Goal: Task Accomplishment & Management: Manage account settings

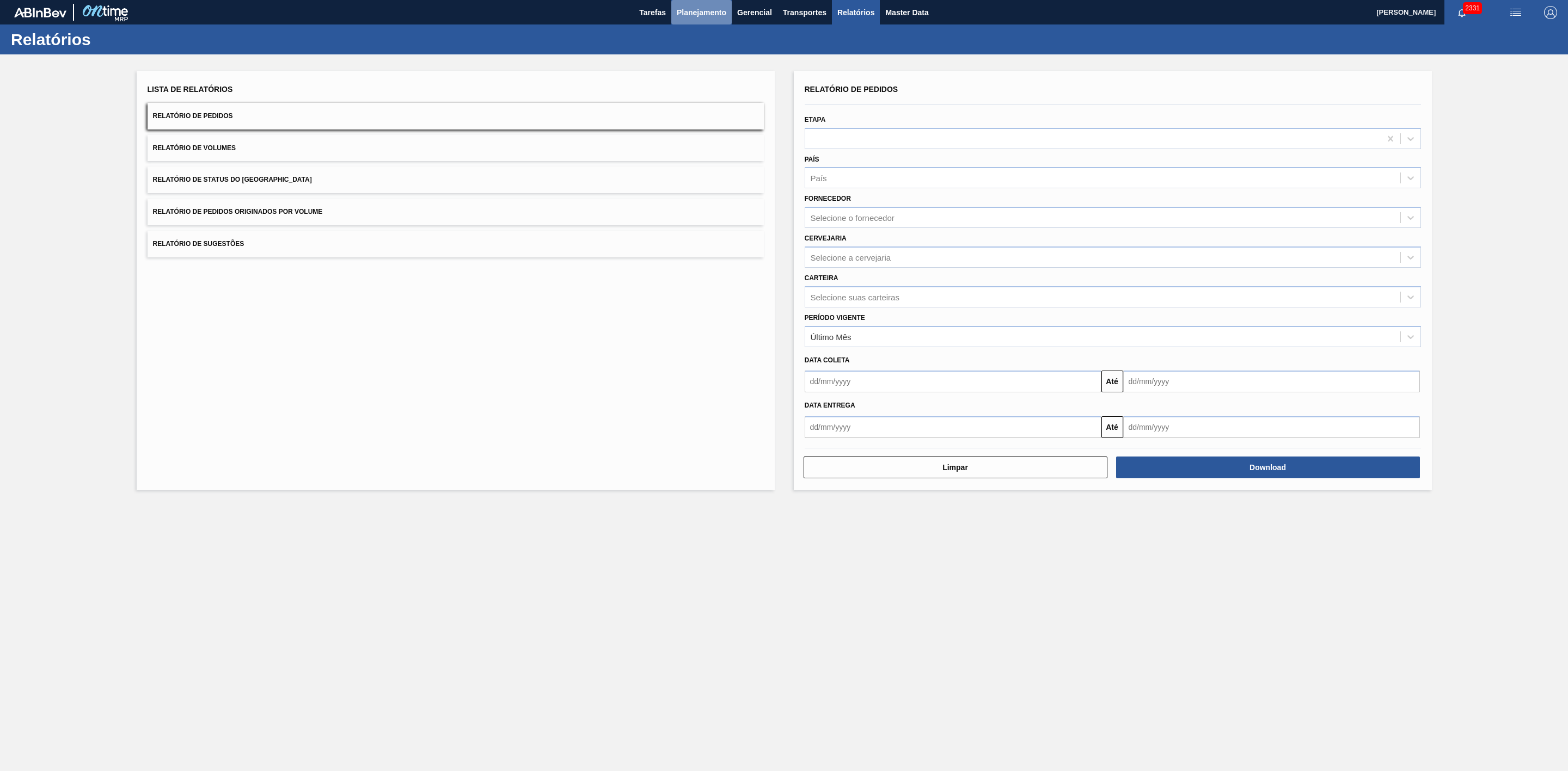
click at [689, 15] on span "Planejamento" at bounding box center [701, 13] width 50 height 13
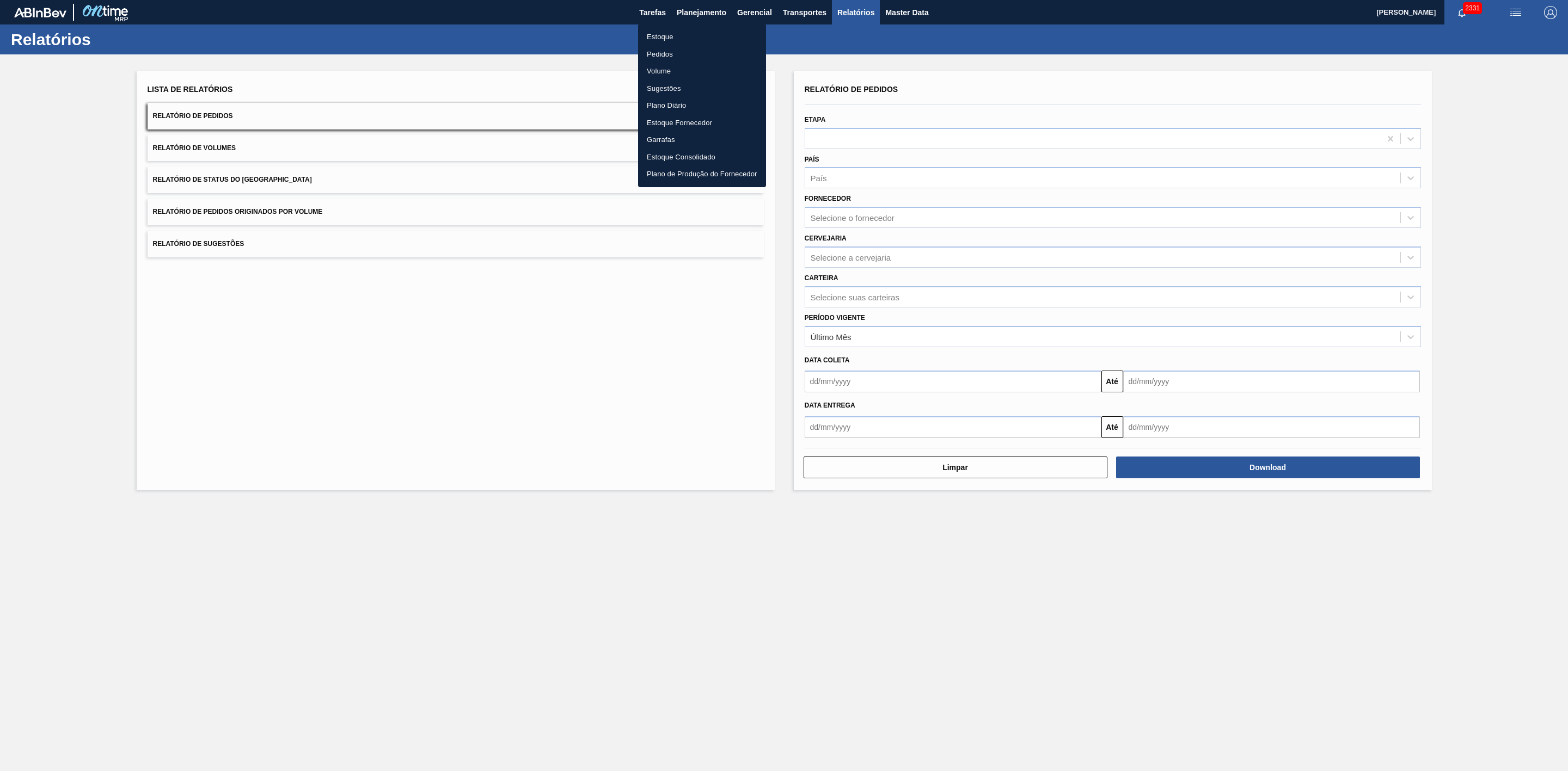
click at [670, 38] on li "Estoque" at bounding box center [702, 36] width 128 height 18
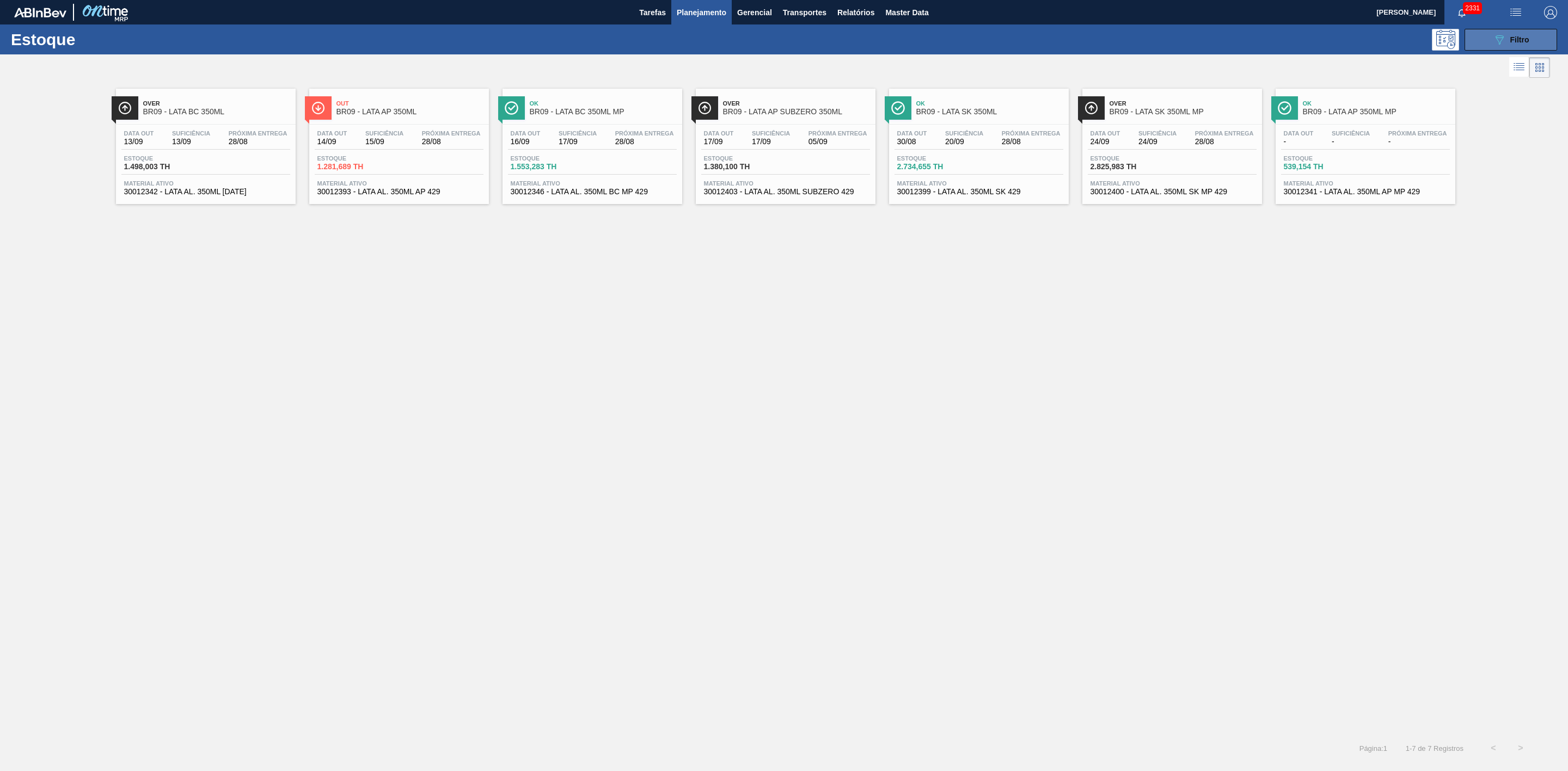
click at [1045, 33] on icon "089F7B8B-B2A5-4AFE-B5C0-19BA573D28AC" at bounding box center [1499, 39] width 13 height 13
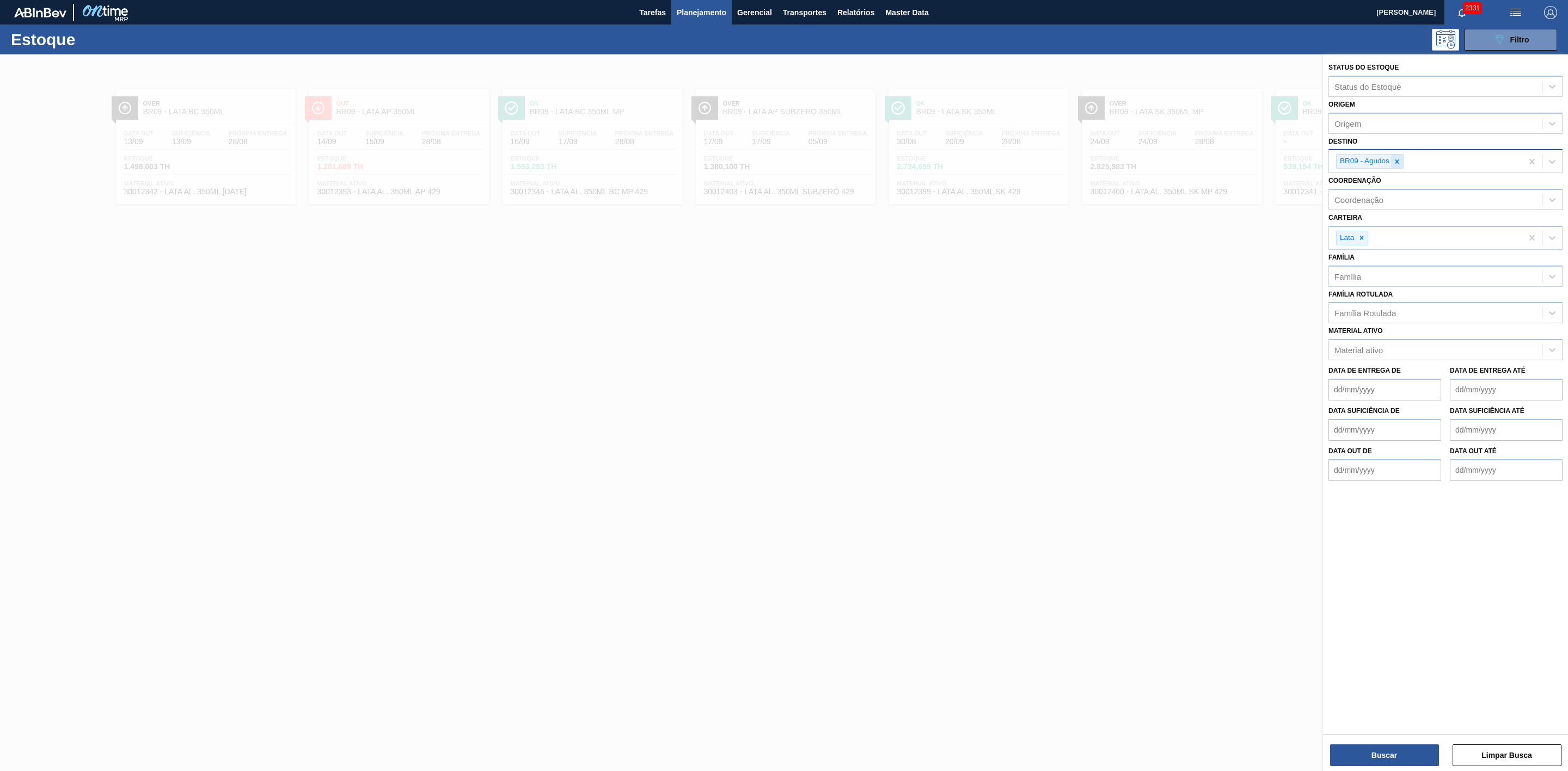
click at [1045, 157] on div at bounding box center [1397, 161] width 12 height 13
type input "21"
click at [1045, 179] on div "BR21 - Lages" at bounding box center [1446, 186] width 234 height 20
click at [1045, 514] on button "Buscar" at bounding box center [1384, 755] width 109 height 22
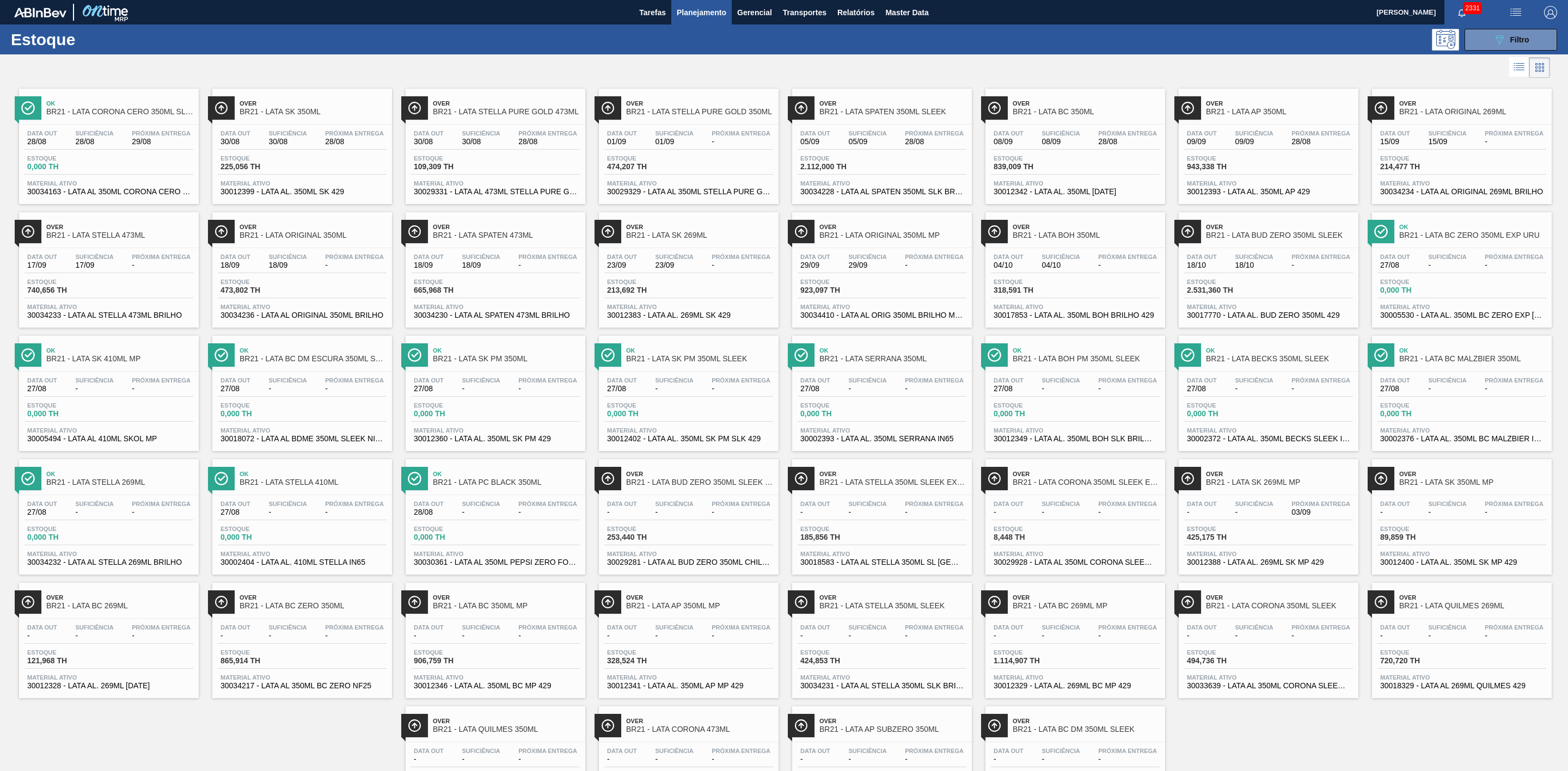
click at [884, 65] on div at bounding box center [775, 67] width 1550 height 26
click at [710, 11] on span "Planejamento" at bounding box center [701, 13] width 50 height 13
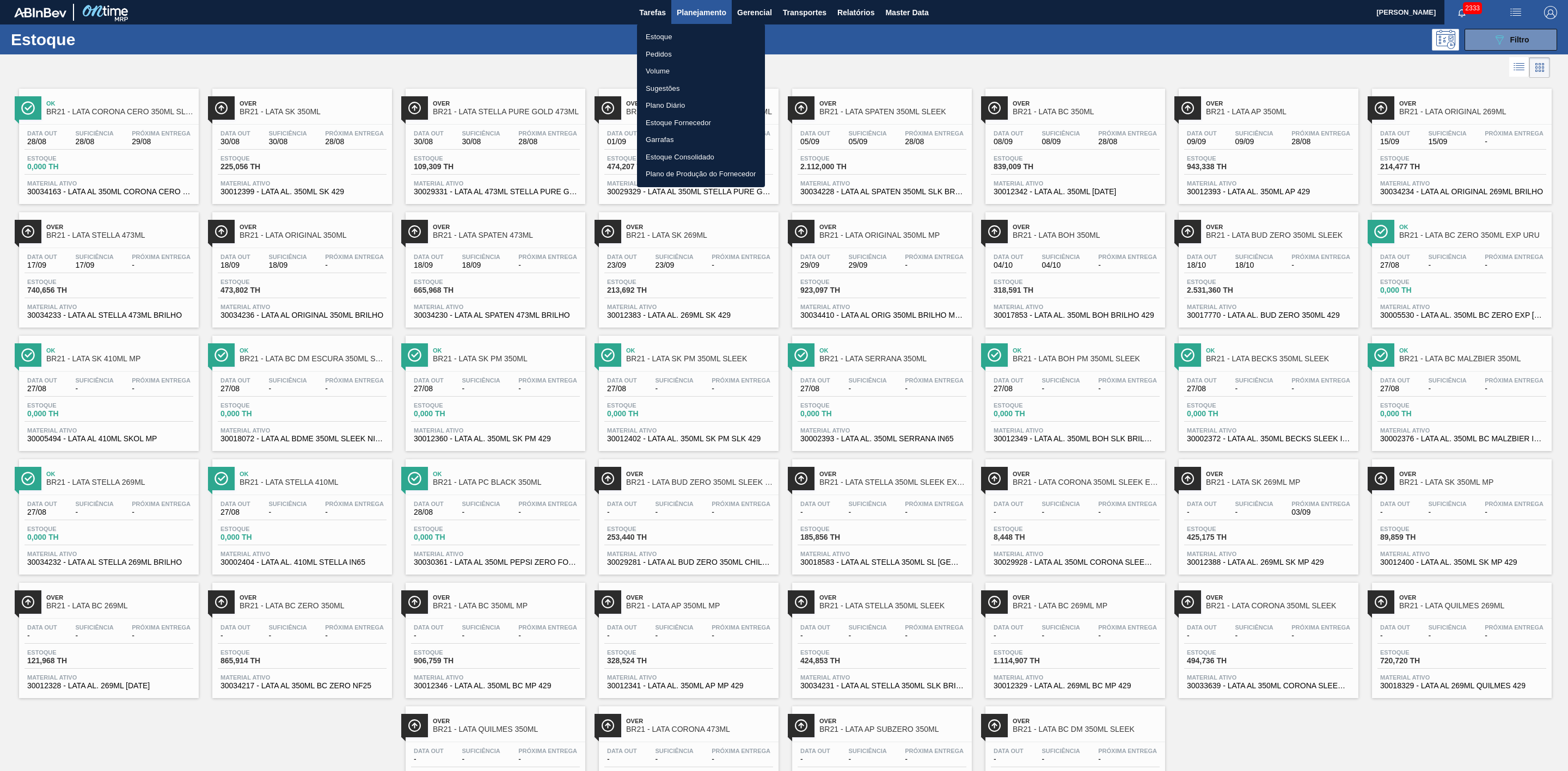
click at [656, 53] on li "Pedidos" at bounding box center [701, 54] width 128 height 18
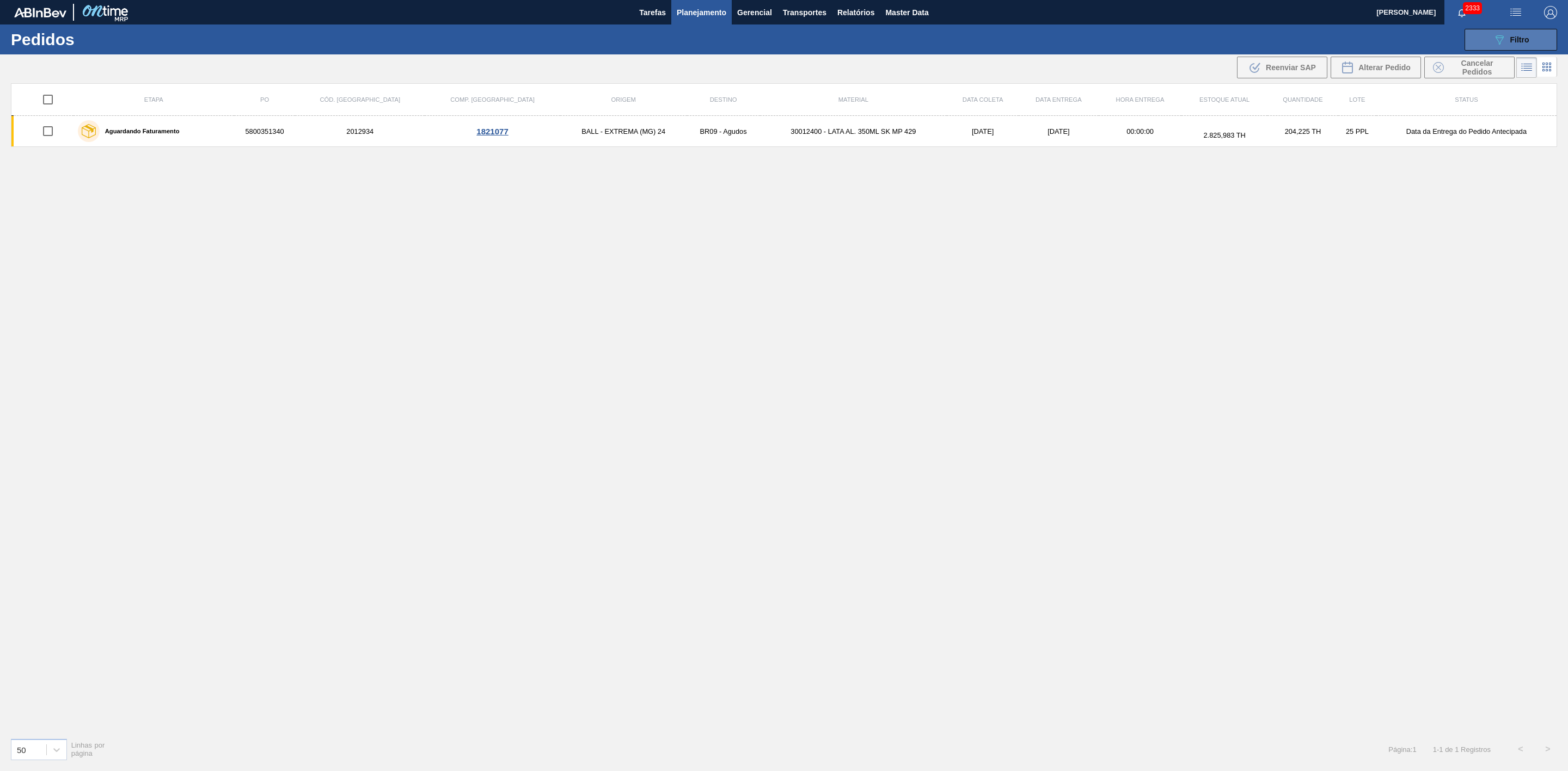
click at [1045, 41] on icon "089F7B8B-B2A5-4AFE-B5C0-19BA573D28AC" at bounding box center [1499, 39] width 13 height 13
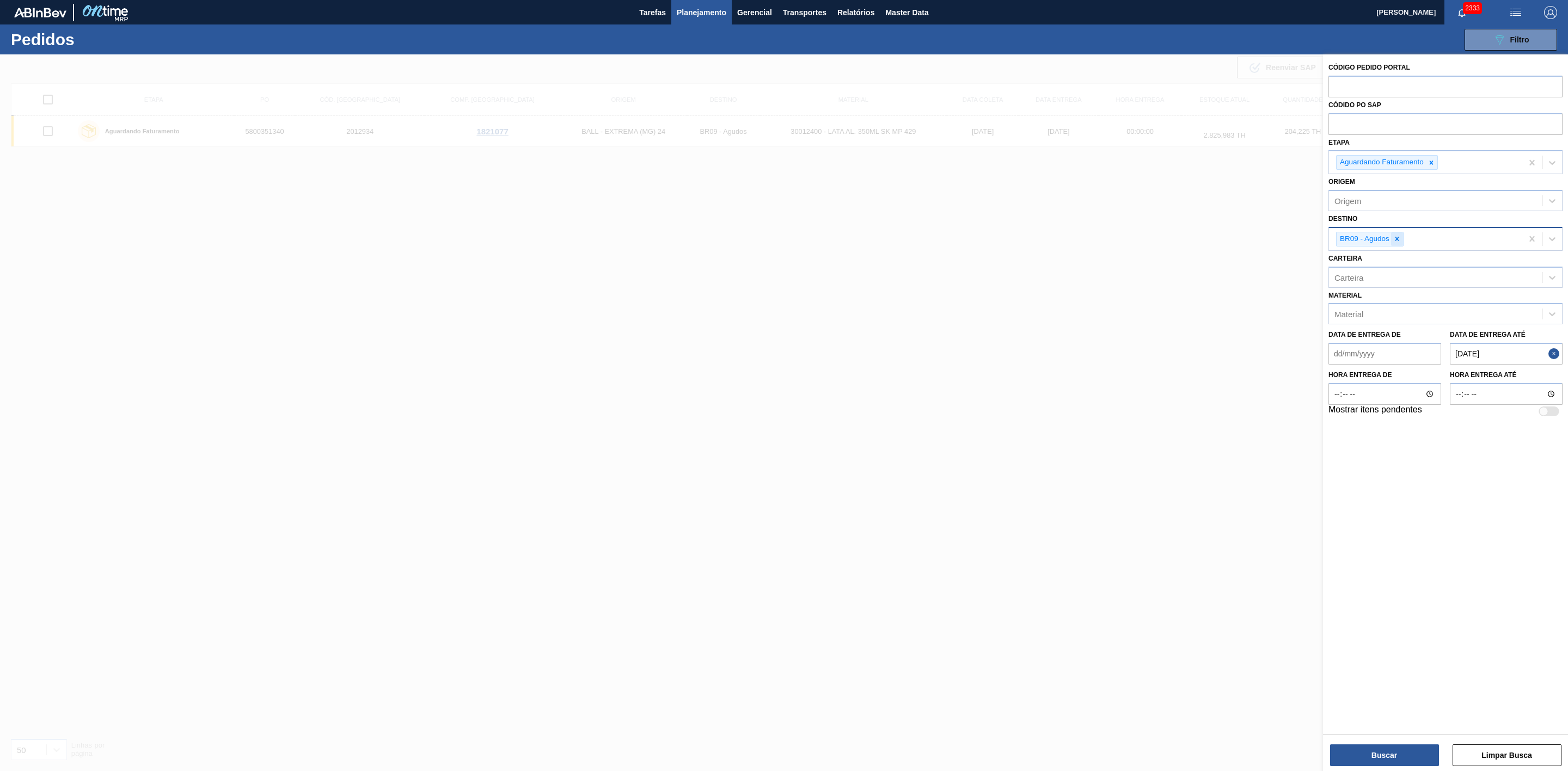
click at [1045, 242] on icon at bounding box center [1397, 238] width 8 height 8
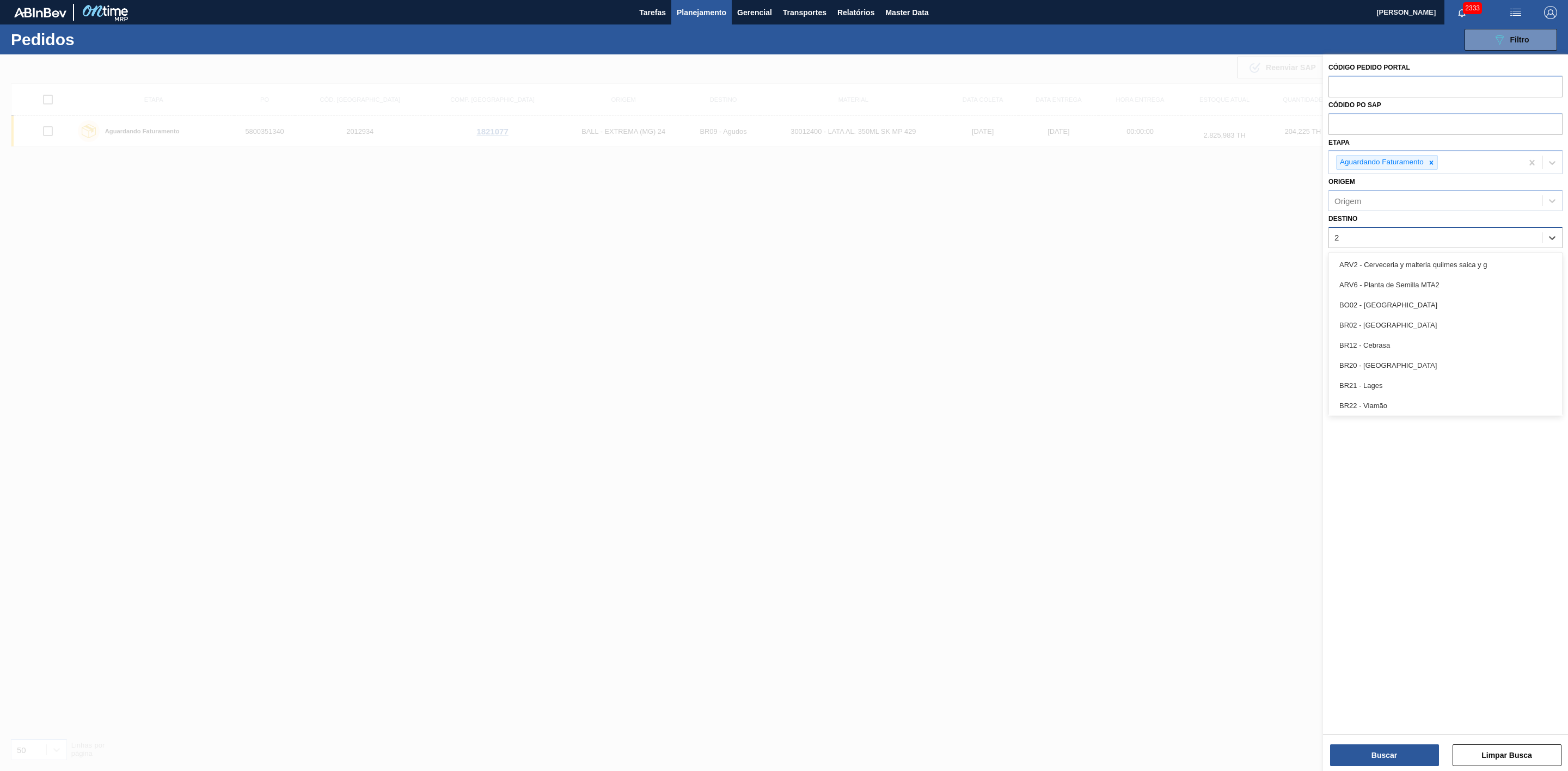
type input "21"
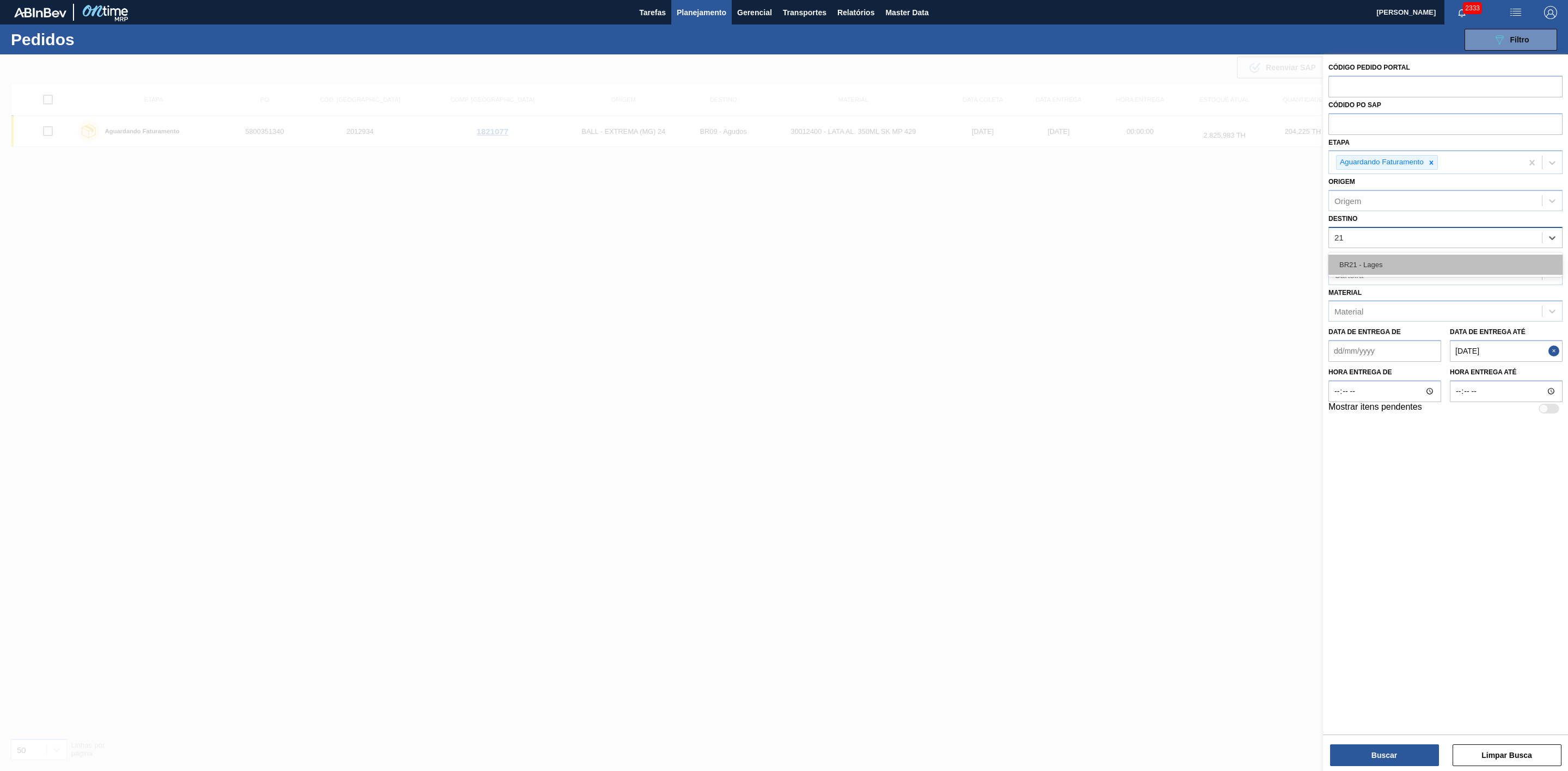
click at [1045, 258] on div "BR21 - Lages" at bounding box center [1446, 264] width 234 height 20
click at [1045, 353] on button "Close" at bounding box center [1555, 353] width 14 height 22
click at [1045, 354] on até "Data de Entrega até" at bounding box center [1506, 353] width 113 height 22
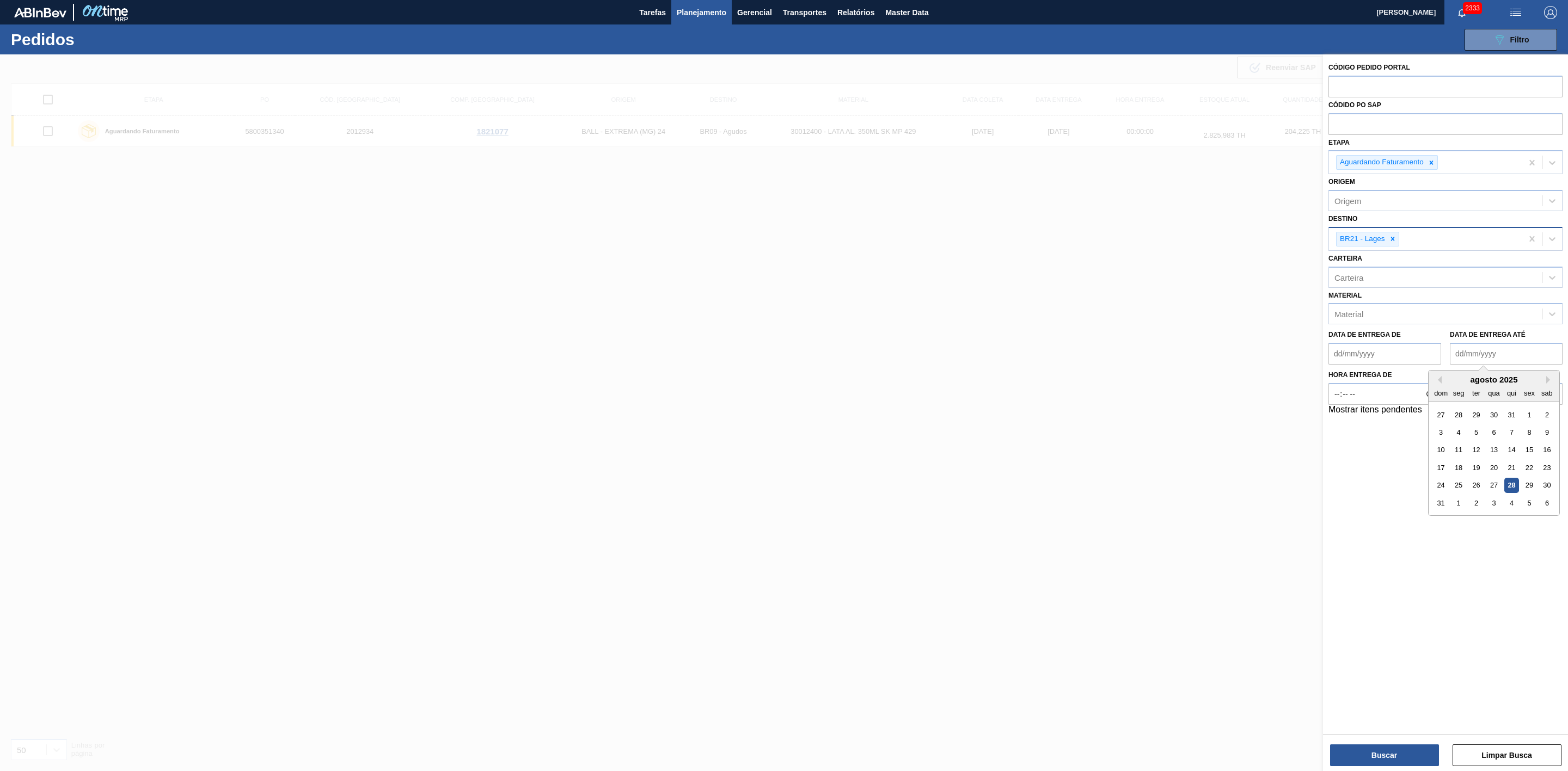
click at [1045, 383] on div "agosto 2025" at bounding box center [1494, 379] width 130 height 9
click at [1045, 486] on div "30" at bounding box center [1547, 486] width 15 height 15
type até "[DATE]"
click at [1045, 514] on button "Buscar" at bounding box center [1384, 755] width 109 height 22
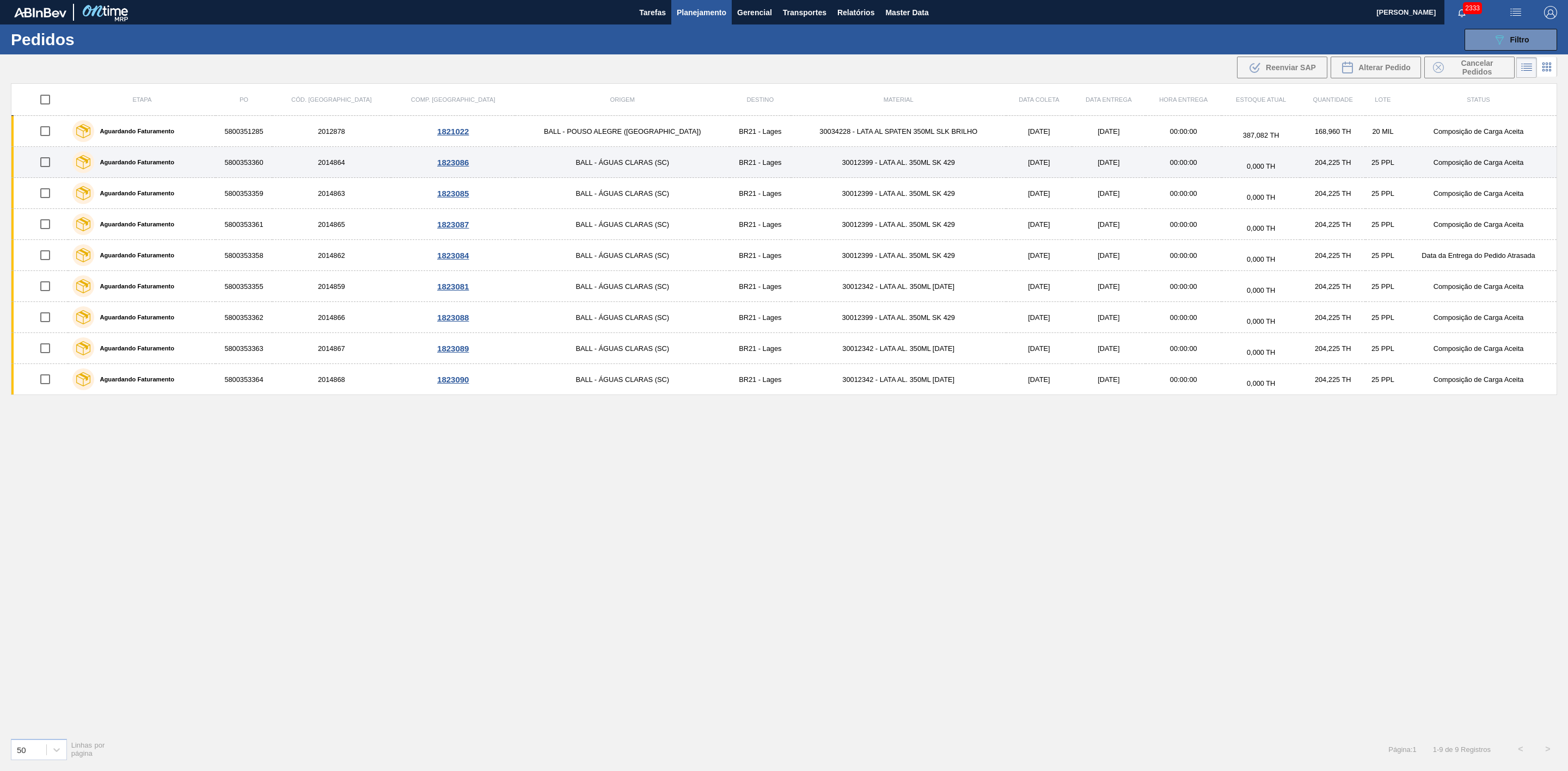
click at [49, 165] on input "checkbox" at bounding box center [45, 162] width 23 height 23
checkbox input "true"
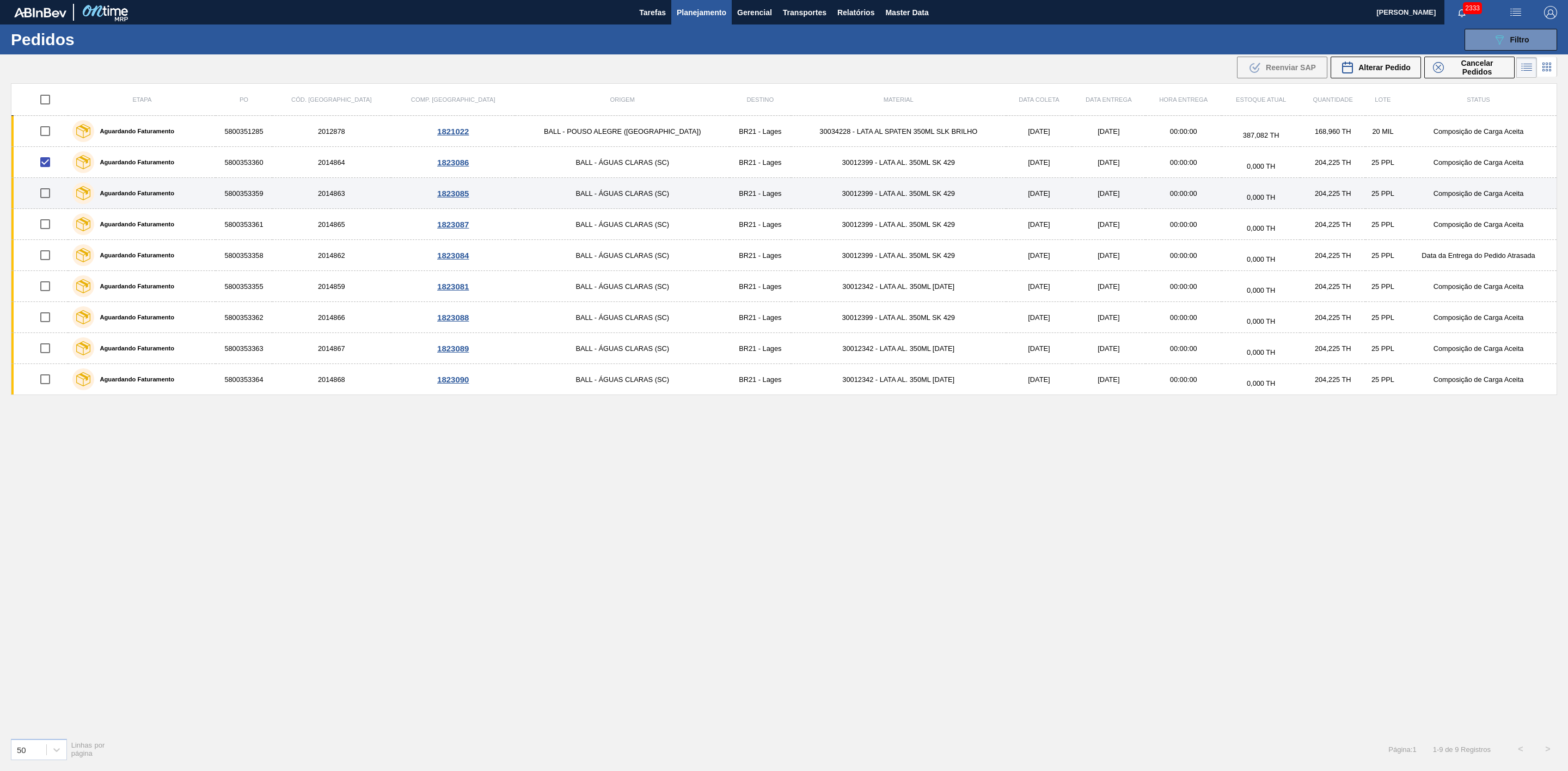
click at [49, 196] on input "checkbox" at bounding box center [45, 193] width 23 height 23
checkbox input "true"
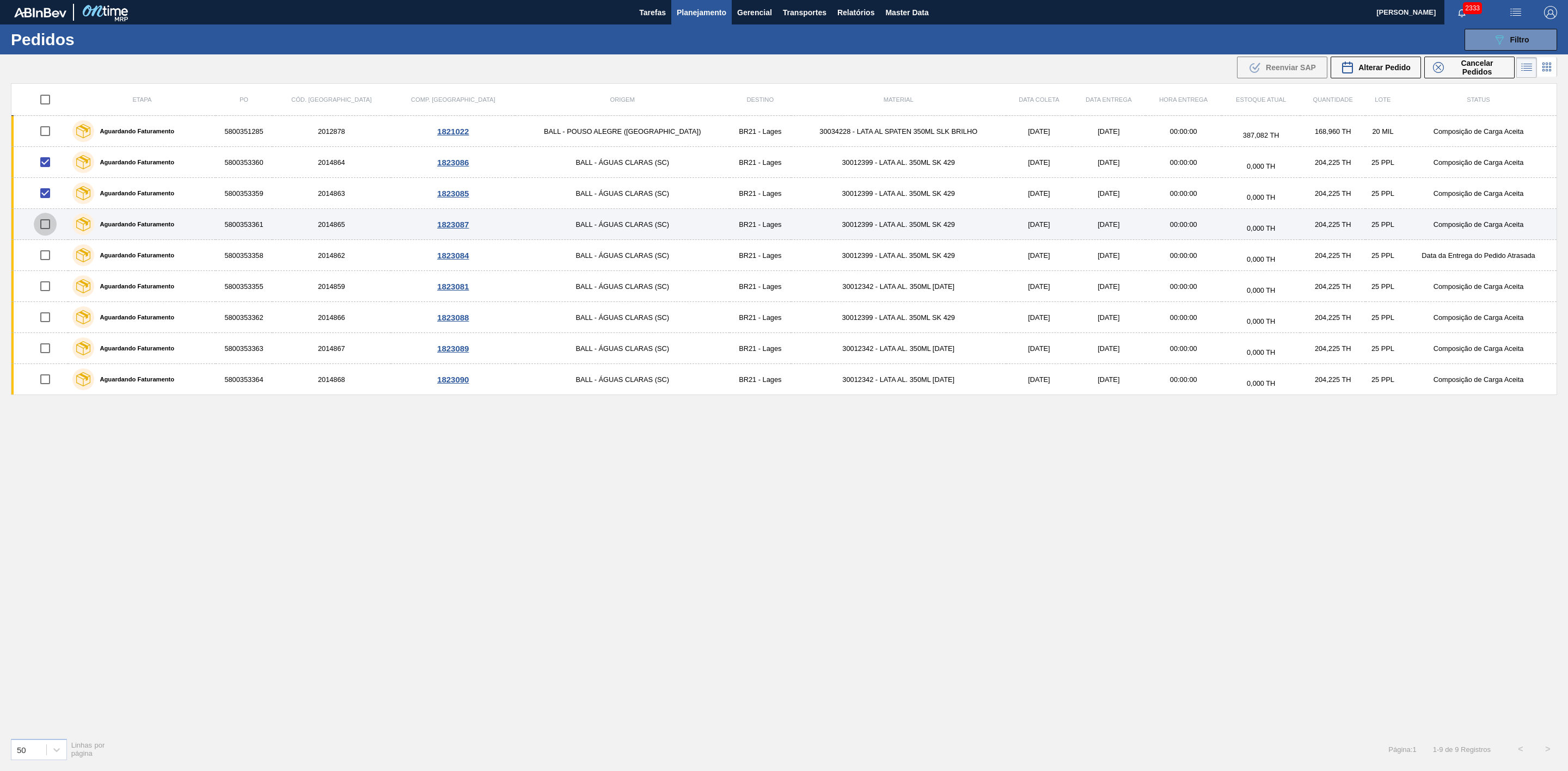
drag, startPoint x: 46, startPoint y: 224, endPoint x: 50, endPoint y: 232, distance: 8.9
click at [46, 224] on input "checkbox" at bounding box center [45, 224] width 23 height 23
checkbox input "true"
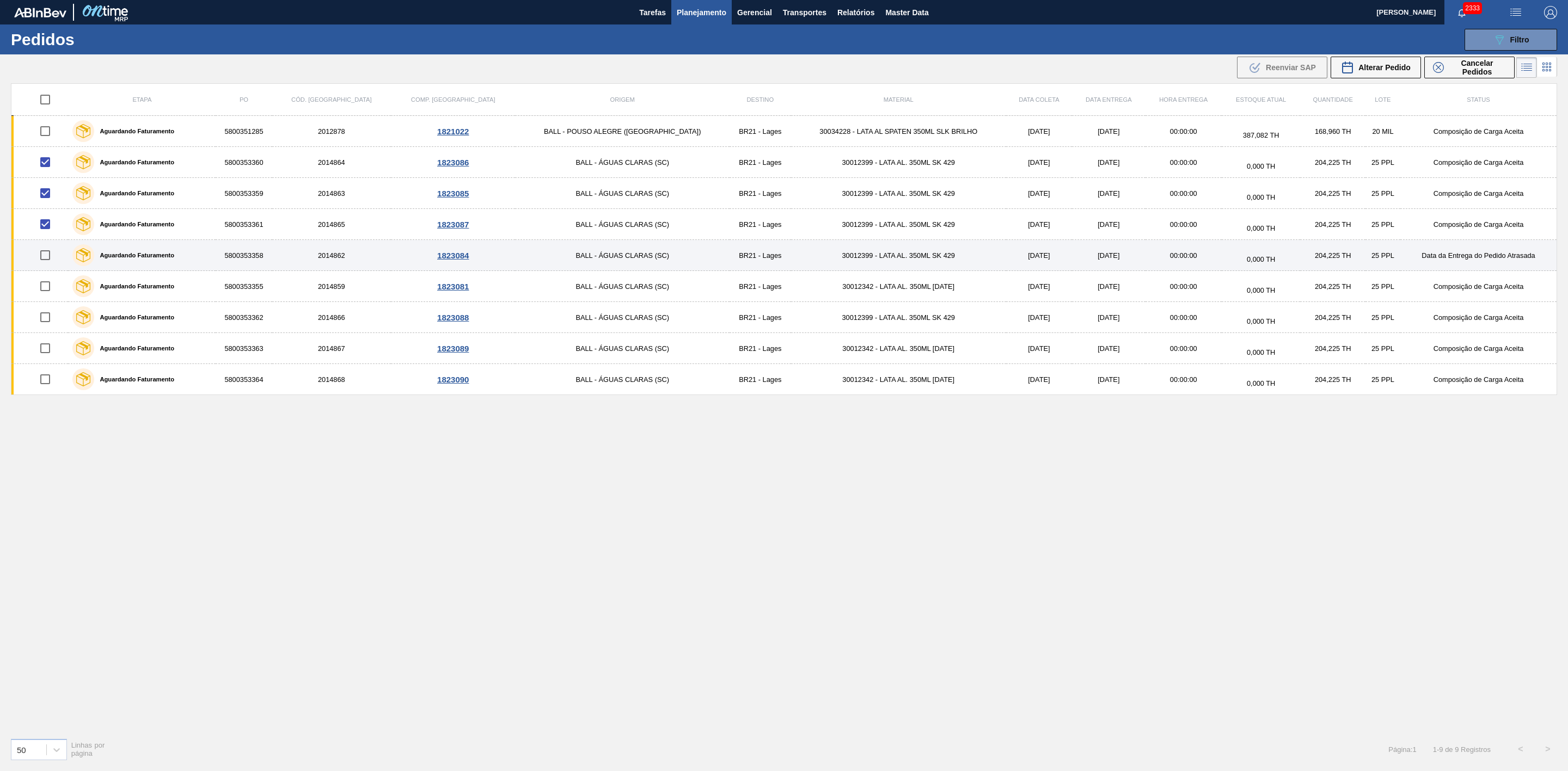
click at [53, 252] on input "checkbox" at bounding box center [45, 255] width 23 height 23
checkbox input "true"
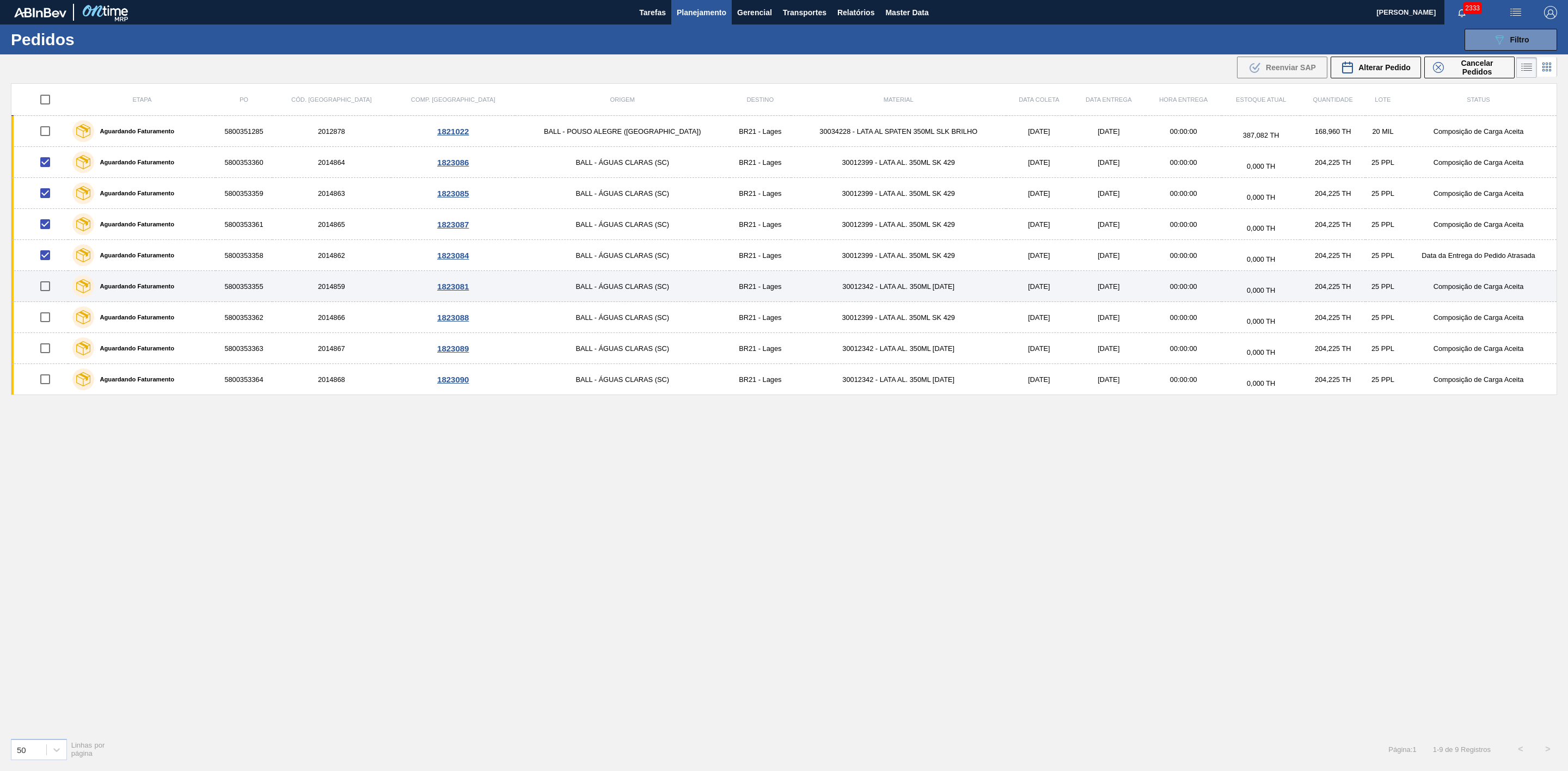
click at [54, 286] on input "checkbox" at bounding box center [45, 286] width 23 height 23
checkbox input "true"
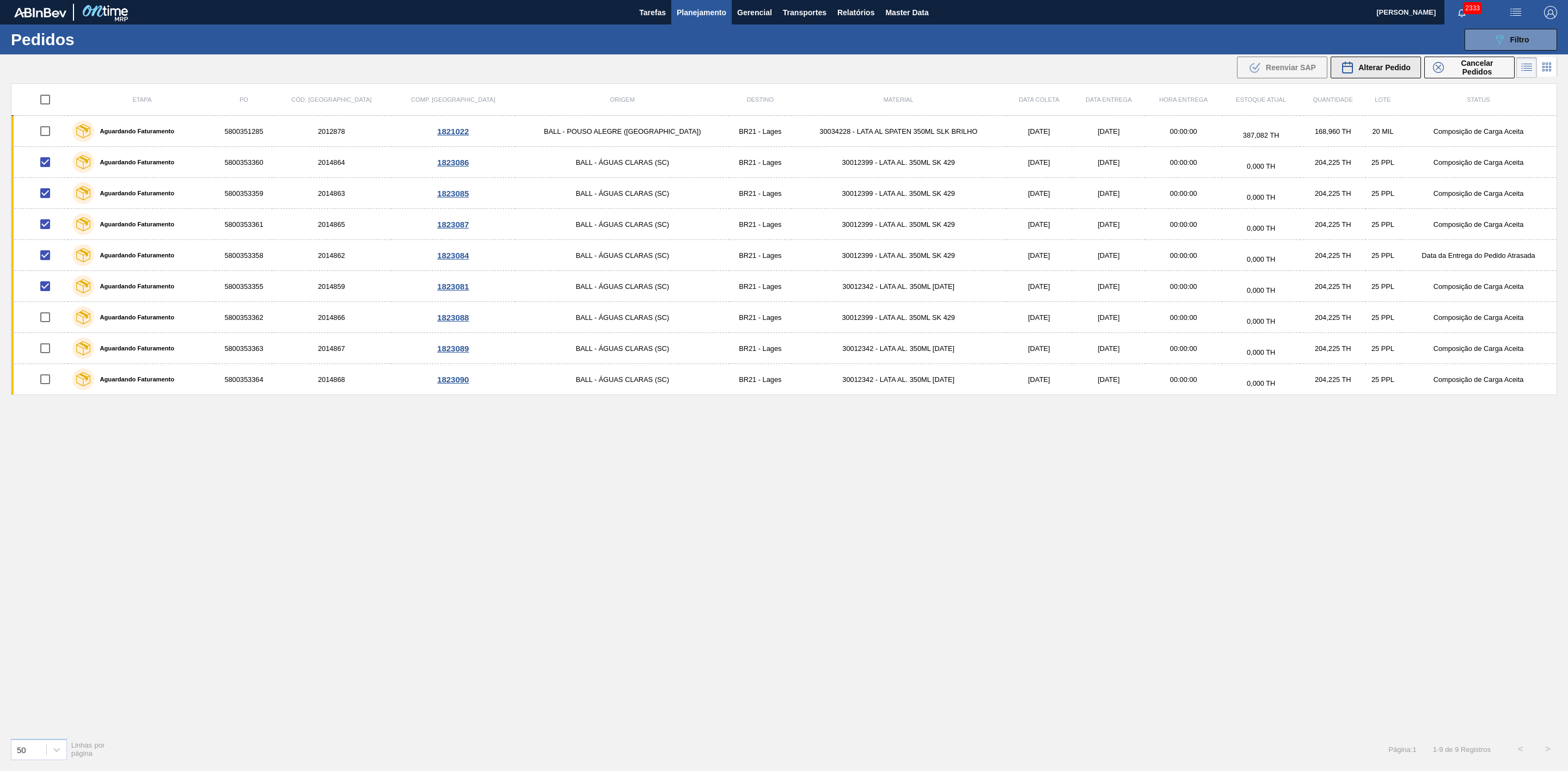
click at [1045, 74] on div "Alterar Pedido" at bounding box center [1375, 67] width 69 height 13
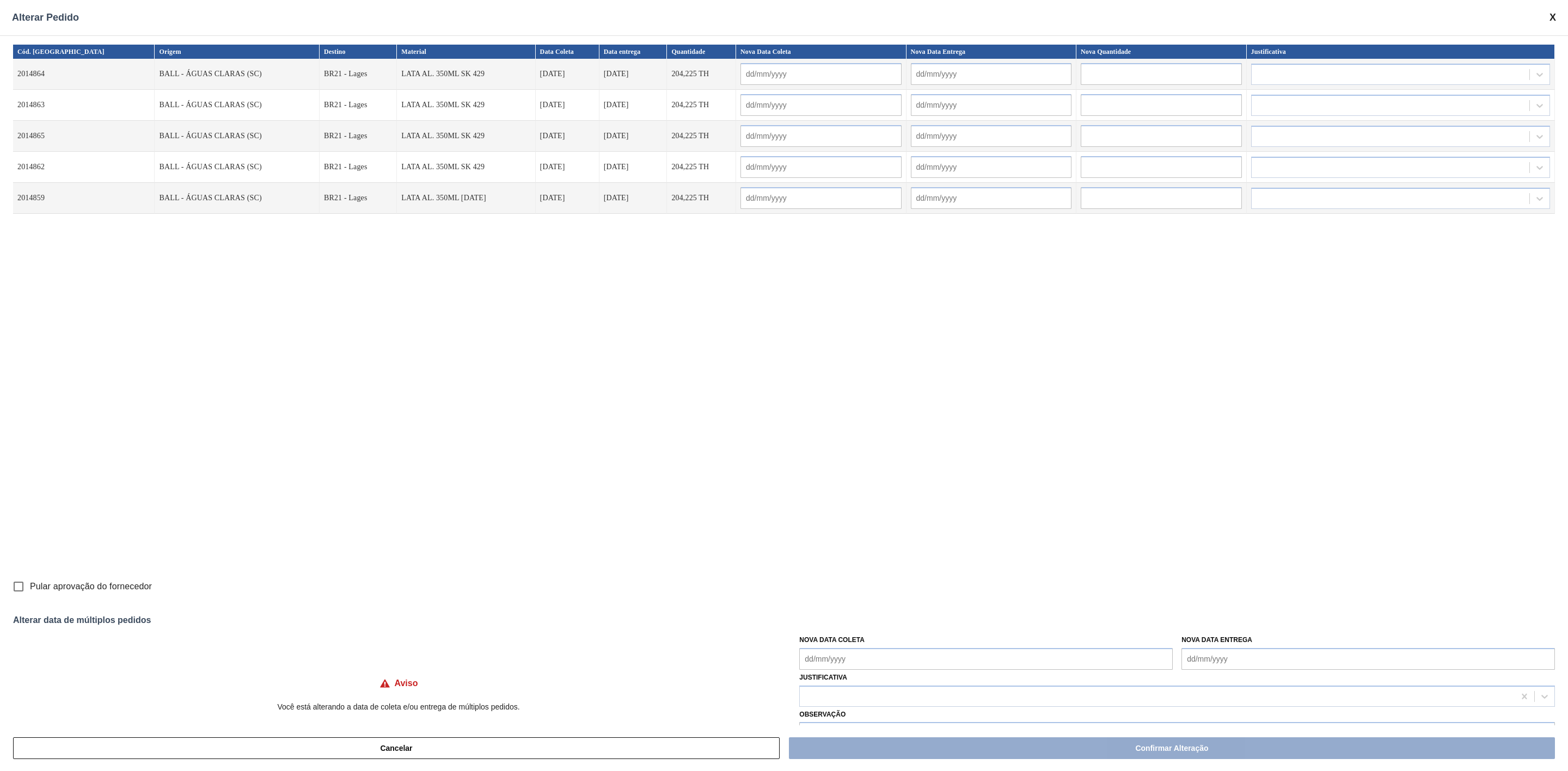
click at [914, 514] on Coleta "Nova Data Coleta" at bounding box center [986, 659] width 374 height 22
click at [829, 498] on div "agosto 2025 dom seg ter qua qui sex sab" at bounding box center [865, 511] width 130 height 32
click at [882, 514] on div "28" at bounding box center [883, 610] width 15 height 15
type Coleta "[DATE]"
type input "[DATE]"
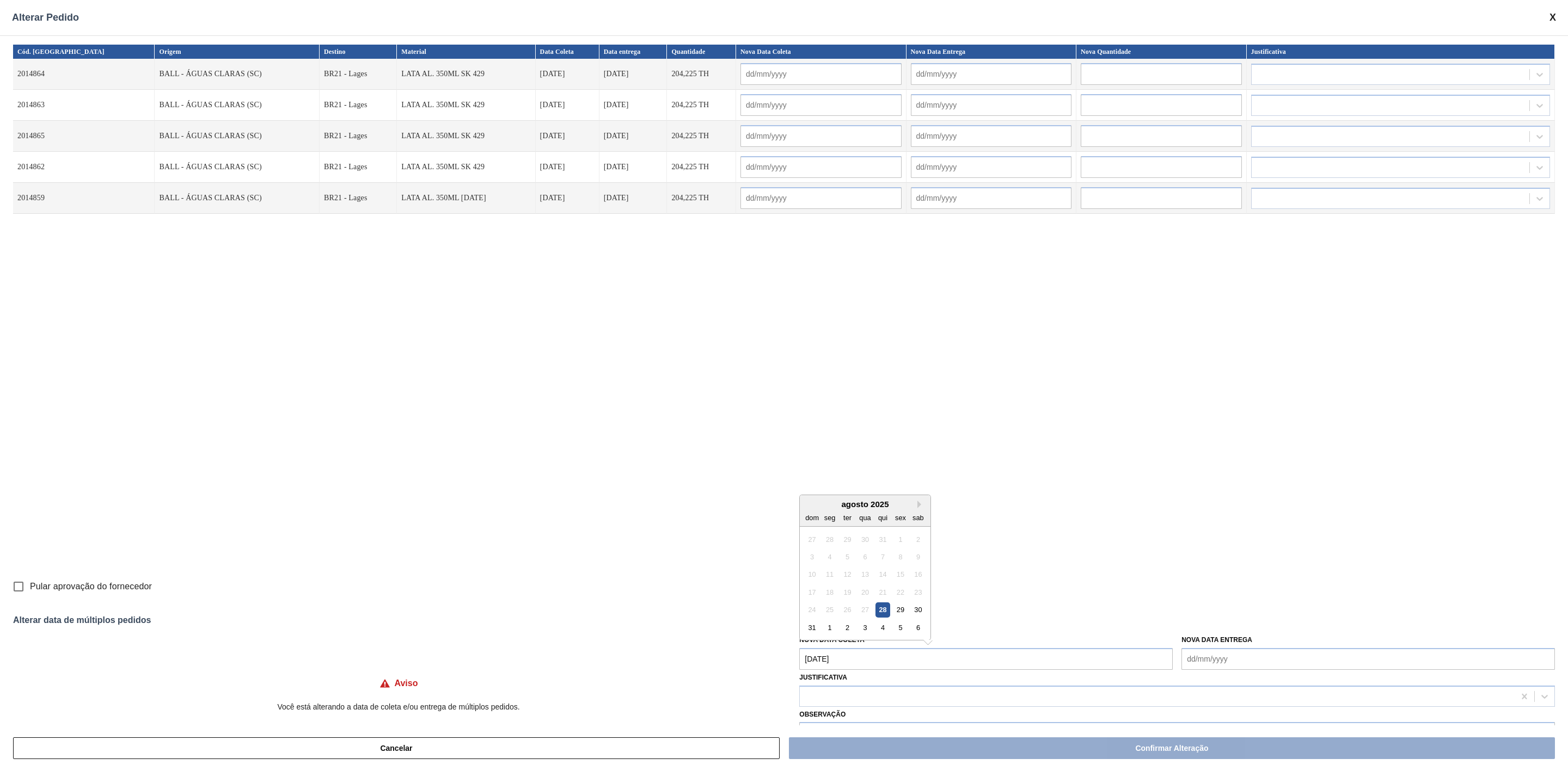
type input "[DATE]"
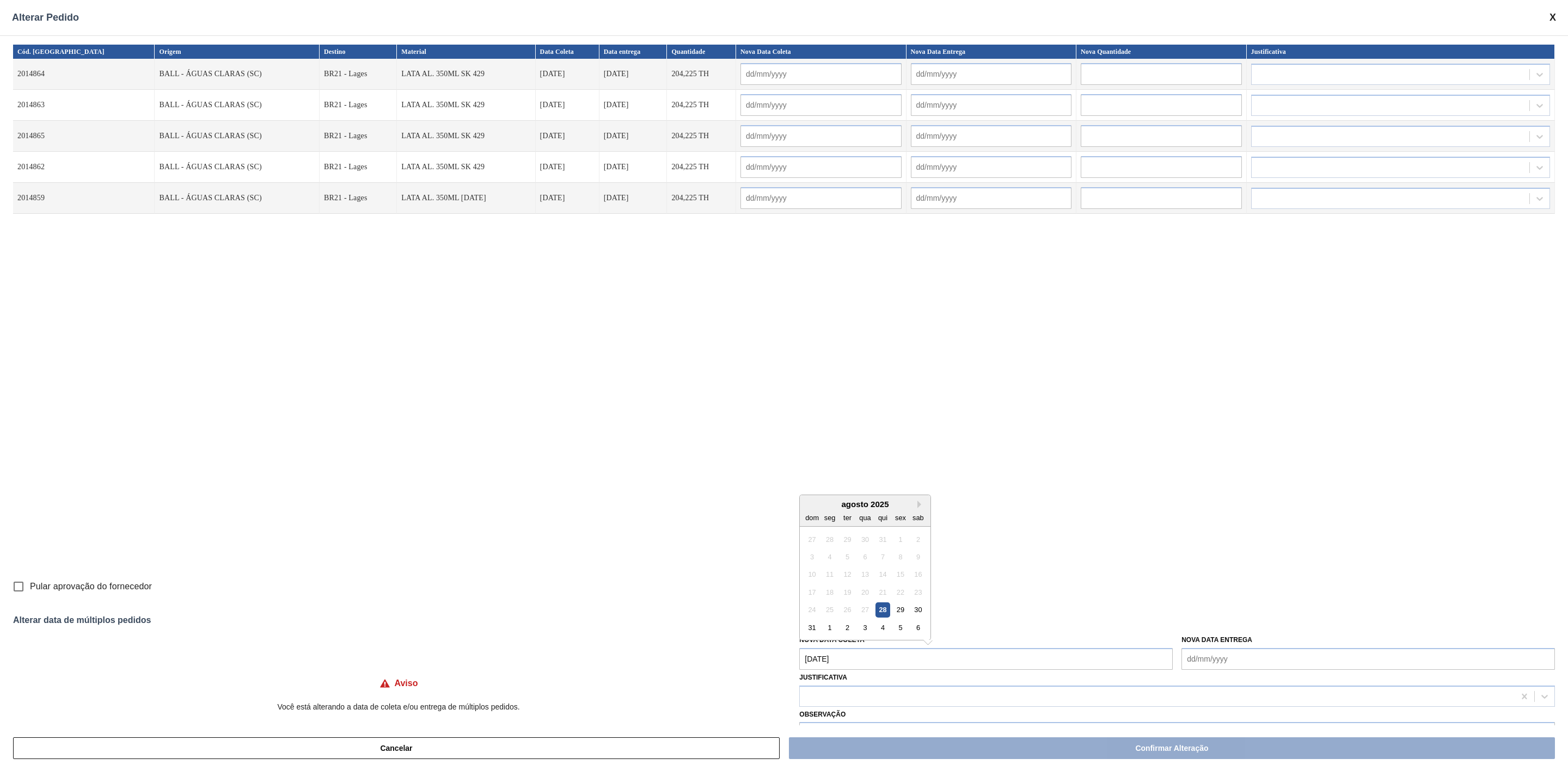
type input "[DATE]"
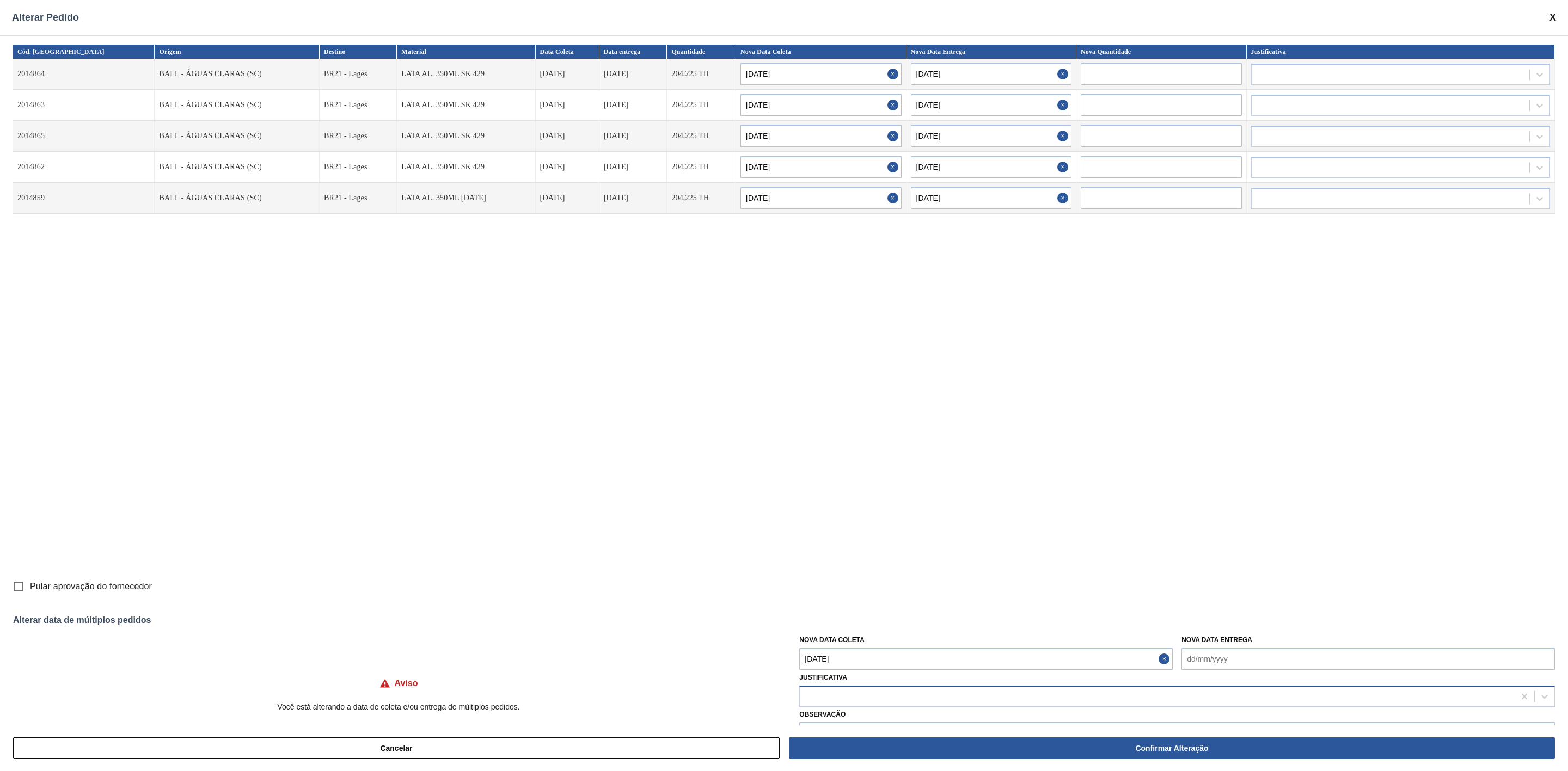
click at [861, 514] on div at bounding box center [1157, 696] width 715 height 16
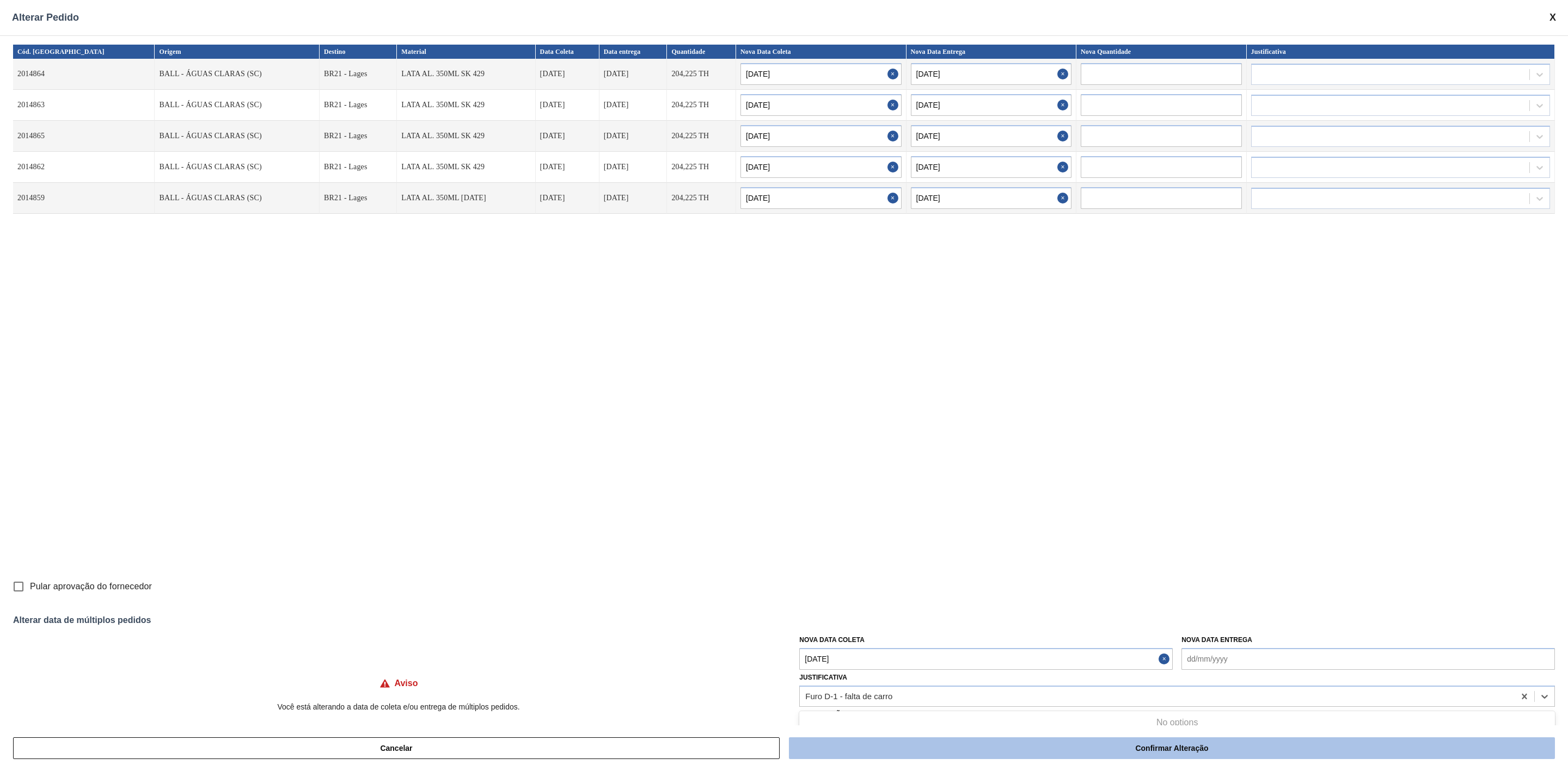
type input "Furo D-1 - falta de carro"
click at [1045, 514] on button "Confirmar Alteração" at bounding box center [1172, 748] width 766 height 22
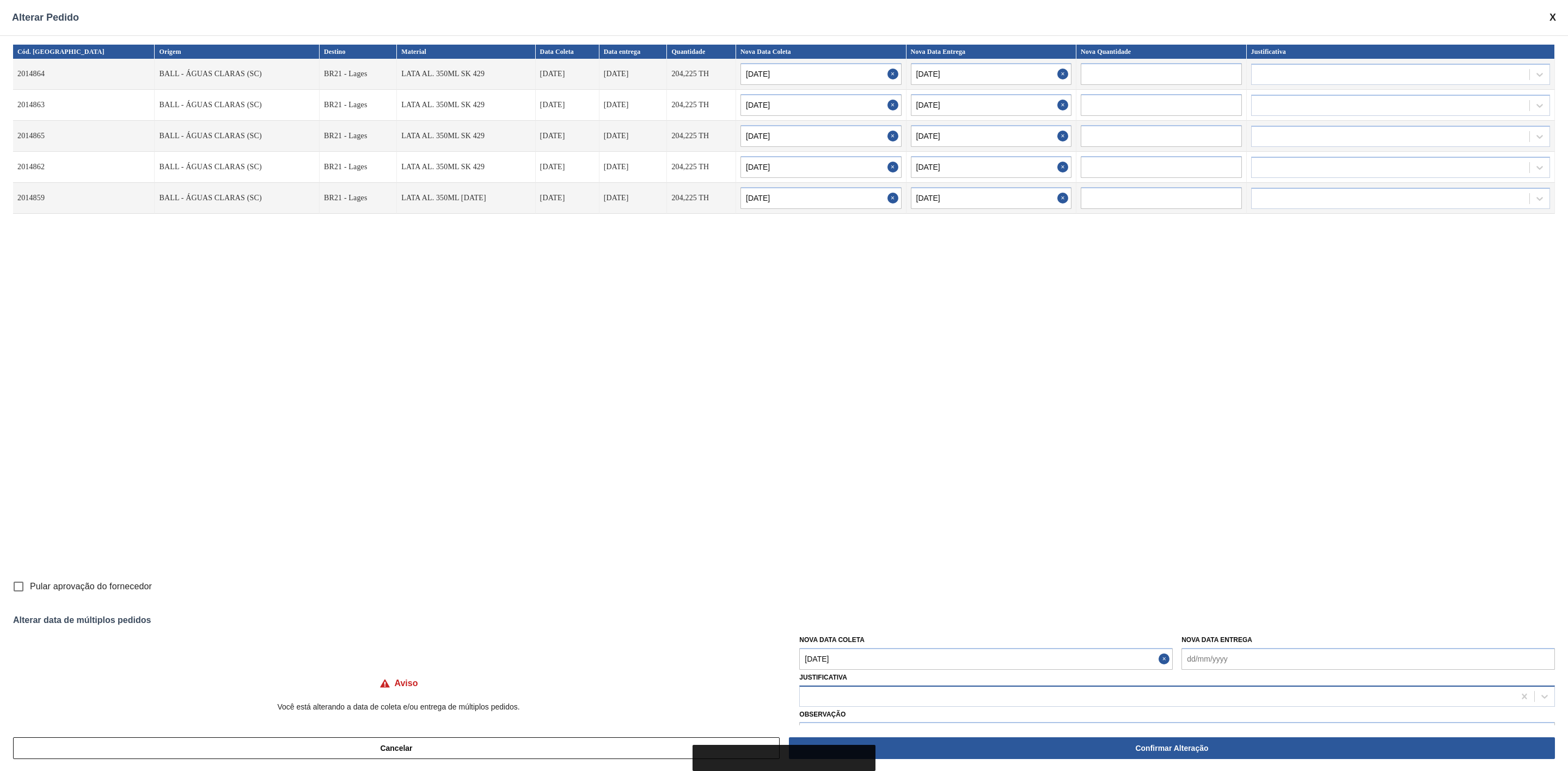
click at [1037, 514] on div at bounding box center [1157, 696] width 715 height 16
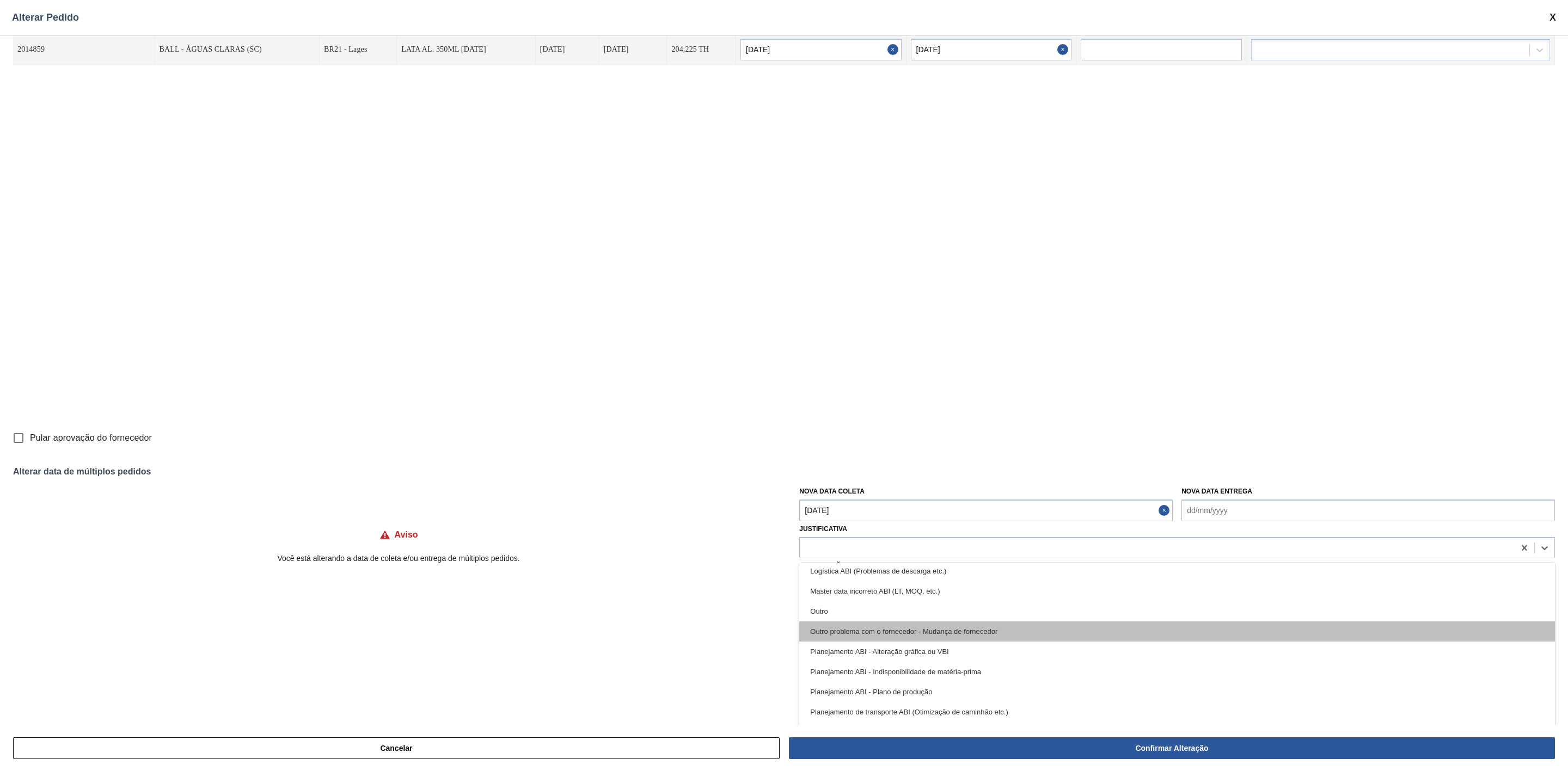
scroll to position [40, 0]
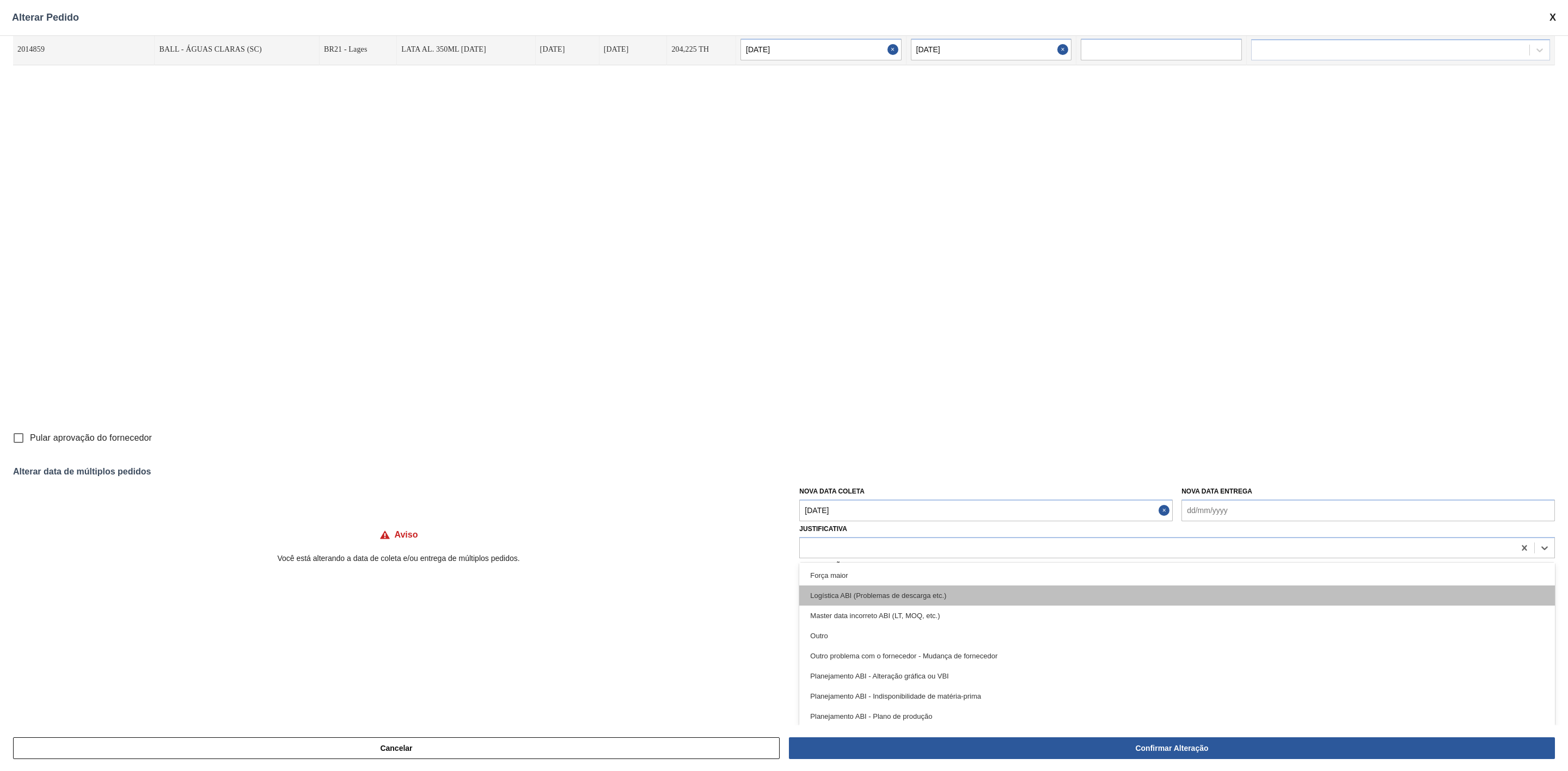
click at [914, 514] on div "Logística ABI (Problemas de descarga etc.)" at bounding box center [1177, 595] width 756 height 20
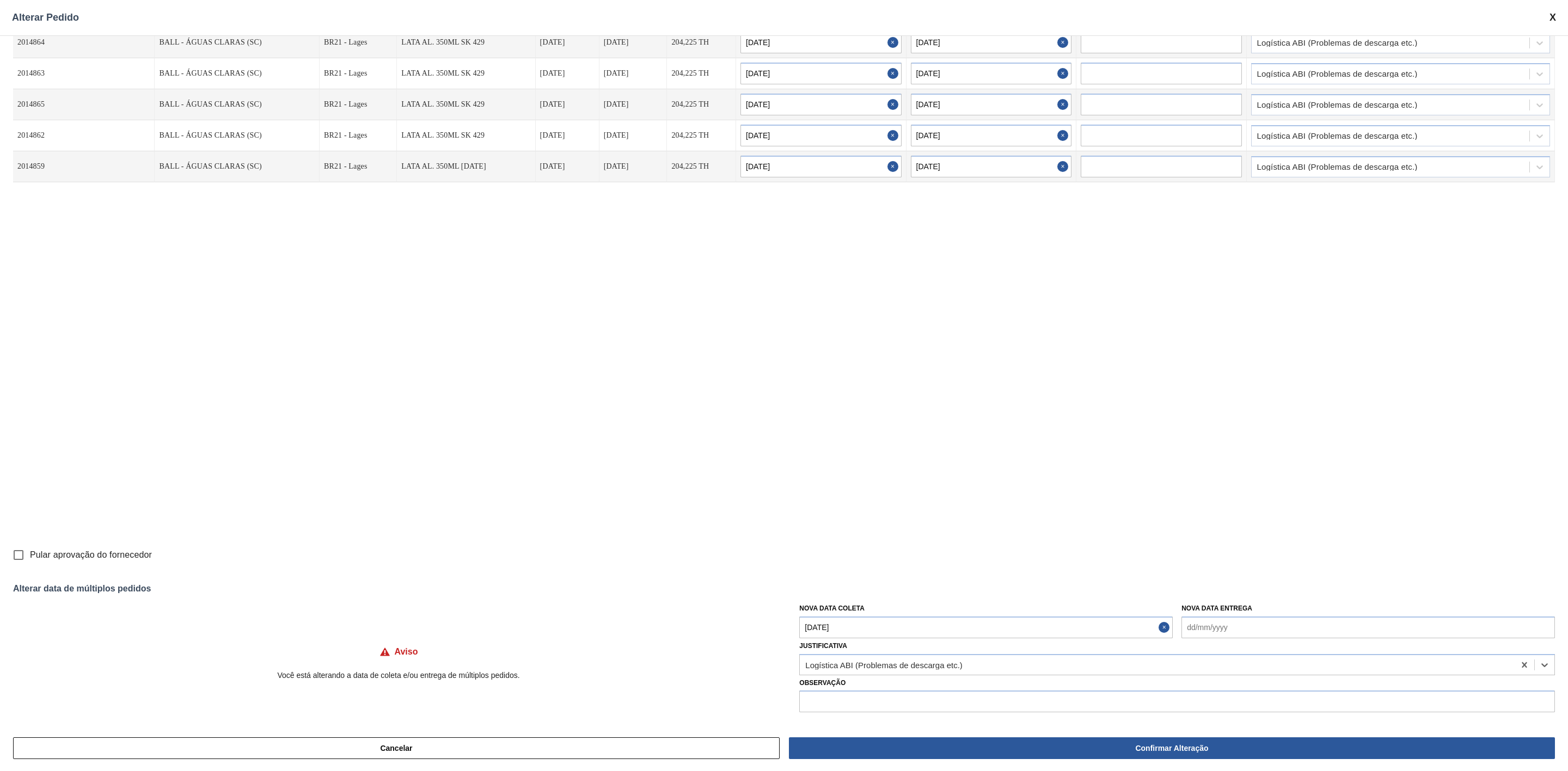
scroll to position [32, 0]
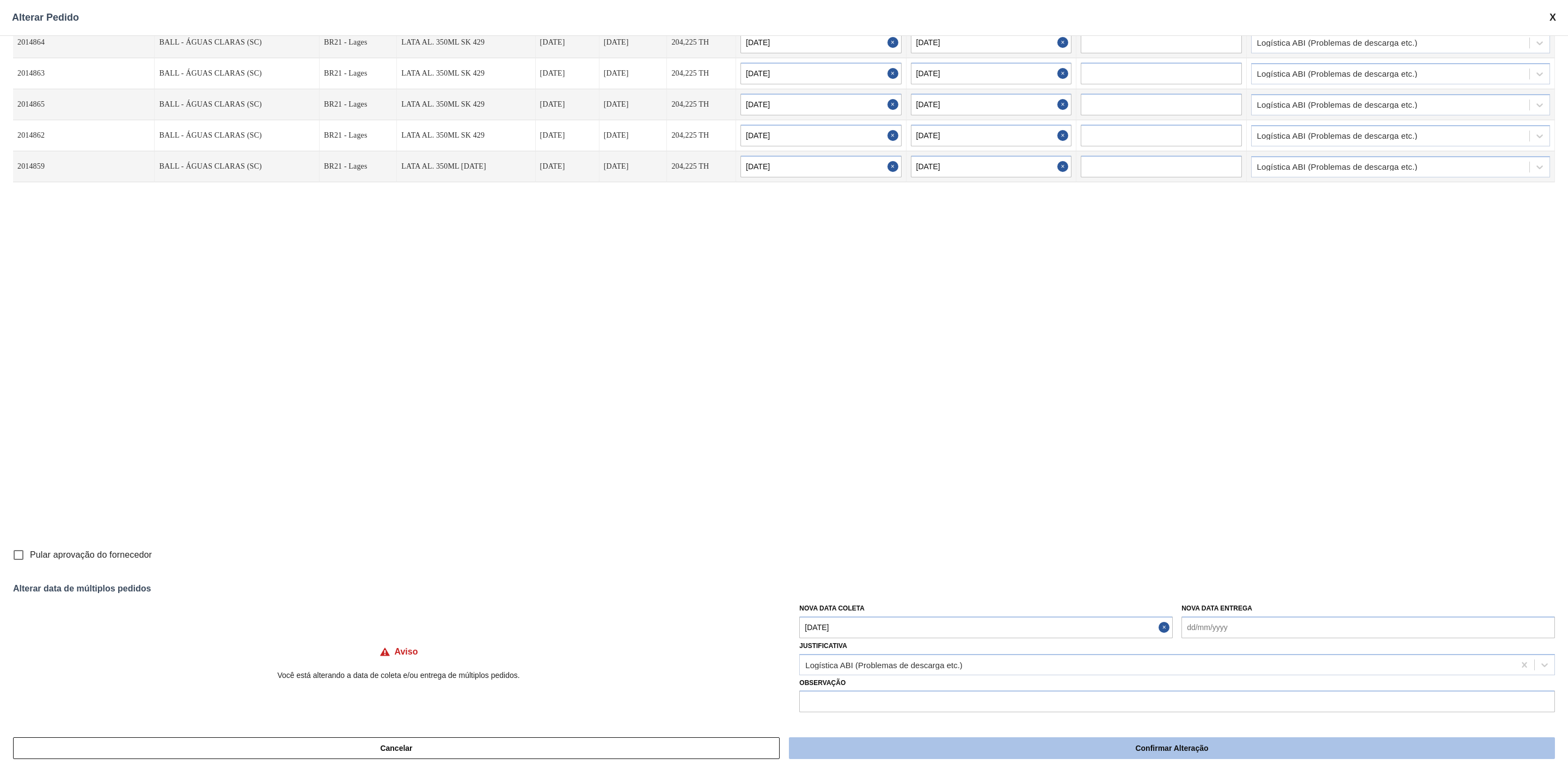
click at [1045, 514] on button "Confirmar Alteração" at bounding box center [1172, 748] width 766 height 22
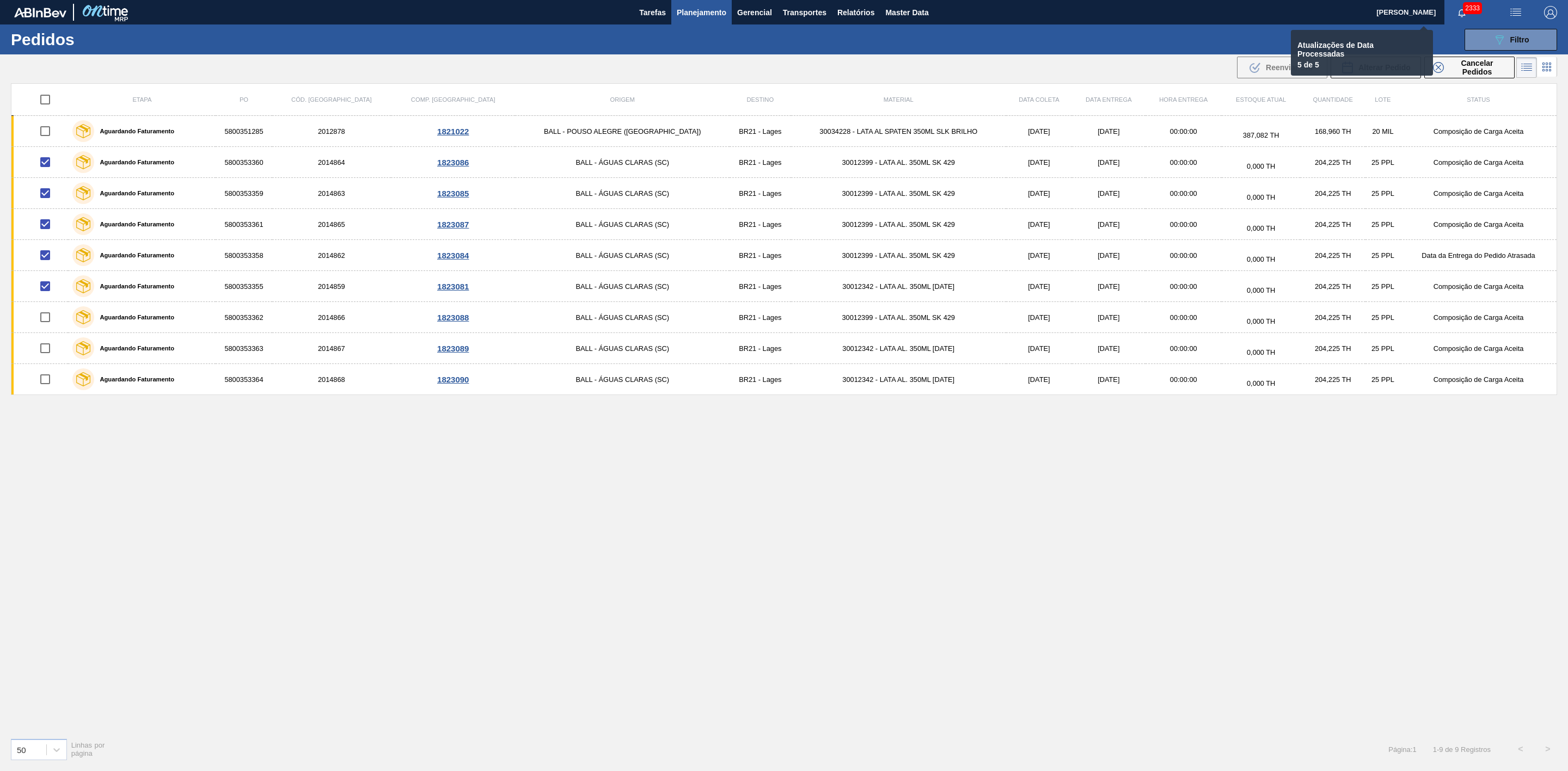
checkbox input "false"
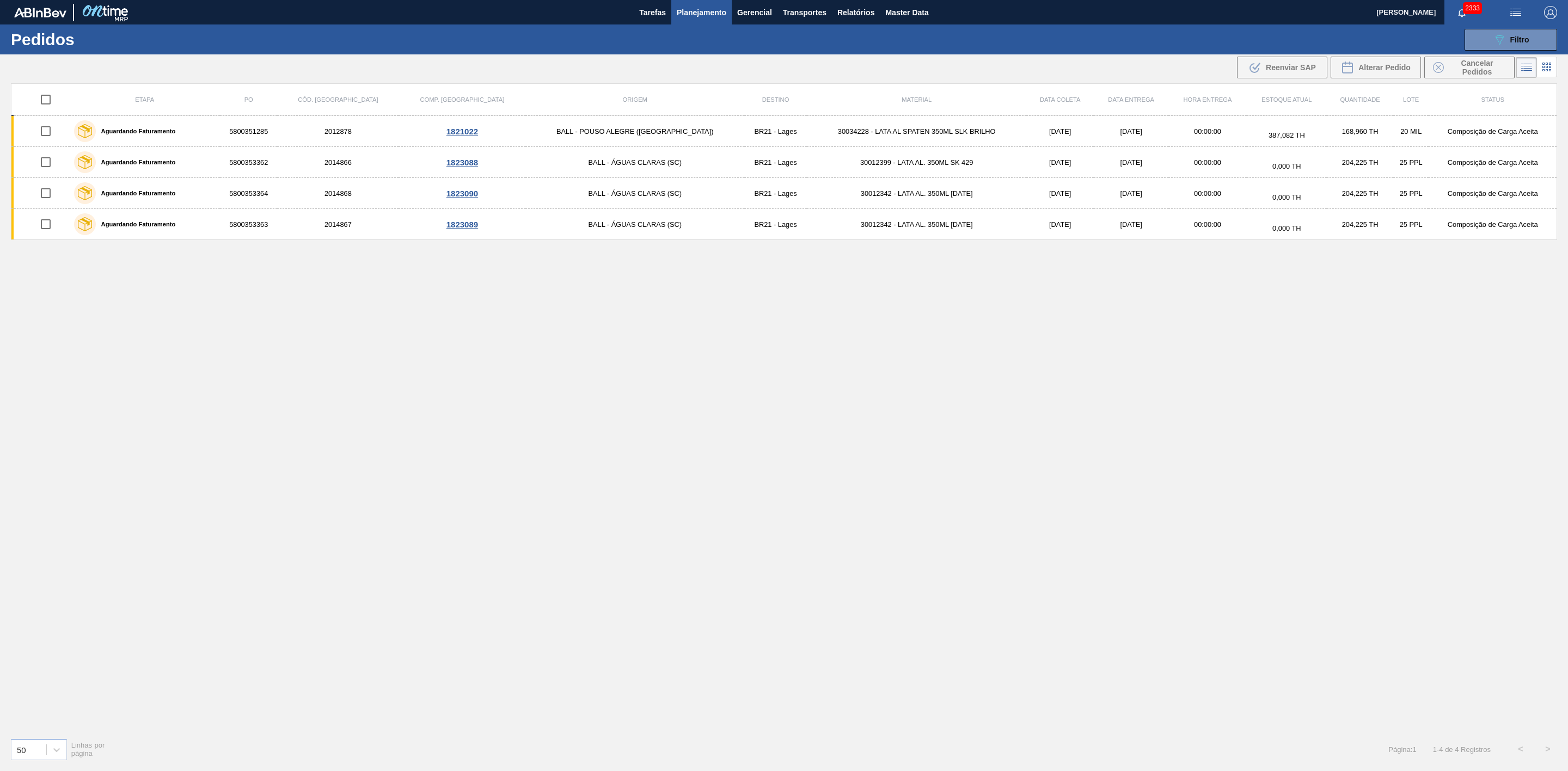
click at [696, 12] on span "Planejamento" at bounding box center [701, 13] width 50 height 13
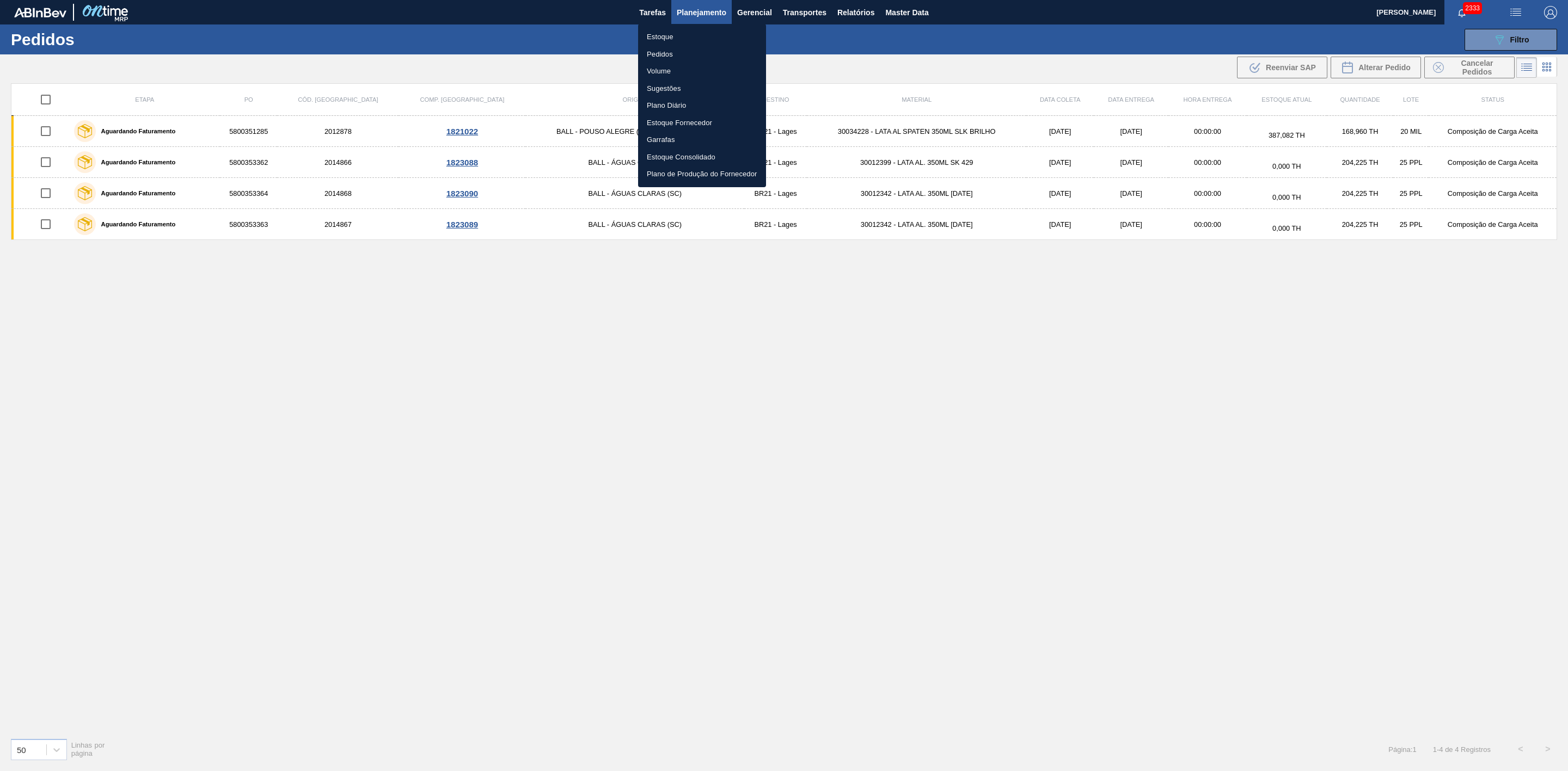
click at [670, 36] on li "Estoque" at bounding box center [702, 36] width 128 height 18
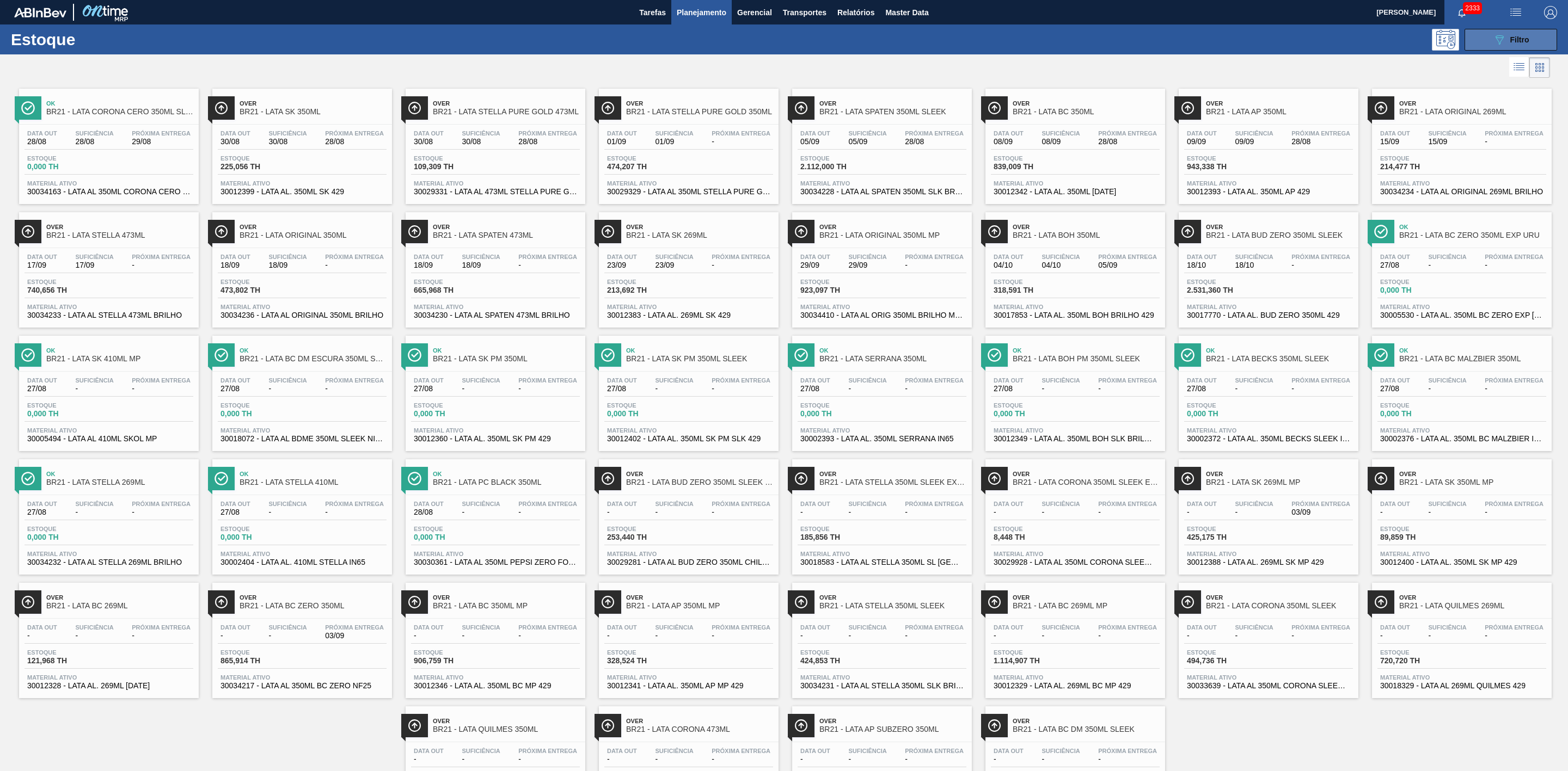
click at [1045, 40] on icon "089F7B8B-B2A5-4AFE-B5C0-19BA573D28AC" at bounding box center [1499, 39] width 13 height 13
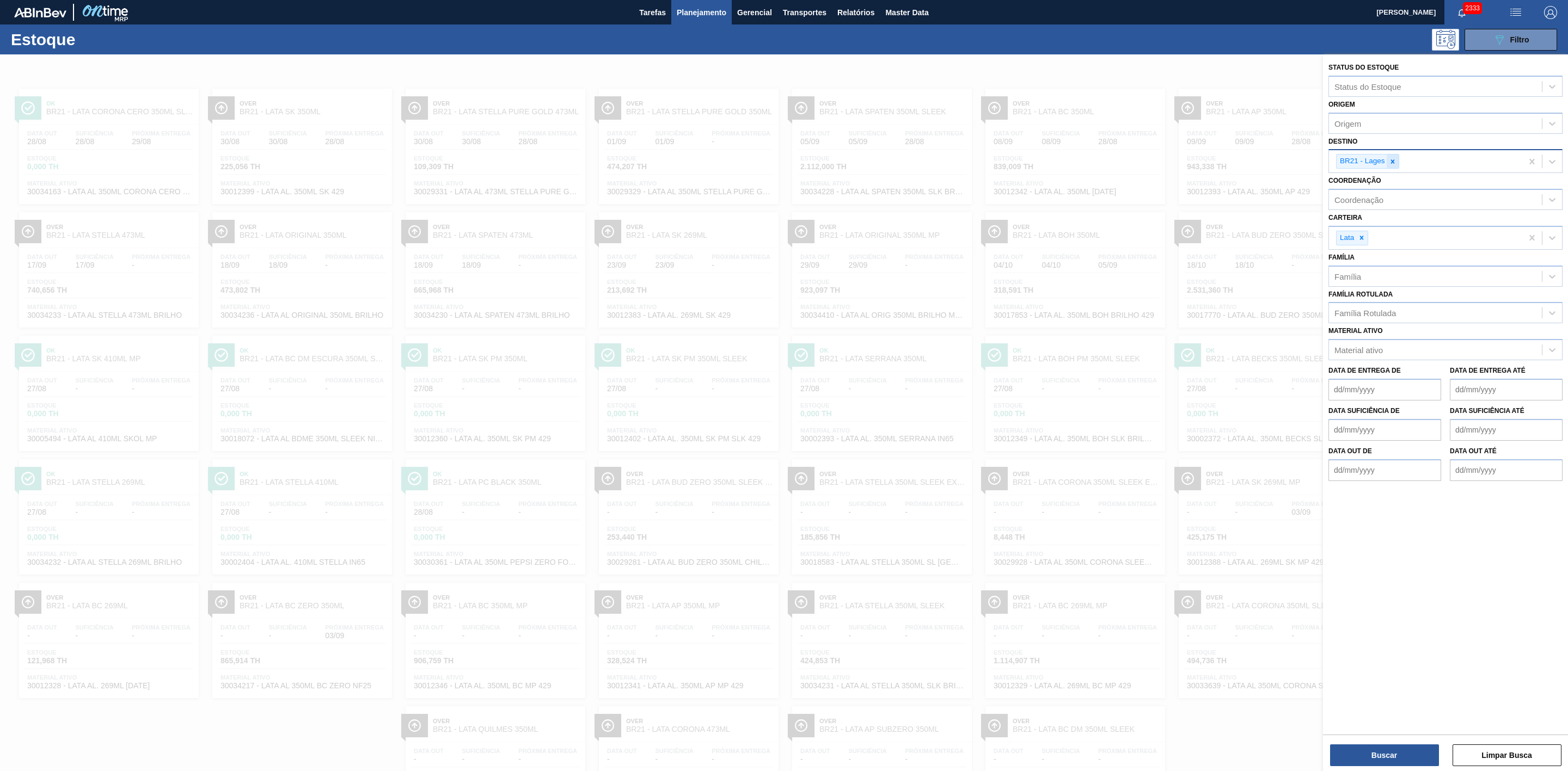
click at [1045, 165] on icon at bounding box center [1393, 161] width 8 height 8
type input "22"
click at [1045, 184] on div "BR22 - Viamão" at bounding box center [1446, 186] width 234 height 20
click at [1045, 514] on button "Buscar" at bounding box center [1384, 755] width 109 height 22
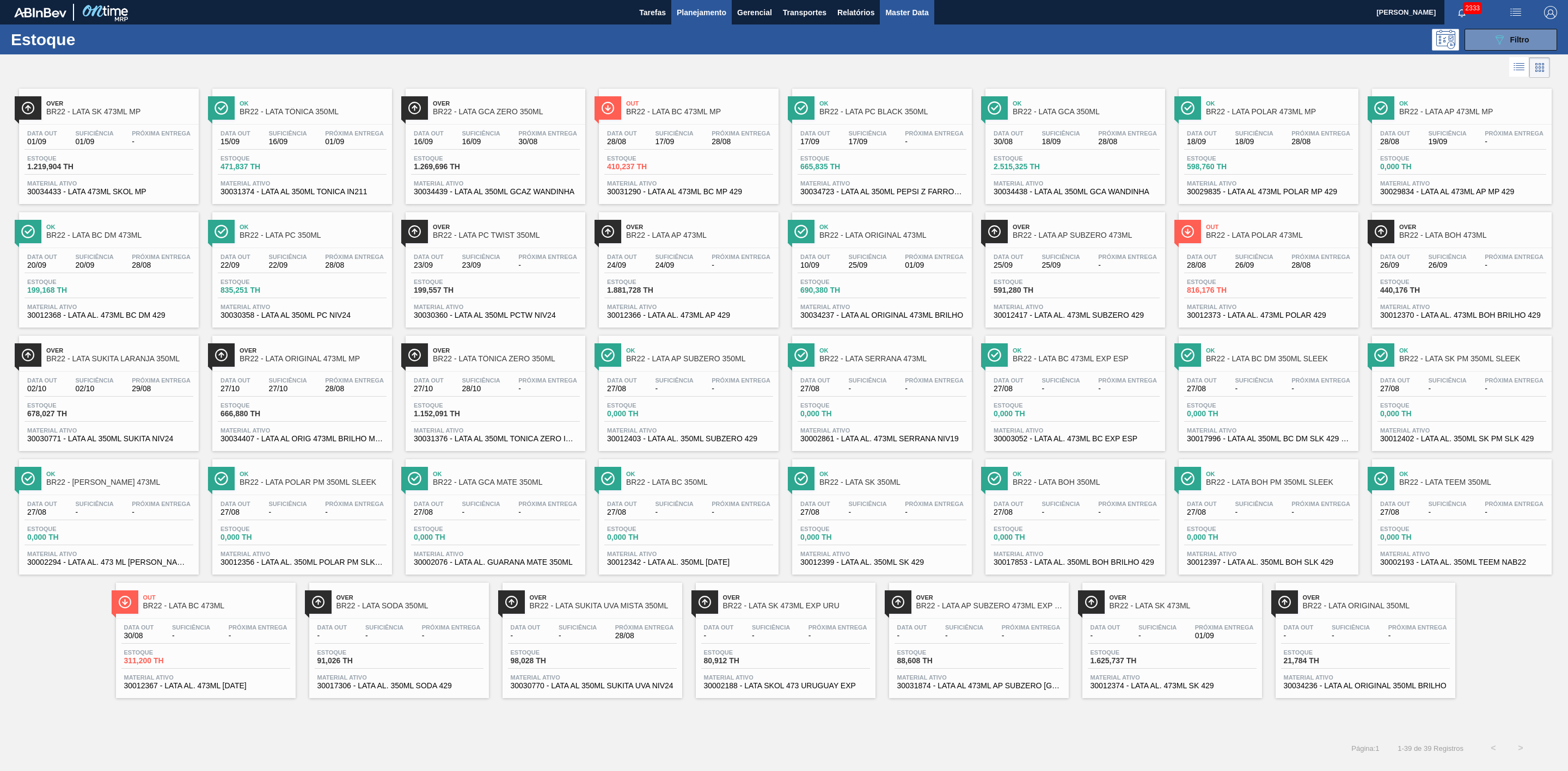
click at [908, 16] on span "Master Data" at bounding box center [907, 13] width 43 height 13
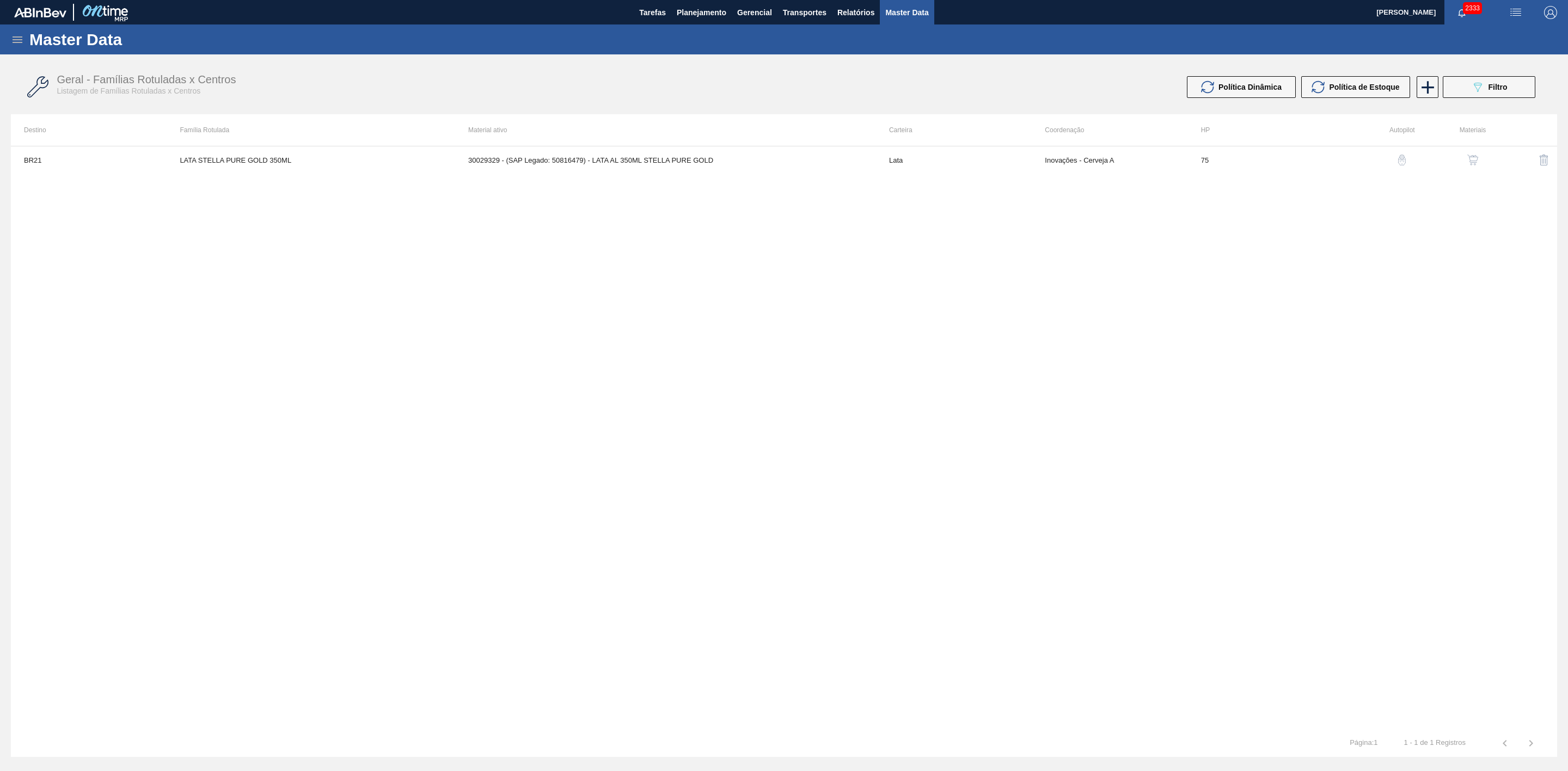
click at [16, 39] on icon at bounding box center [18, 39] width 10 height 6
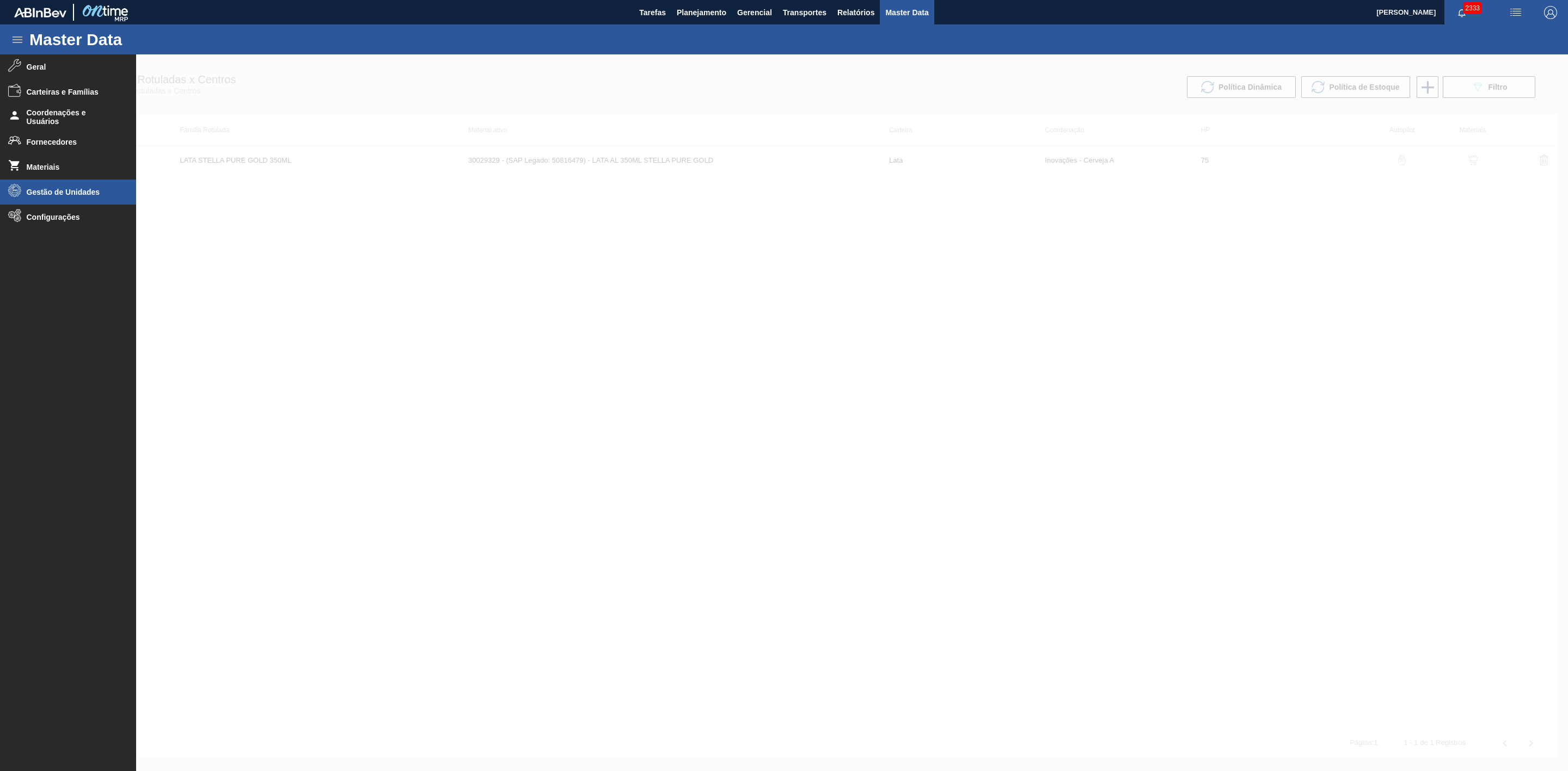
click at [50, 188] on li "Gestão de Unidades" at bounding box center [68, 192] width 136 height 25
click at [40, 233] on span "Grade" at bounding box center [76, 237] width 84 height 8
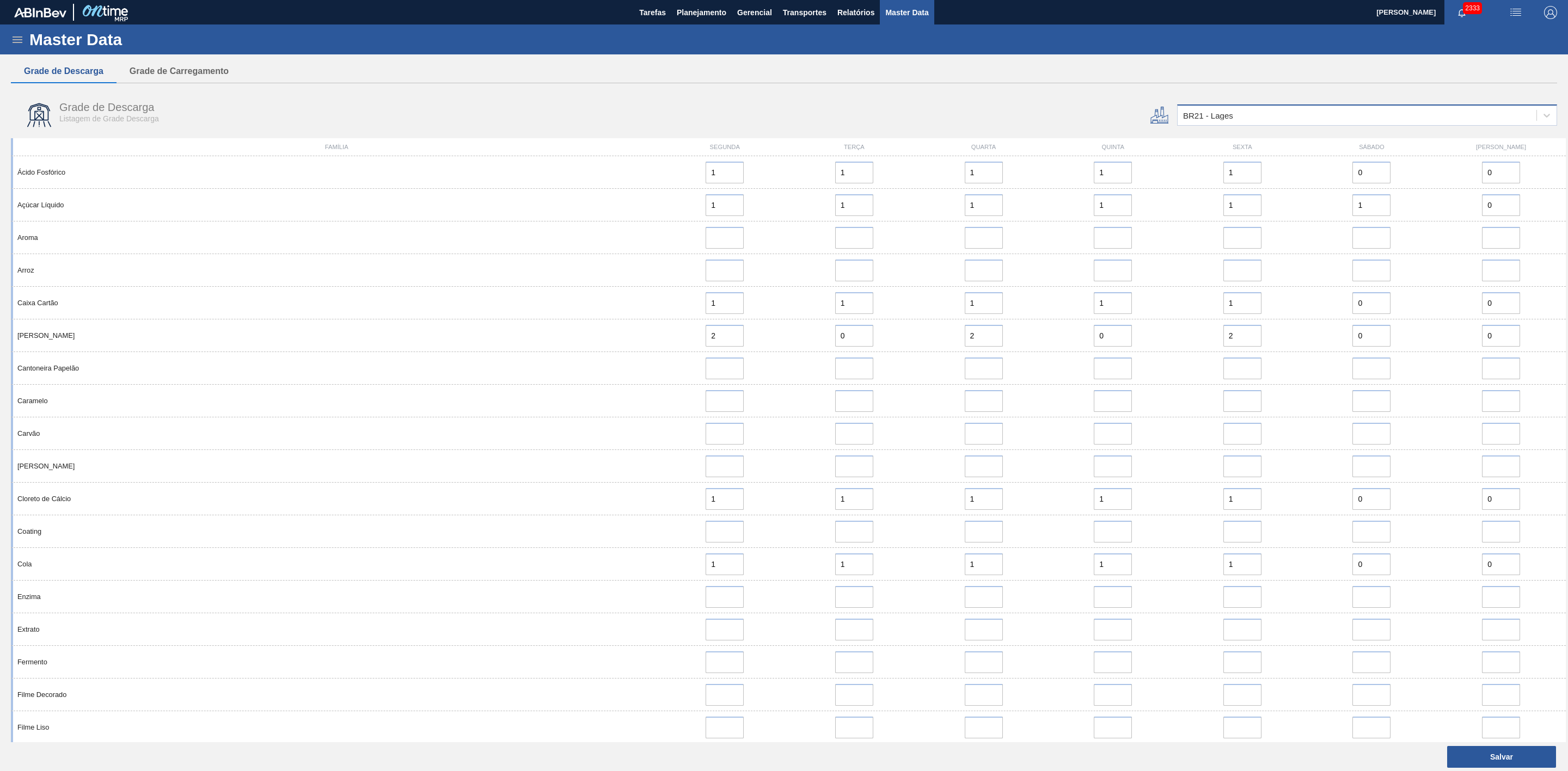
click at [1045, 113] on div "BR21 - Lages" at bounding box center [1357, 116] width 359 height 16
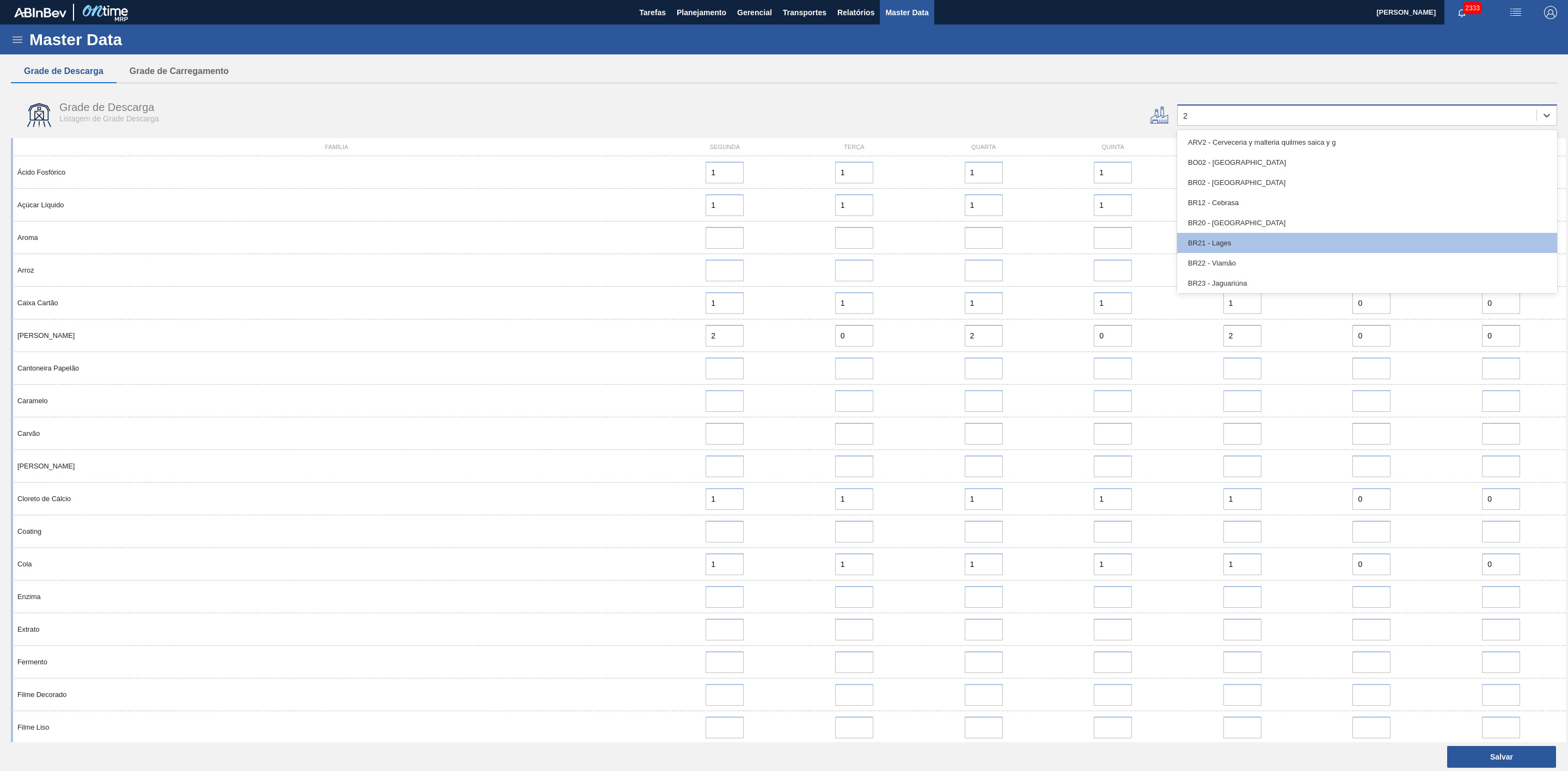
type input "22"
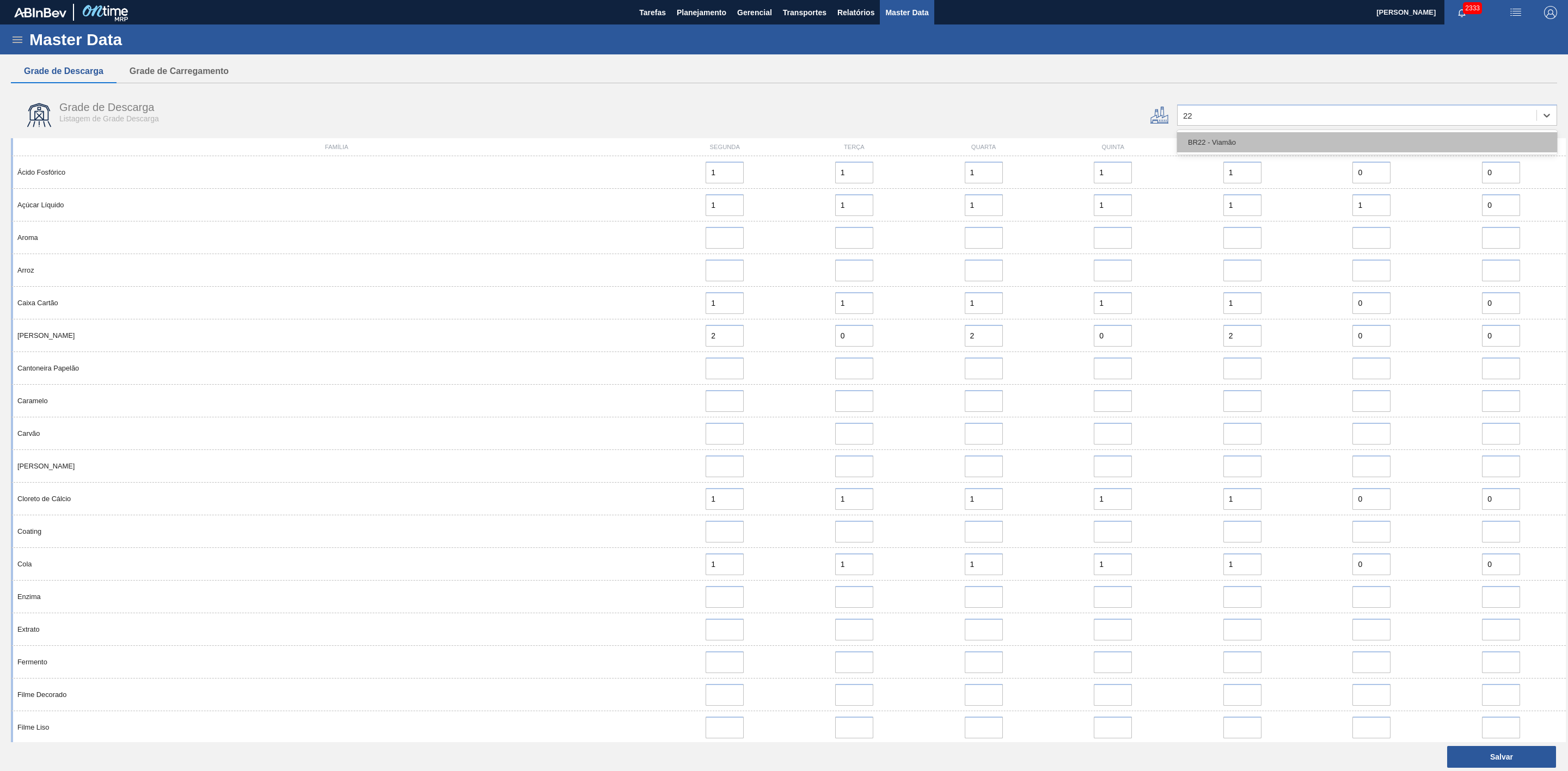
click at [1045, 136] on div "BR22 - Viamão" at bounding box center [1367, 142] width 380 height 20
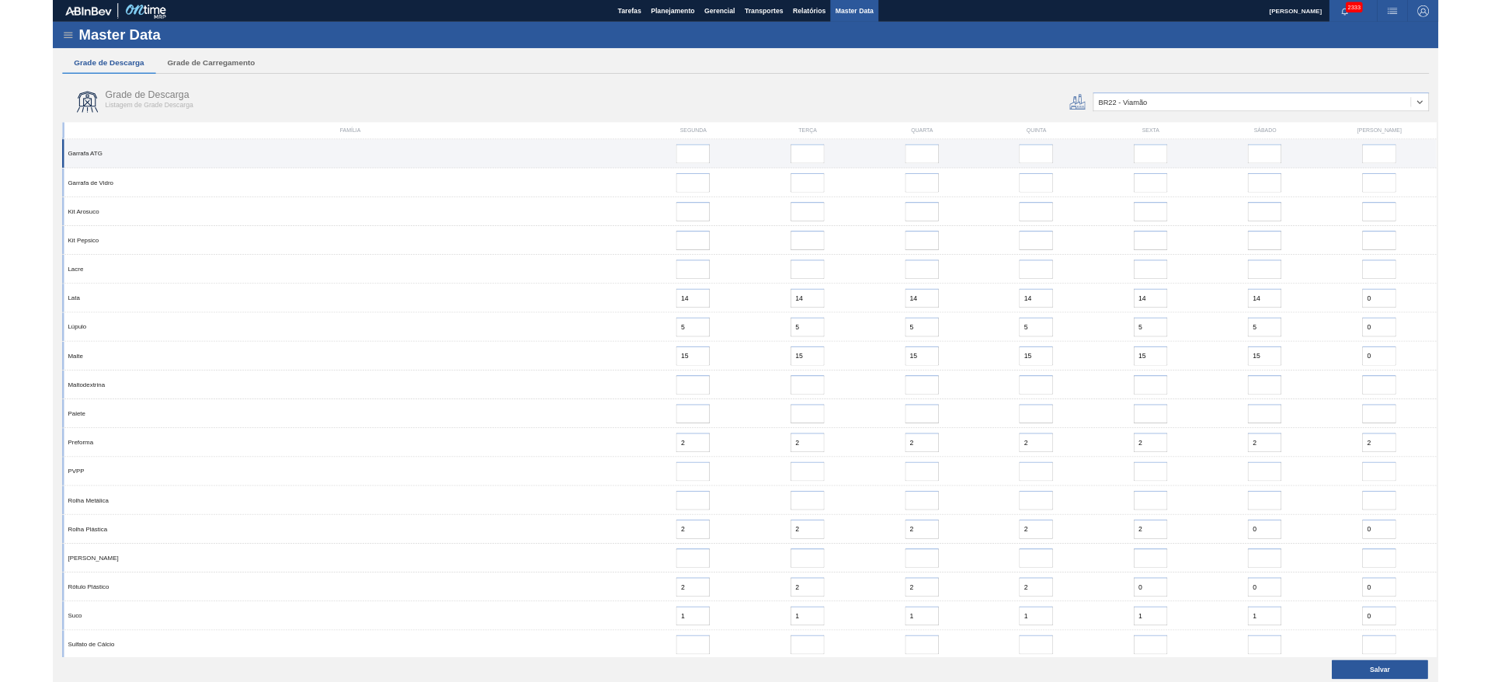
scroll to position [1027, 0]
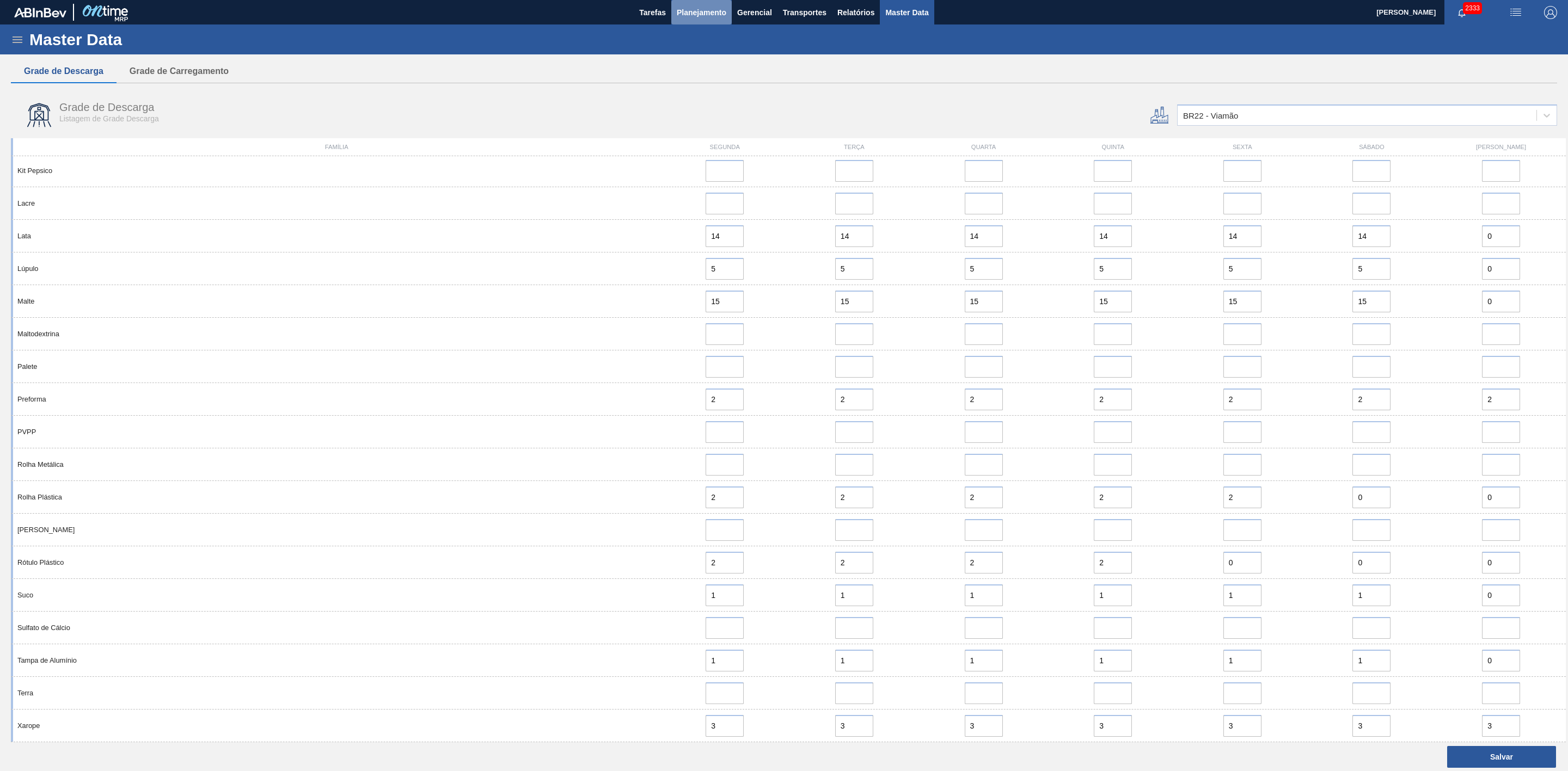
click at [711, 18] on button "Planejamento" at bounding box center [701, 12] width 60 height 25
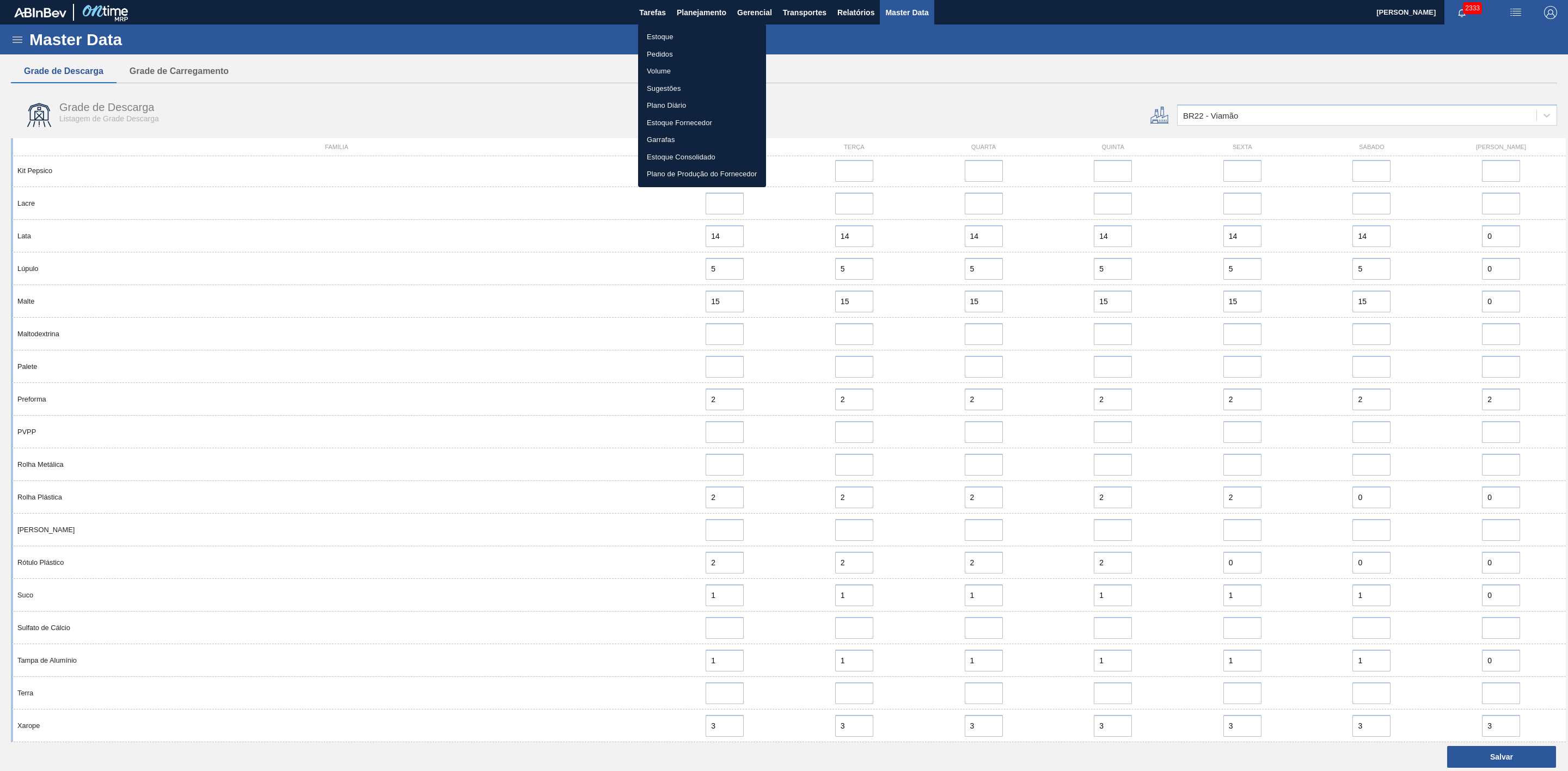
drag, startPoint x: 666, startPoint y: 35, endPoint x: 701, endPoint y: 82, distance: 58.6
click at [665, 35] on li "Estoque" at bounding box center [702, 36] width 128 height 18
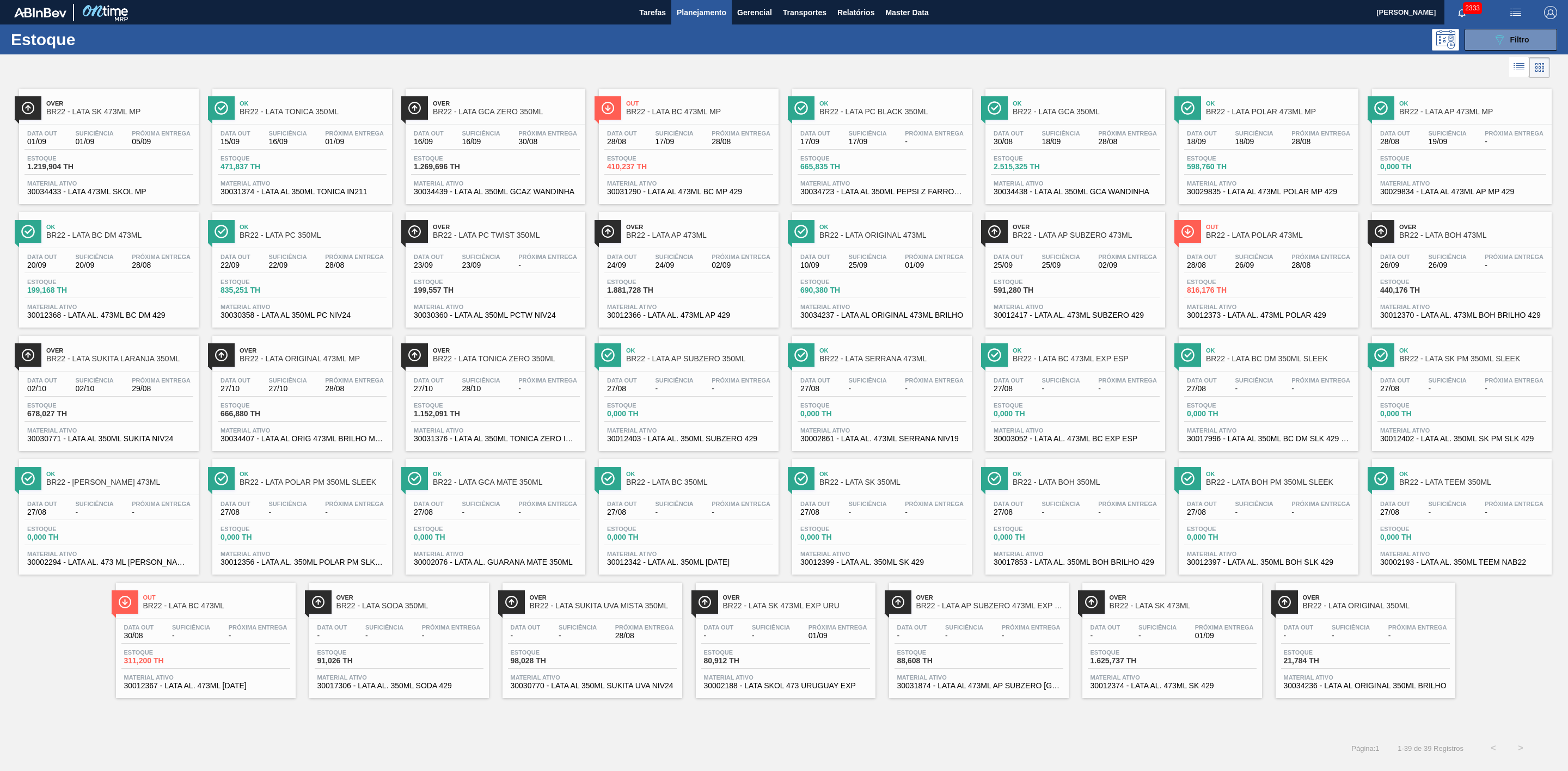
click at [899, 76] on div at bounding box center [775, 67] width 1550 height 26
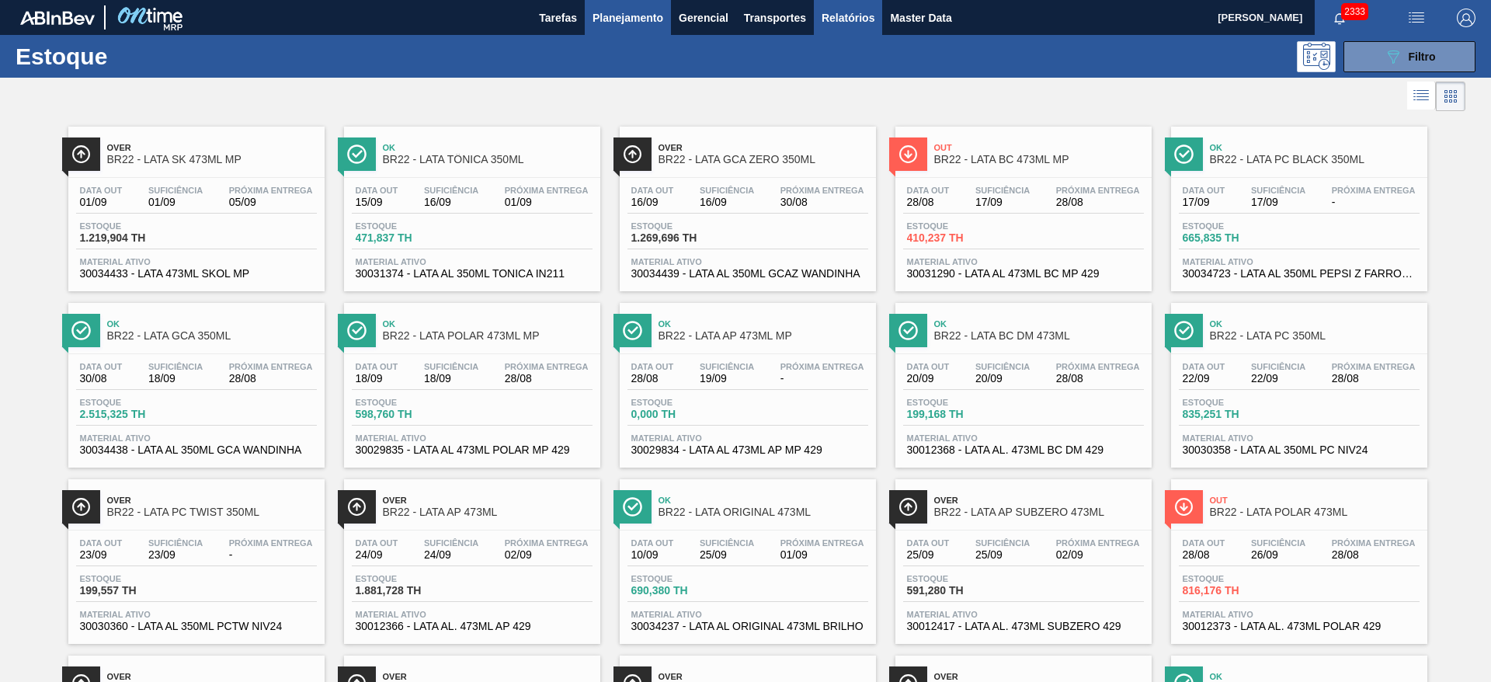
click at [838, 30] on button "Relatórios" at bounding box center [848, 17] width 68 height 35
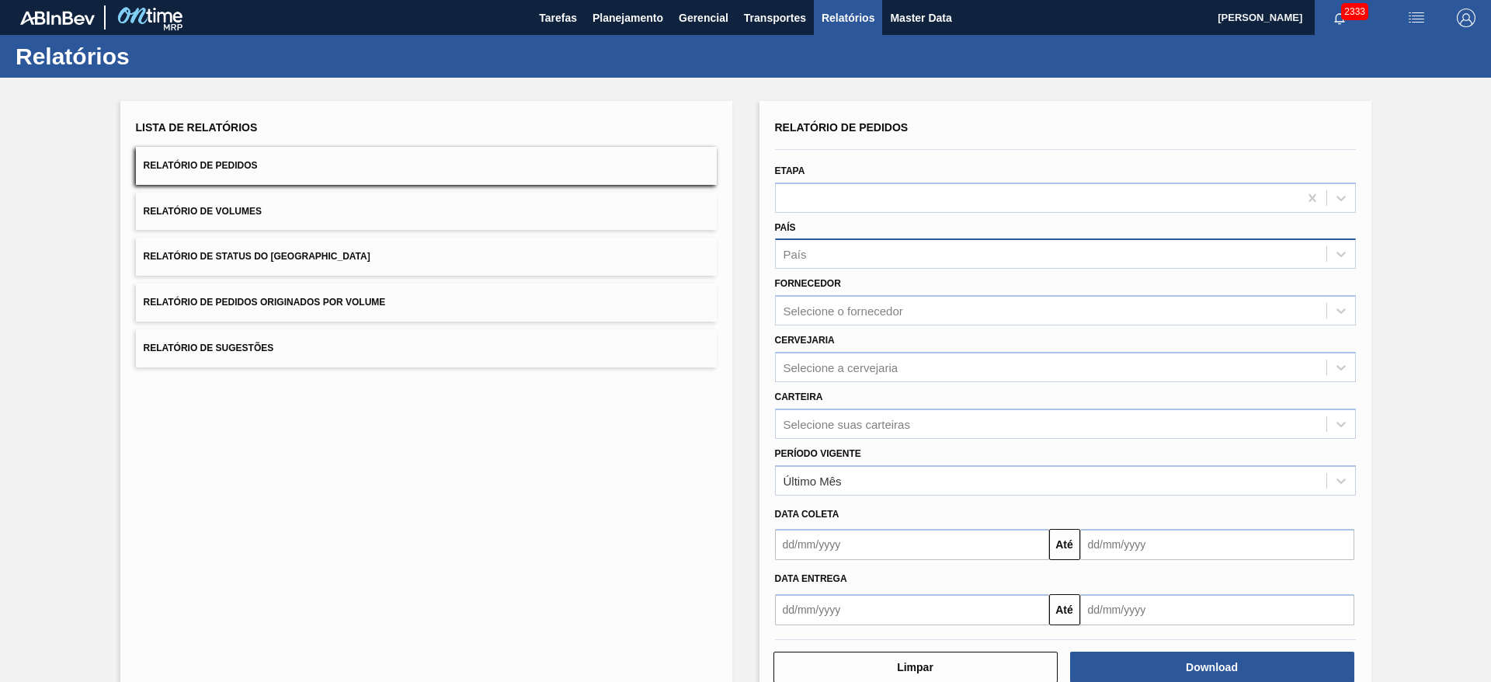
click at [828, 249] on div "País" at bounding box center [1051, 254] width 551 height 23
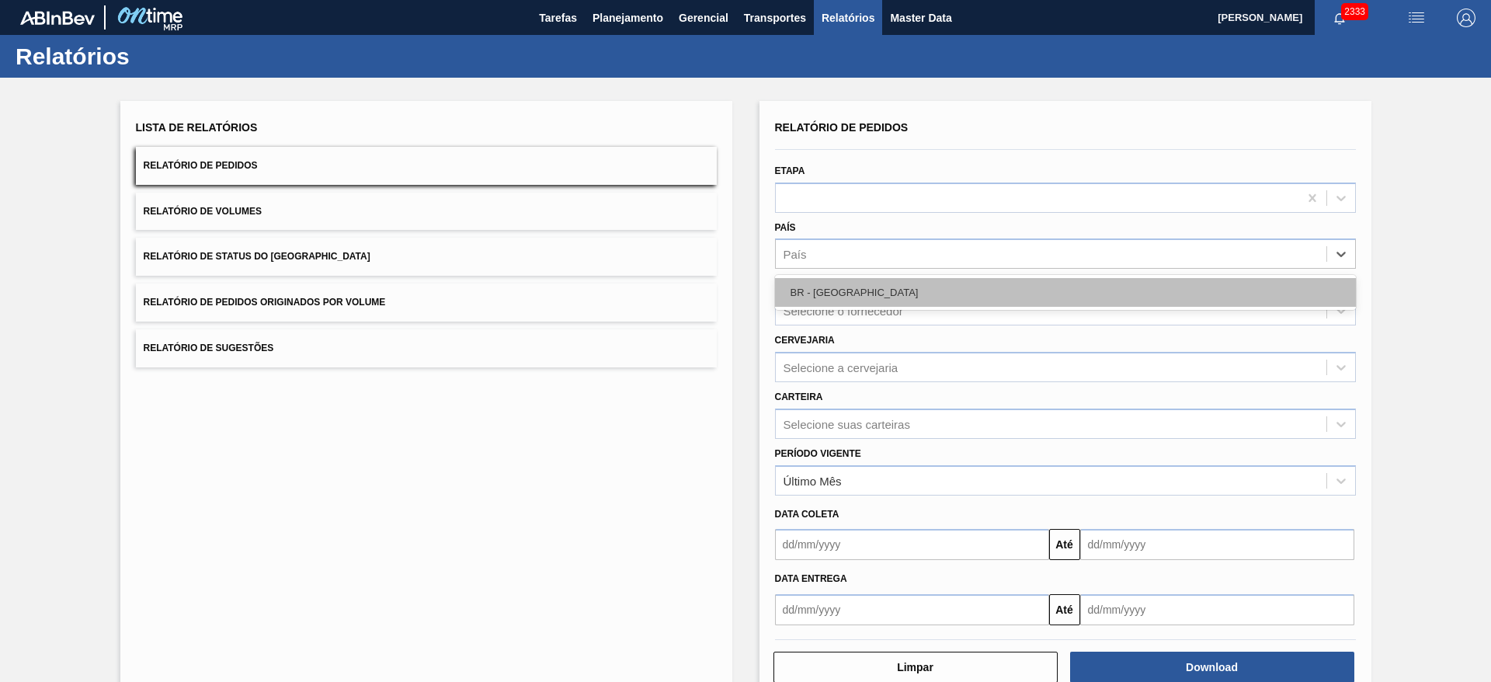
click at [831, 295] on div "BR - Brasil" at bounding box center [1065, 292] width 581 height 29
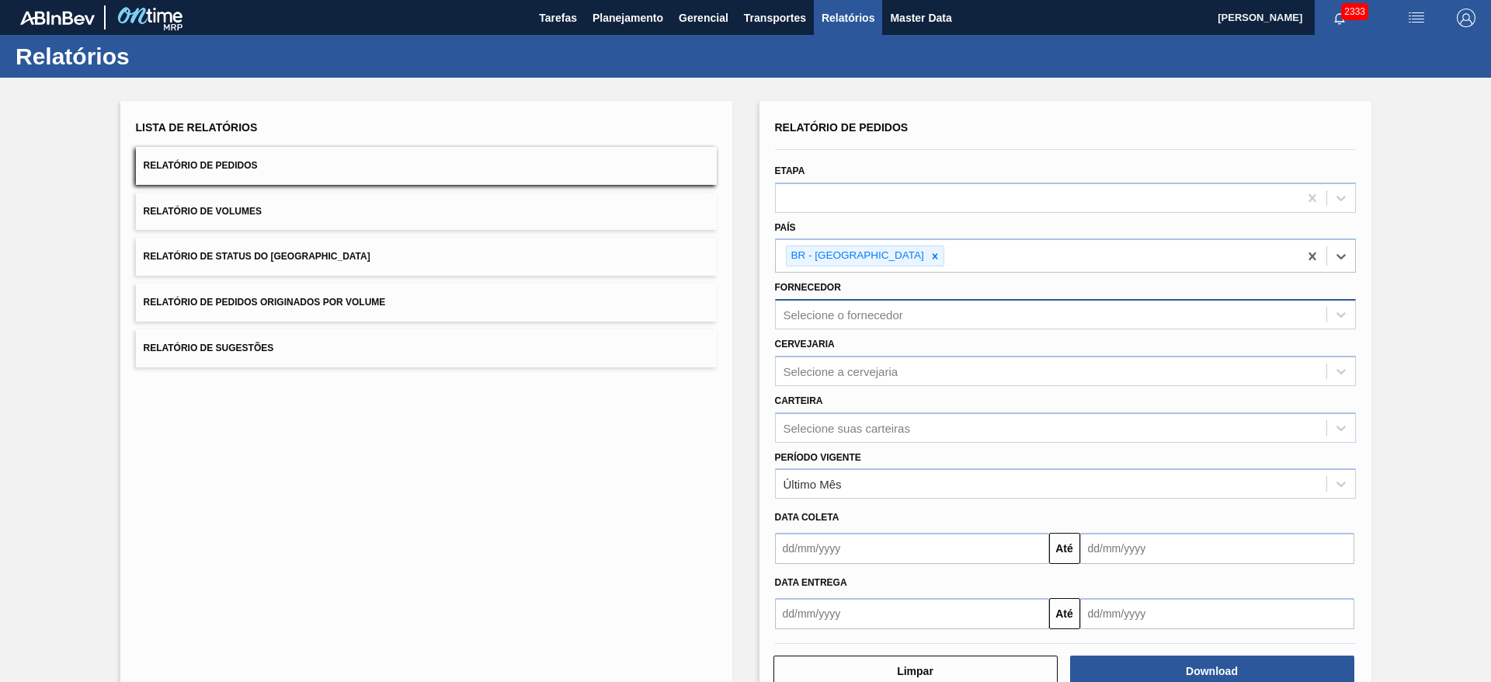
click at [846, 313] on div "Selecione o fornecedor" at bounding box center [843, 314] width 120 height 13
click at [846, 312] on div "Selecione o fornecedor" at bounding box center [843, 314] width 120 height 13
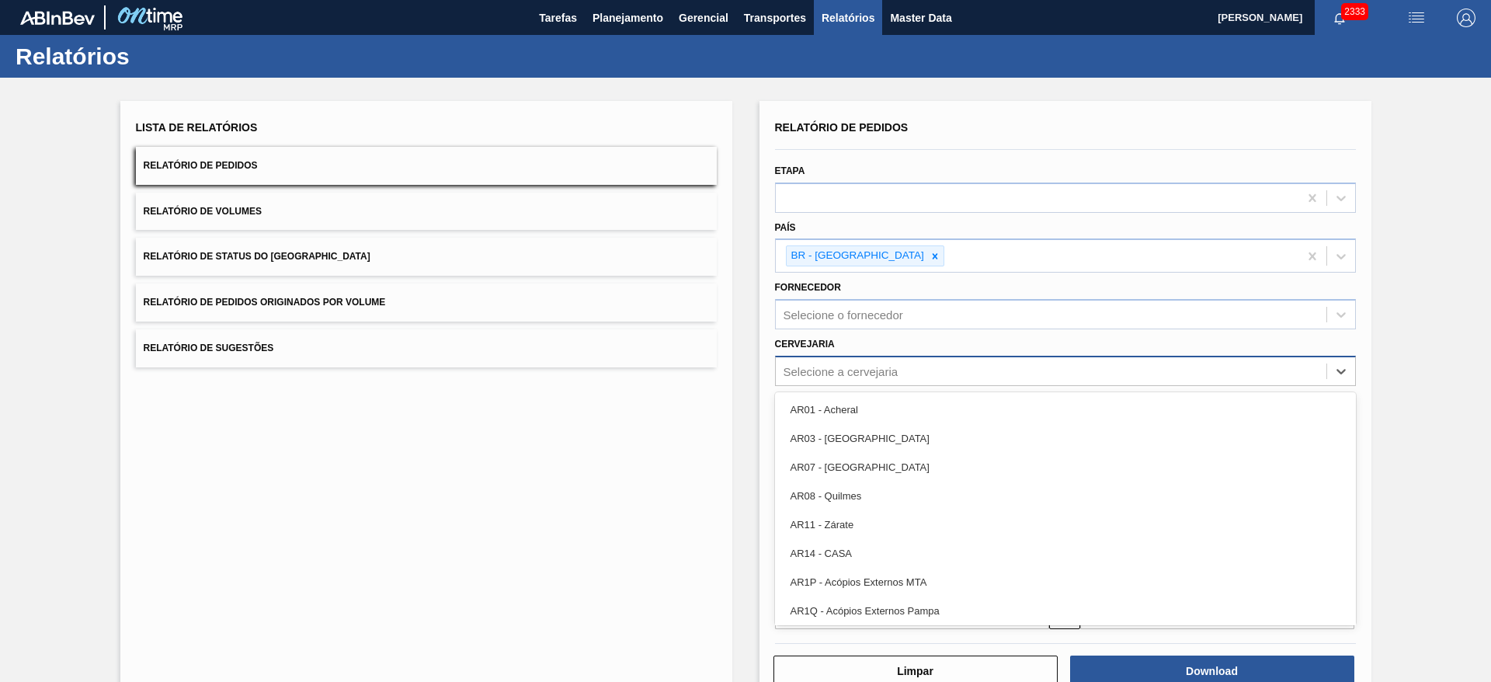
click at [832, 371] on div "Selecione a cervejaria" at bounding box center [840, 370] width 115 height 13
type input "21"
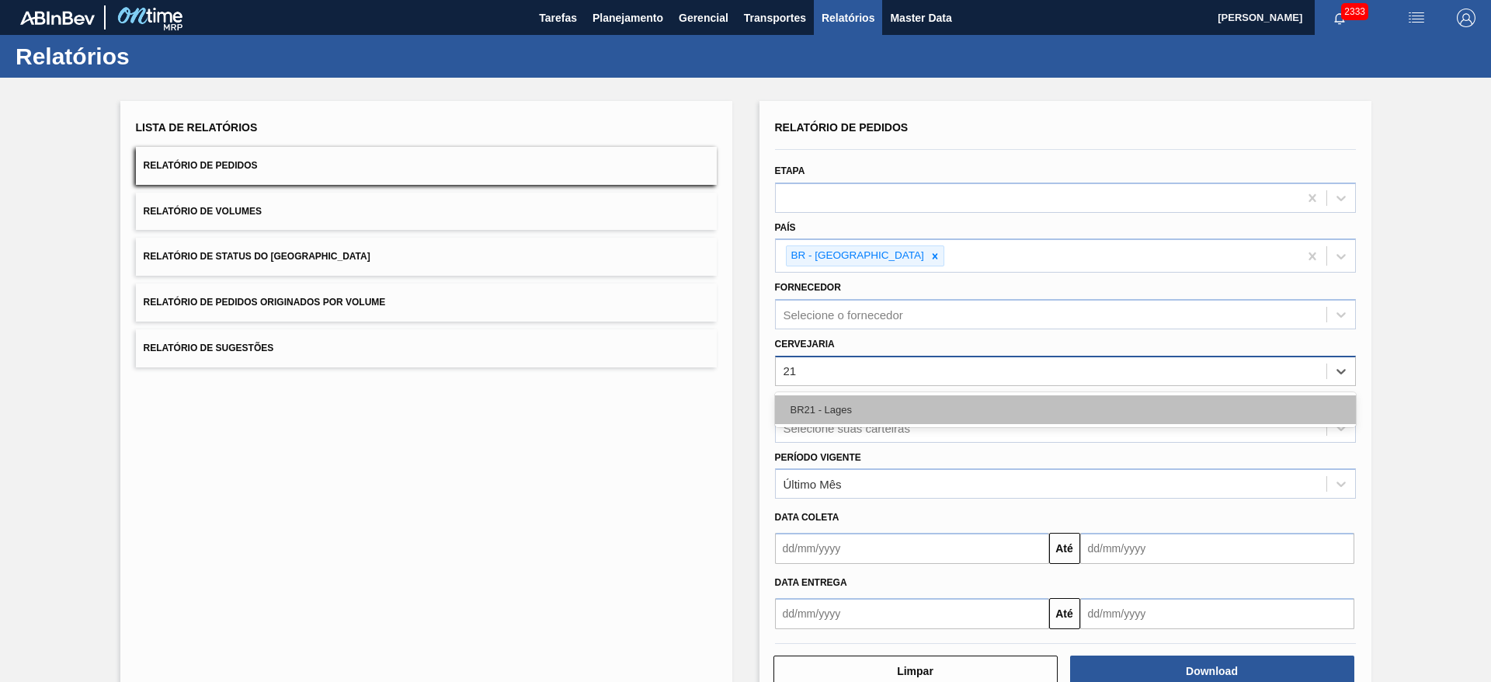
click at [821, 398] on div "BR21 - Lages" at bounding box center [1065, 409] width 581 height 29
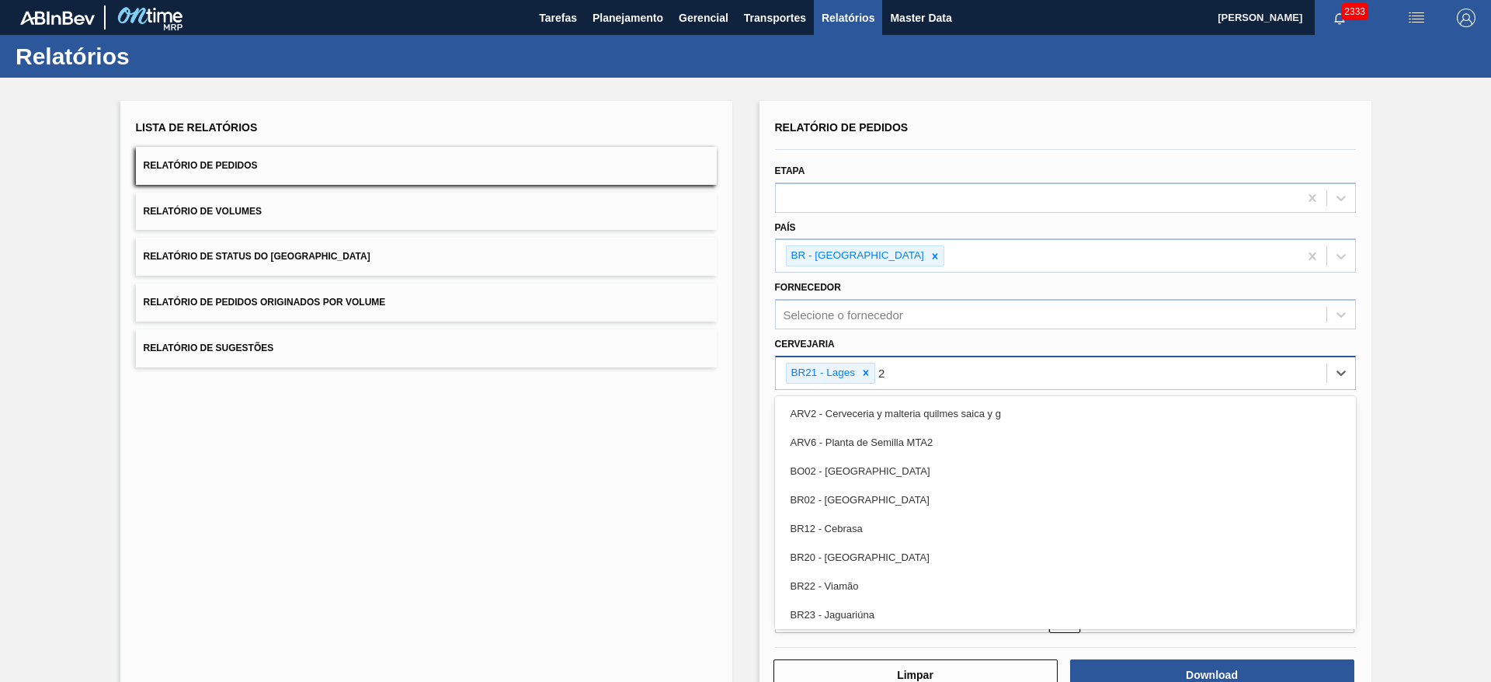
type input "22"
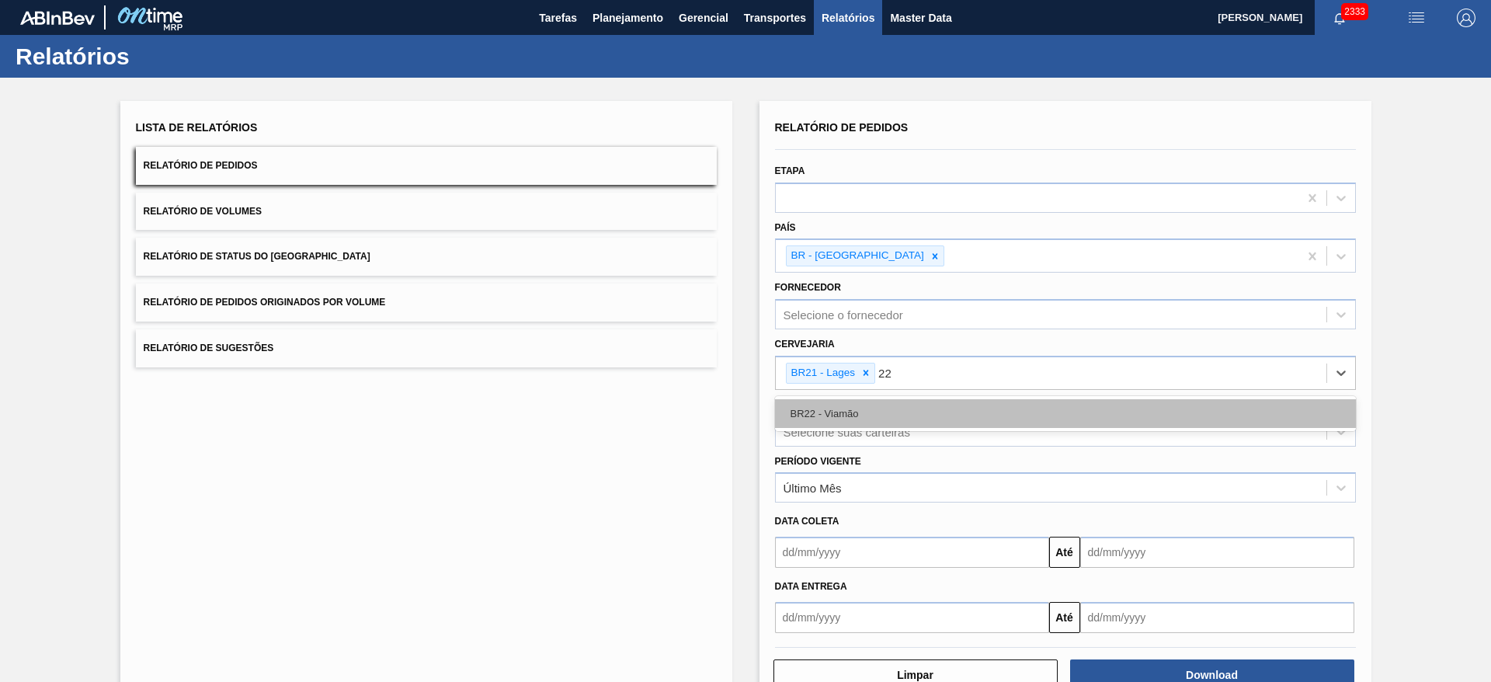
click at [899, 405] on div "BR22 - Viamão" at bounding box center [1065, 413] width 581 height 29
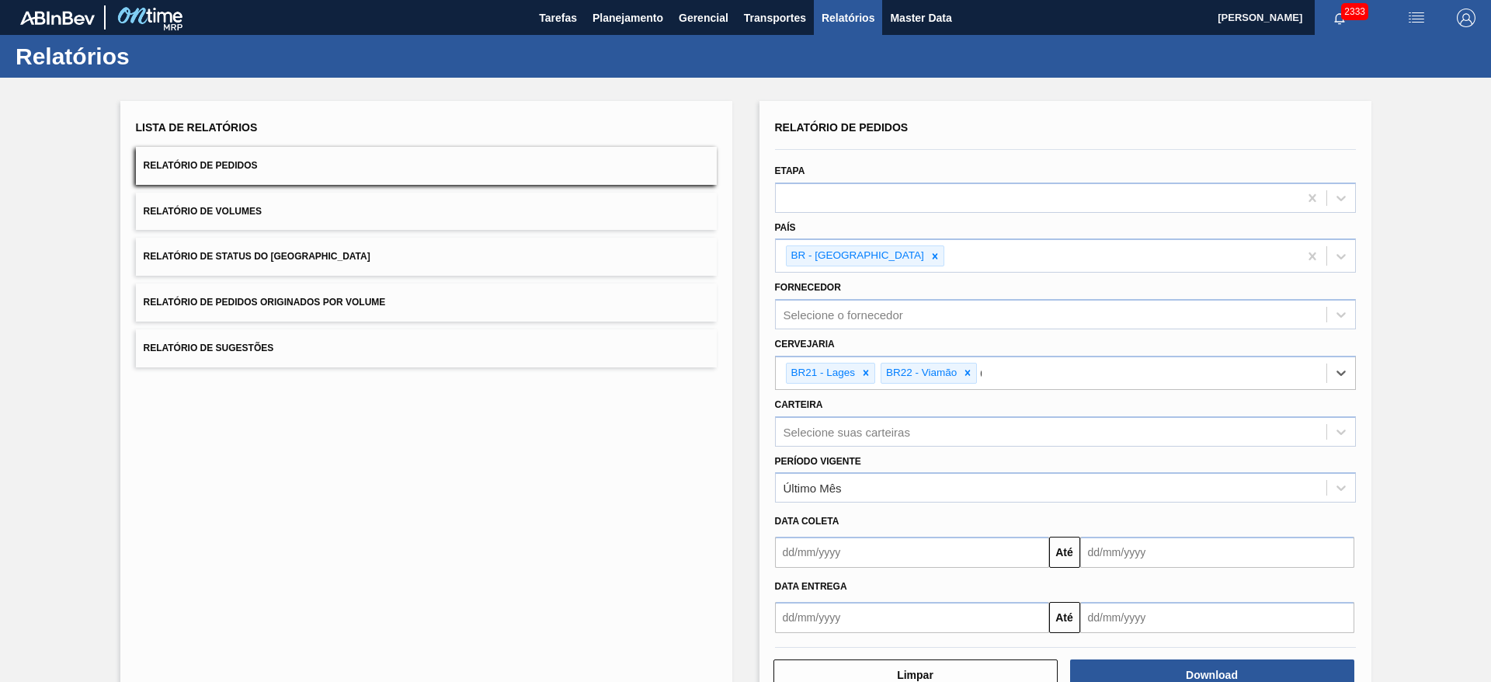
type input "09"
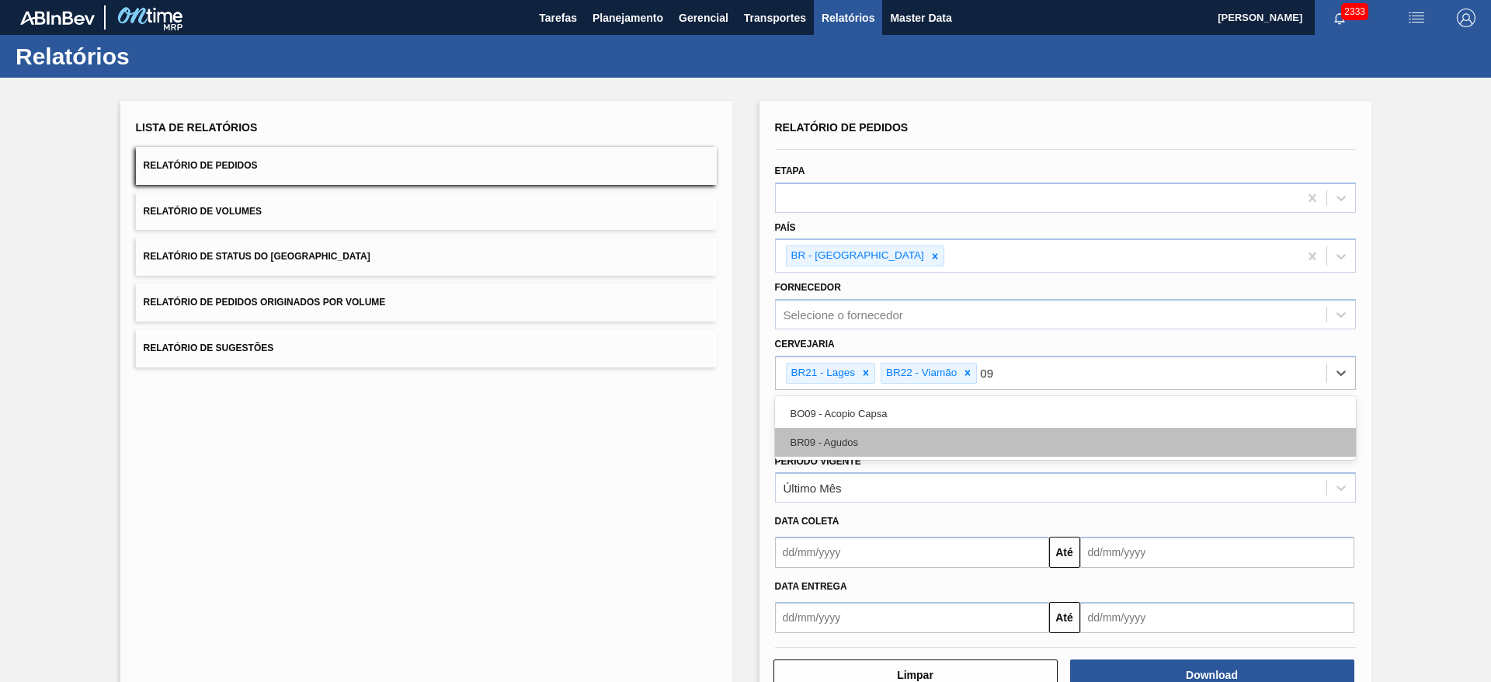
click at [867, 432] on div "BR09 - Agudos" at bounding box center [1065, 442] width 581 height 29
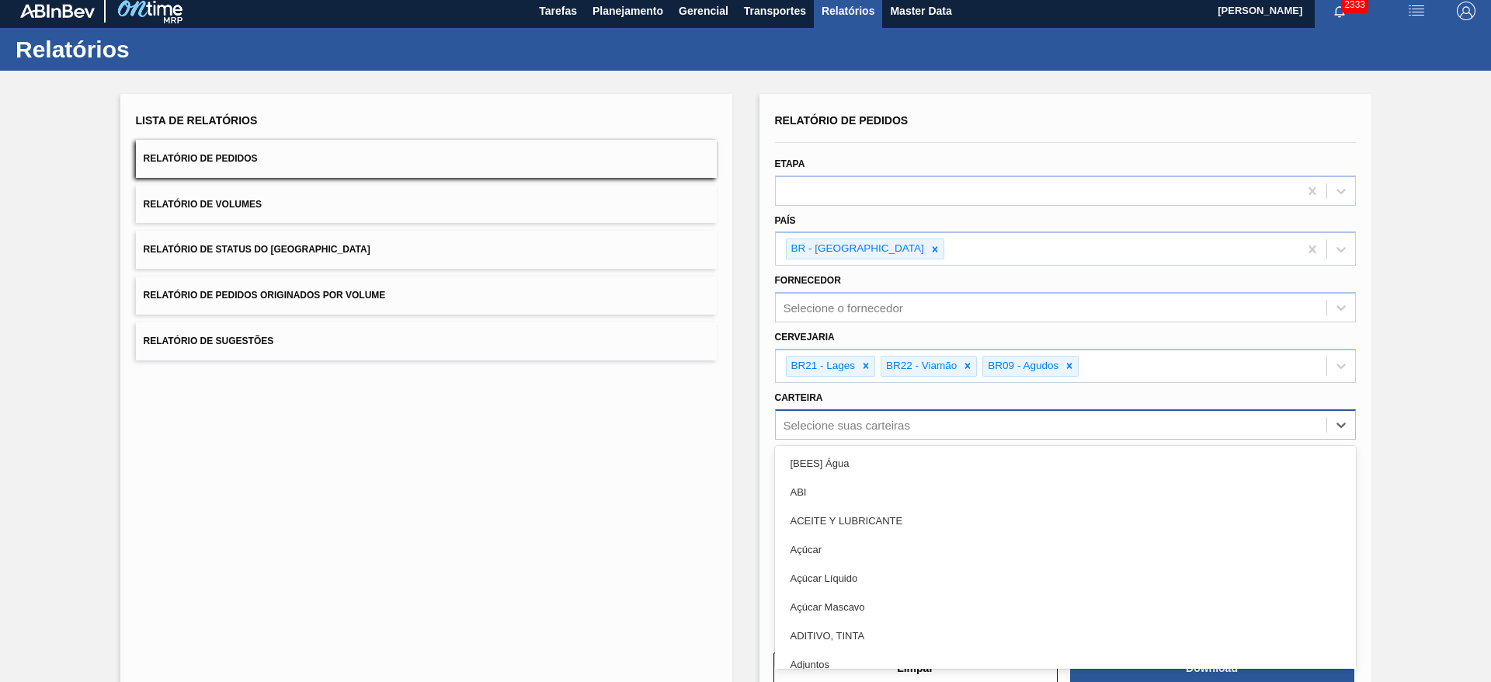
click at [866, 429] on div "Selecione suas carteiras" at bounding box center [846, 424] width 127 height 13
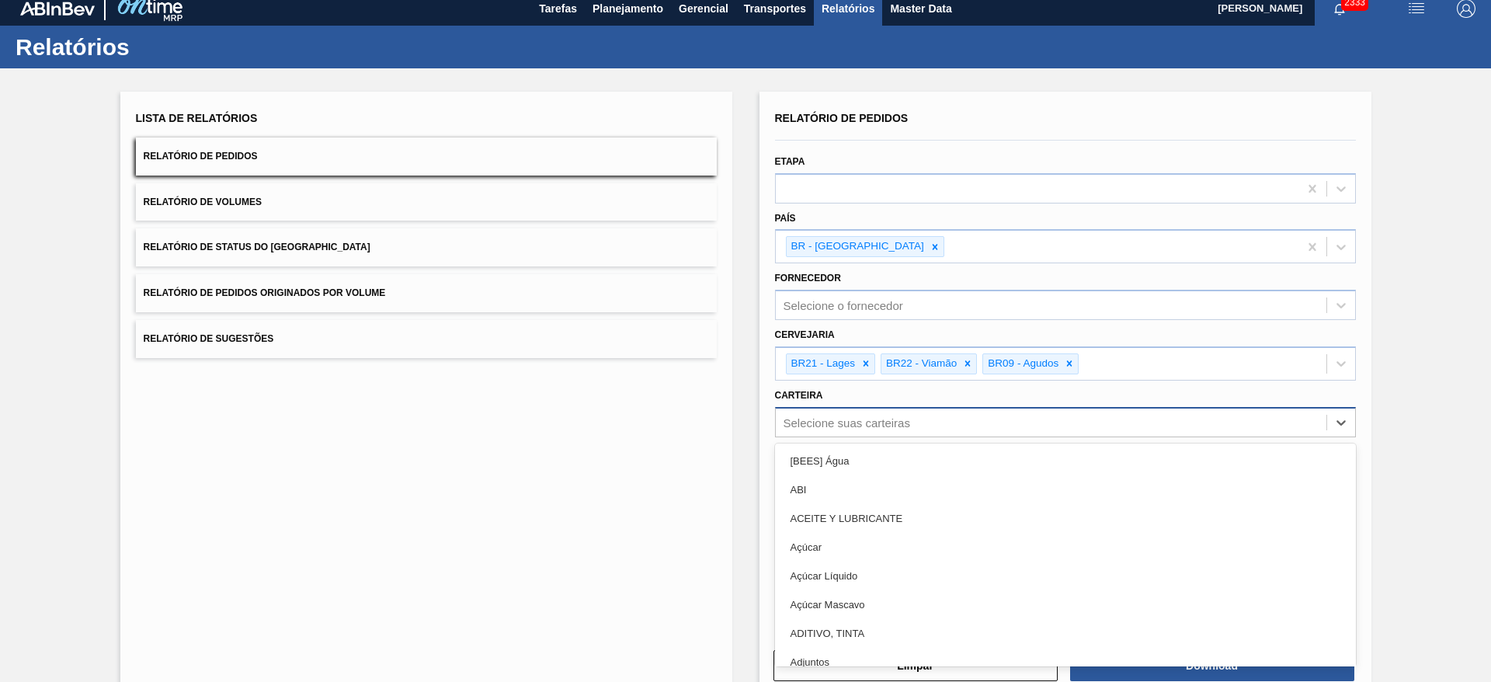
scroll to position [10, 0]
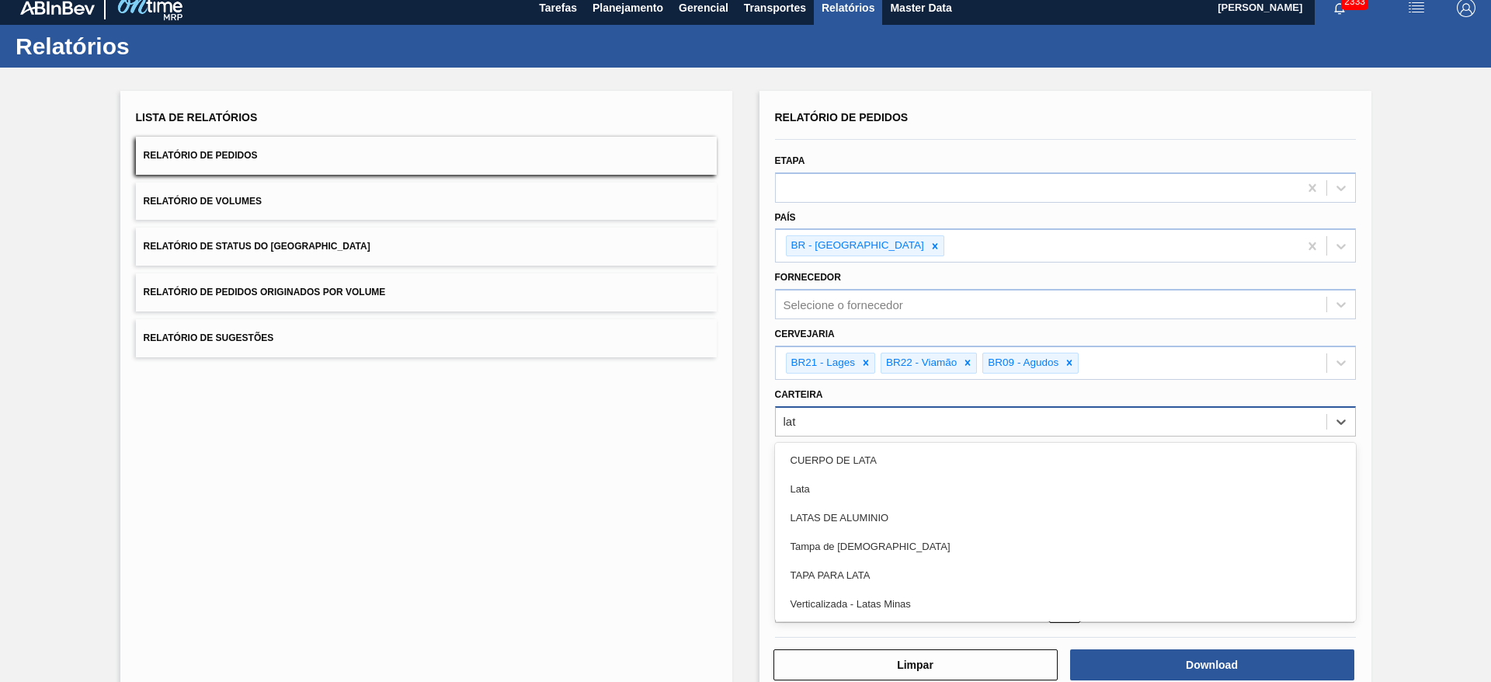
type input "lata"
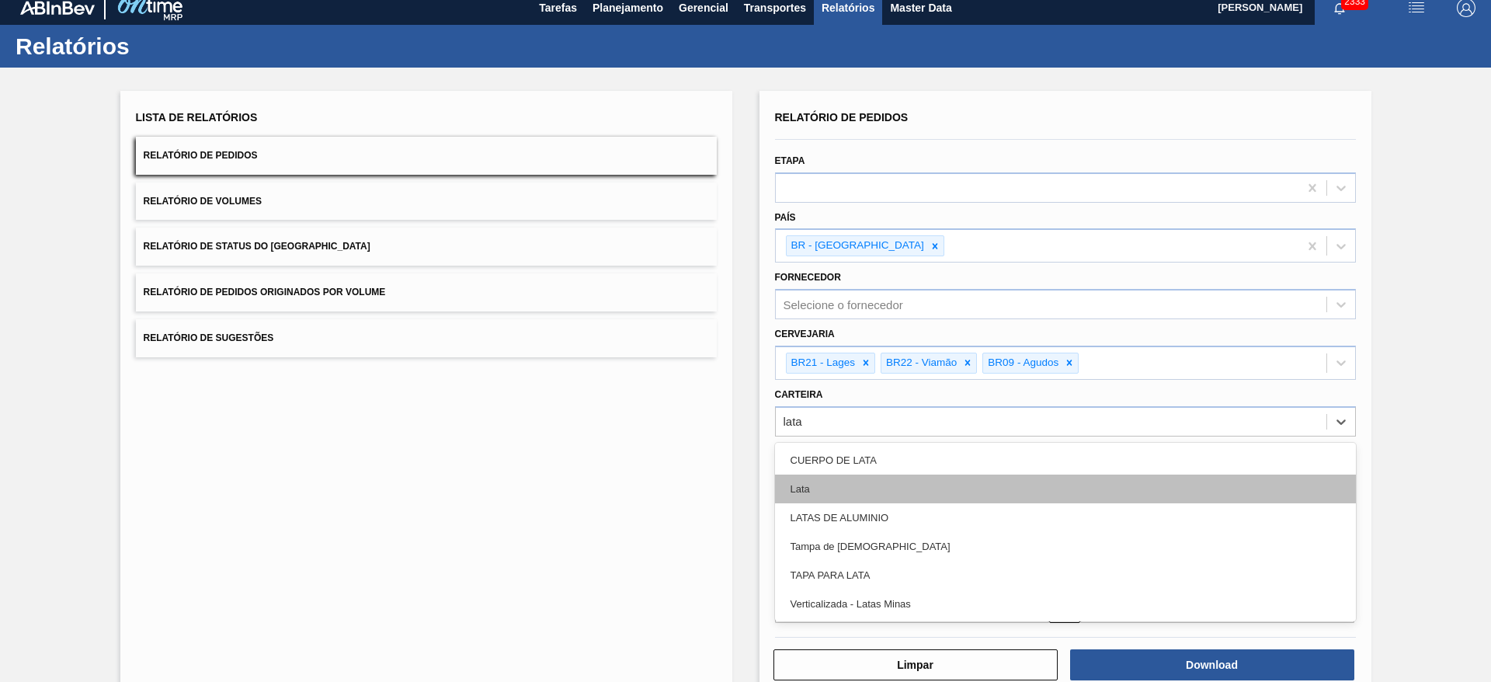
click at [826, 479] on div "Lata" at bounding box center [1065, 488] width 581 height 29
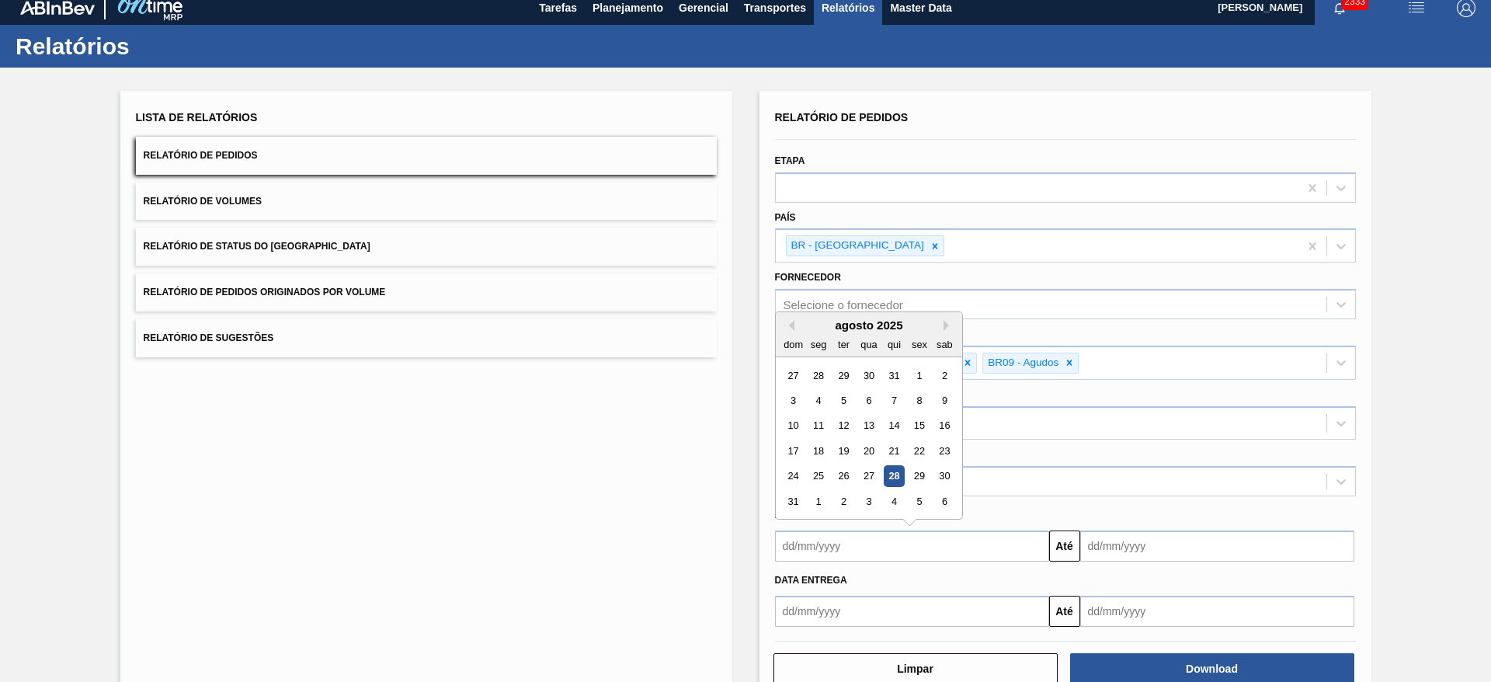
click at [842, 548] on input "text" at bounding box center [912, 545] width 274 height 31
click at [809, 326] on div "agosto 2025" at bounding box center [869, 324] width 186 height 13
click at [822, 474] on div "25" at bounding box center [818, 476] width 21 height 21
type input "25/08/2025"
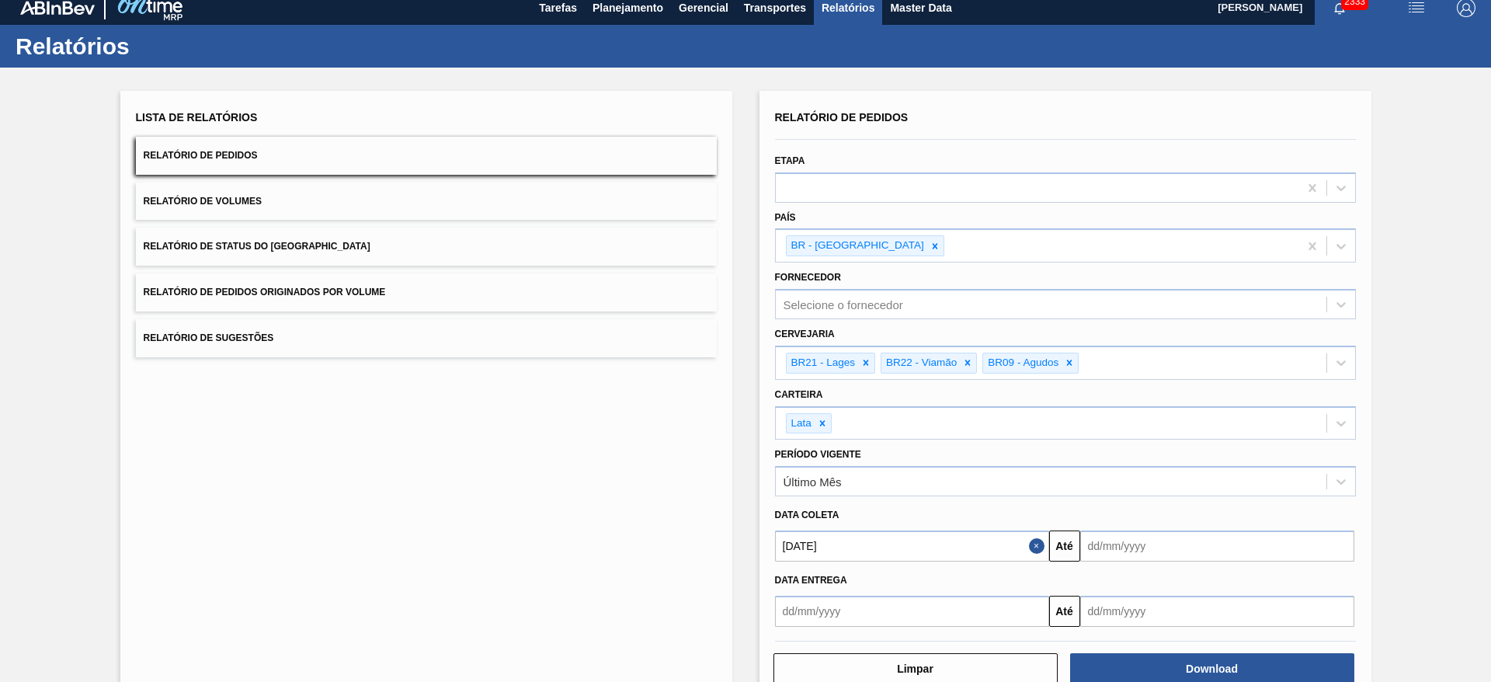
click at [1123, 547] on input "text" at bounding box center [1217, 545] width 274 height 31
click at [1112, 320] on div "agosto 2025" at bounding box center [1174, 324] width 186 height 13
click at [1252, 325] on button "Next Month" at bounding box center [1254, 325] width 11 height 11
click at [1249, 398] on div "13" at bounding box center [1248, 400] width 21 height 21
type input "13/09/2025"
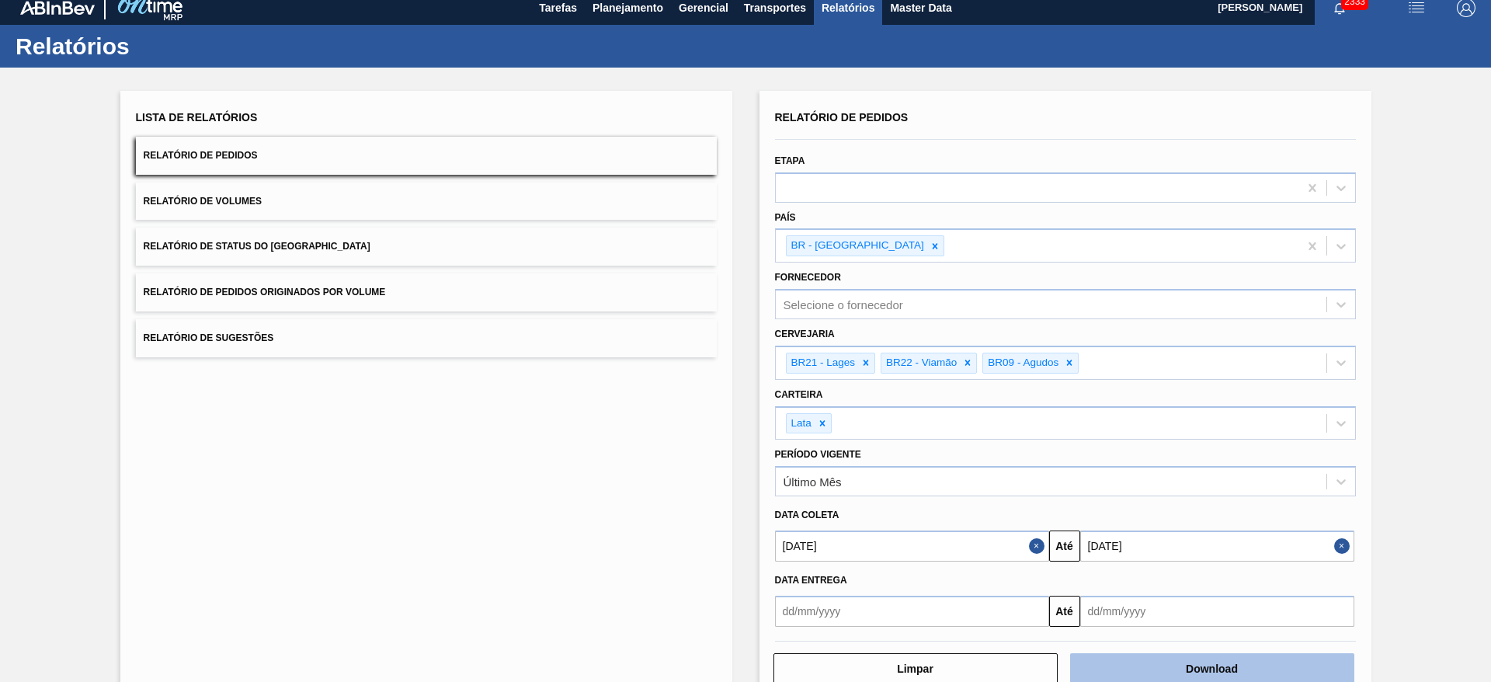
click at [1217, 672] on button "Download" at bounding box center [1212, 668] width 284 height 31
click at [271, 201] on button "Relatório de Volumes" at bounding box center [426, 201] width 581 height 38
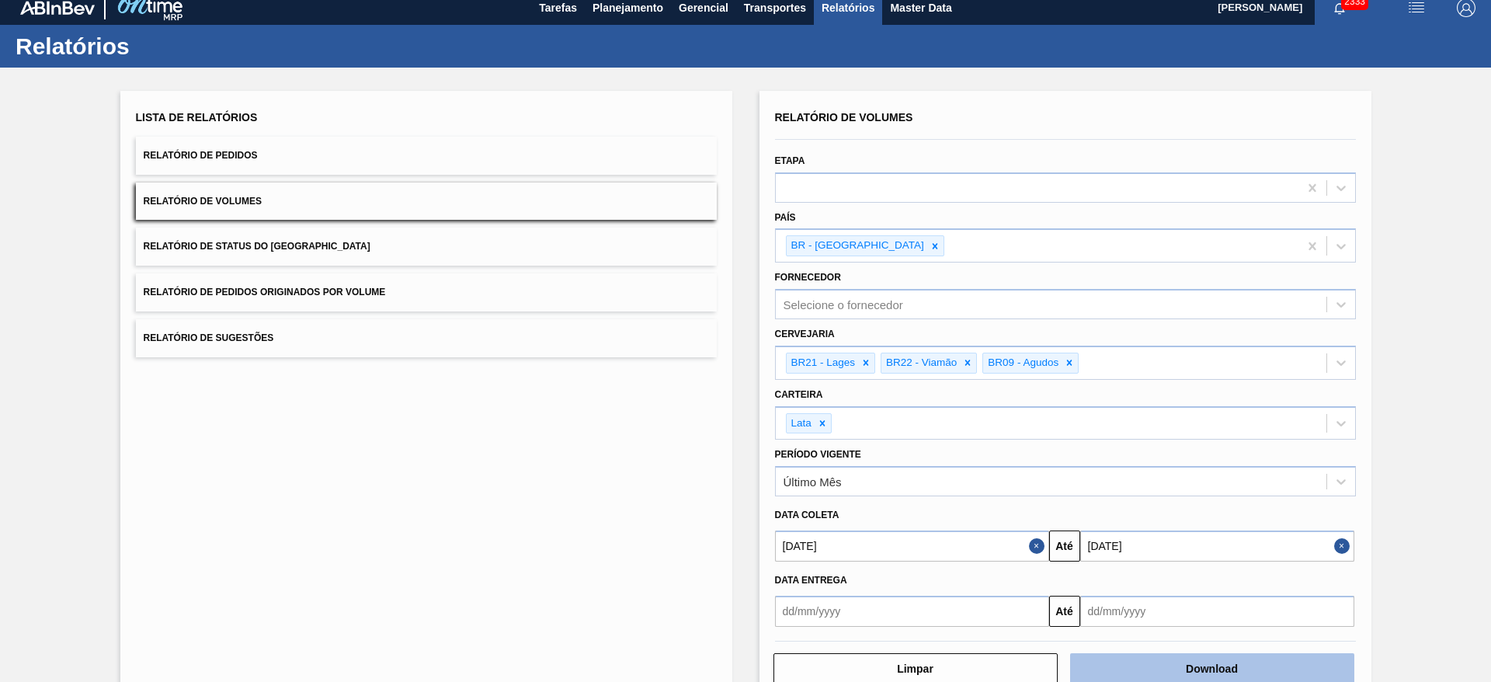
click at [1193, 665] on button "Download" at bounding box center [1212, 668] width 284 height 31
click at [303, 326] on button "Relatório de Sugestões" at bounding box center [426, 338] width 581 height 38
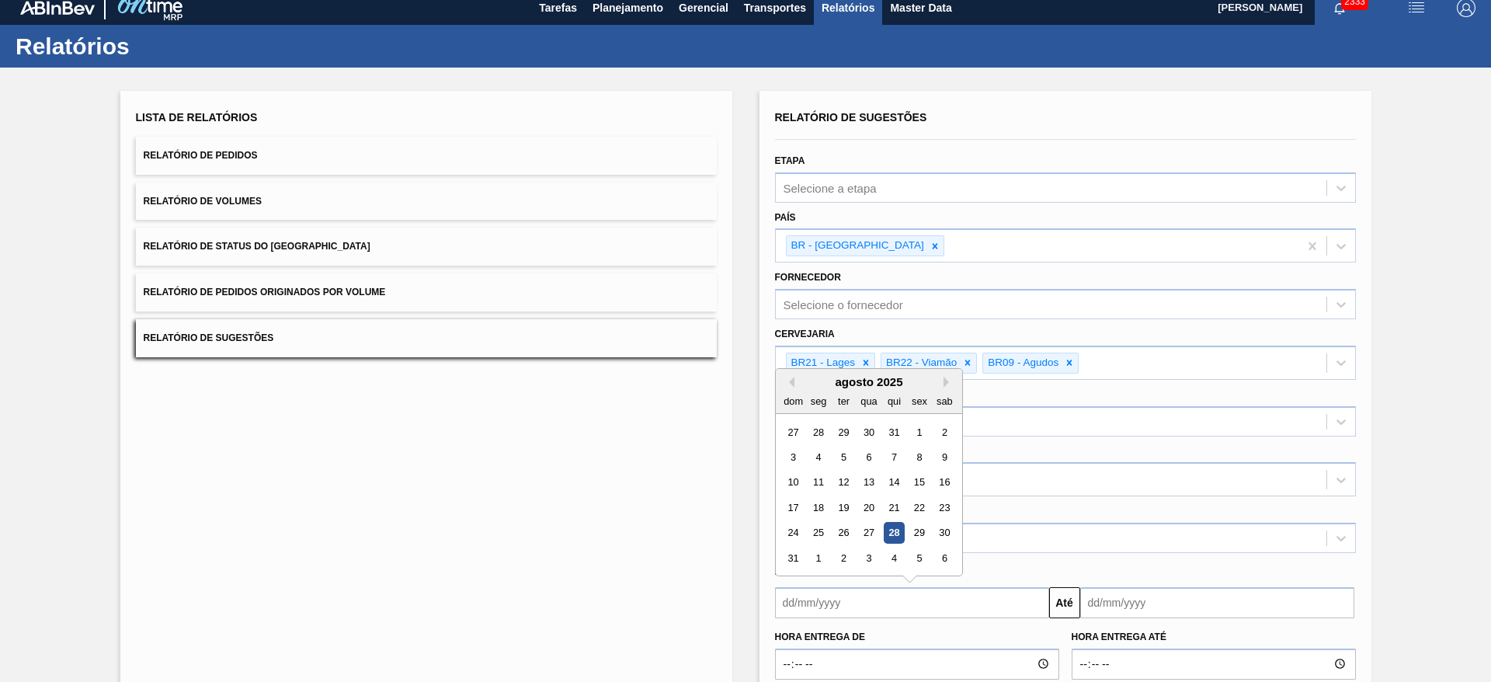
drag, startPoint x: 896, startPoint y: 604, endPoint x: 906, endPoint y: 586, distance: 20.5
click at [896, 605] on input "text" at bounding box center [912, 602] width 274 height 31
click at [800, 369] on div "agosto 2025 dom seg ter qua qui sex sab" at bounding box center [869, 391] width 186 height 45
click at [895, 533] on div "28" at bounding box center [893, 532] width 21 height 21
type input "[DATE]"
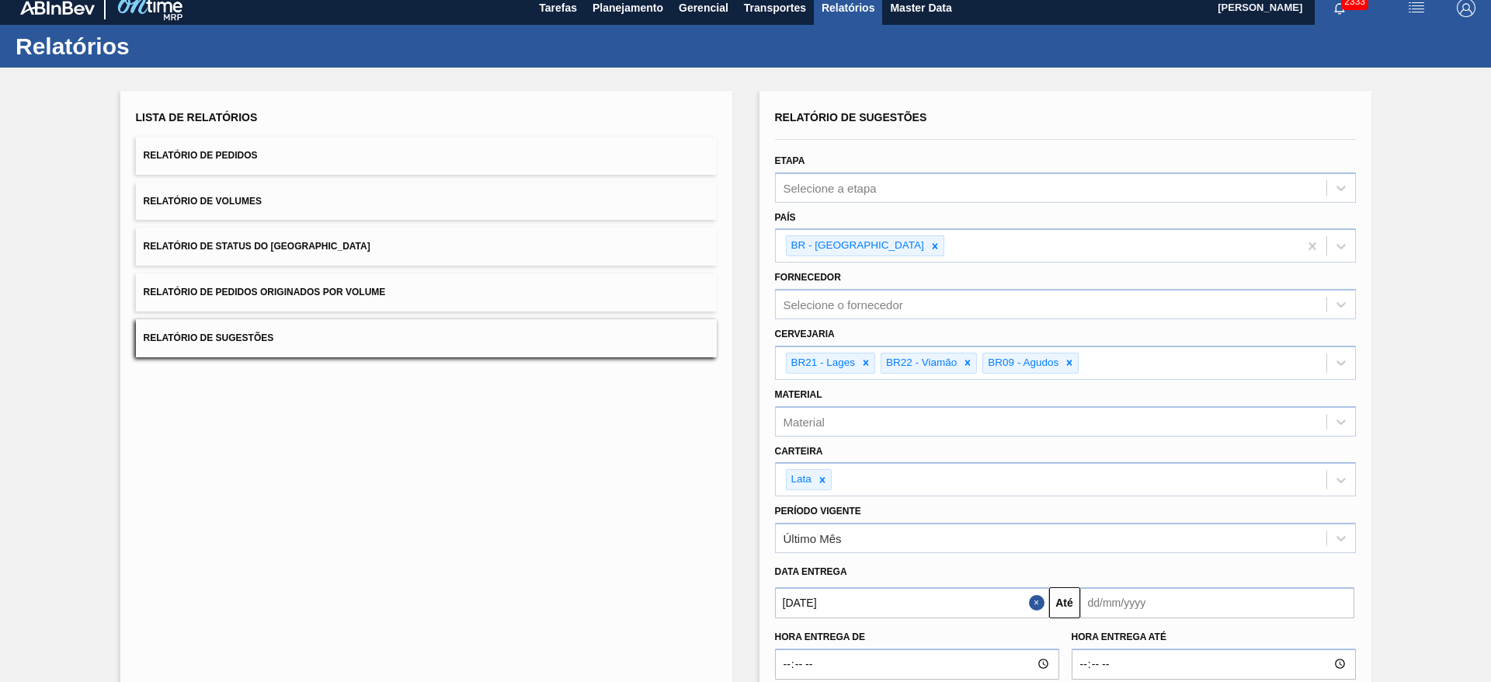
drag, startPoint x: 1111, startPoint y: 608, endPoint x: 1116, endPoint y: 599, distance: 10.4
click at [1112, 608] on input "text" at bounding box center [1217, 602] width 274 height 31
drag, startPoint x: 1106, startPoint y: 380, endPoint x: 1115, endPoint y: 380, distance: 9.3
click at [1106, 380] on div "agosto 2025" at bounding box center [1174, 381] width 186 height 13
click at [1250, 385] on button "Next Month" at bounding box center [1254, 382] width 11 height 11
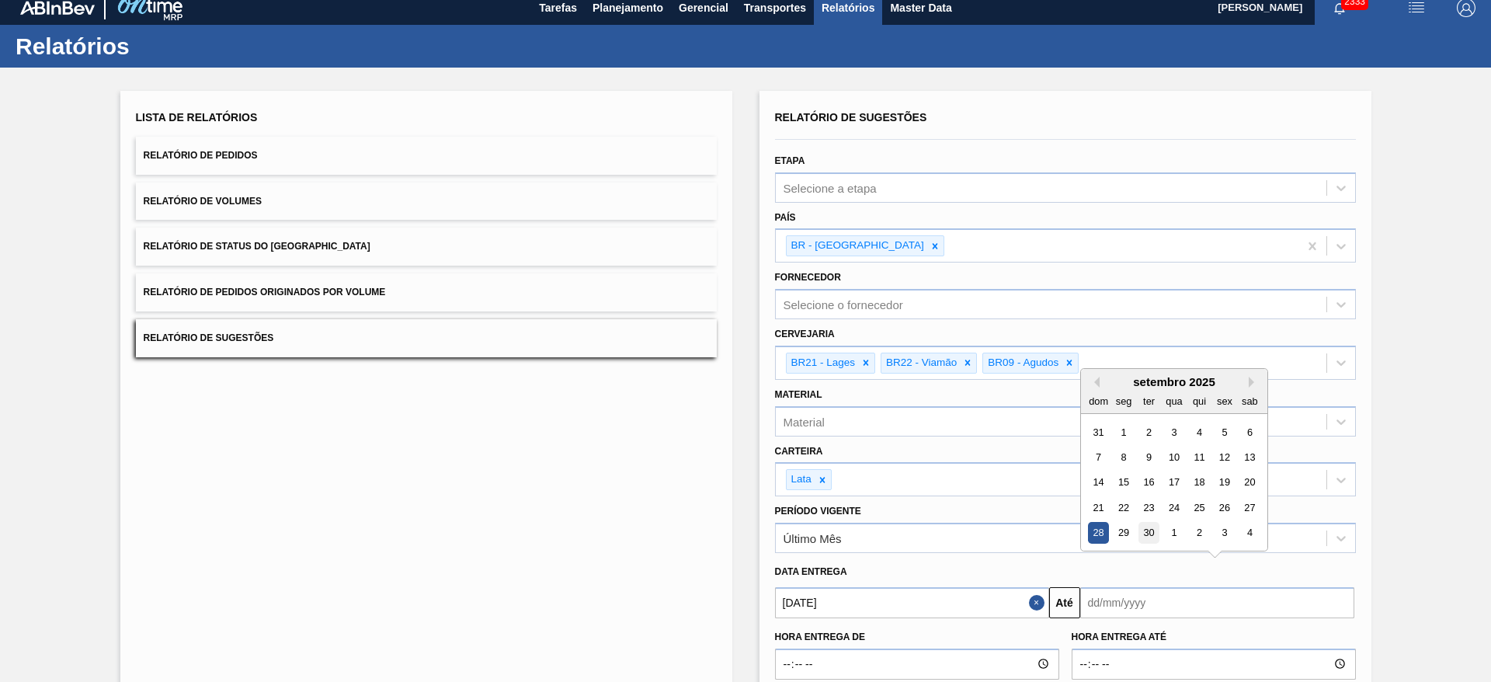
click at [1145, 533] on div "30" at bounding box center [1148, 532] width 21 height 21
type input "30/09/2025"
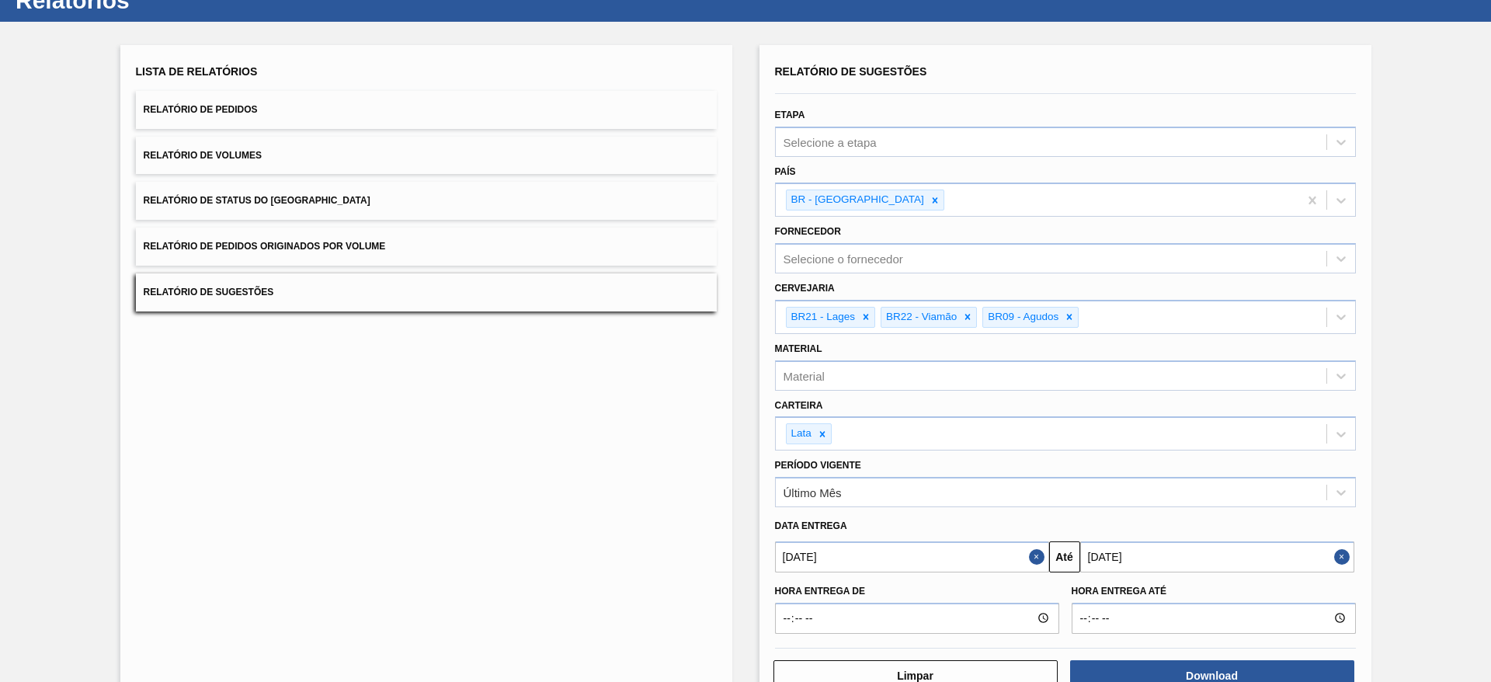
scroll to position [102, 0]
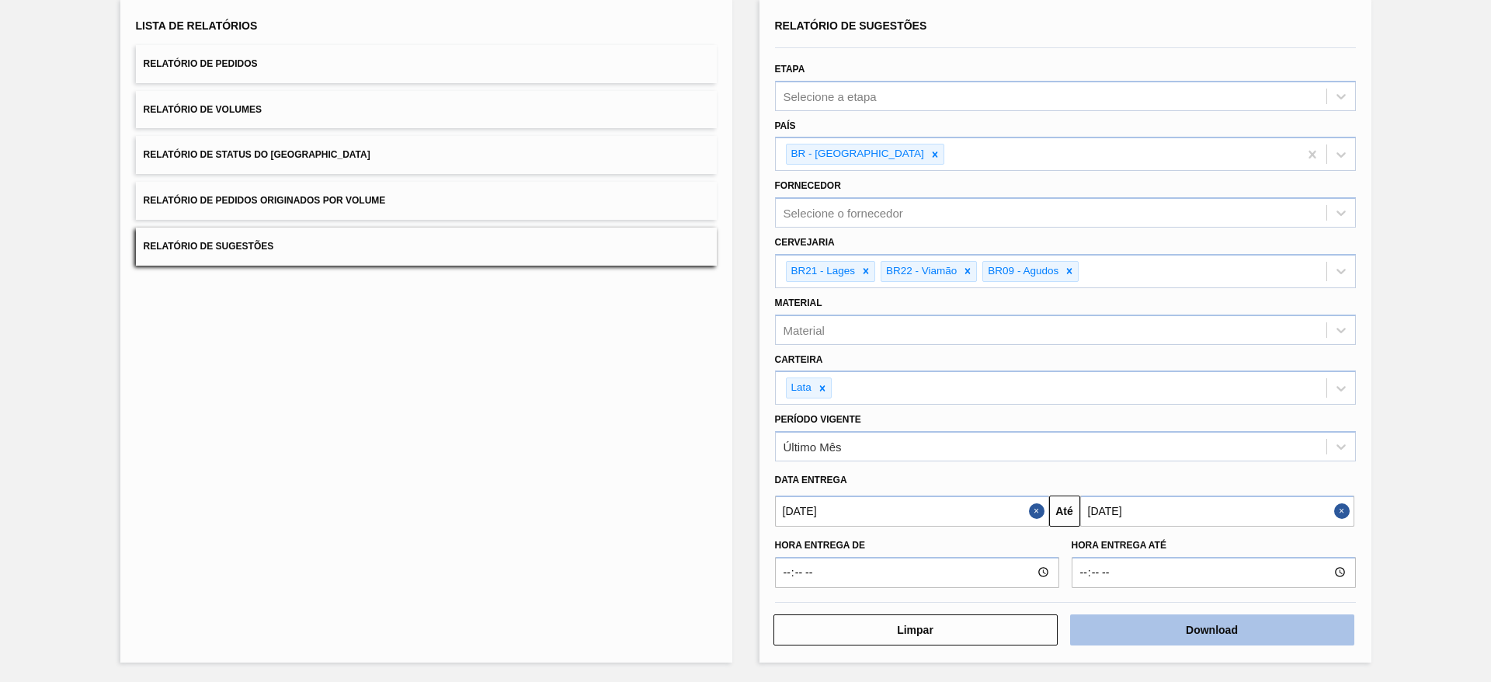
click at [1212, 627] on button "Download" at bounding box center [1212, 629] width 284 height 31
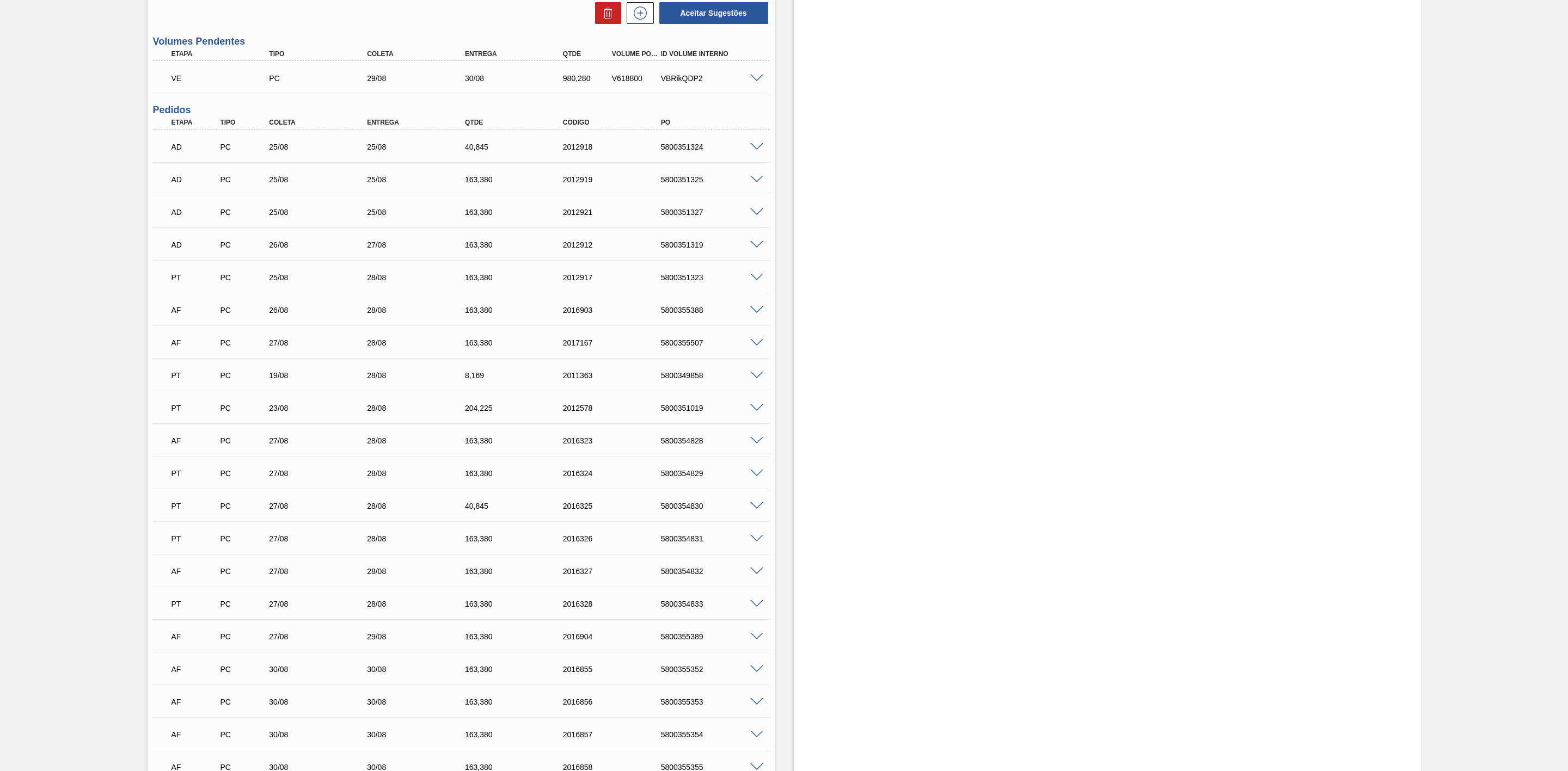
scroll to position [1061, 0]
click at [754, 311] on span at bounding box center [757, 309] width 13 height 8
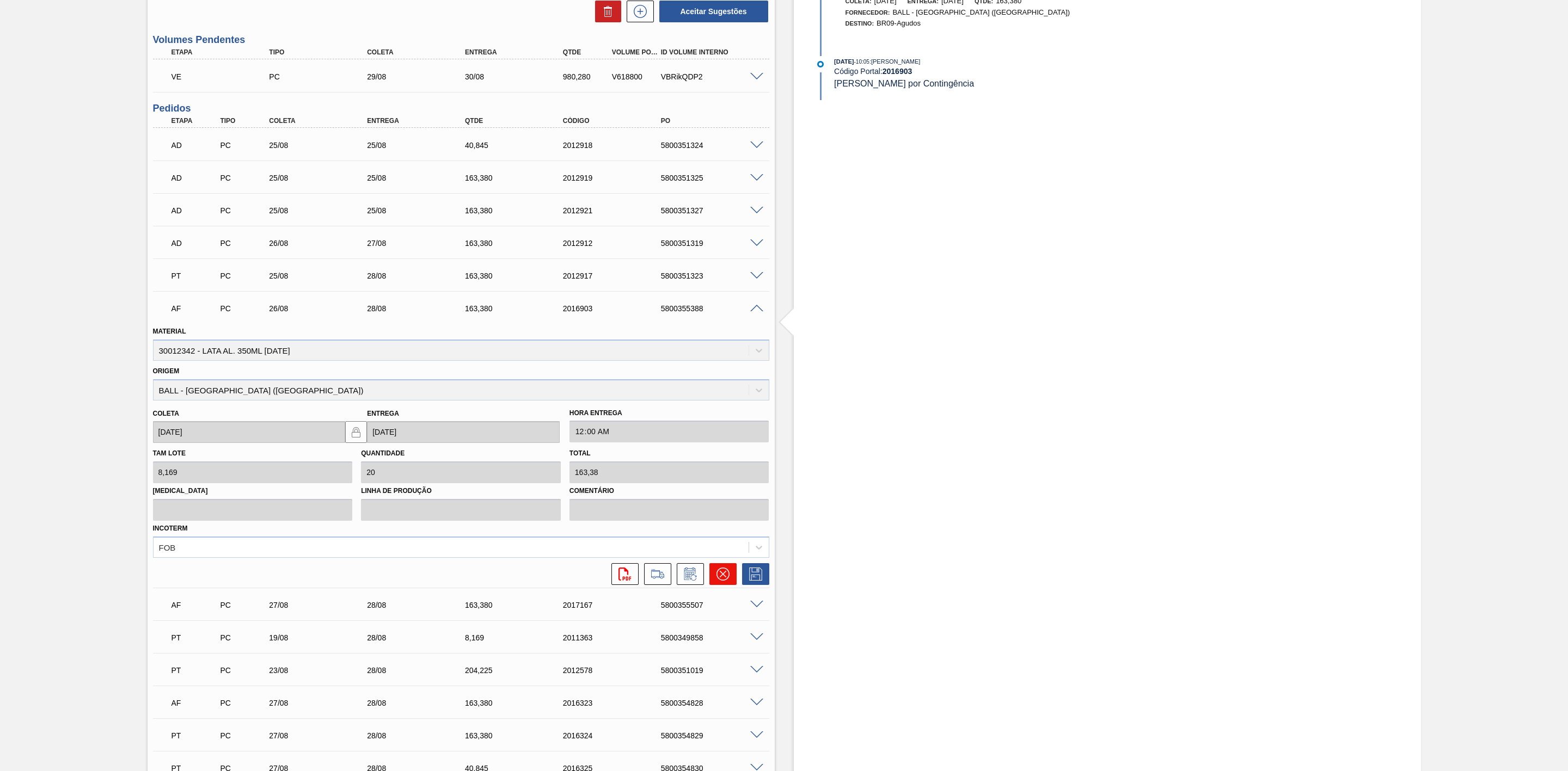
click at [722, 580] on icon at bounding box center [723, 574] width 13 height 13
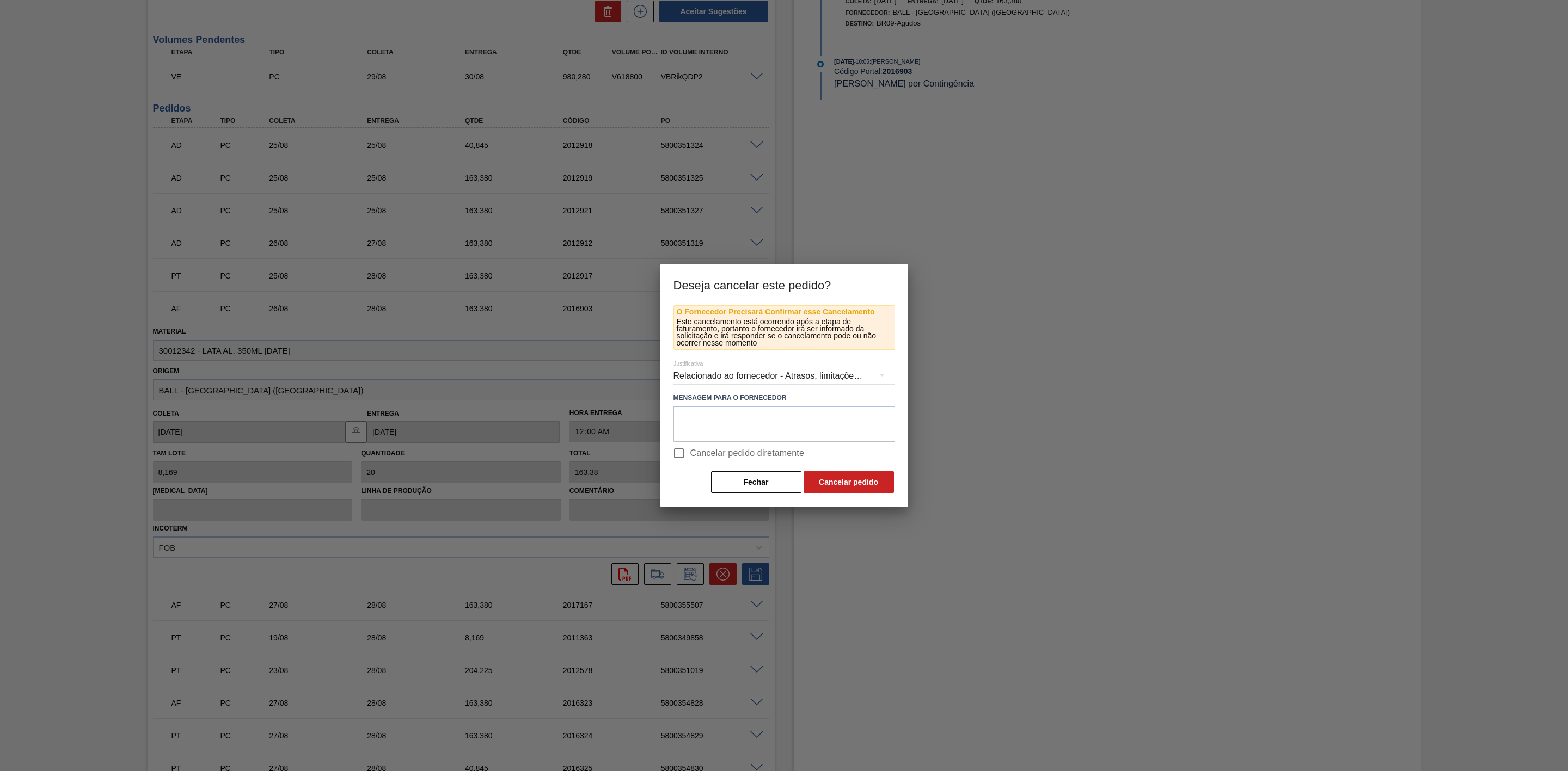
click at [678, 457] on input "Cancelar pedido diretamente" at bounding box center [679, 453] width 23 height 23
checkbox input "true"
click at [817, 482] on button "Cancelar pedido" at bounding box center [849, 482] width 90 height 22
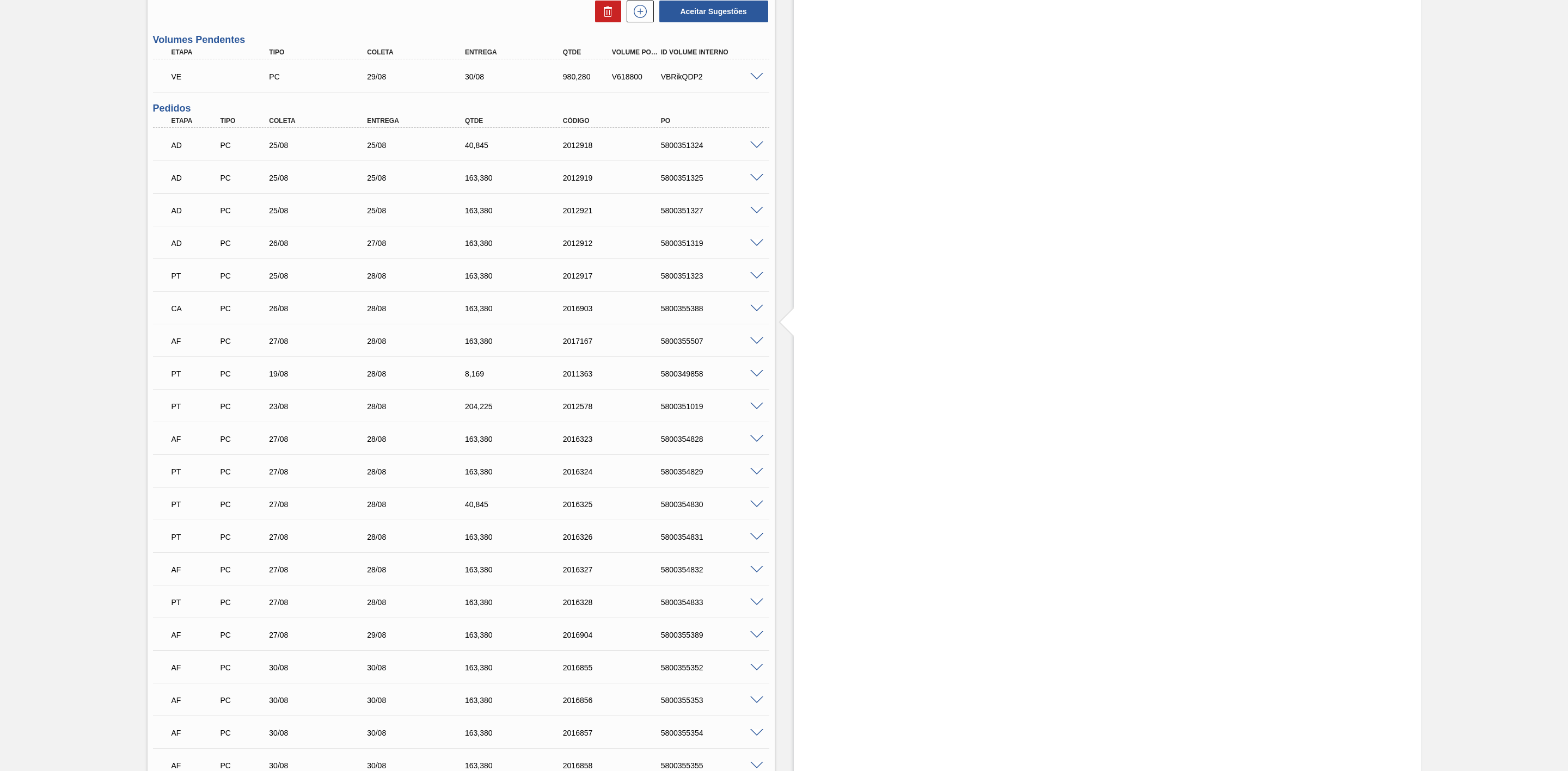
click at [754, 443] on span at bounding box center [757, 439] width 13 height 8
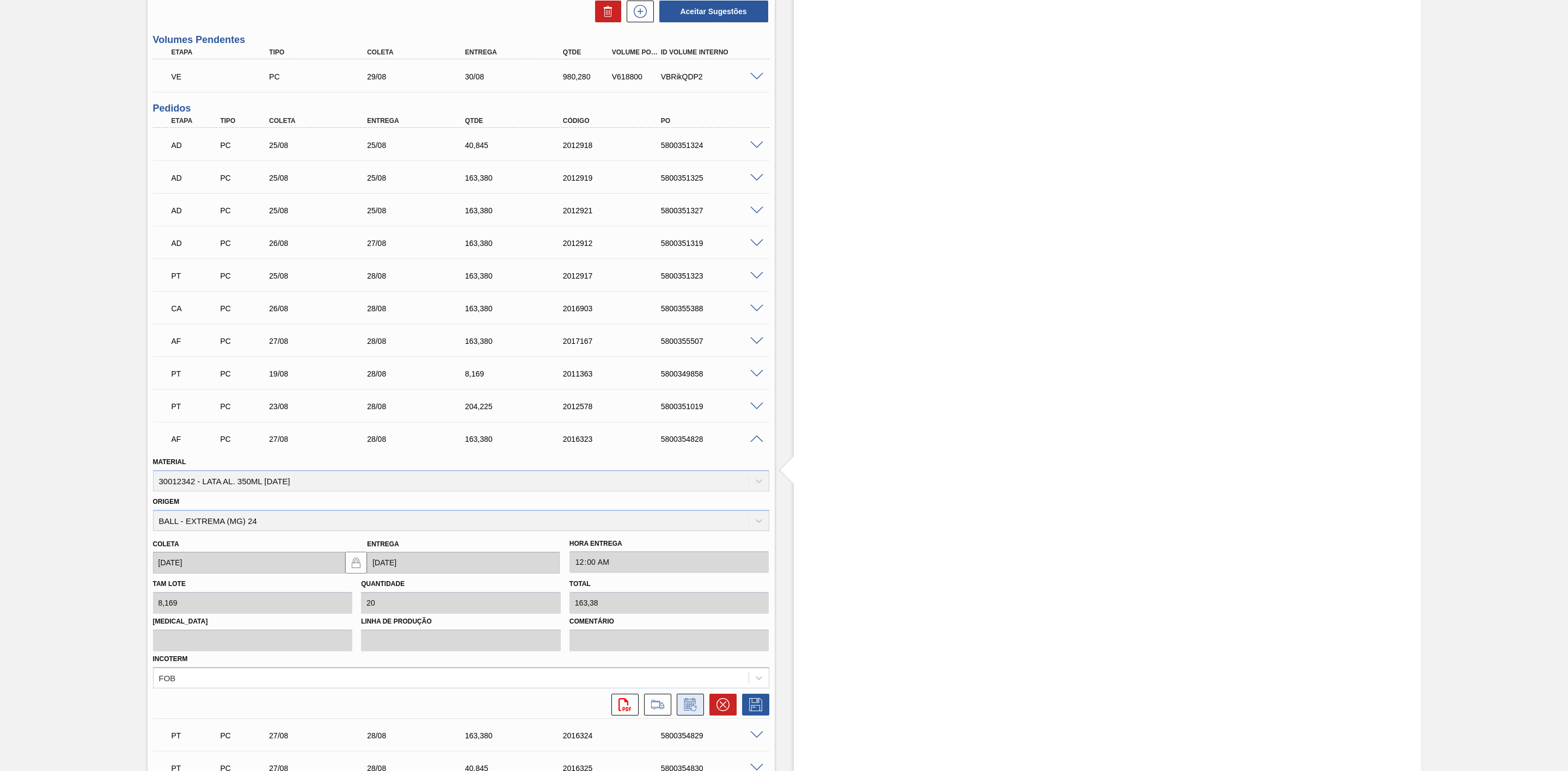
click at [686, 711] on icon at bounding box center [690, 704] width 18 height 13
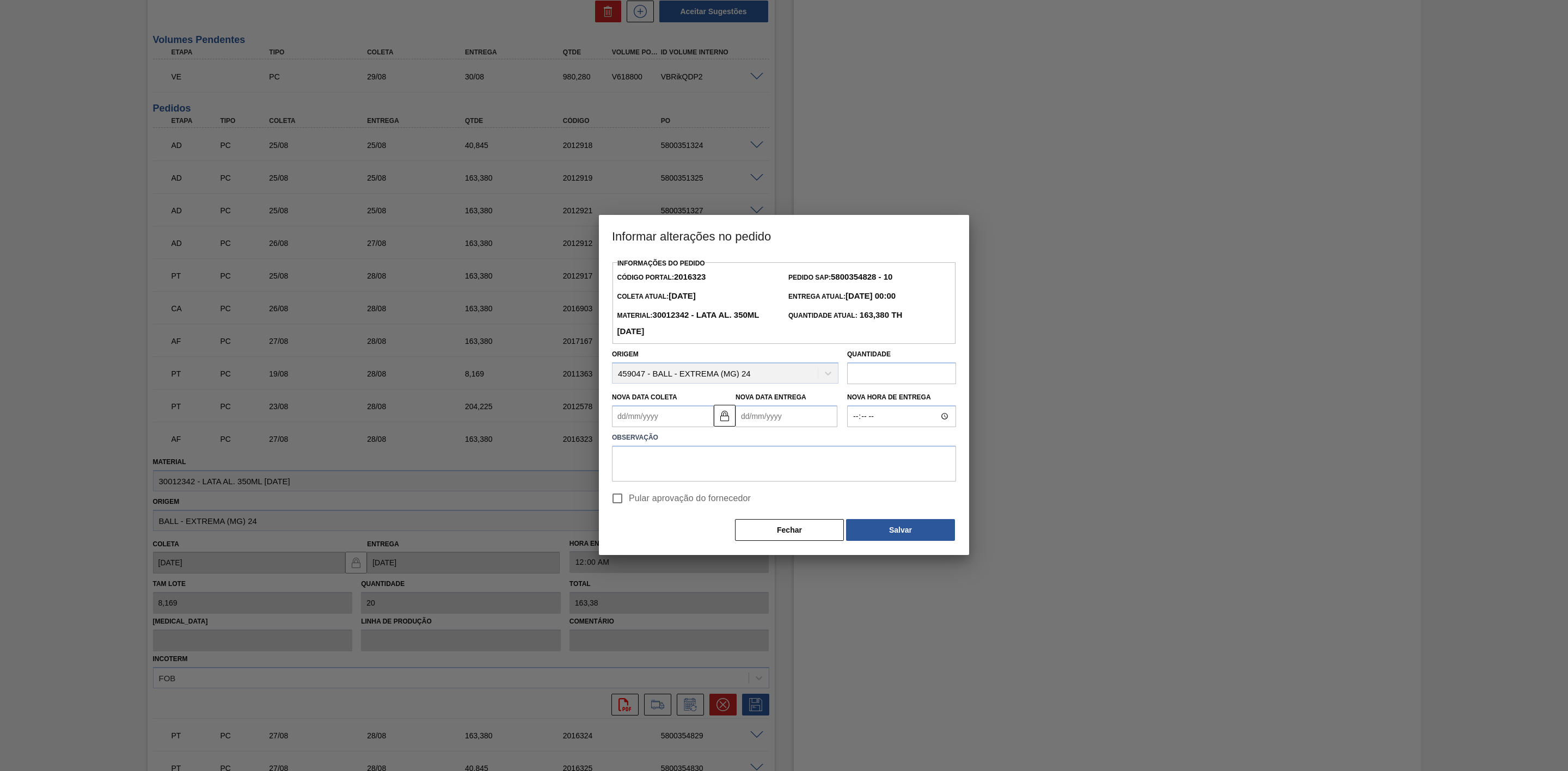
click at [650, 414] on Coleta2016323 "Nova Data Coleta" at bounding box center [663, 416] width 102 height 22
click at [698, 550] on div "28" at bounding box center [695, 548] width 15 height 15
type Coleta2016323 "[DATE]"
type Entrega2016323 "[DATE]"
click at [698, 464] on textarea at bounding box center [784, 463] width 344 height 36
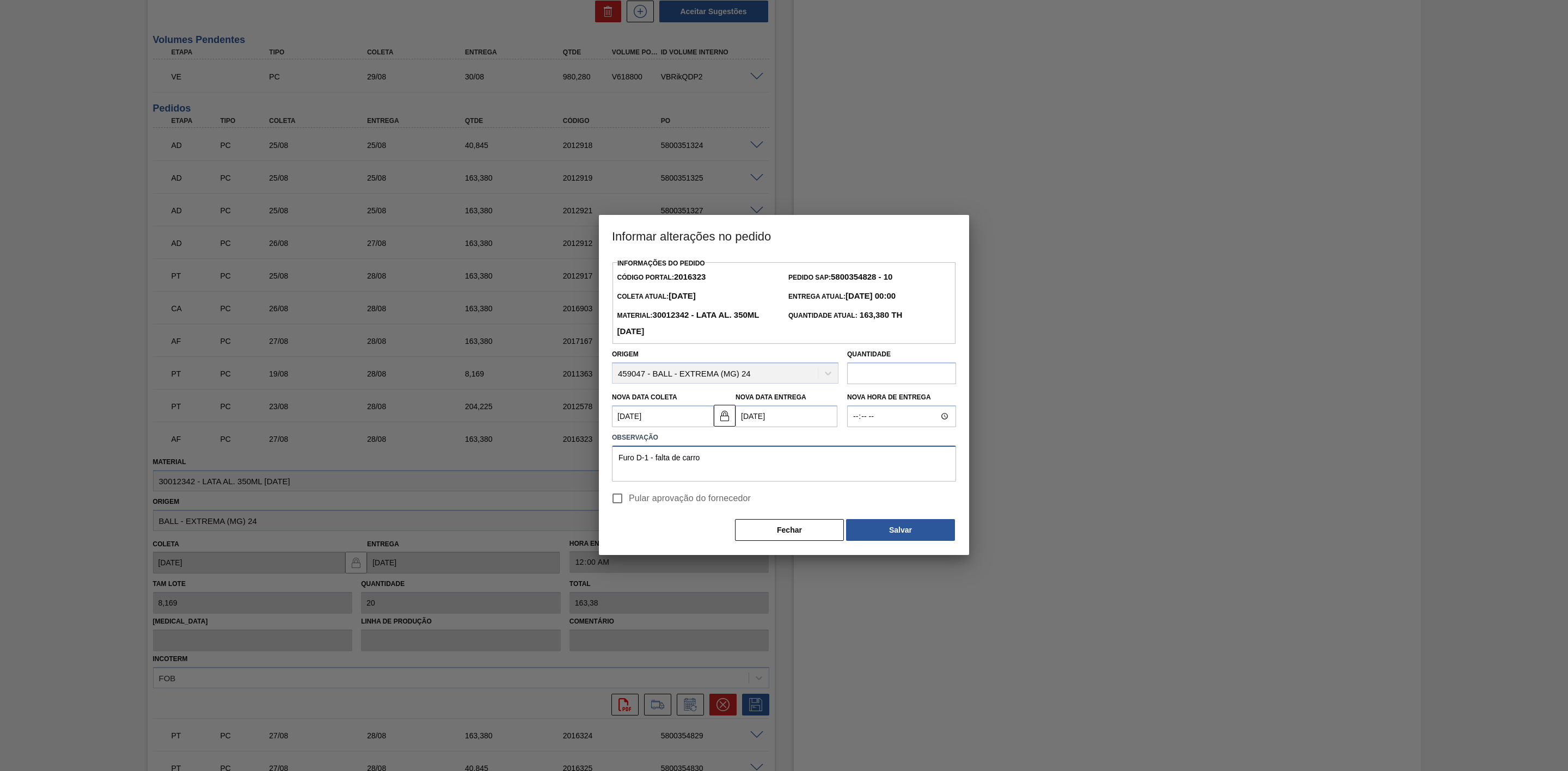
drag, startPoint x: 708, startPoint y: 458, endPoint x: 655, endPoint y: 460, distance: 53.0
click at [655, 460] on textarea "Furo D-1 - falta de carro" at bounding box center [784, 463] width 344 height 36
drag, startPoint x: 810, startPoint y: 467, endPoint x: 586, endPoint y: 448, distance: 224.8
click at [586, 448] on div "Informar alterações no pedido Informações do Pedido Código Portal: 2016323 Pedi…" at bounding box center [784, 386] width 1568 height 771
type textarea "Furo D-1 - carro apresentado para carregamento"
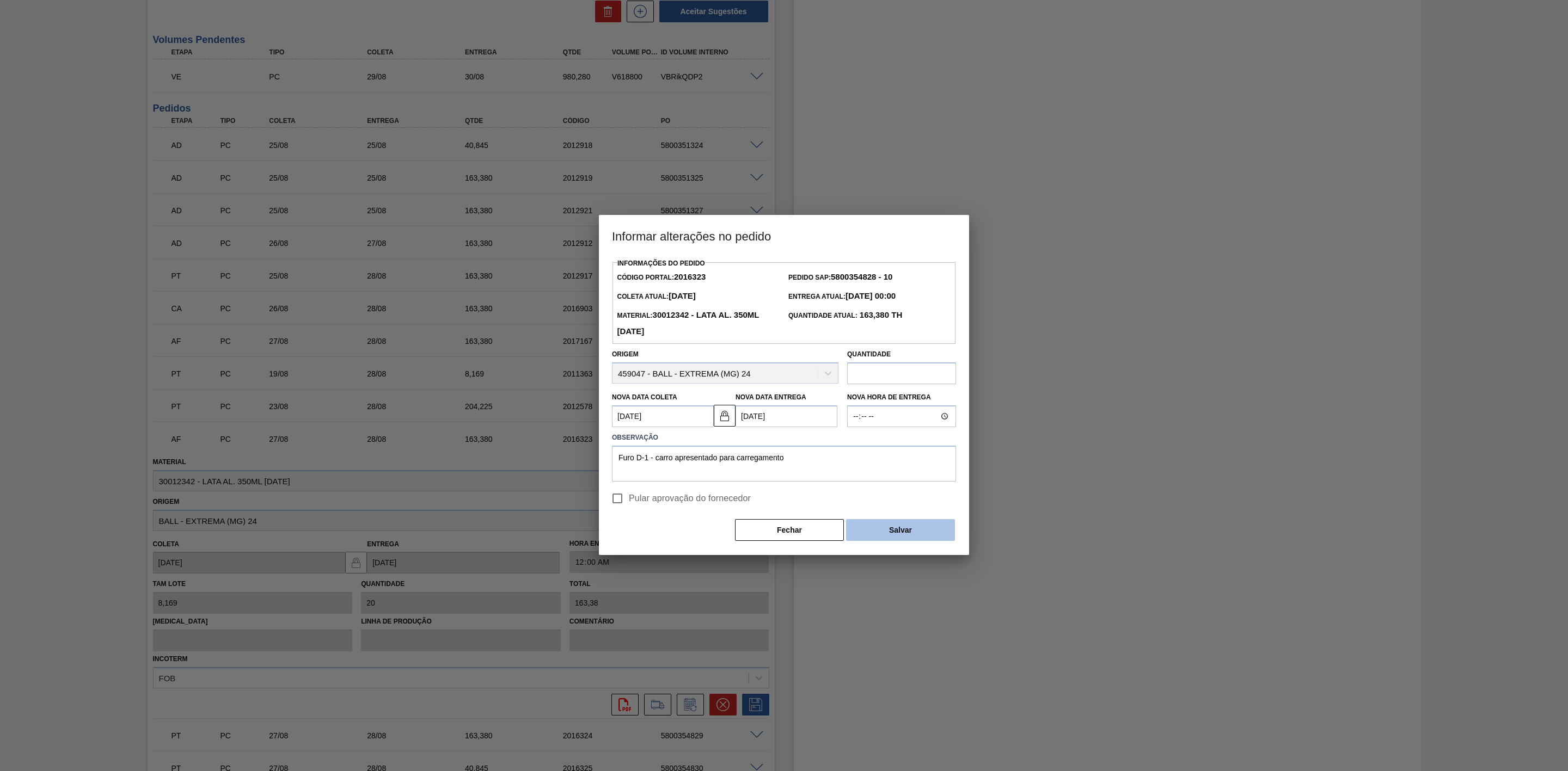
click at [920, 526] on button "Salvar" at bounding box center [900, 530] width 109 height 22
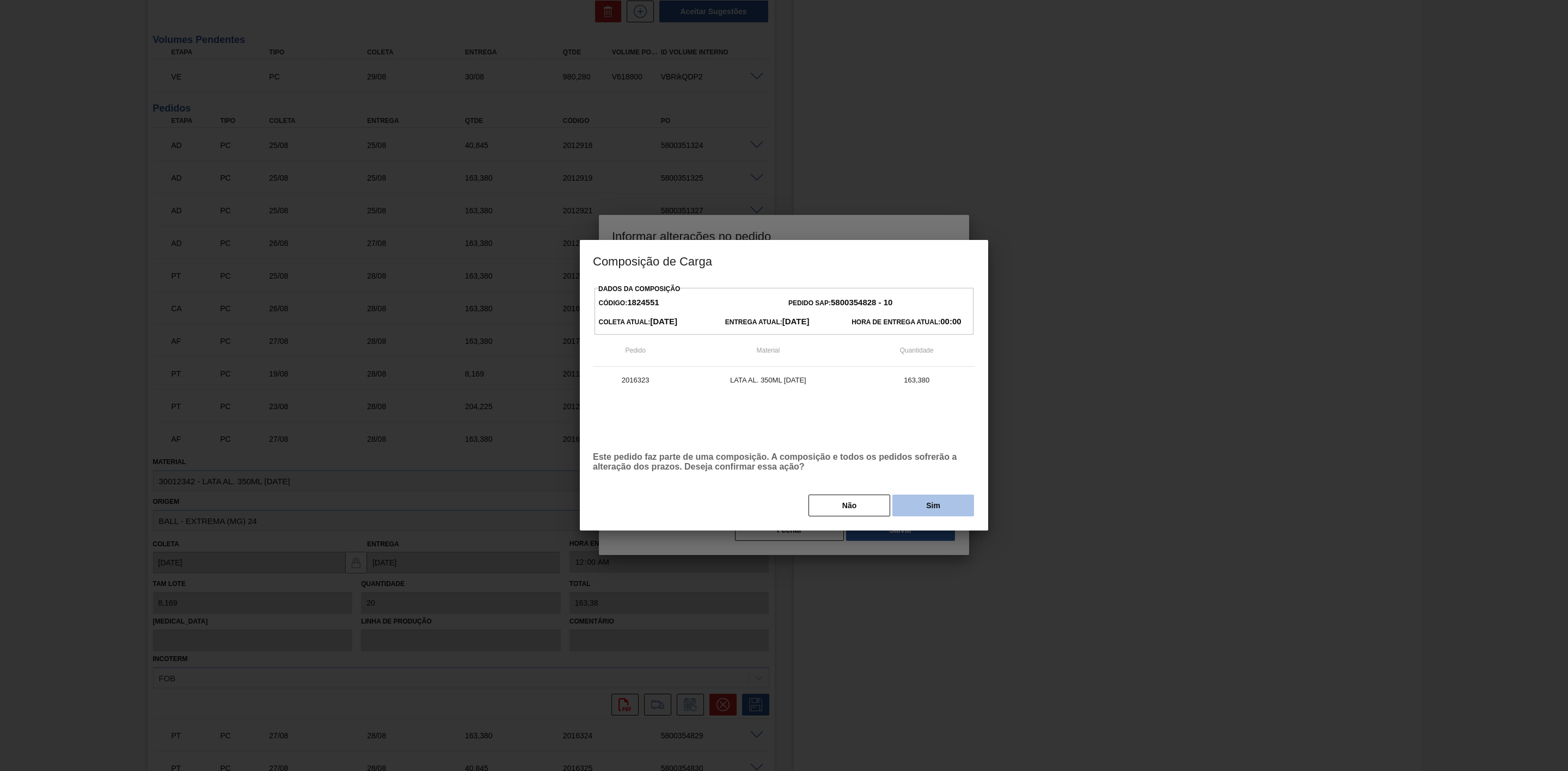
click at [920, 505] on button "Sim" at bounding box center [933, 505] width 81 height 22
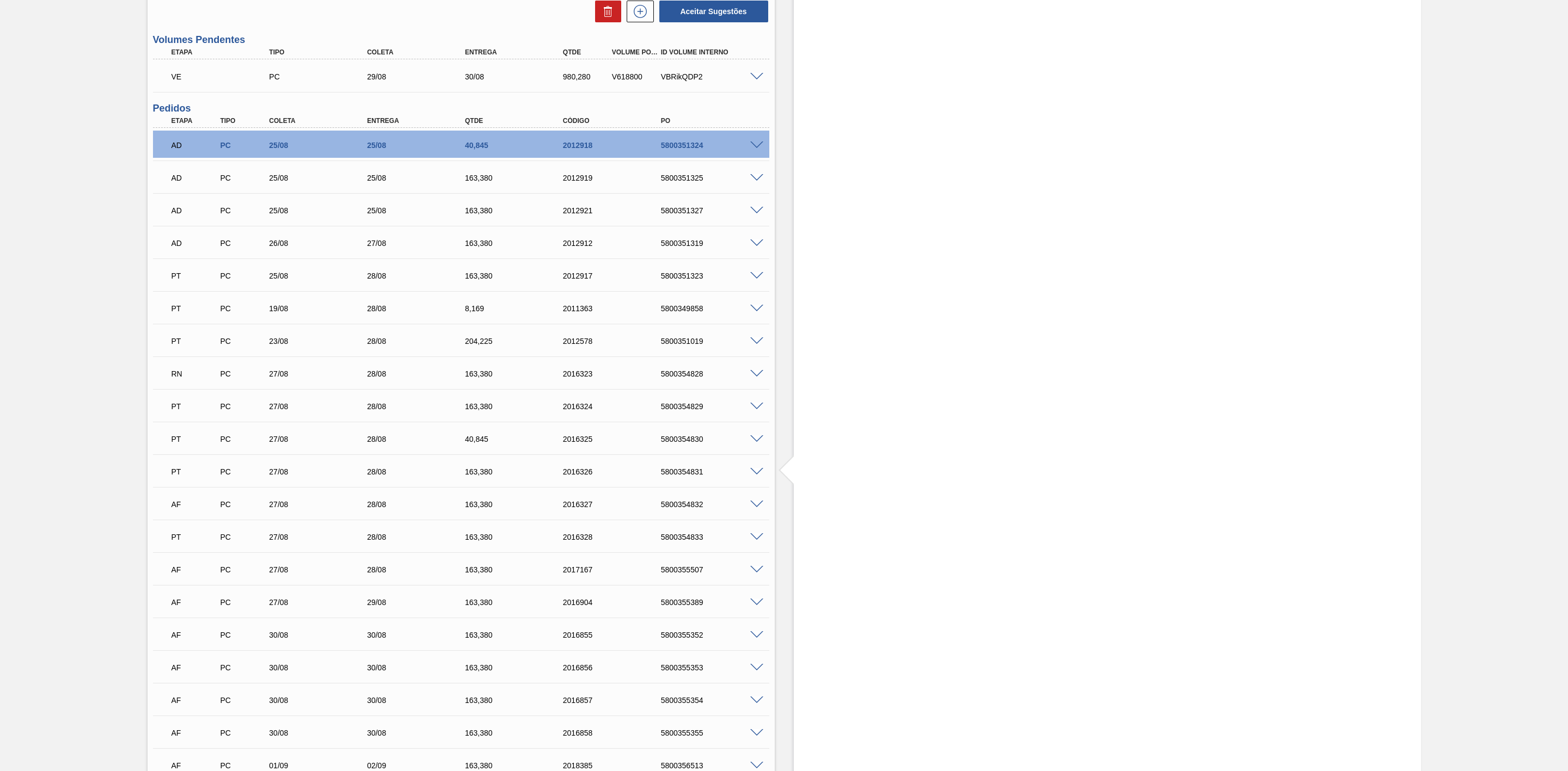
scroll to position [1143, 0]
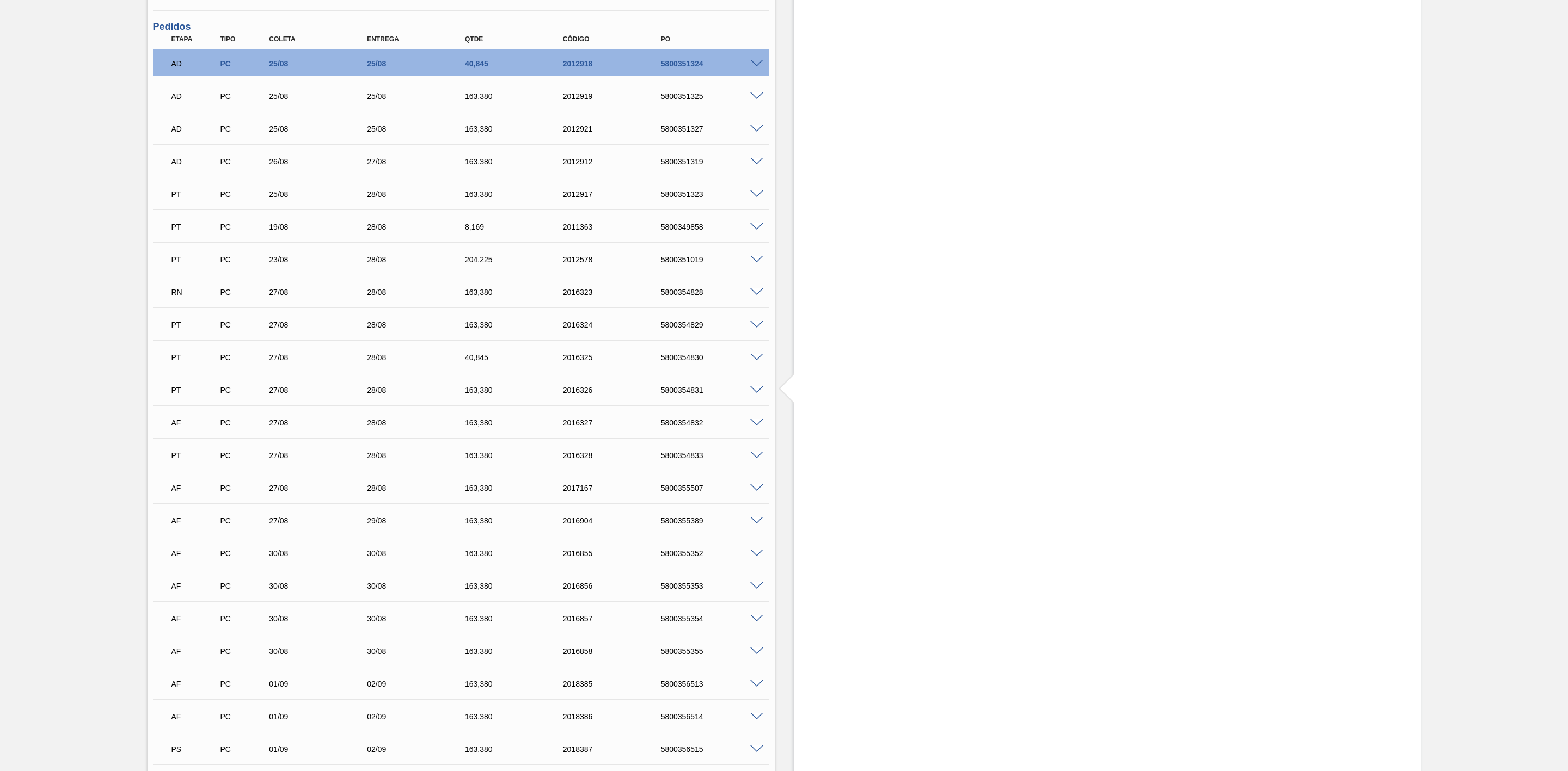
click at [759, 427] on span at bounding box center [757, 423] width 13 height 8
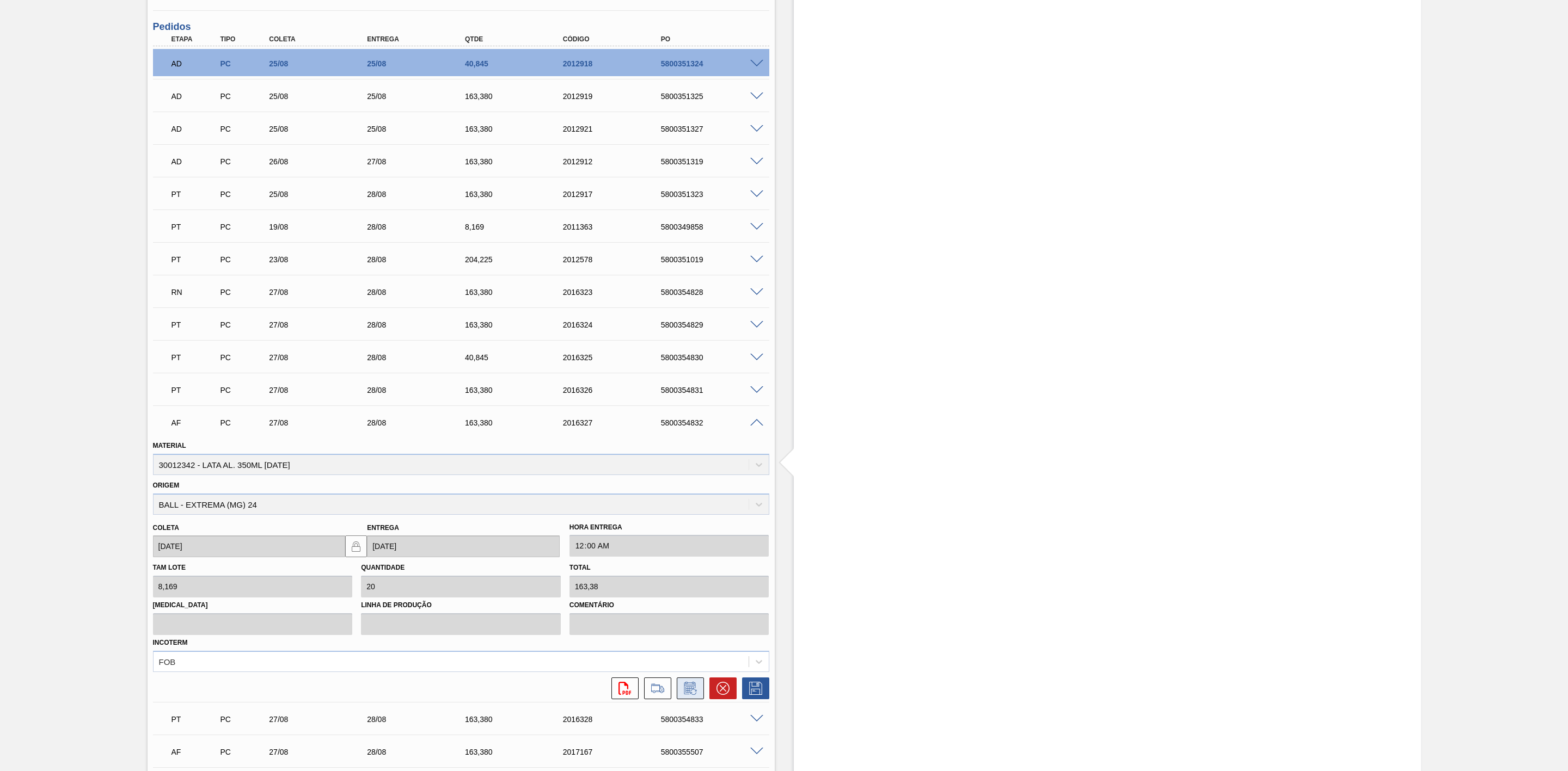
click at [686, 695] on icon at bounding box center [690, 688] width 18 height 13
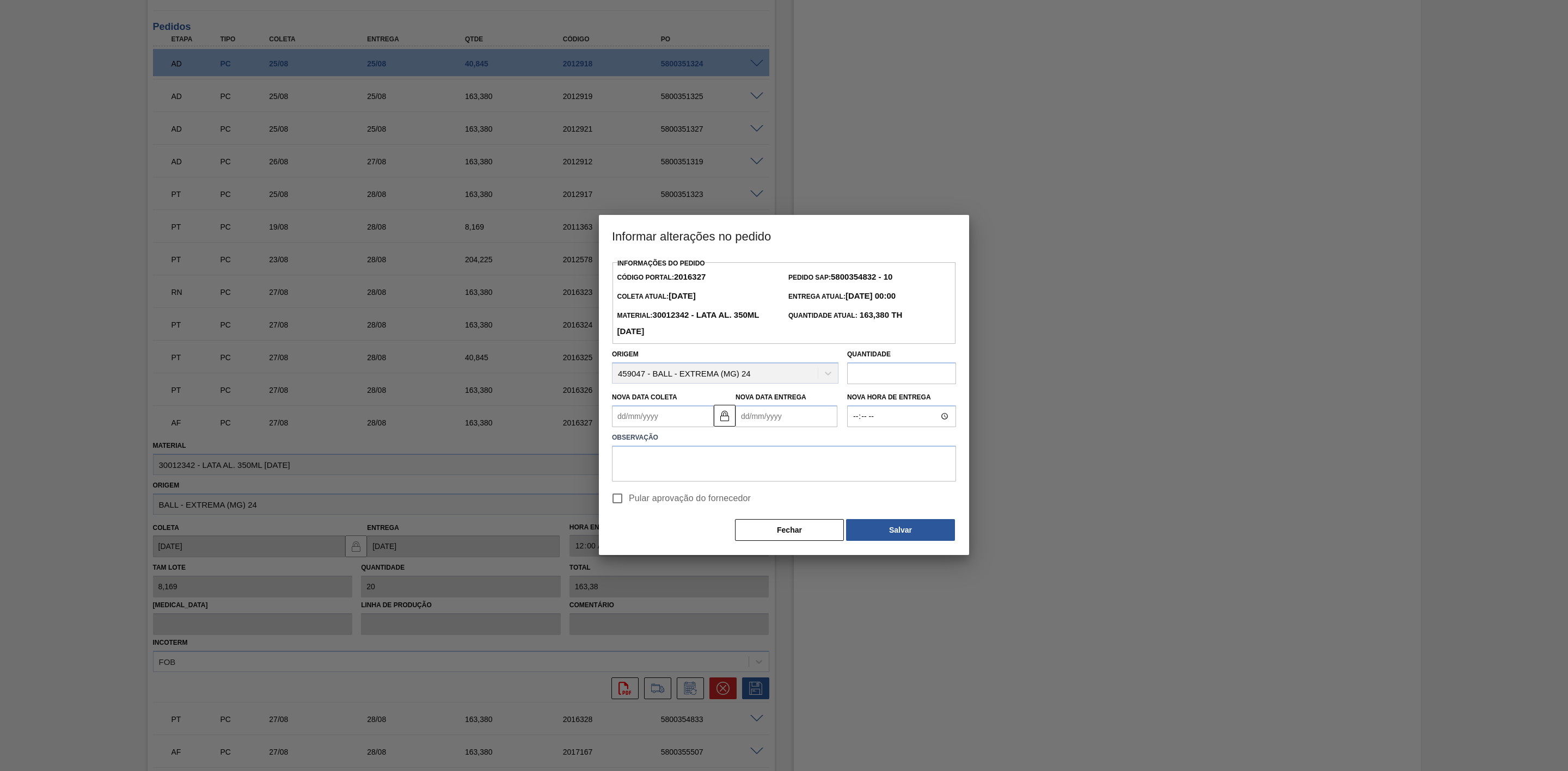
click at [630, 418] on Coleta2016327 "Nova Data Coleta" at bounding box center [663, 416] width 102 height 22
click at [693, 547] on div "28" at bounding box center [695, 548] width 15 height 15
type Coleta2016327 "[DATE]"
type Entrega2016327 "[DATE]"
click at [658, 461] on textarea at bounding box center [784, 463] width 344 height 36
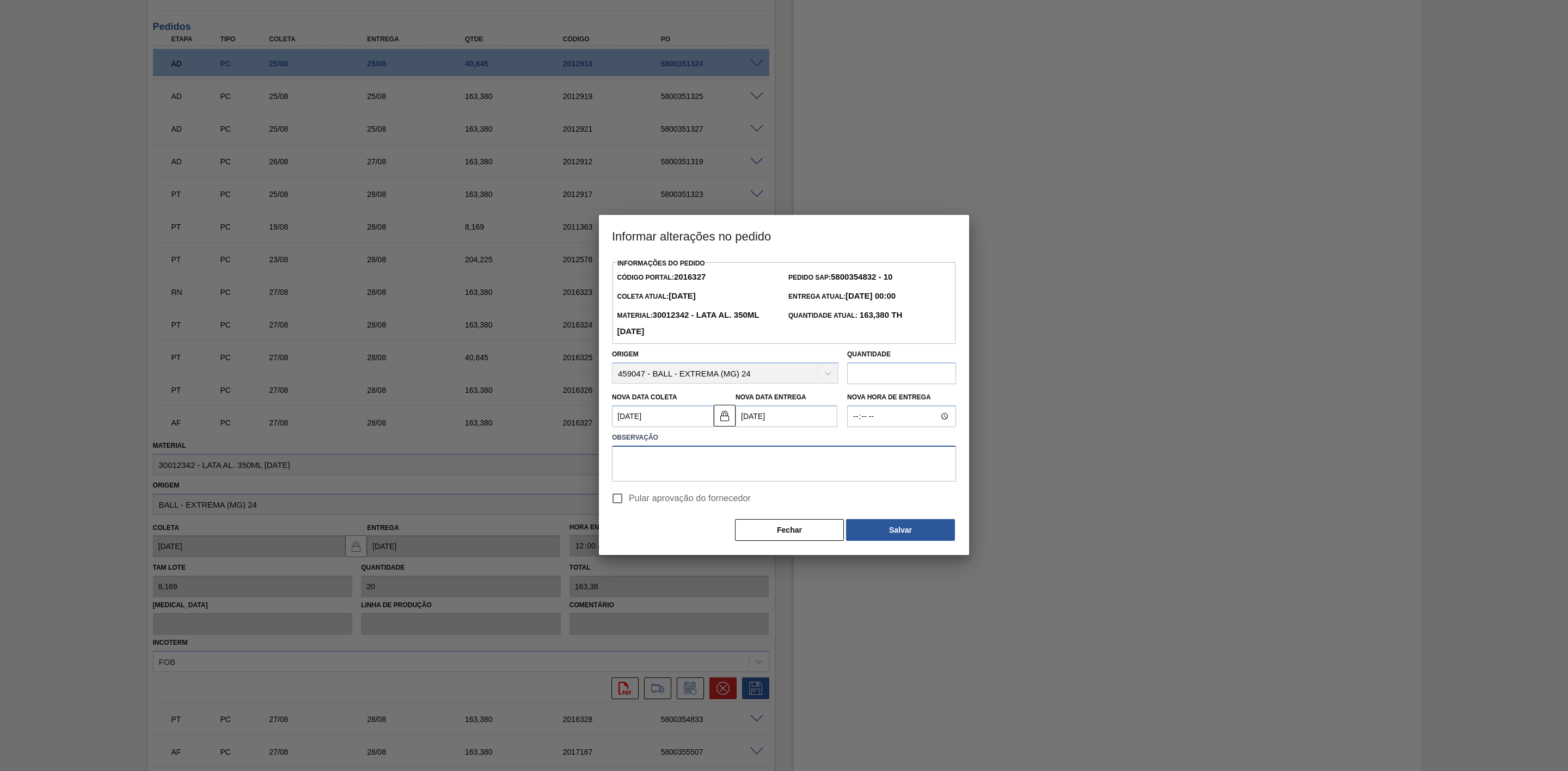
paste textarea "Furo D-1 - carro apresentado para carregamento"
type textarea "Furo D-1 - carro apresentado para carregamento"
click at [905, 531] on button "Salvar" at bounding box center [900, 530] width 109 height 22
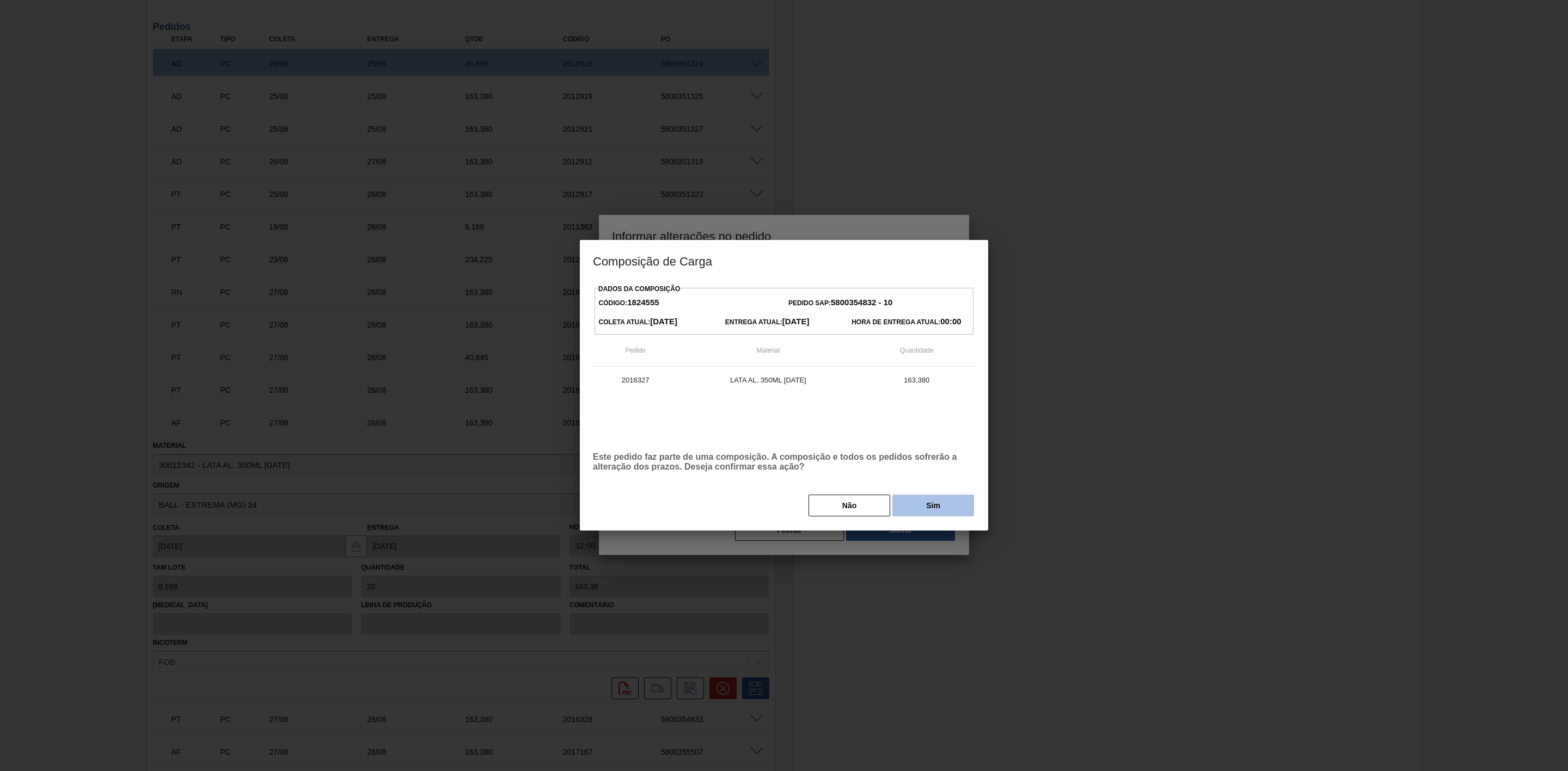
click at [914, 507] on button "Sim" at bounding box center [933, 505] width 81 height 22
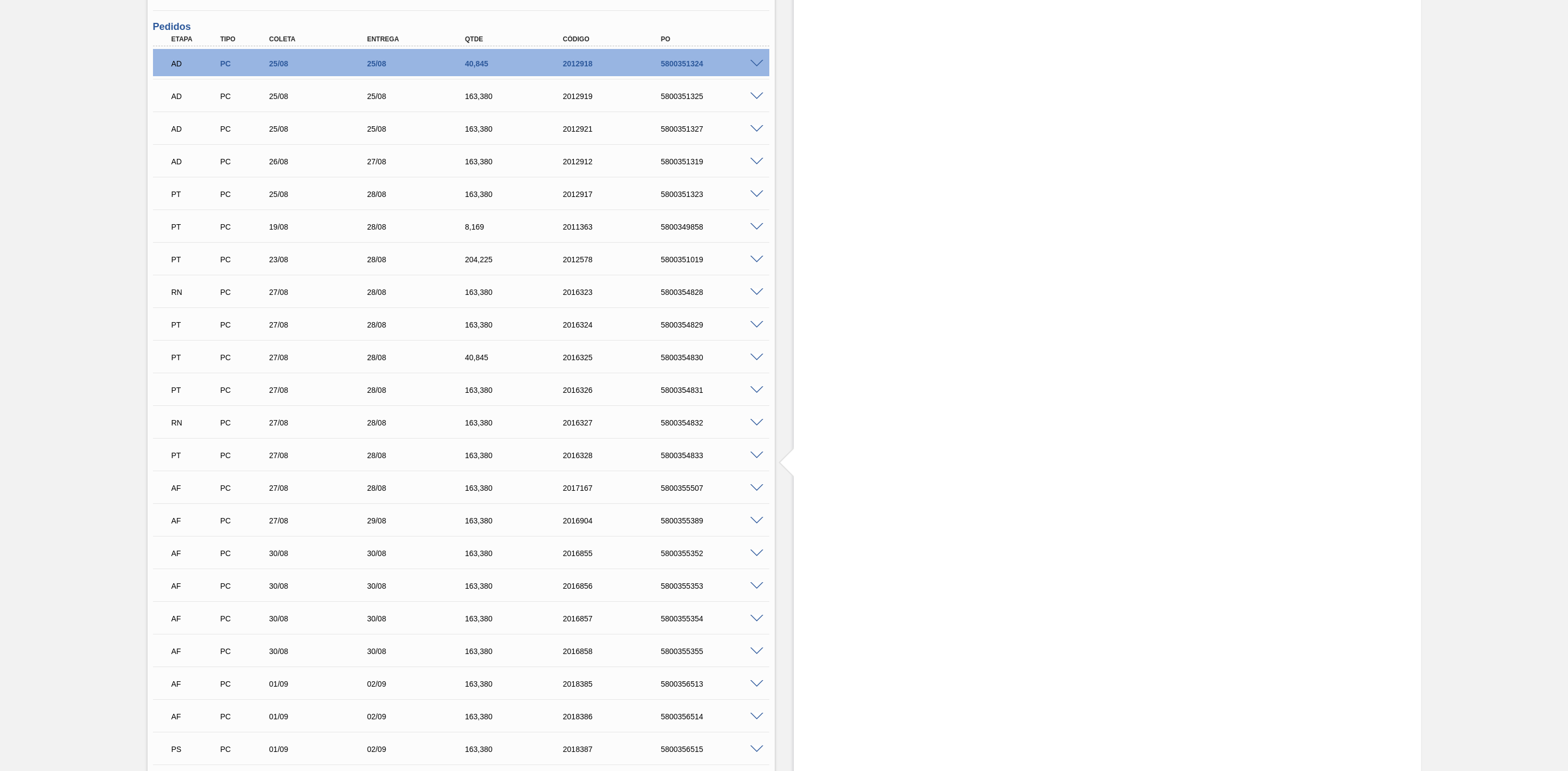
scroll to position [1224, 0]
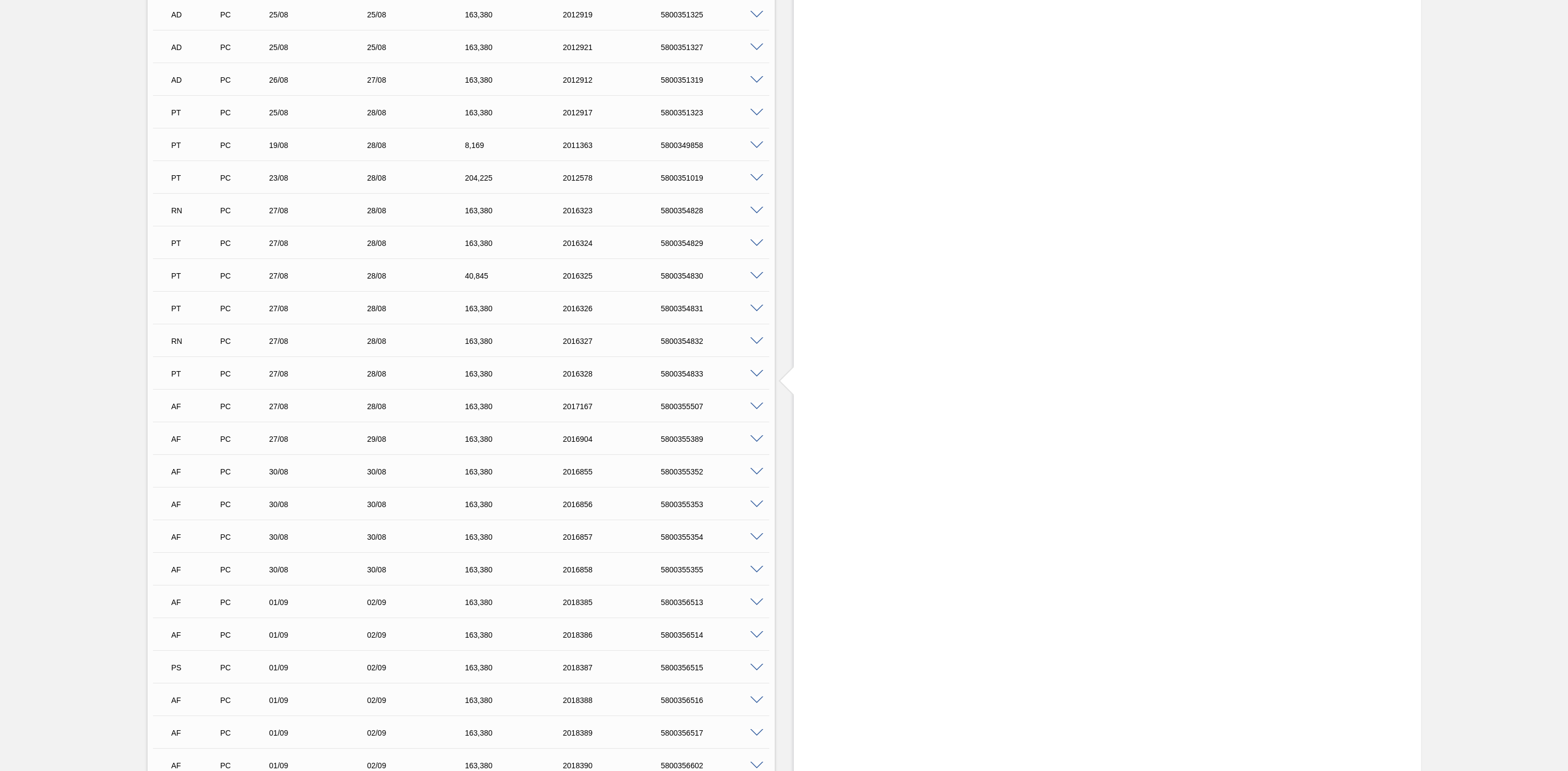
click at [757, 411] on span at bounding box center [757, 407] width 13 height 8
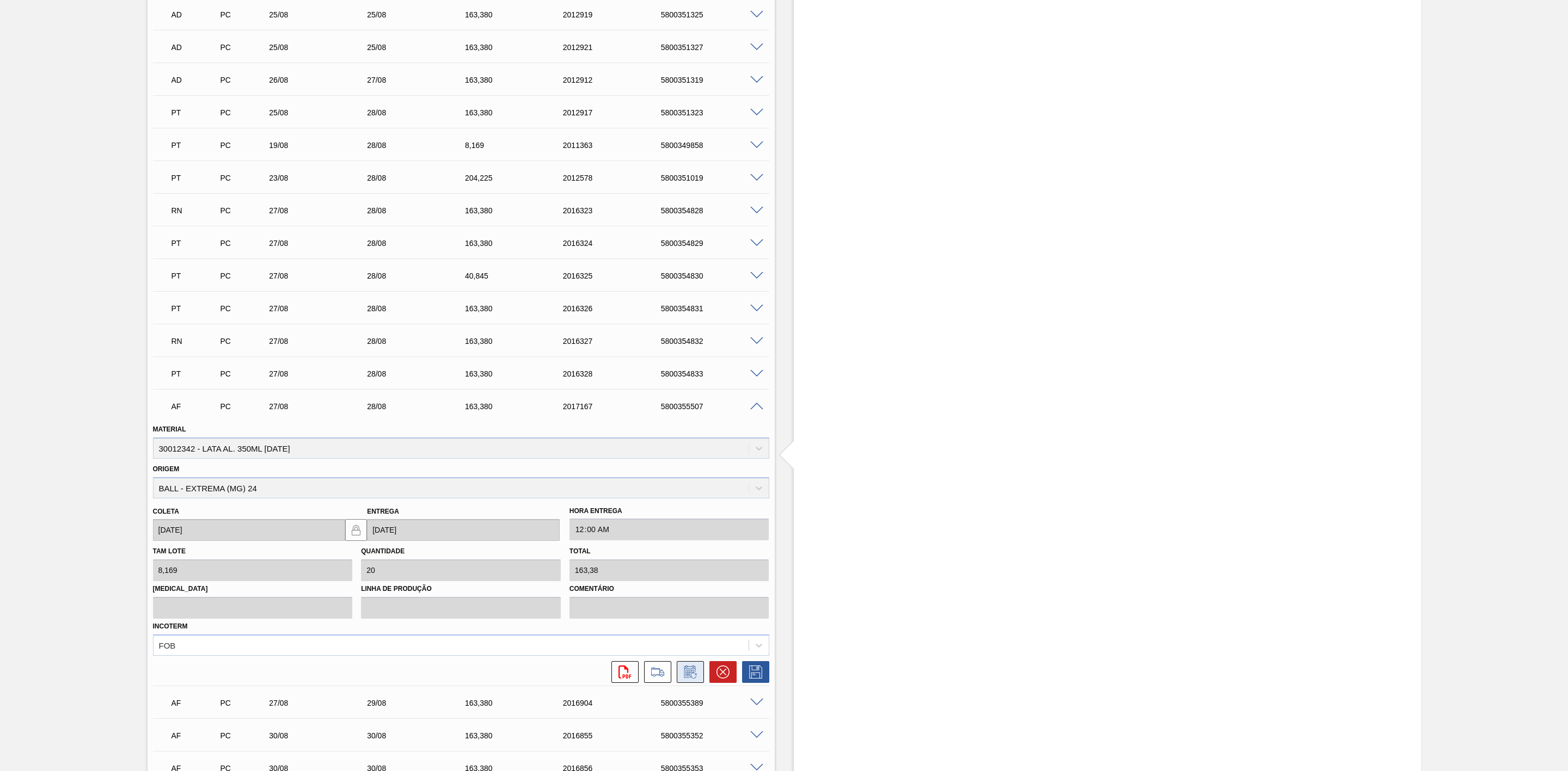
click at [691, 683] on button at bounding box center [690, 671] width 27 height 22
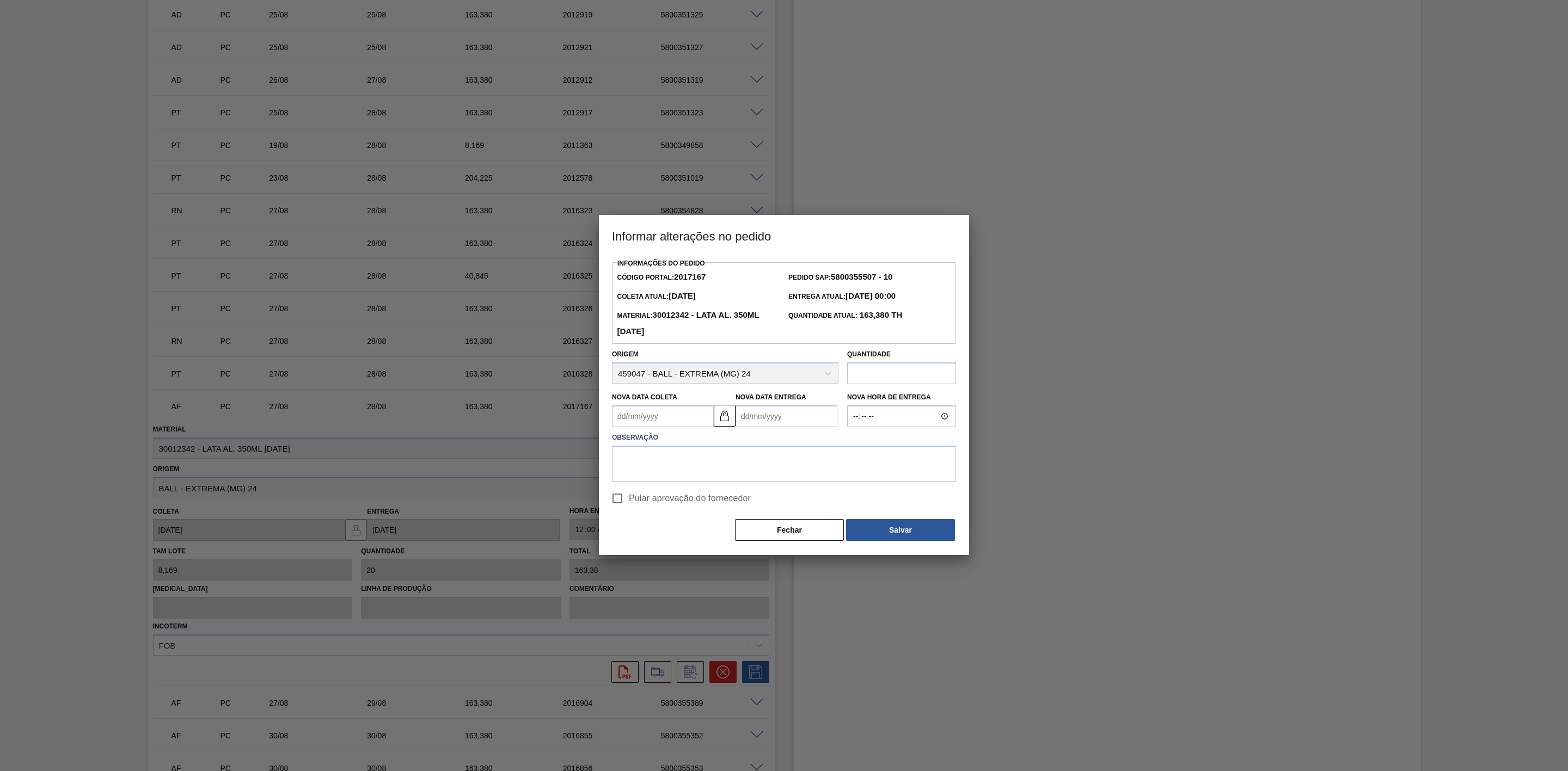
click at [647, 418] on Coleta2017167 "Nova Data Coleta" at bounding box center [663, 416] width 102 height 22
click at [701, 549] on div "28" at bounding box center [695, 548] width 15 height 15
type Coleta2017167 "[DATE]"
type Entrega2017167 "[DATE]"
click at [691, 466] on textarea at bounding box center [784, 463] width 344 height 36
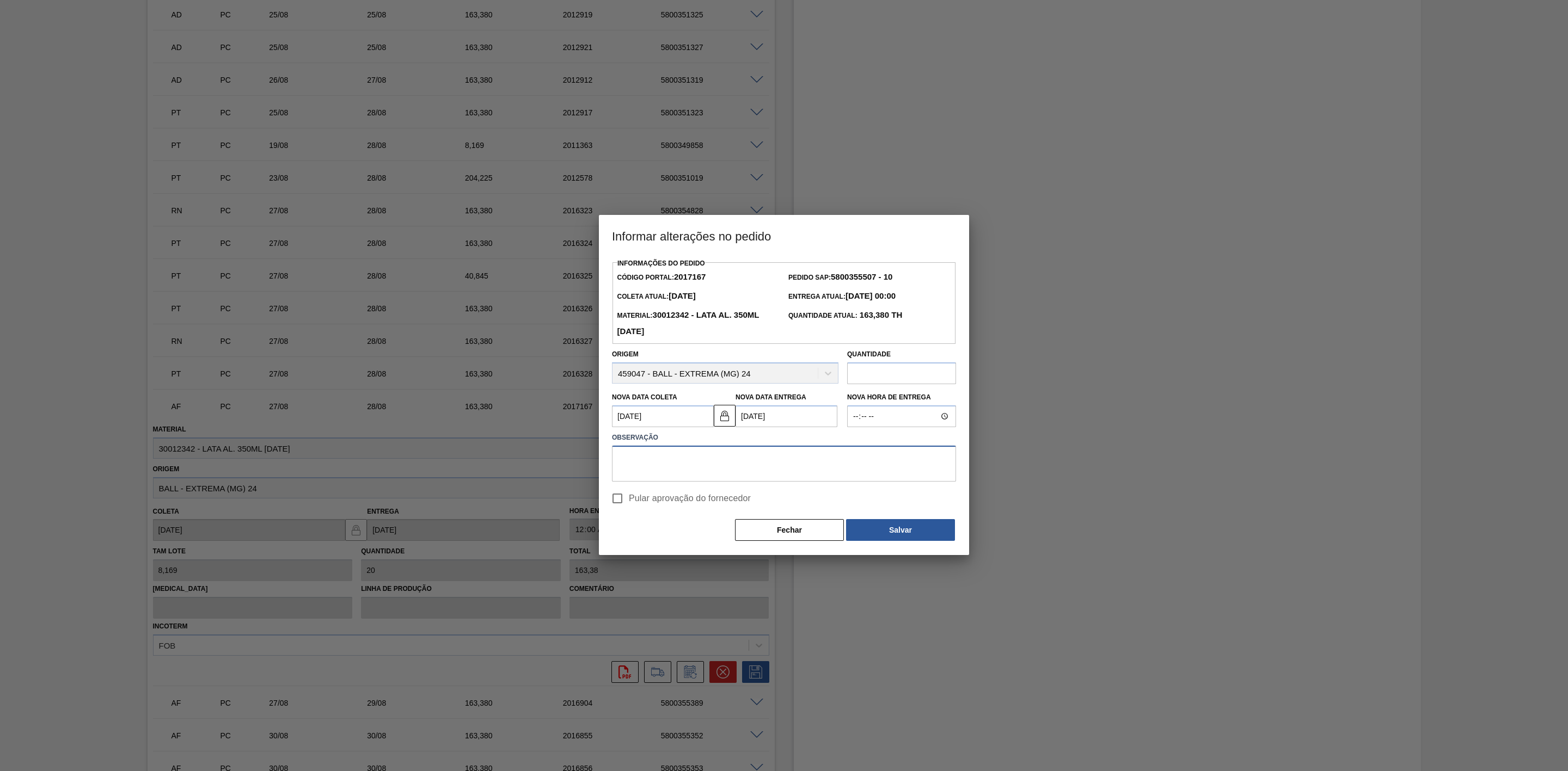
paste textarea "Furo D-1 - carro apresentado para carregamento"
type textarea "Furo D-1 - carro apresentado para carregamento"
click at [902, 533] on button "Salvar" at bounding box center [900, 530] width 109 height 22
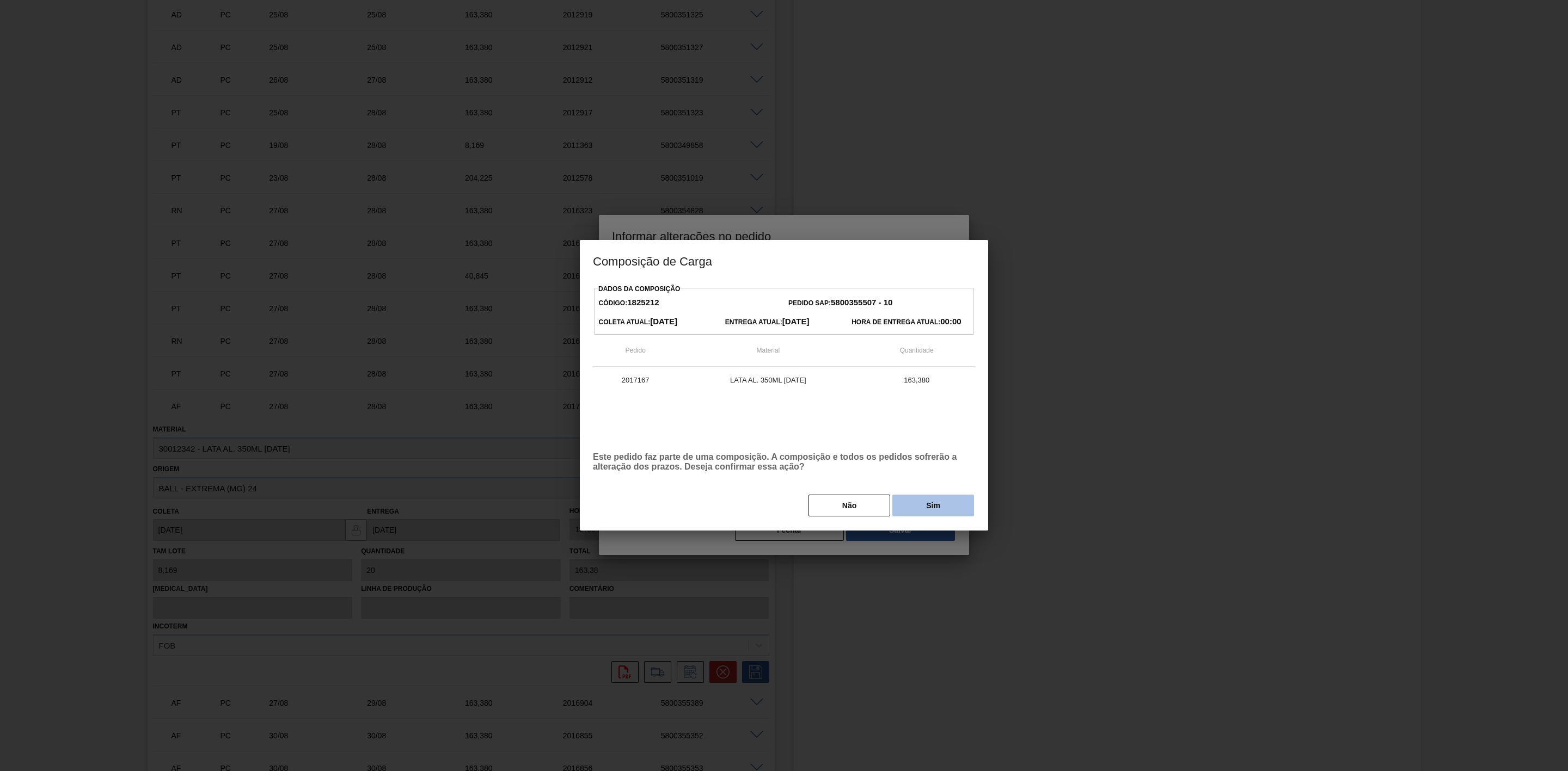
click at [913, 512] on button "Sim" at bounding box center [933, 505] width 81 height 22
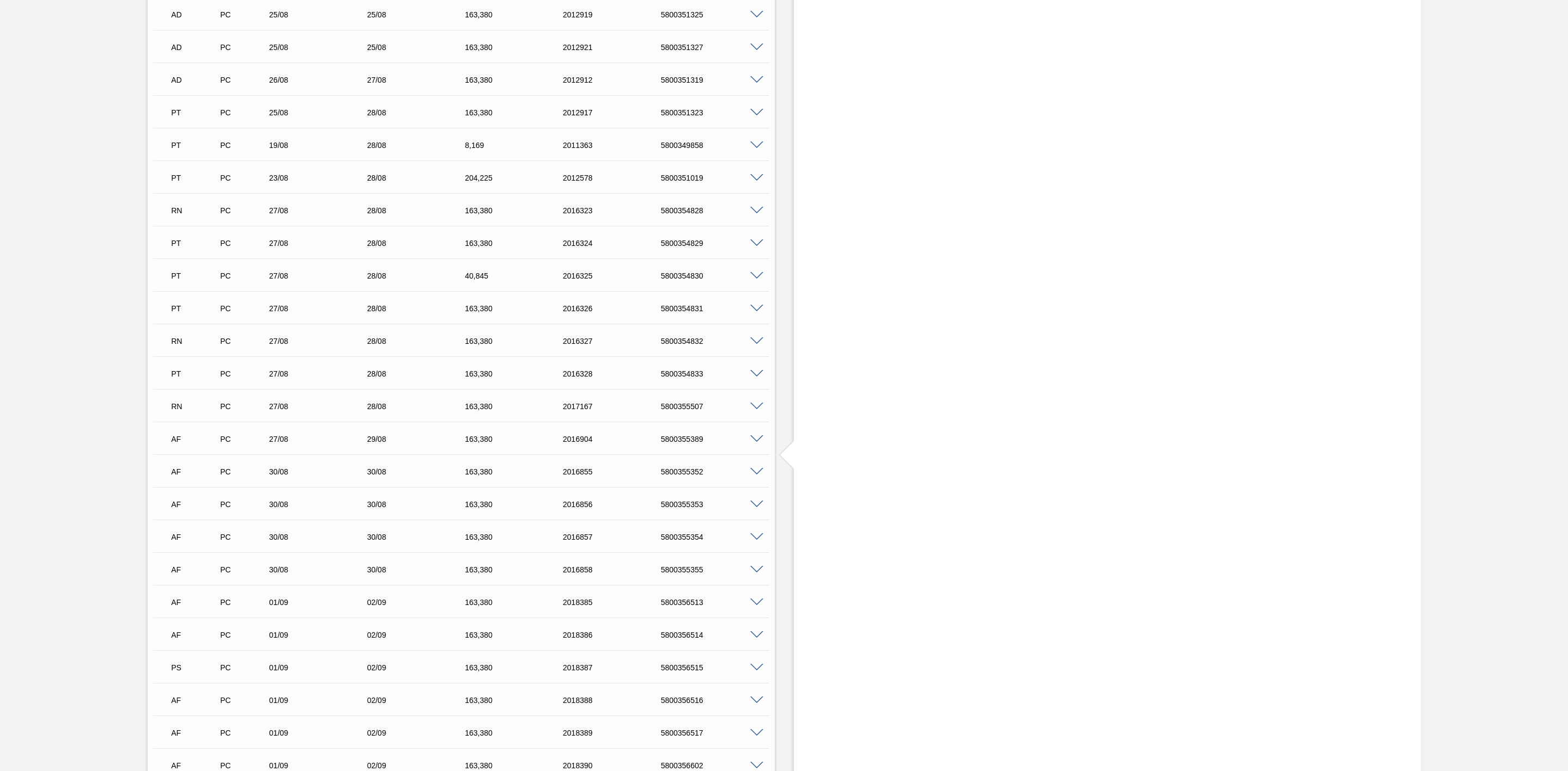
click at [680, 215] on div "5800354828" at bounding box center [715, 210] width 113 height 8
copy div "5800354828"
click at [755, 214] on span at bounding box center [757, 211] width 13 height 8
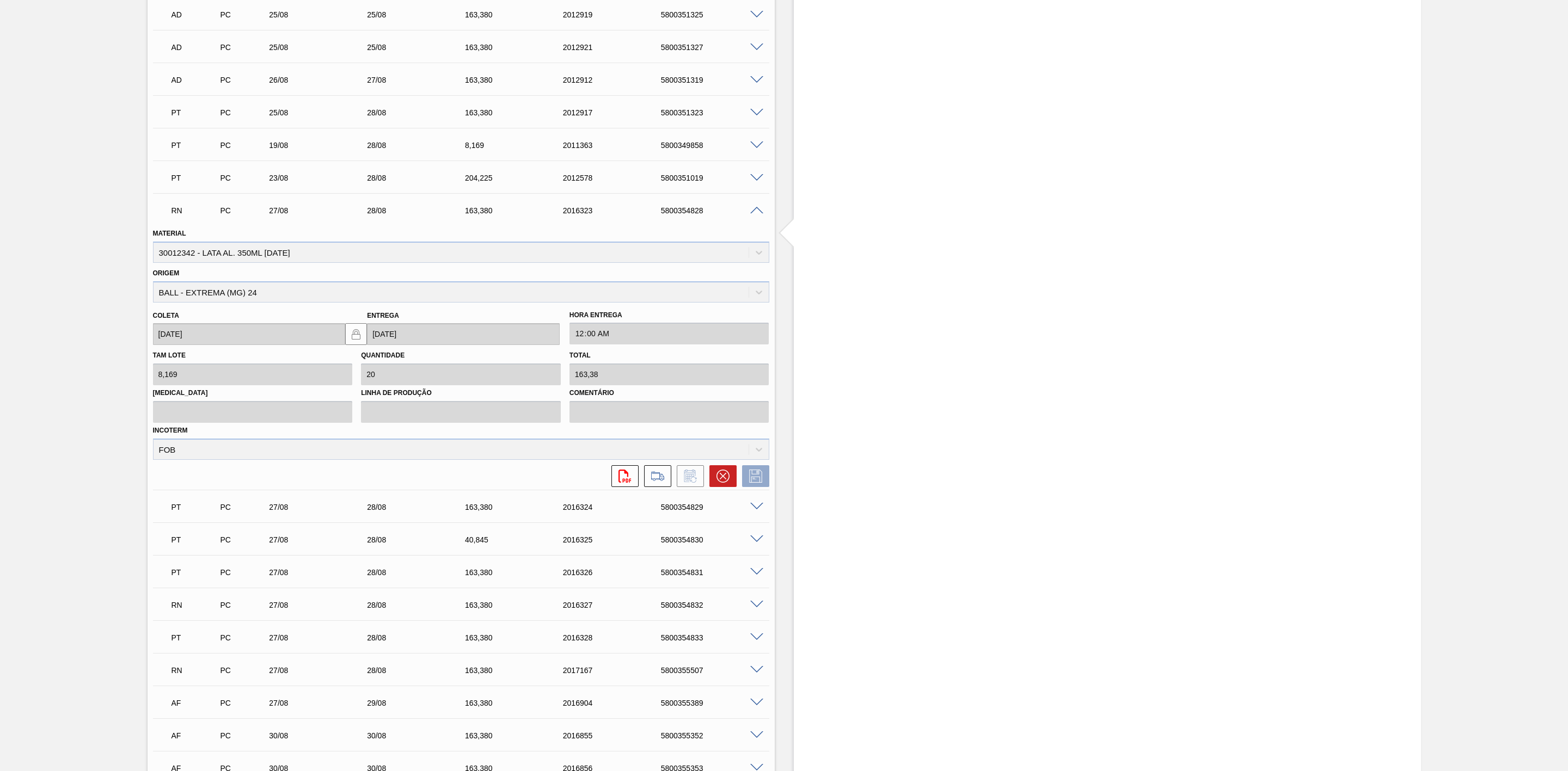
click at [739, 487] on div at bounding box center [753, 476] width 33 height 22
click at [722, 479] on icon at bounding box center [722, 476] width 6 height 6
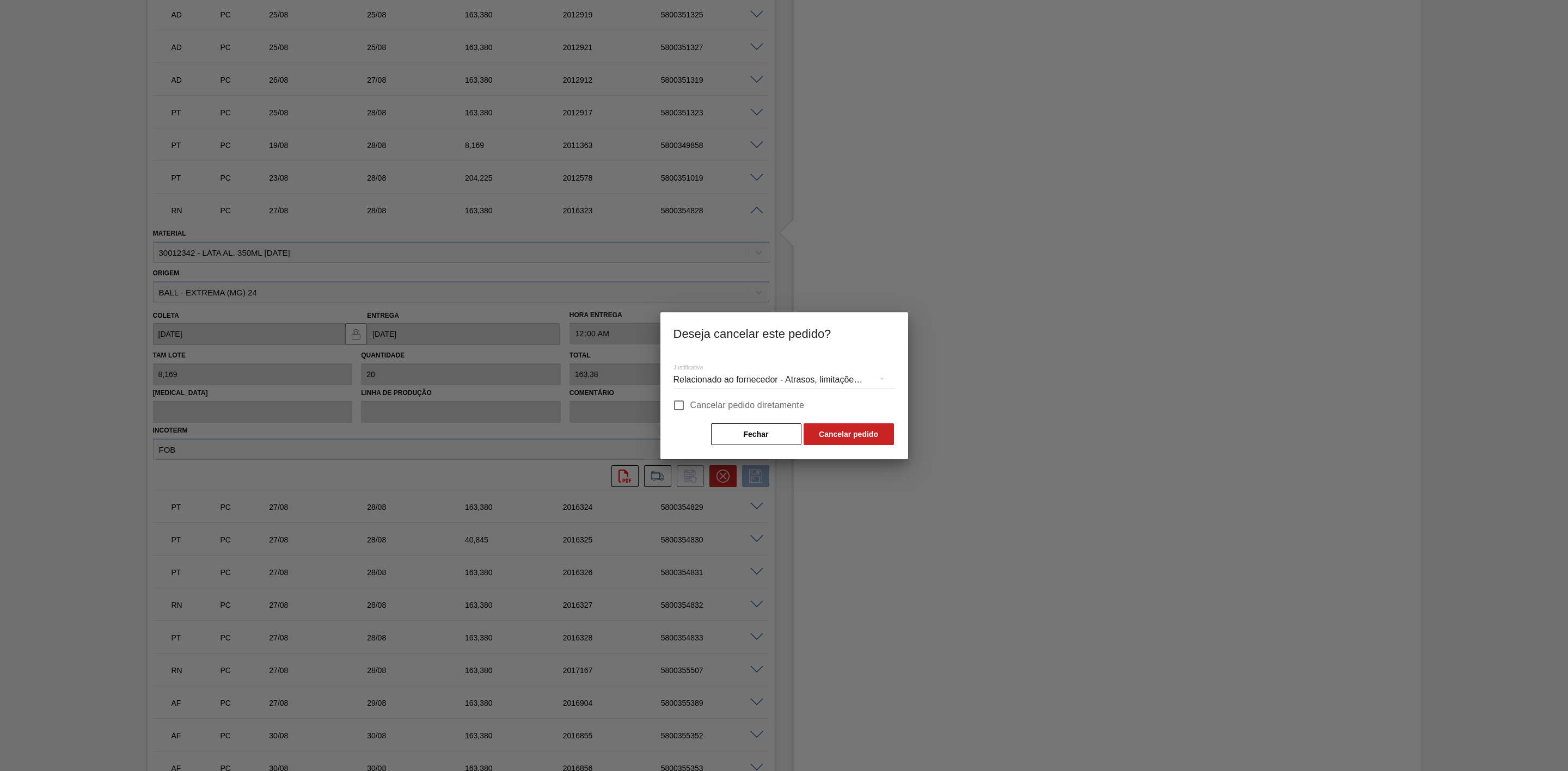
click at [686, 400] on input "Cancelar pedido diretamente" at bounding box center [679, 405] width 23 height 23
checkbox input "true"
click at [834, 437] on button "Cancelar pedido" at bounding box center [849, 434] width 90 height 22
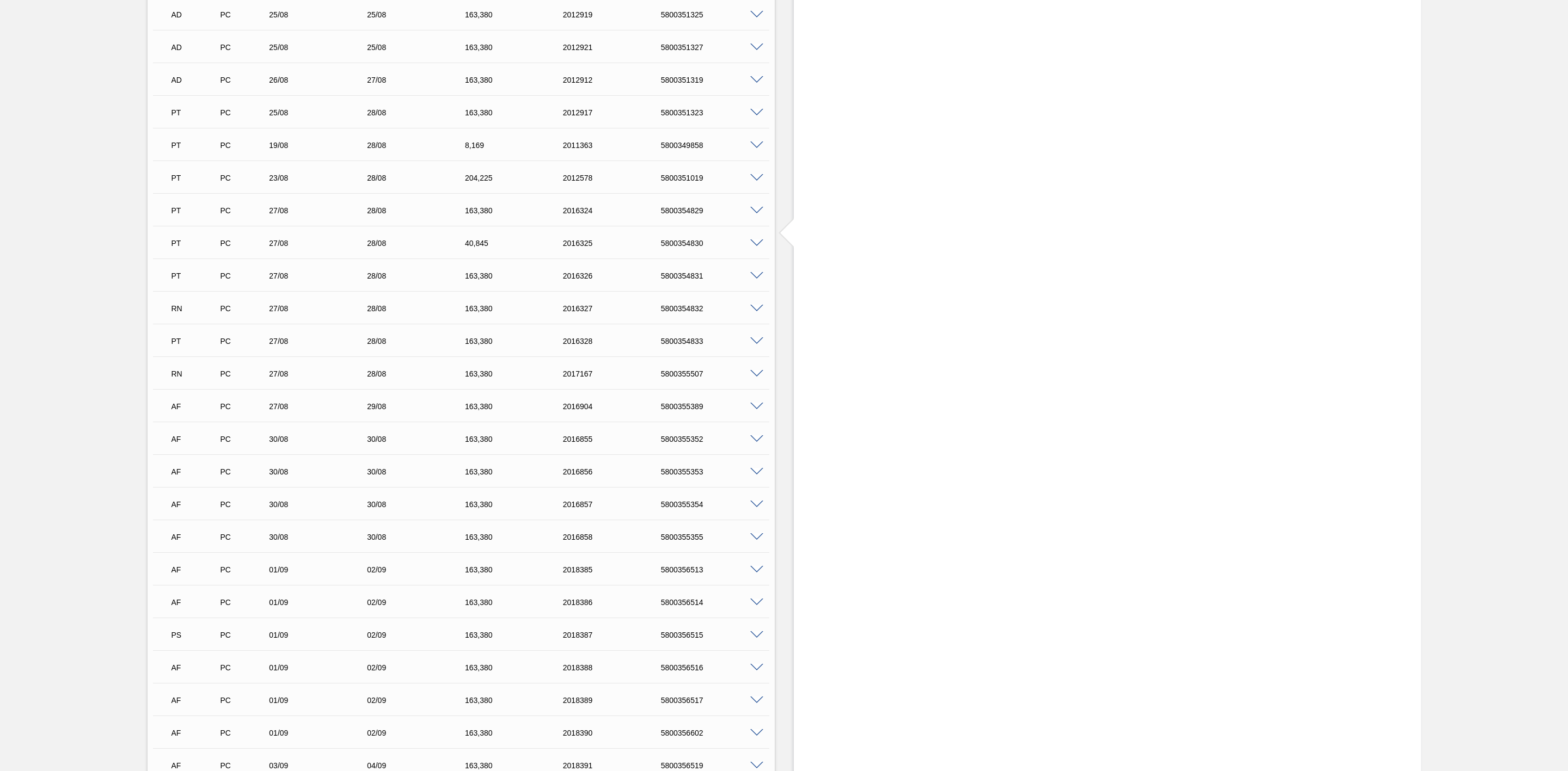
click at [682, 411] on div "5800355389" at bounding box center [715, 407] width 113 height 8
copy div "5800355389"
click at [753, 410] on span at bounding box center [757, 407] width 13 height 8
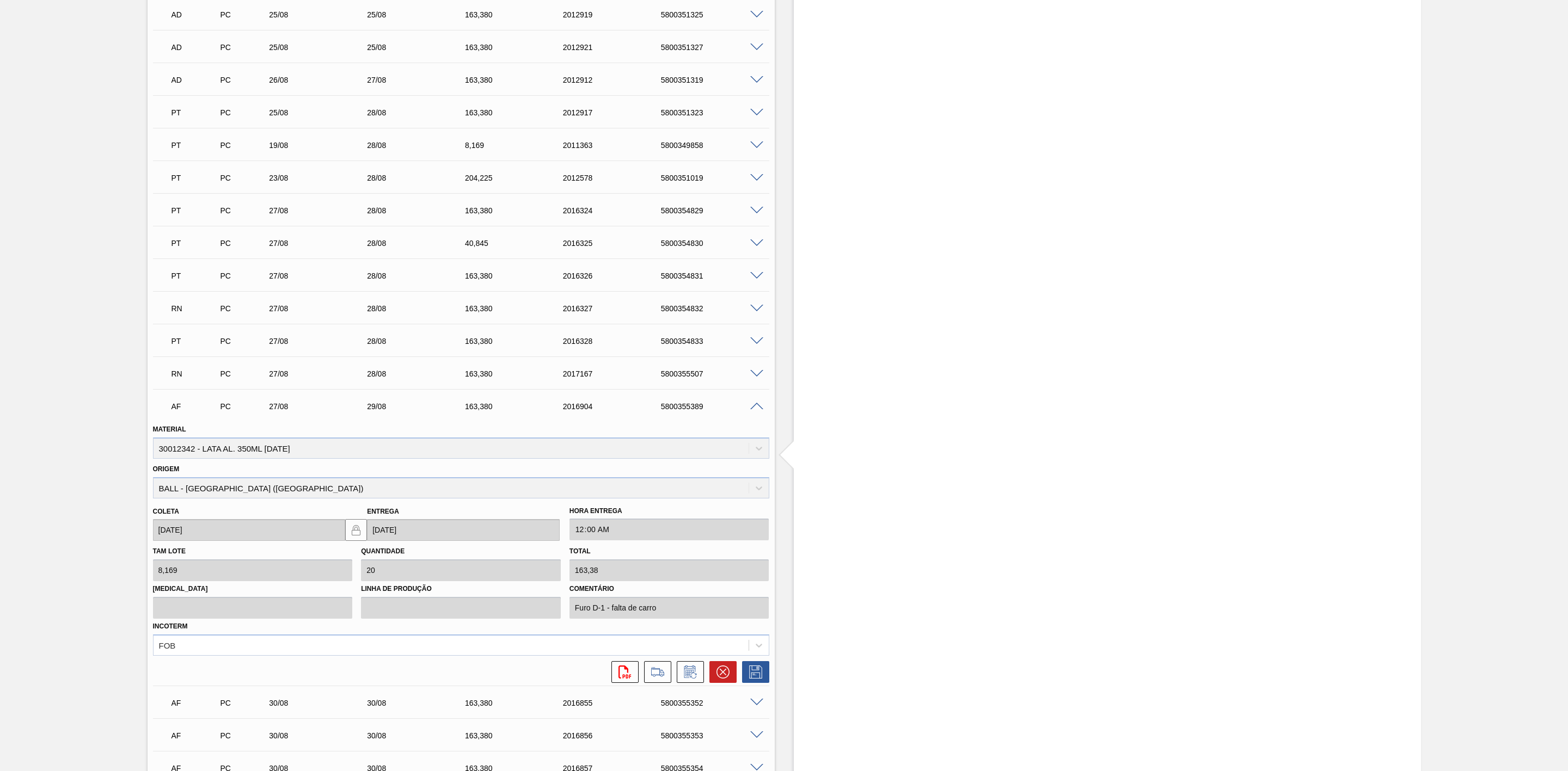
click at [851, 571] on div "Estoque De 28/08/2025 Até 11/09/2025 Filtro 27/08/2025 - 09:42 : Ball Código Po…" at bounding box center [1107, 292] width 627 height 2925
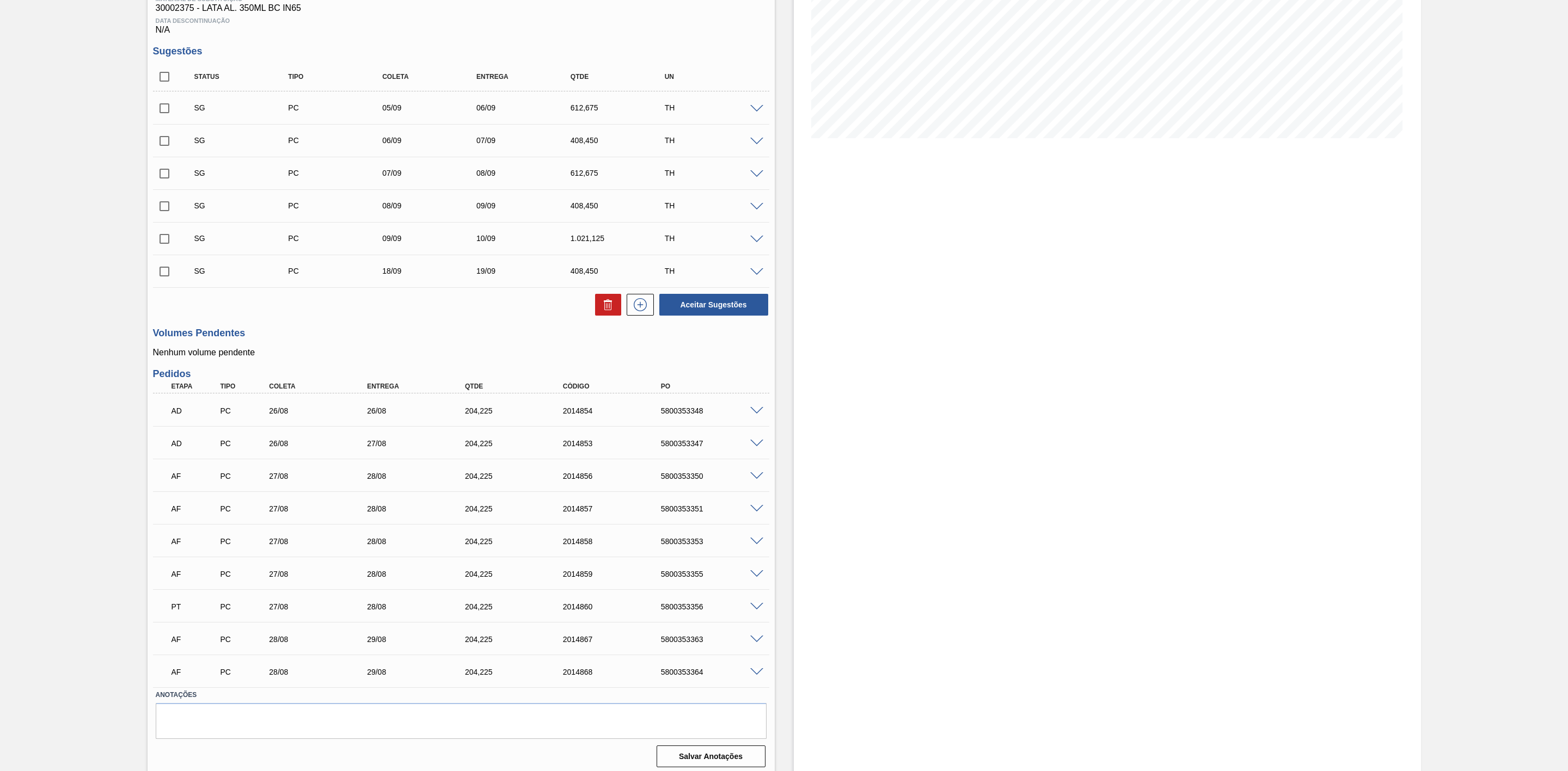
scroll to position [190, 0]
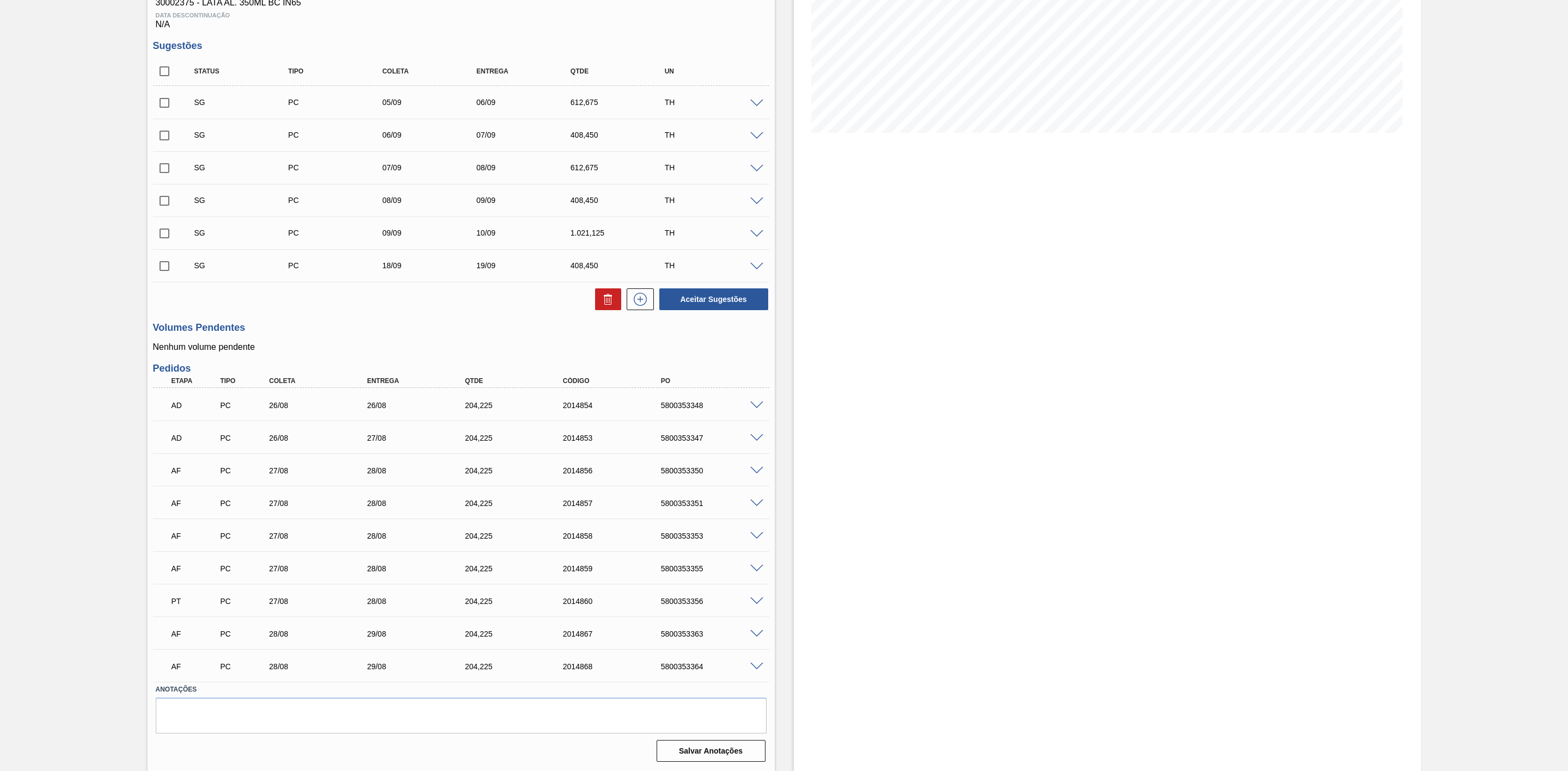
click at [757, 470] on span at bounding box center [757, 471] width 13 height 8
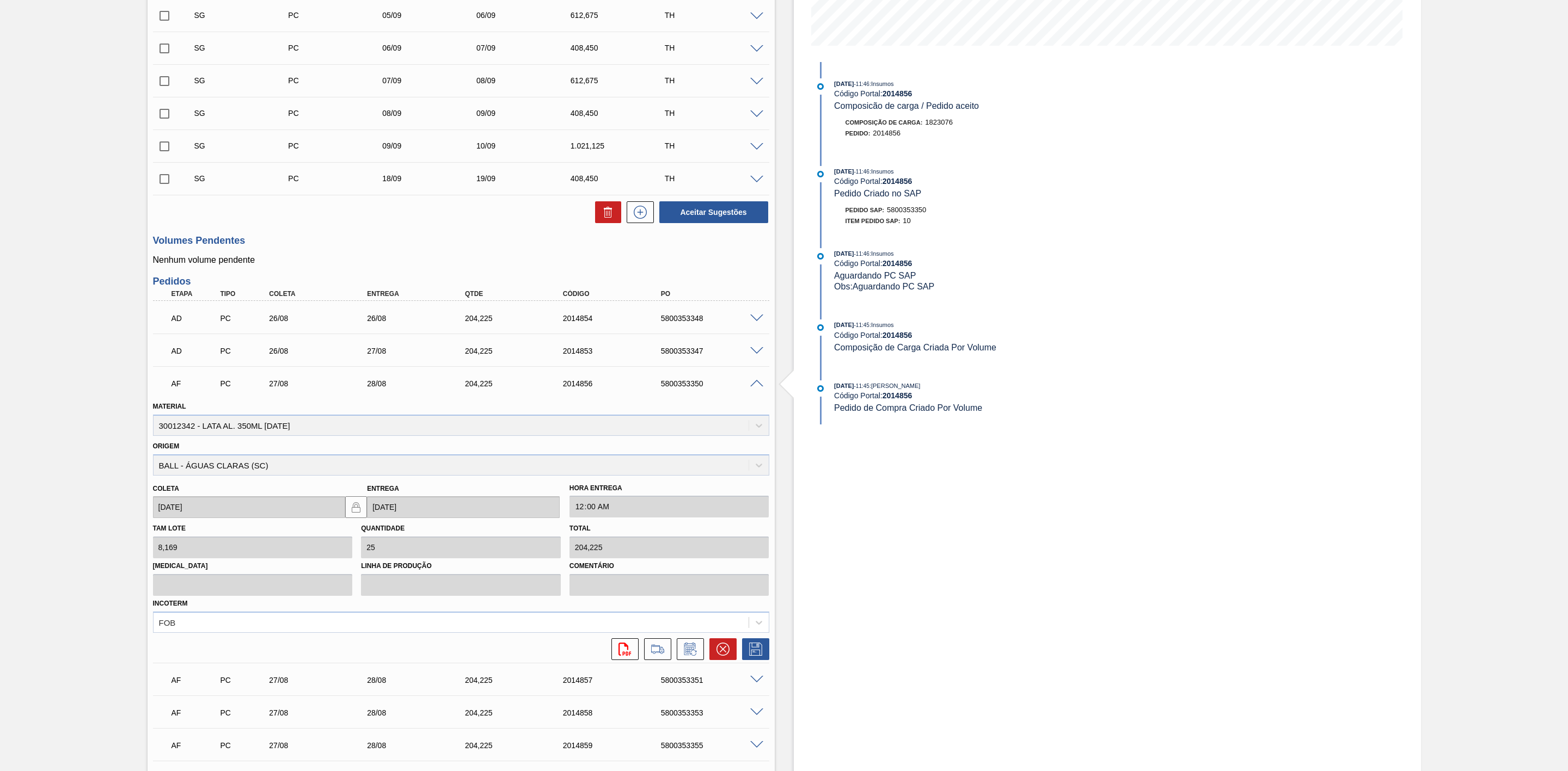
scroll to position [353, 0]
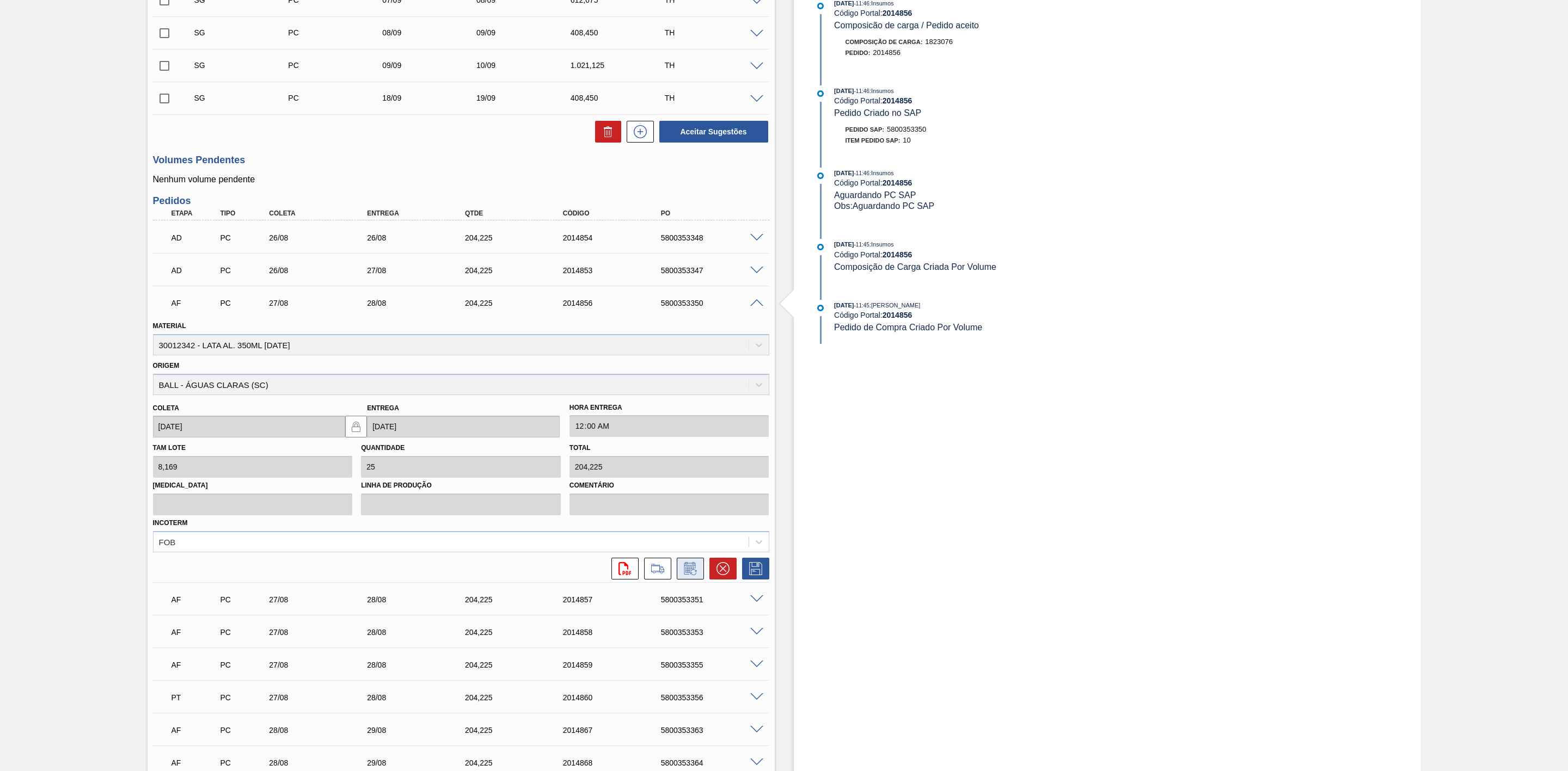
click at [685, 571] on icon at bounding box center [690, 568] width 18 height 13
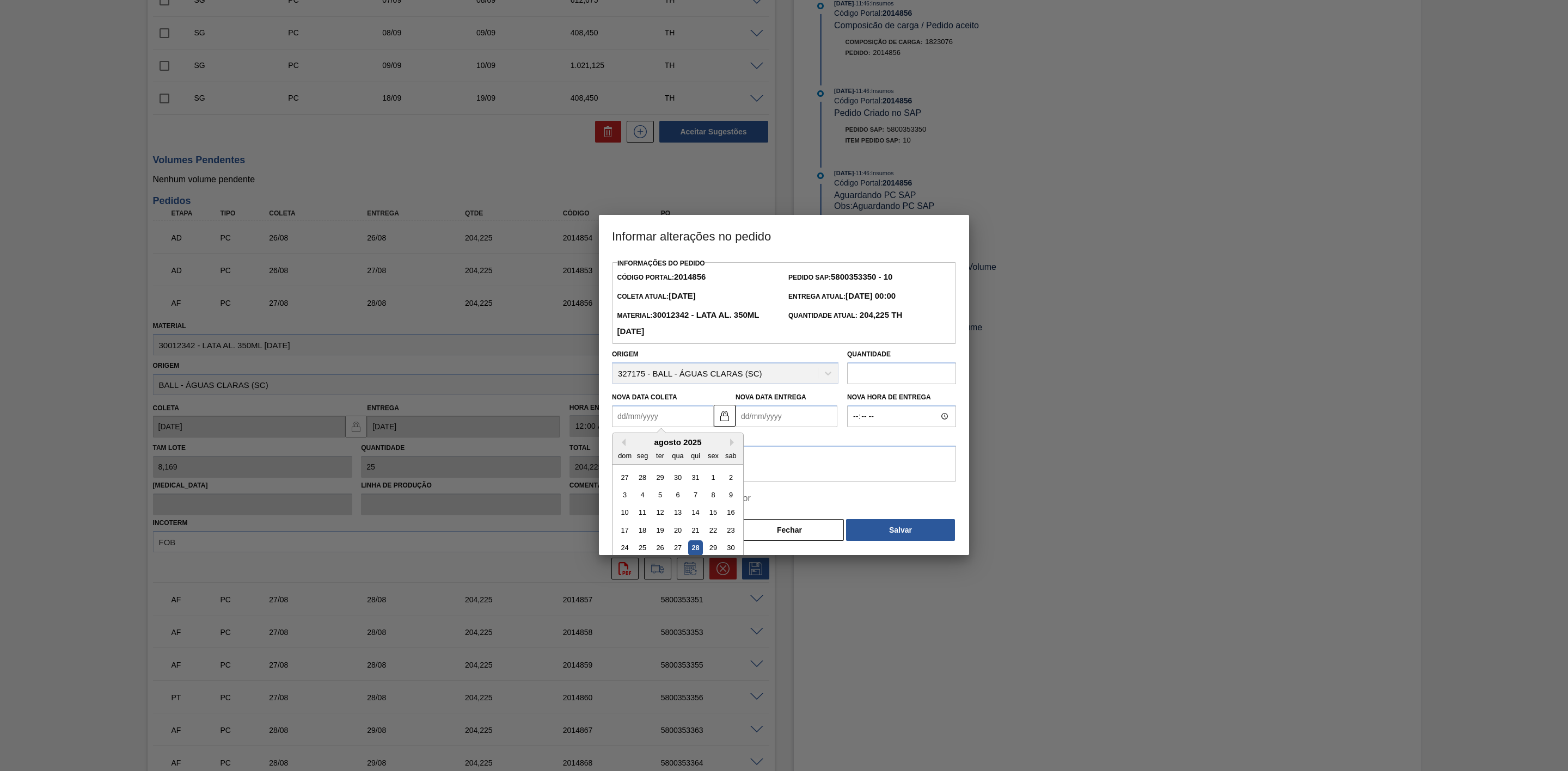
click at [673, 420] on Coleta2014856 "Nova Data Coleta" at bounding box center [663, 416] width 102 height 22
click at [712, 547] on div "29" at bounding box center [712, 548] width 15 height 15
type Coleta2014856 "[DATE]"
type Entrega2014856 "[DATE]"
click at [722, 460] on textarea at bounding box center [784, 463] width 344 height 36
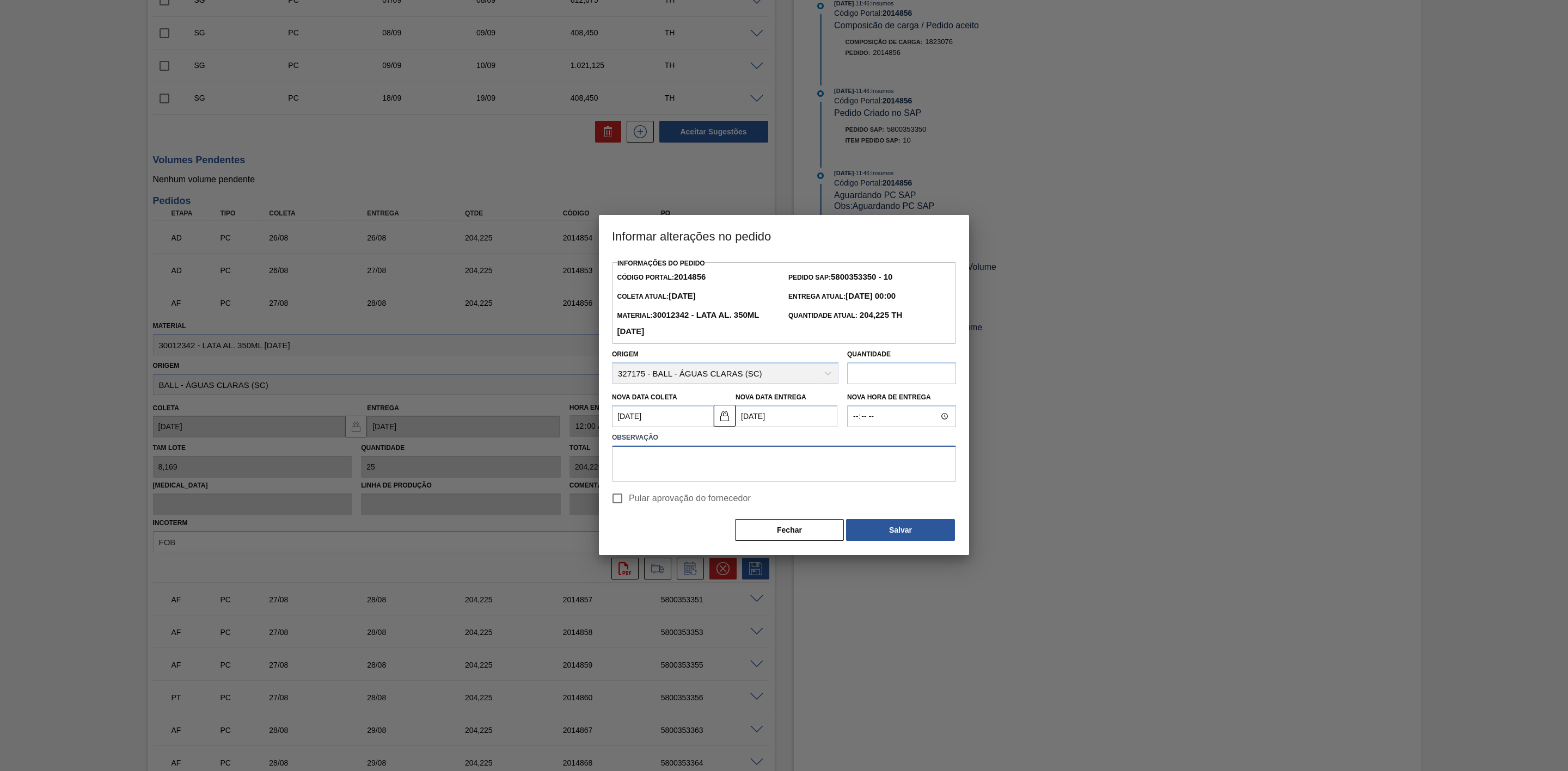
paste textarea "F"
drag, startPoint x: 726, startPoint y: 459, endPoint x: 544, endPoint y: 458, distance: 182.0
click at [544, 458] on div "Informar alterações no pedido Informações do Pedido Código Portal: 2014856 Pedi…" at bounding box center [784, 386] width 1568 height 771
type textarea "Furo D-1- falta de carro"
click at [926, 535] on button "Salvar" at bounding box center [900, 530] width 109 height 22
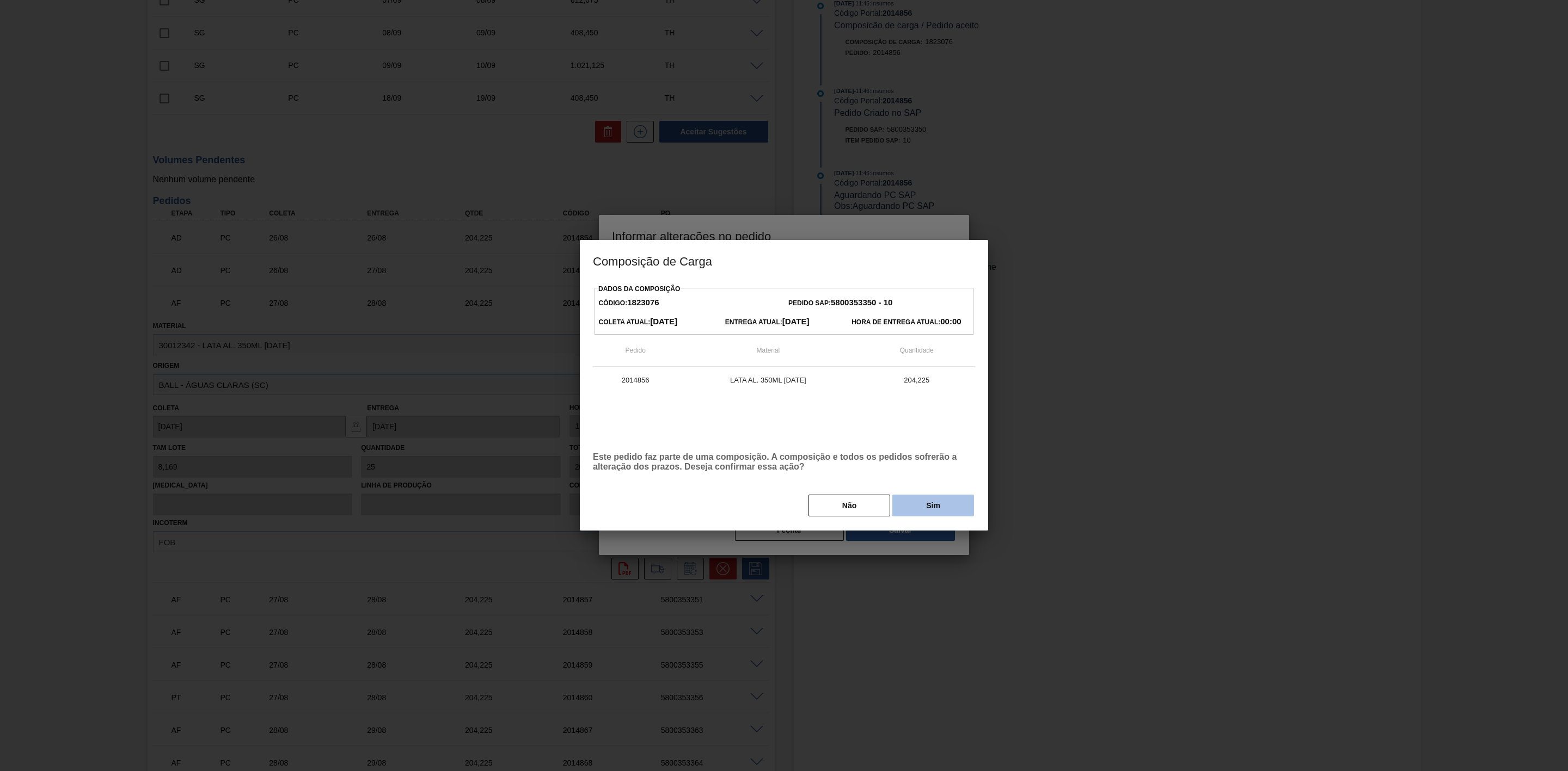
click at [910, 510] on button "Sim" at bounding box center [933, 505] width 81 height 22
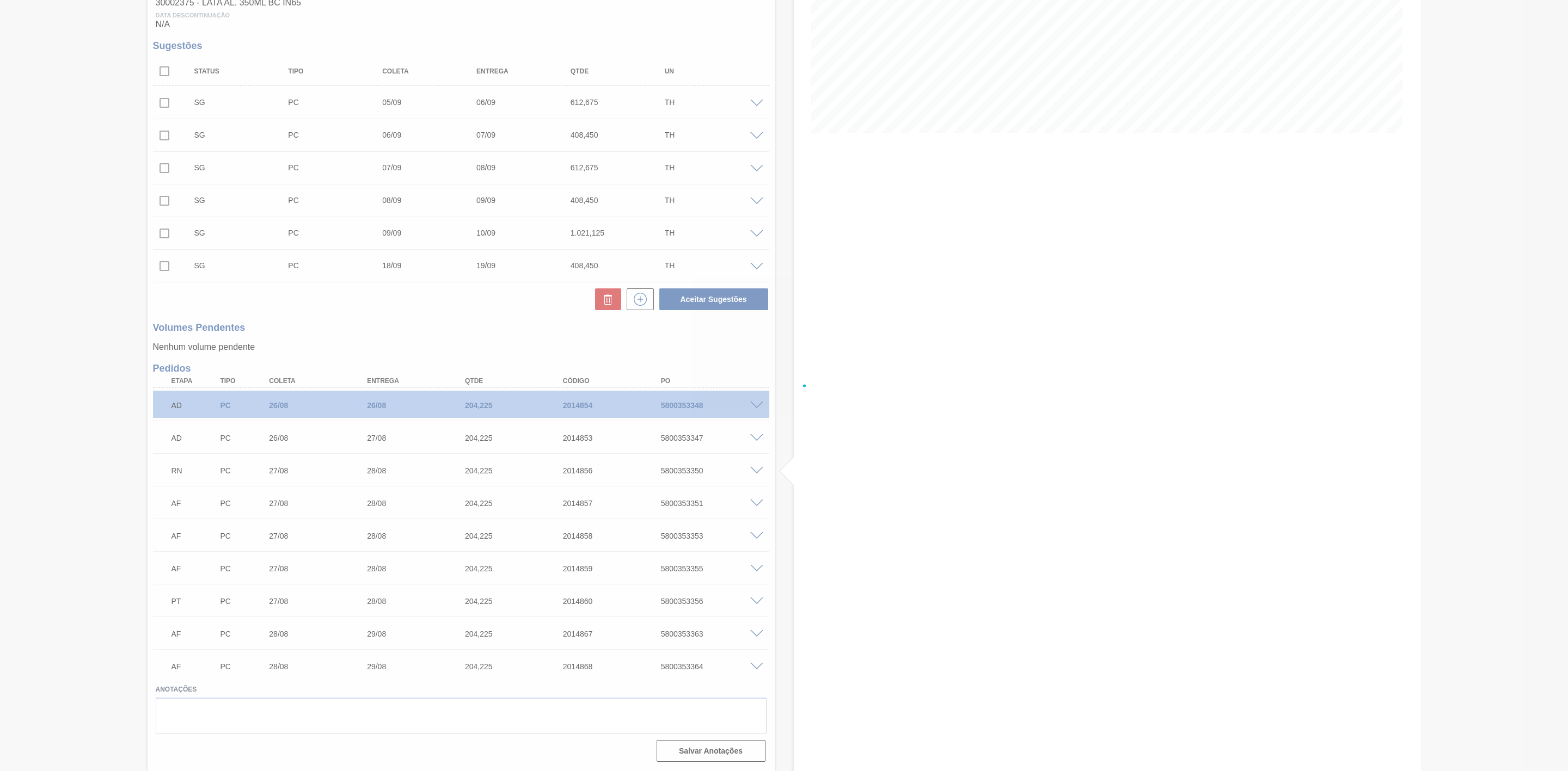
scroll to position [190, 0]
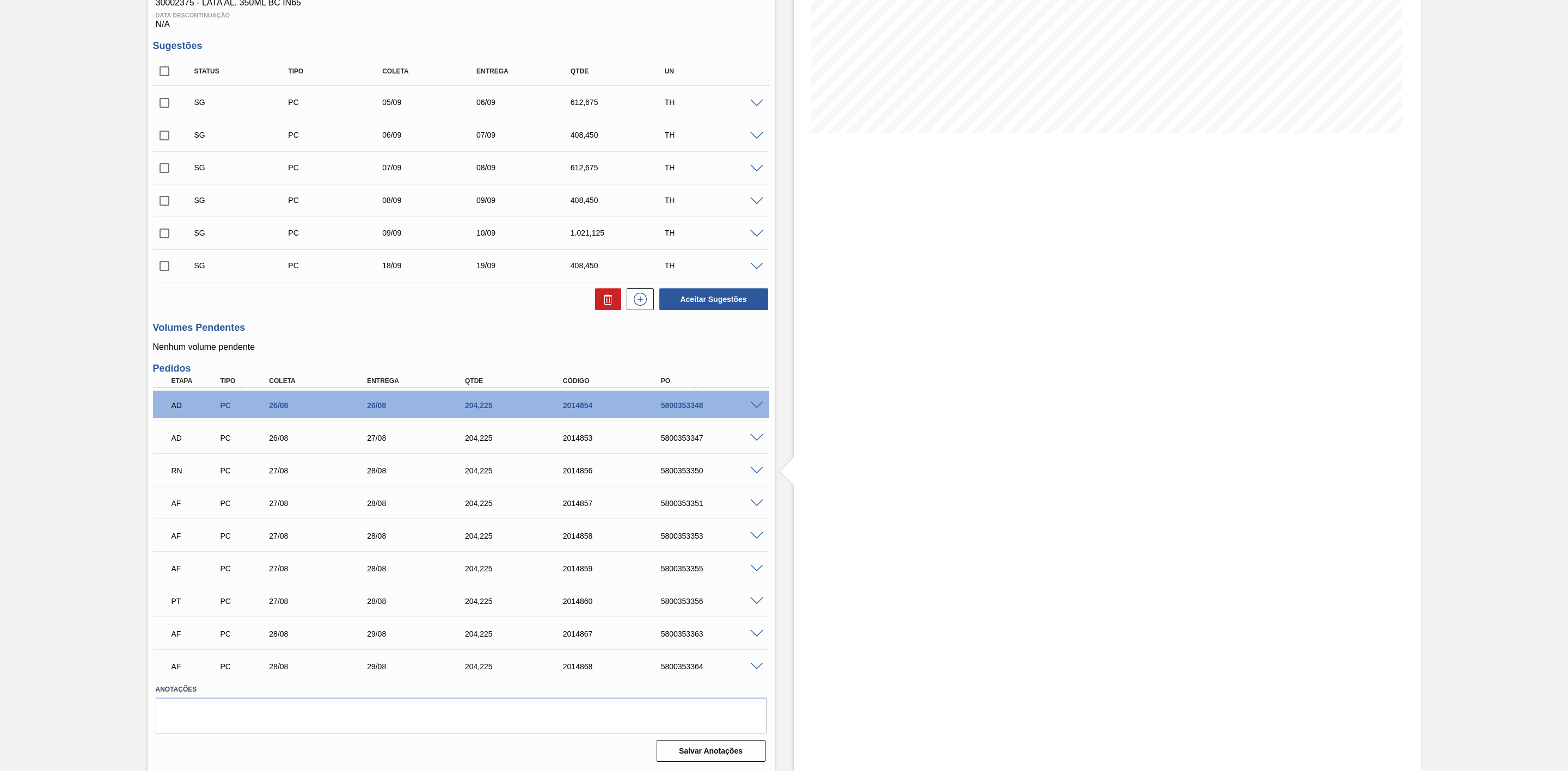
click at [755, 503] on span at bounding box center [757, 504] width 13 height 8
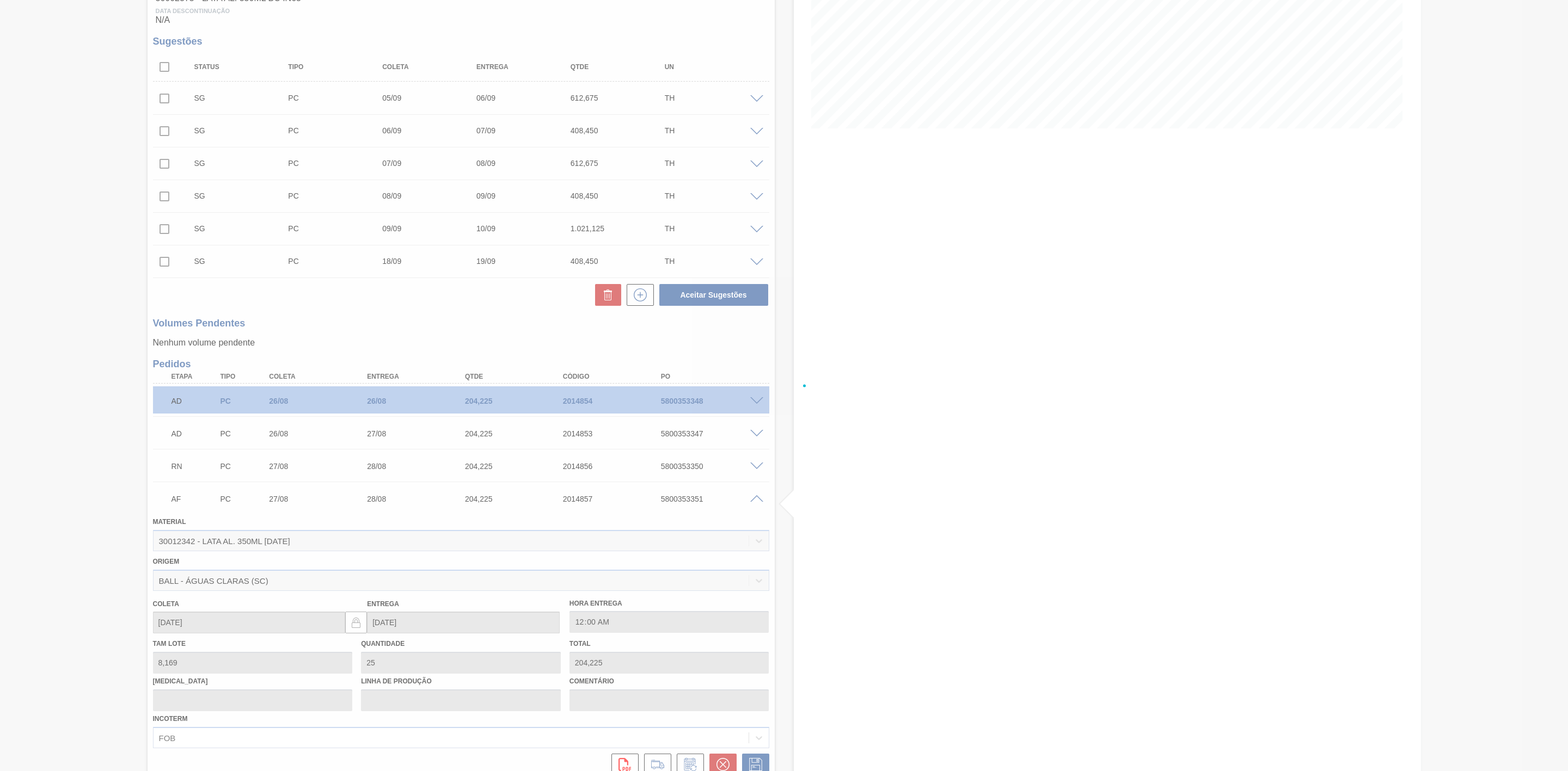
scroll to position [353, 0]
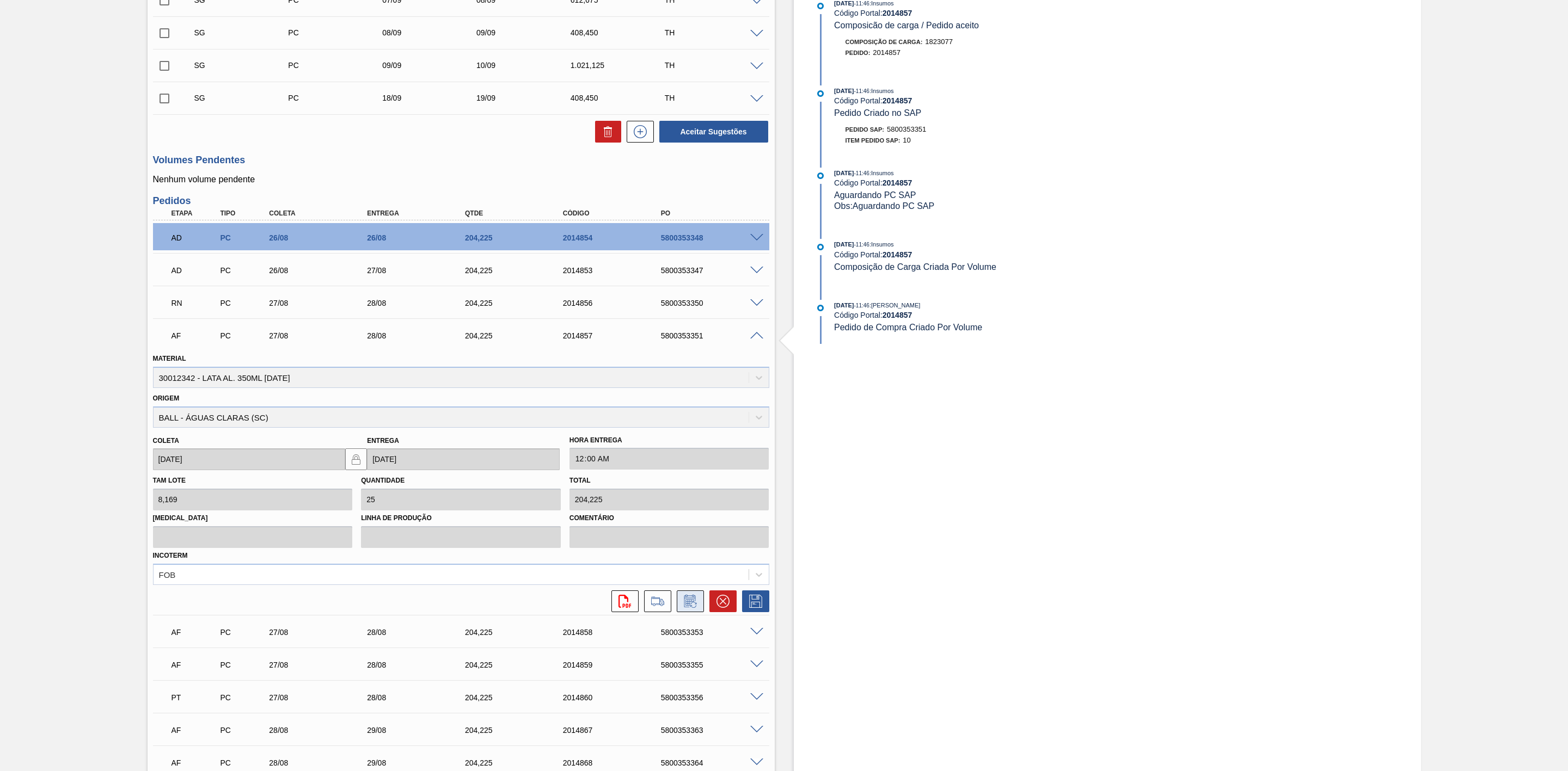
click at [683, 606] on icon at bounding box center [690, 601] width 18 height 13
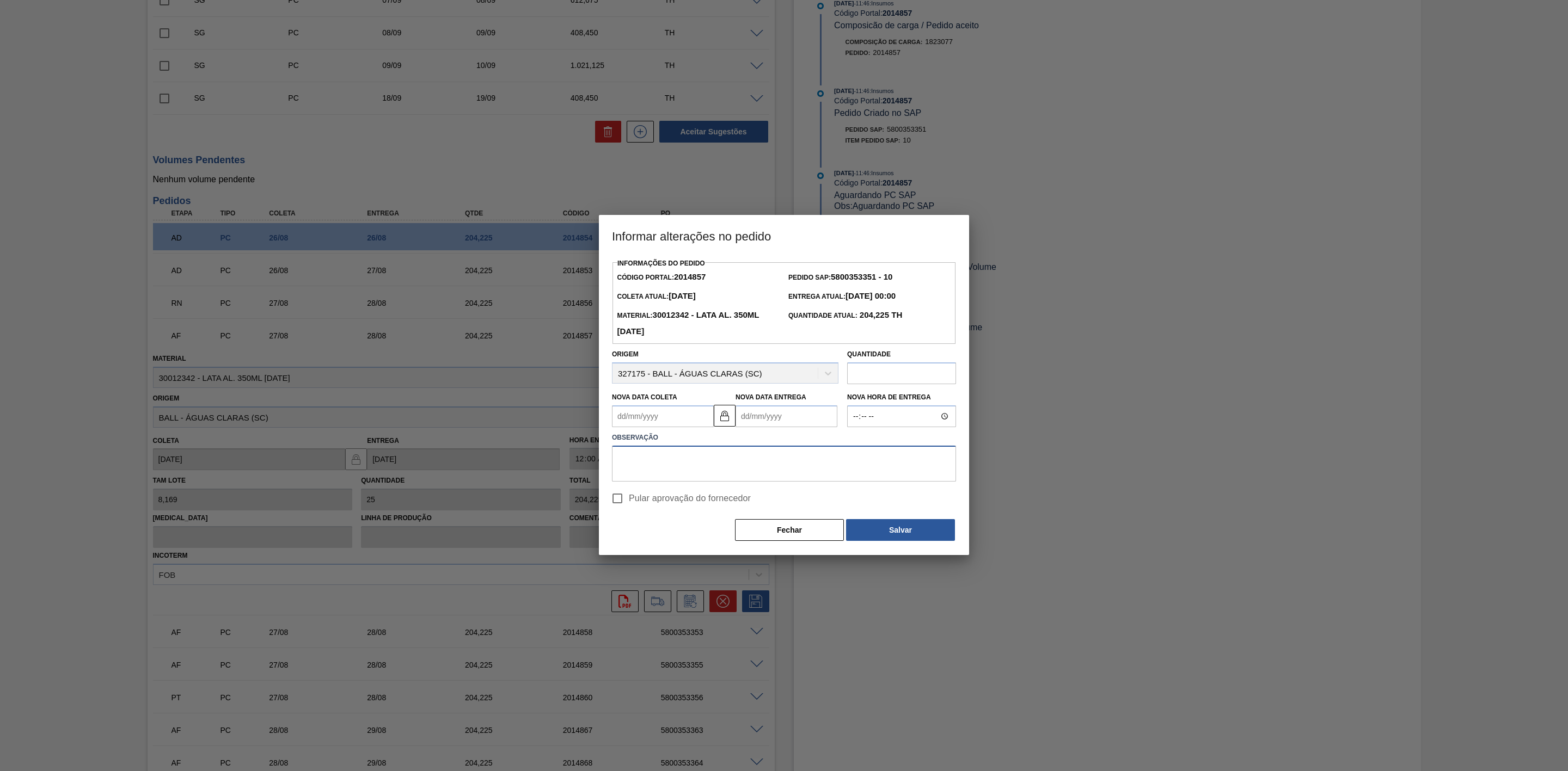
click at [720, 471] on textarea at bounding box center [784, 463] width 344 height 36
click at [680, 464] on textarea at bounding box center [784, 463] width 344 height 36
click at [655, 416] on Coleta2014857 "Nova Data Coleta" at bounding box center [663, 416] width 102 height 22
drag, startPoint x: 712, startPoint y: 546, endPoint x: 709, endPoint y: 539, distance: 7.6
click at [712, 546] on div "29" at bounding box center [712, 548] width 15 height 15
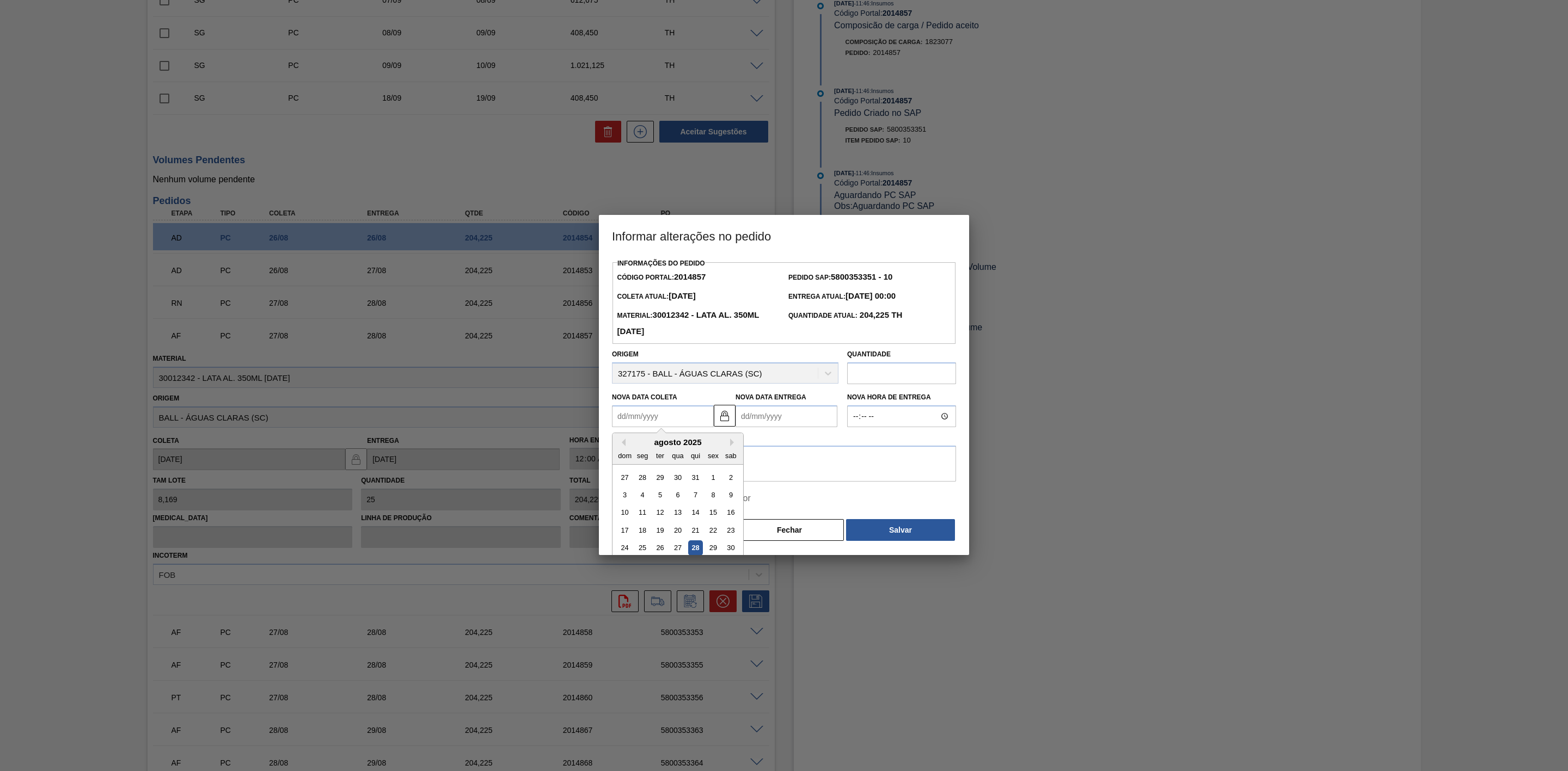
type Coleta2014857 "[DATE]"
type Entrega2014857 "[DATE]"
click at [667, 452] on textarea at bounding box center [784, 463] width 344 height 36
drag, startPoint x: 717, startPoint y: 459, endPoint x: 598, endPoint y: 459, distance: 119.0
click at [598, 459] on div "Informar alterações no pedido Informações do Pedido Código Portal: 2014857 Pedi…" at bounding box center [784, 386] width 1568 height 771
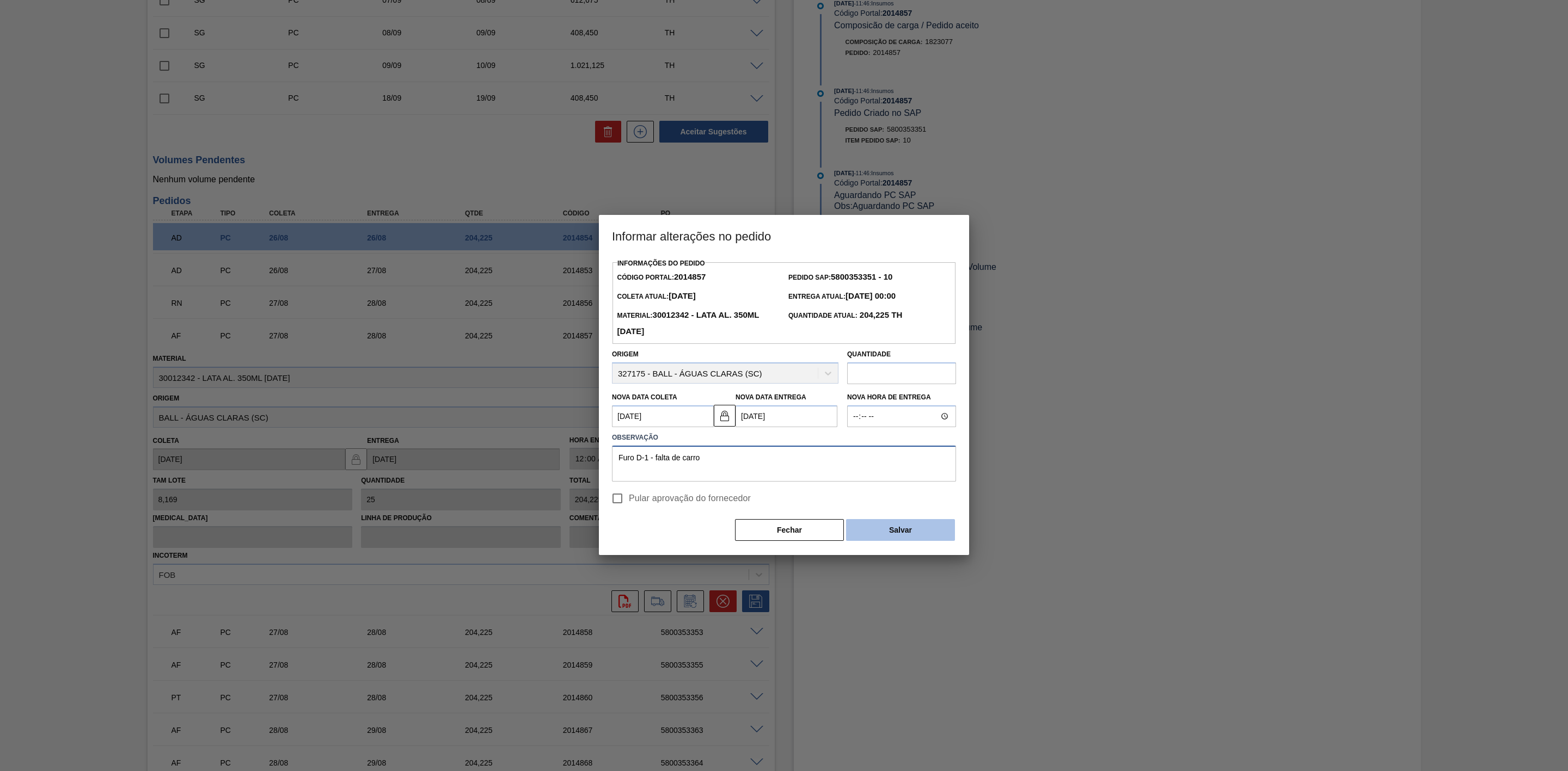
type textarea "Furo D-1 - falta de carro"
click at [918, 524] on button "Salvar" at bounding box center [900, 530] width 109 height 22
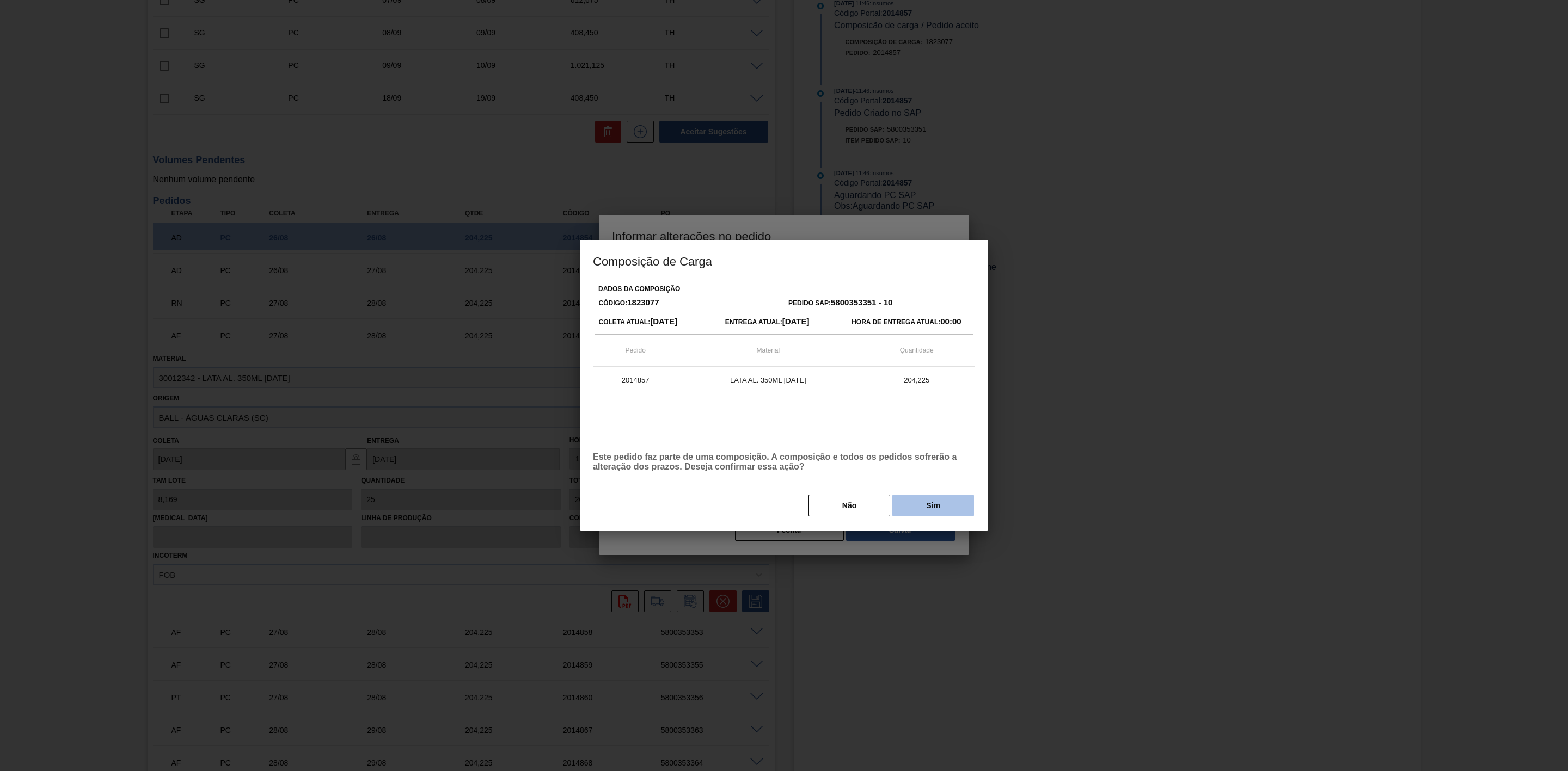
click at [923, 500] on button "Sim" at bounding box center [933, 505] width 81 height 22
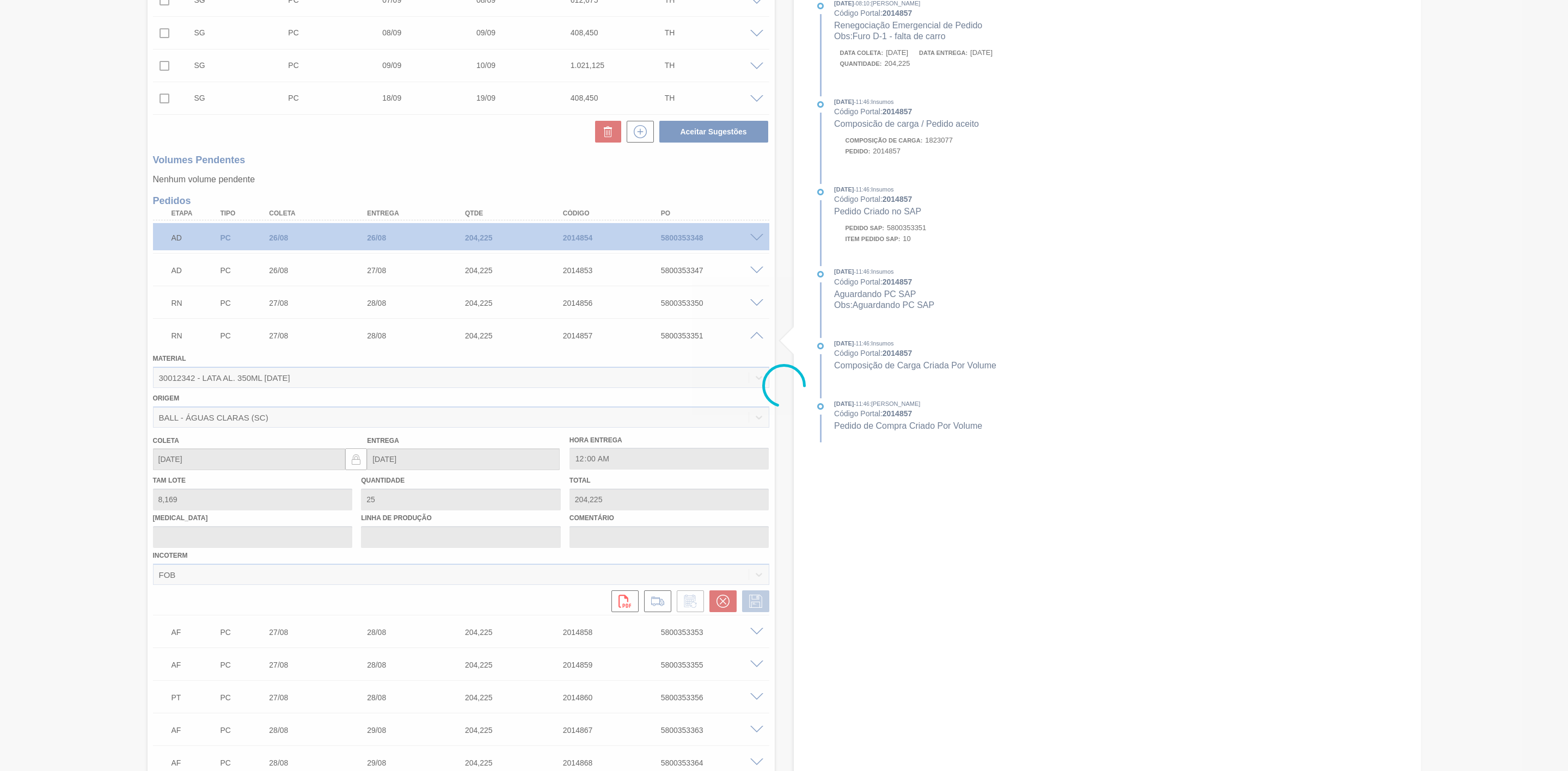
scroll to position [190, 0]
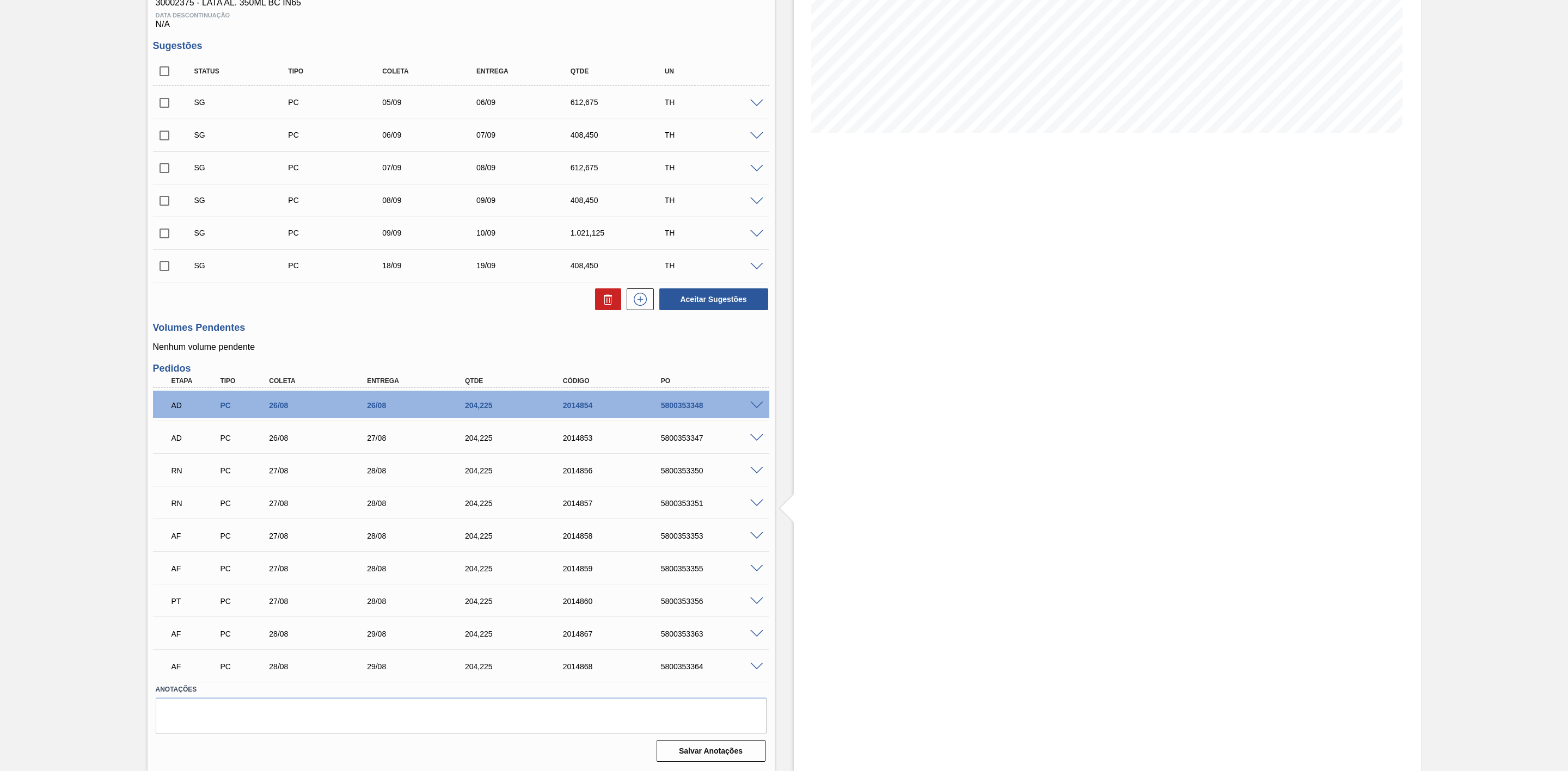
click at [752, 534] on span at bounding box center [757, 536] width 13 height 8
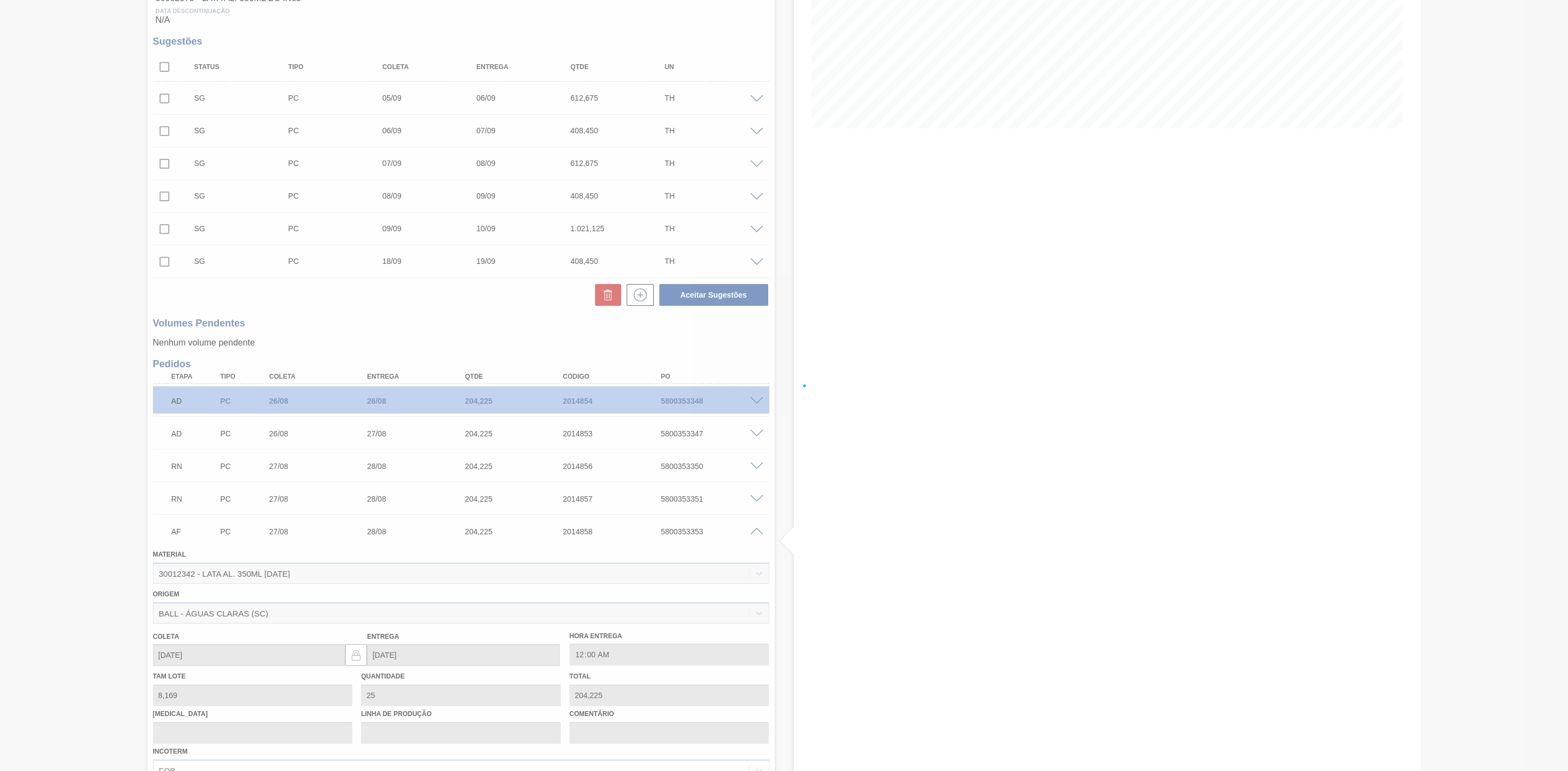
scroll to position [353, 0]
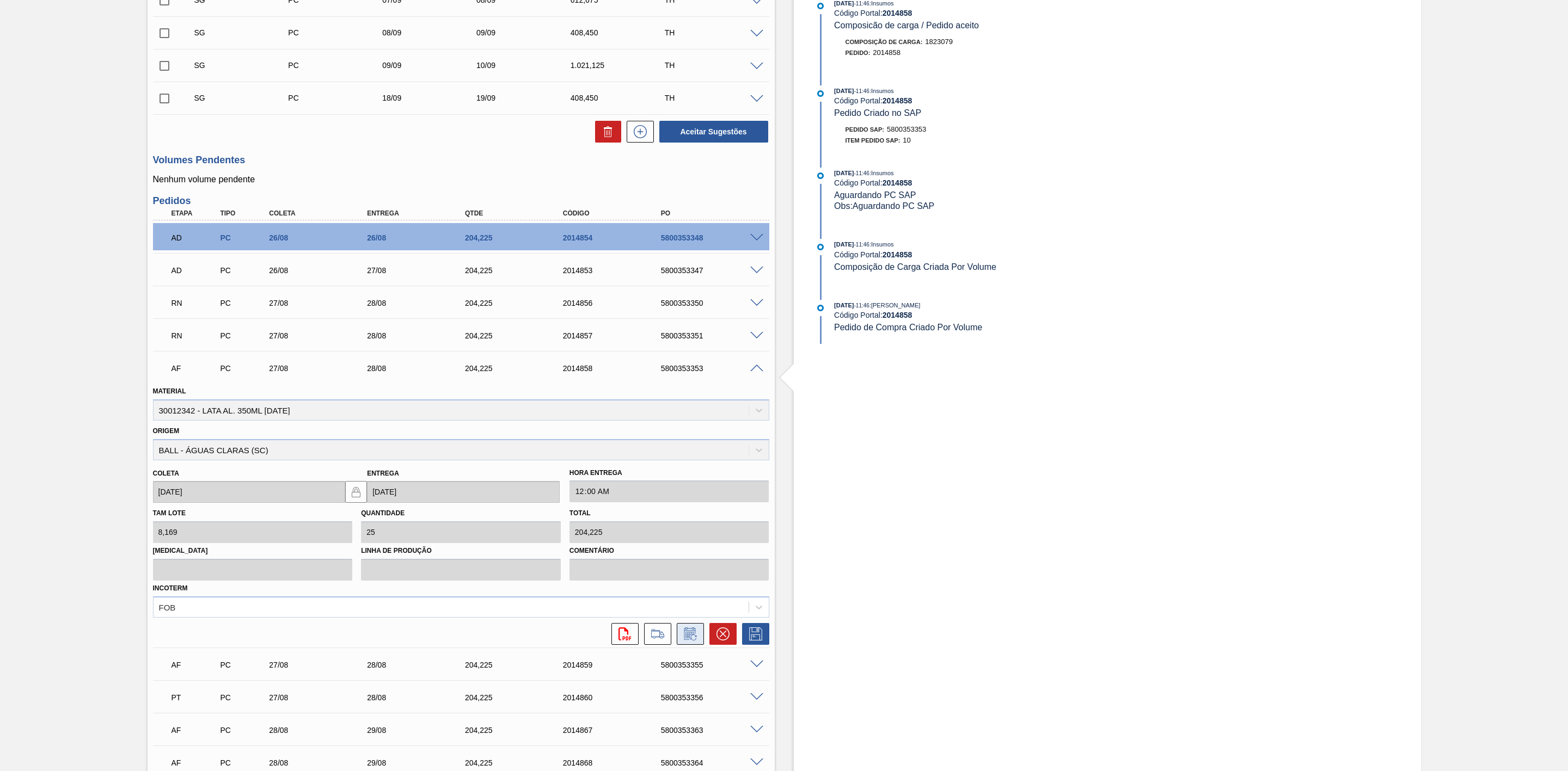
click at [691, 635] on icon at bounding box center [689, 634] width 11 height 13
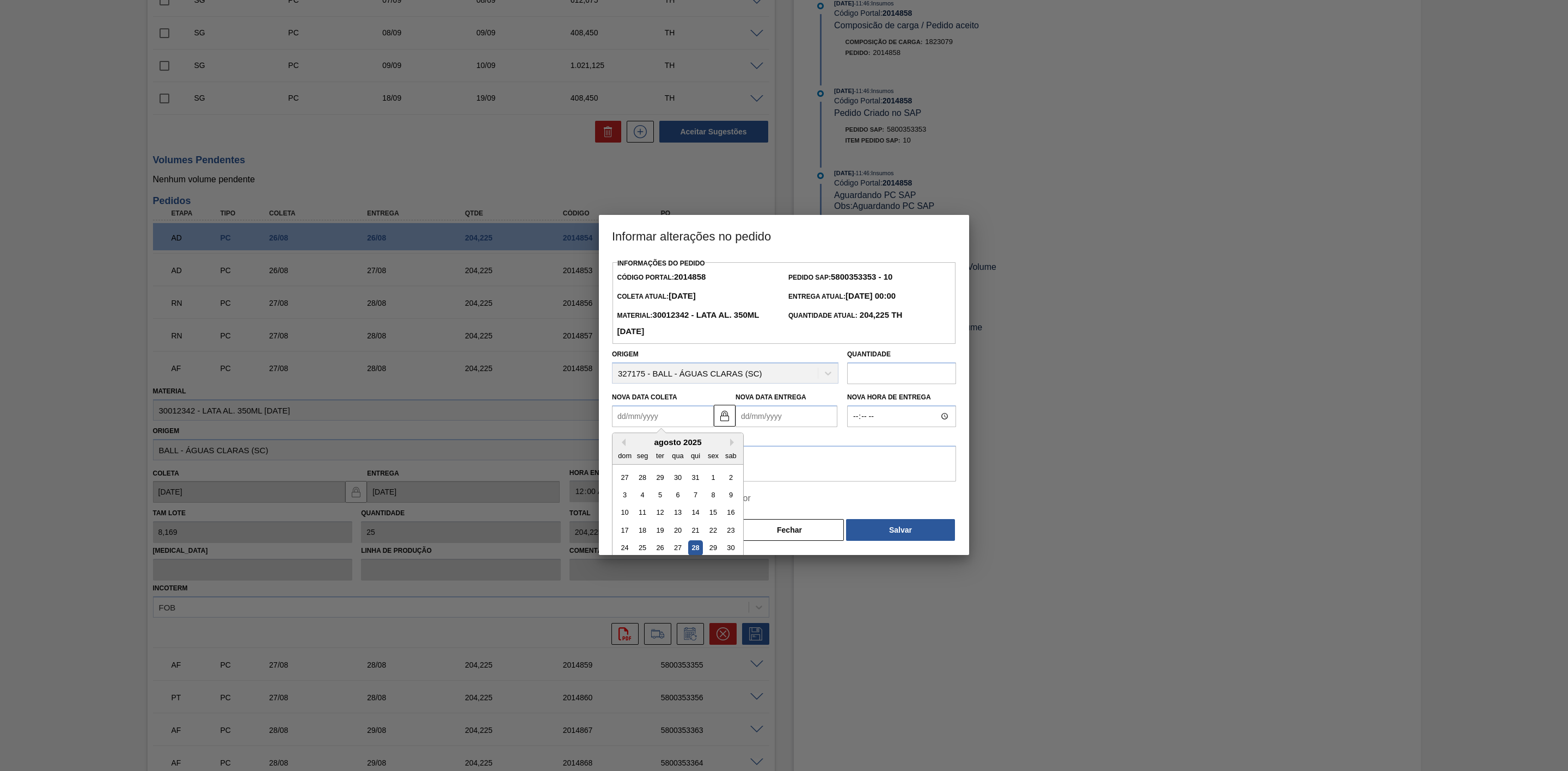
click at [657, 416] on Coleta2014858 "Nova Data Coleta" at bounding box center [663, 416] width 102 height 22
click at [714, 550] on div "29" at bounding box center [712, 548] width 15 height 15
type Coleta2014858 "[DATE]"
type Entrega2014858 "[DATE]"
click at [714, 460] on textarea at bounding box center [784, 463] width 344 height 36
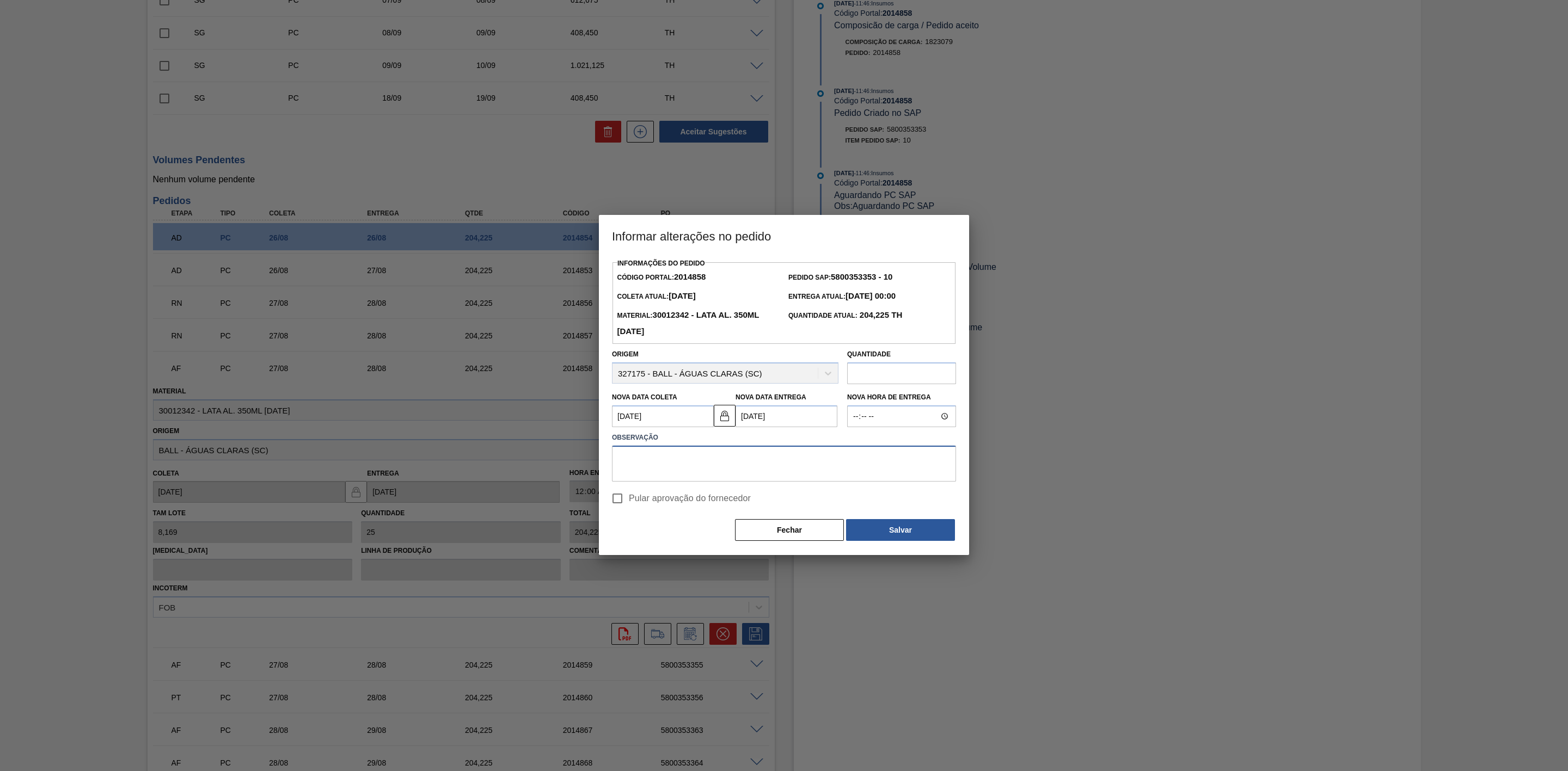
paste textarea "Furo D-1 - falta de carro"
type textarea "Furo D-1 - falta de carro"
click at [912, 529] on button "Salvar" at bounding box center [900, 530] width 109 height 22
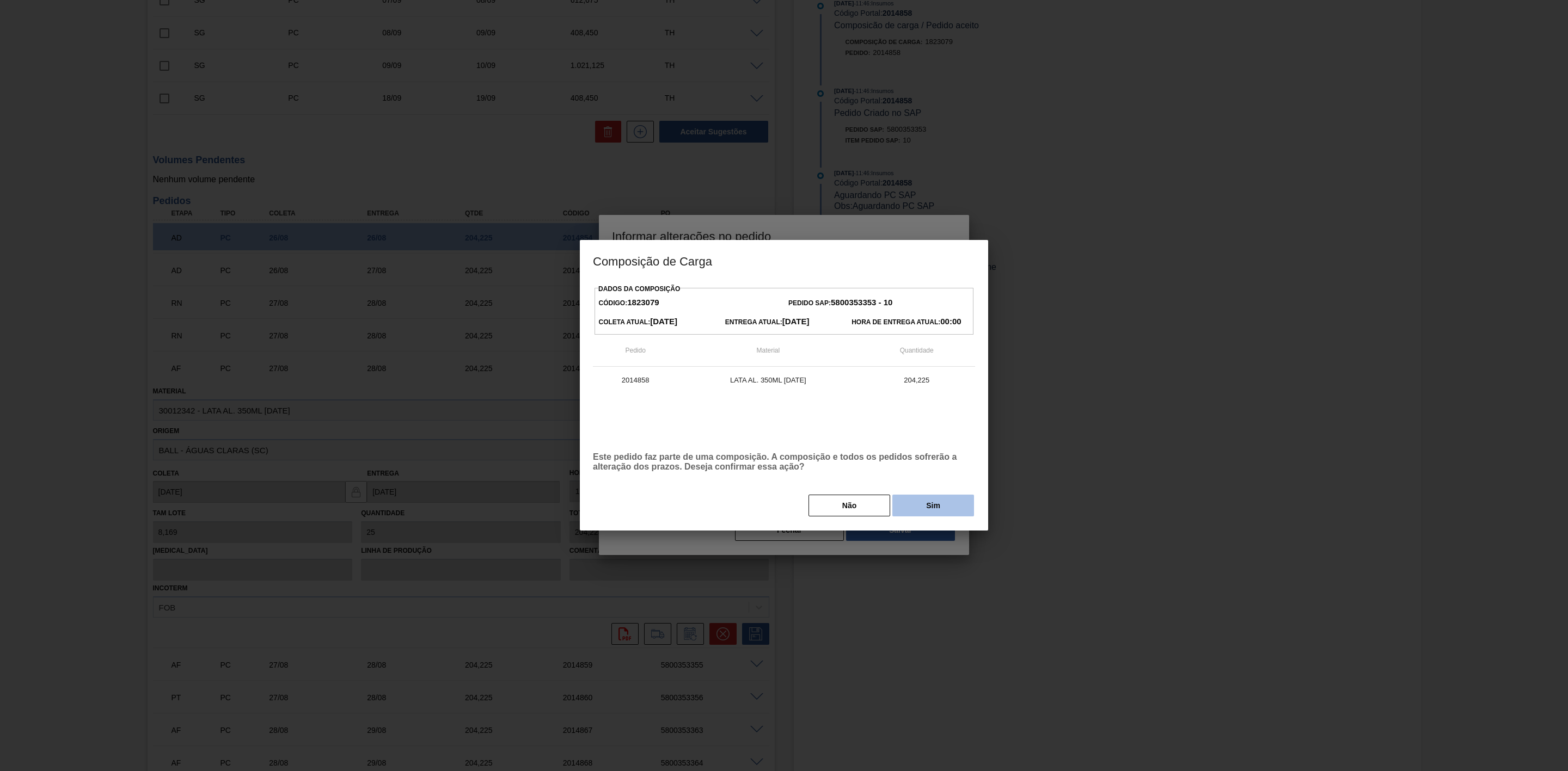
click at [931, 503] on button "Sim" at bounding box center [933, 505] width 81 height 22
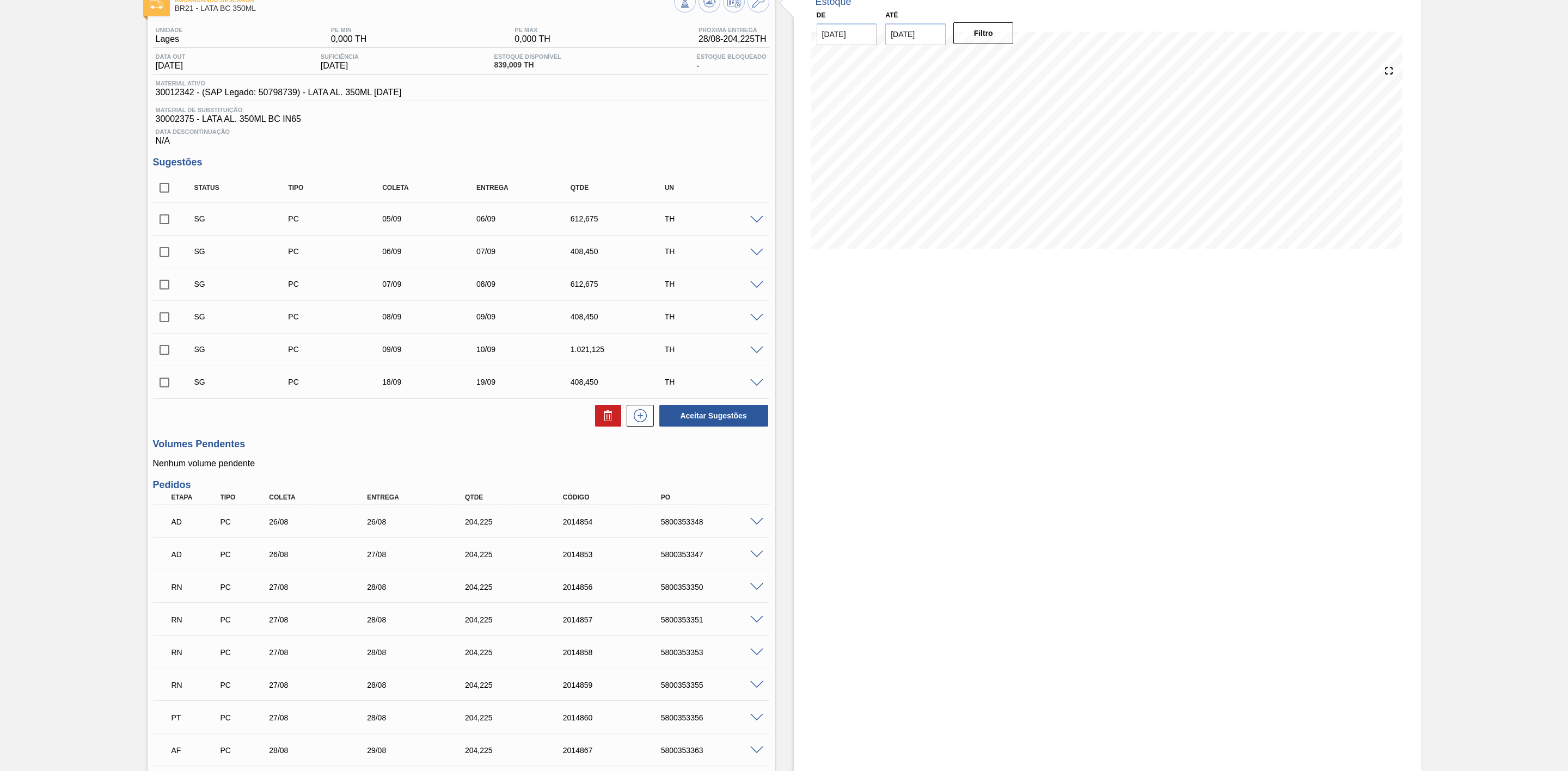
scroll to position [190, 0]
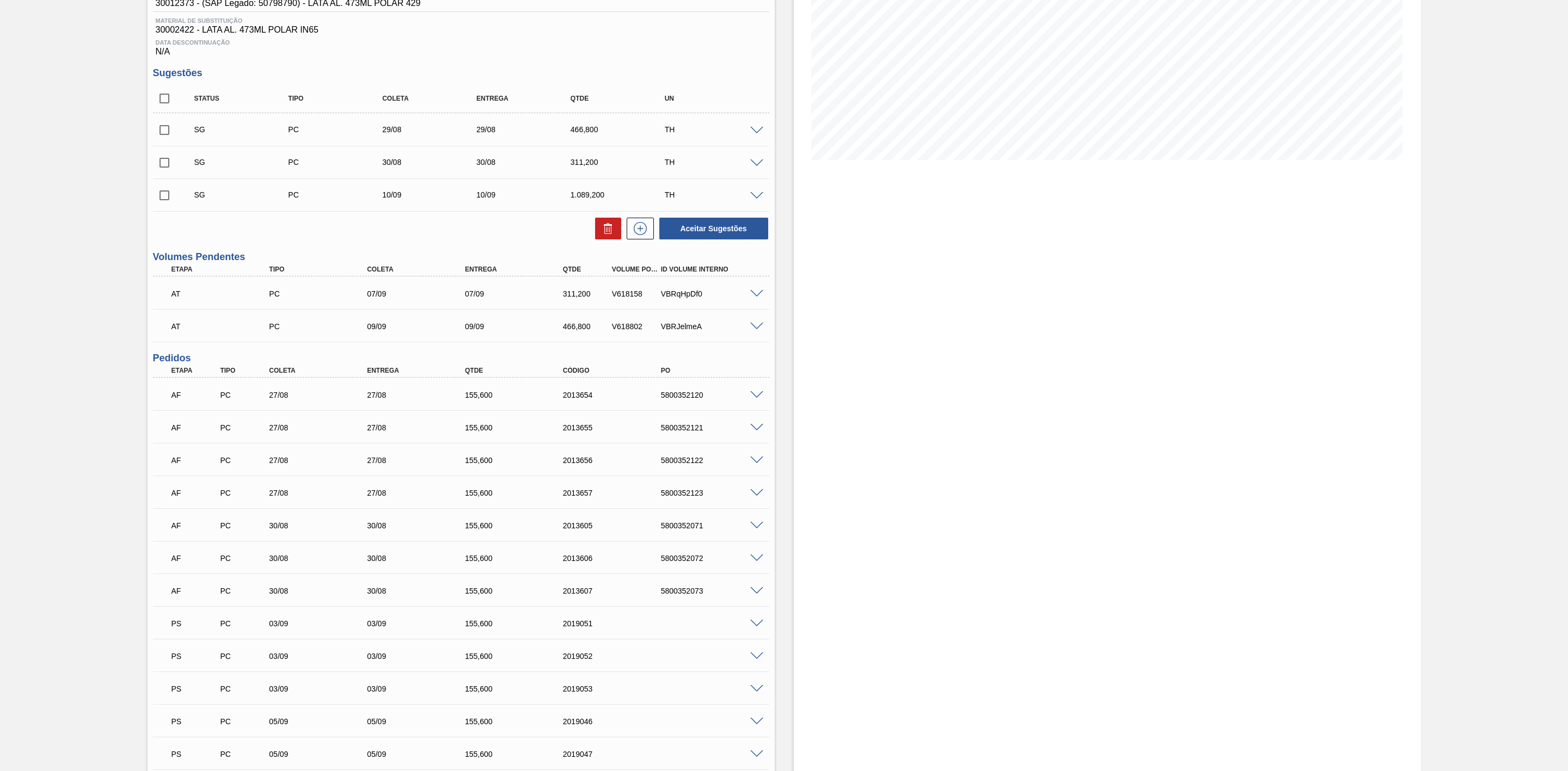
scroll to position [163, 0]
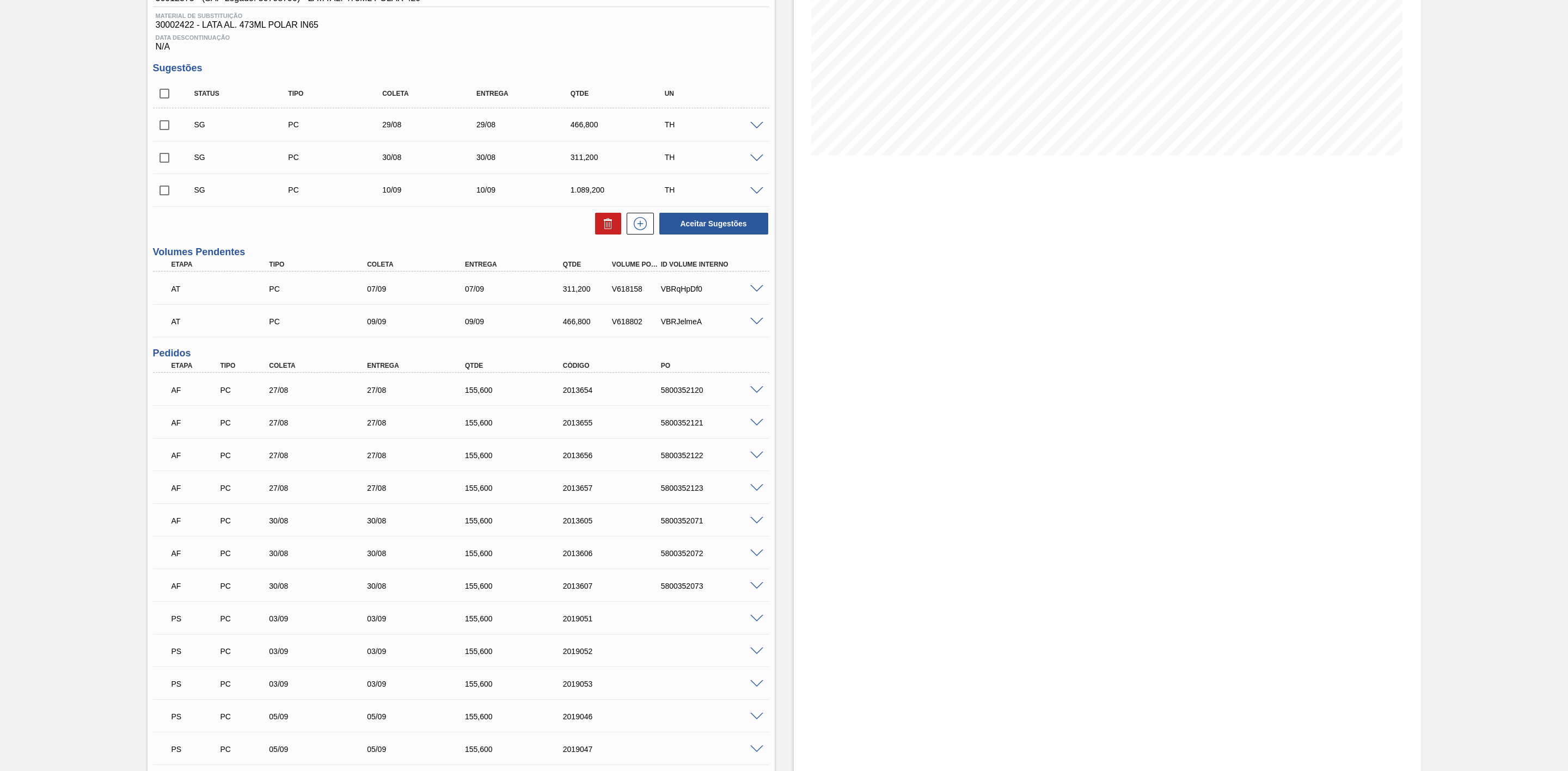
click at [752, 393] on span at bounding box center [757, 390] width 13 height 8
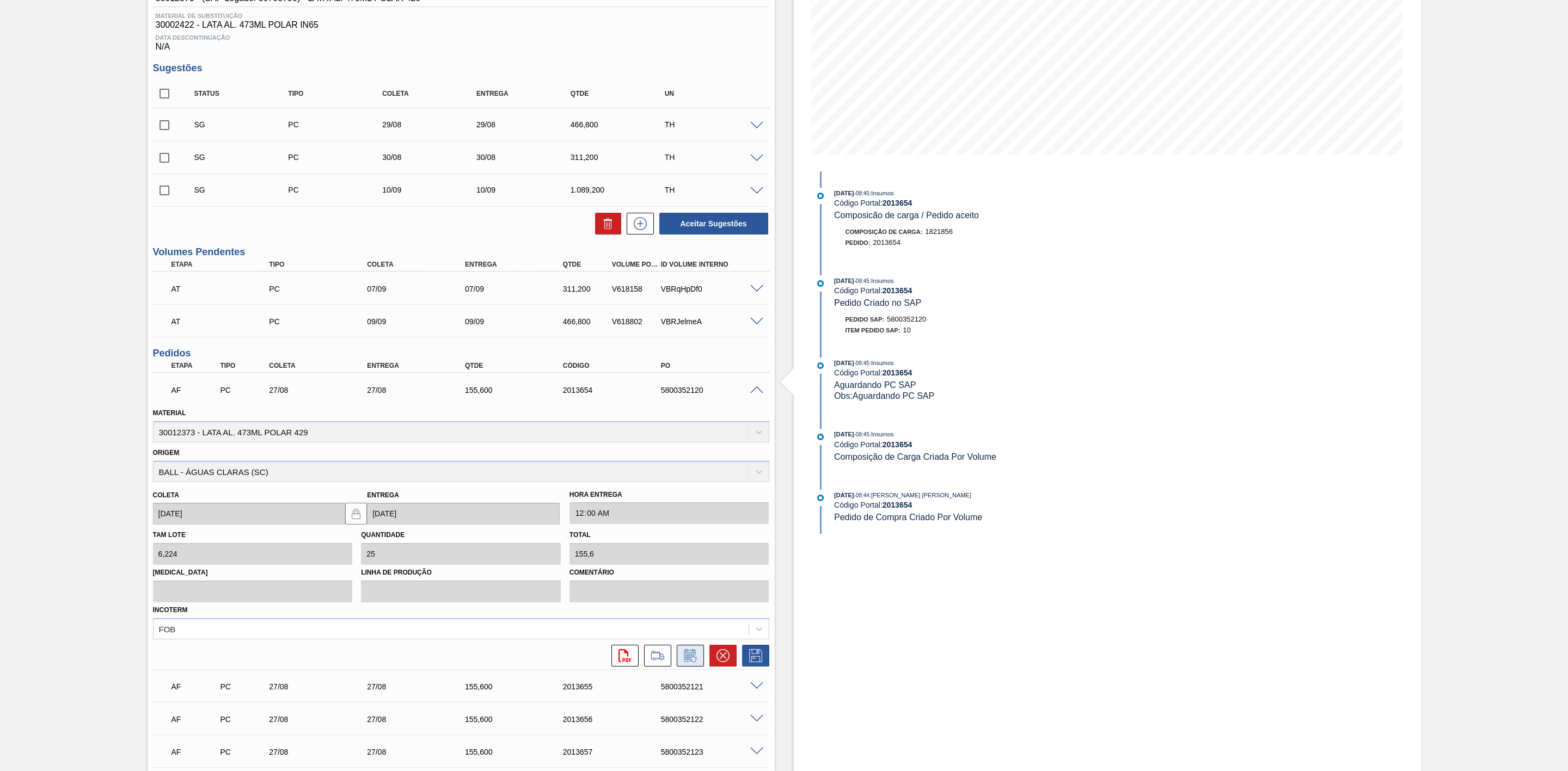
click at [693, 658] on icon at bounding box center [690, 655] width 18 height 13
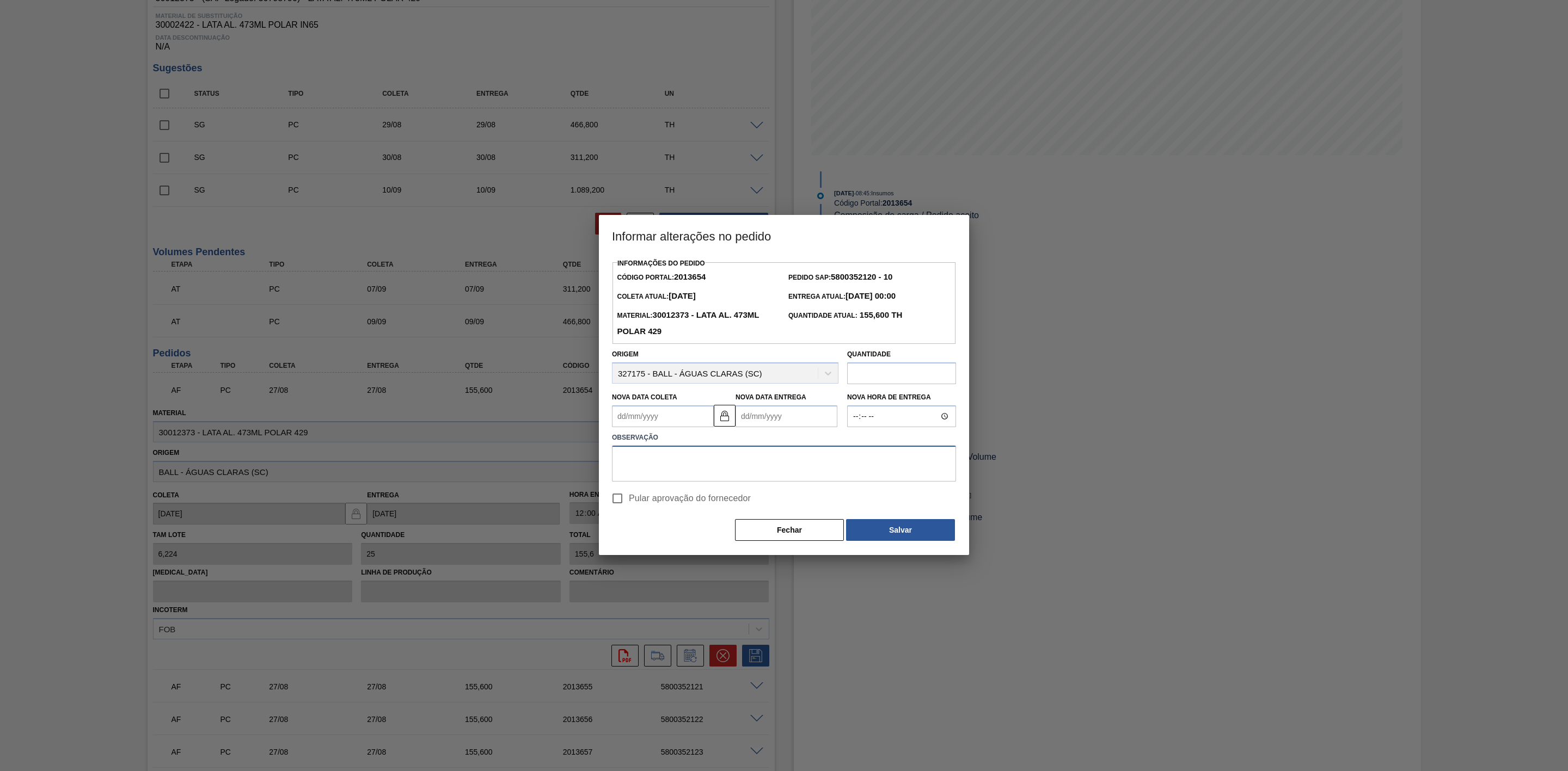
click at [714, 452] on textarea at bounding box center [784, 463] width 344 height 36
paste textarea "Furo D-1 - eficiência da frota"
type textarea "Furo D-1 - eficiência da frota"
click at [657, 415] on Coleta2013654 "Nova Data Coleta" at bounding box center [663, 416] width 102 height 22
click at [715, 549] on div "29" at bounding box center [712, 548] width 15 height 15
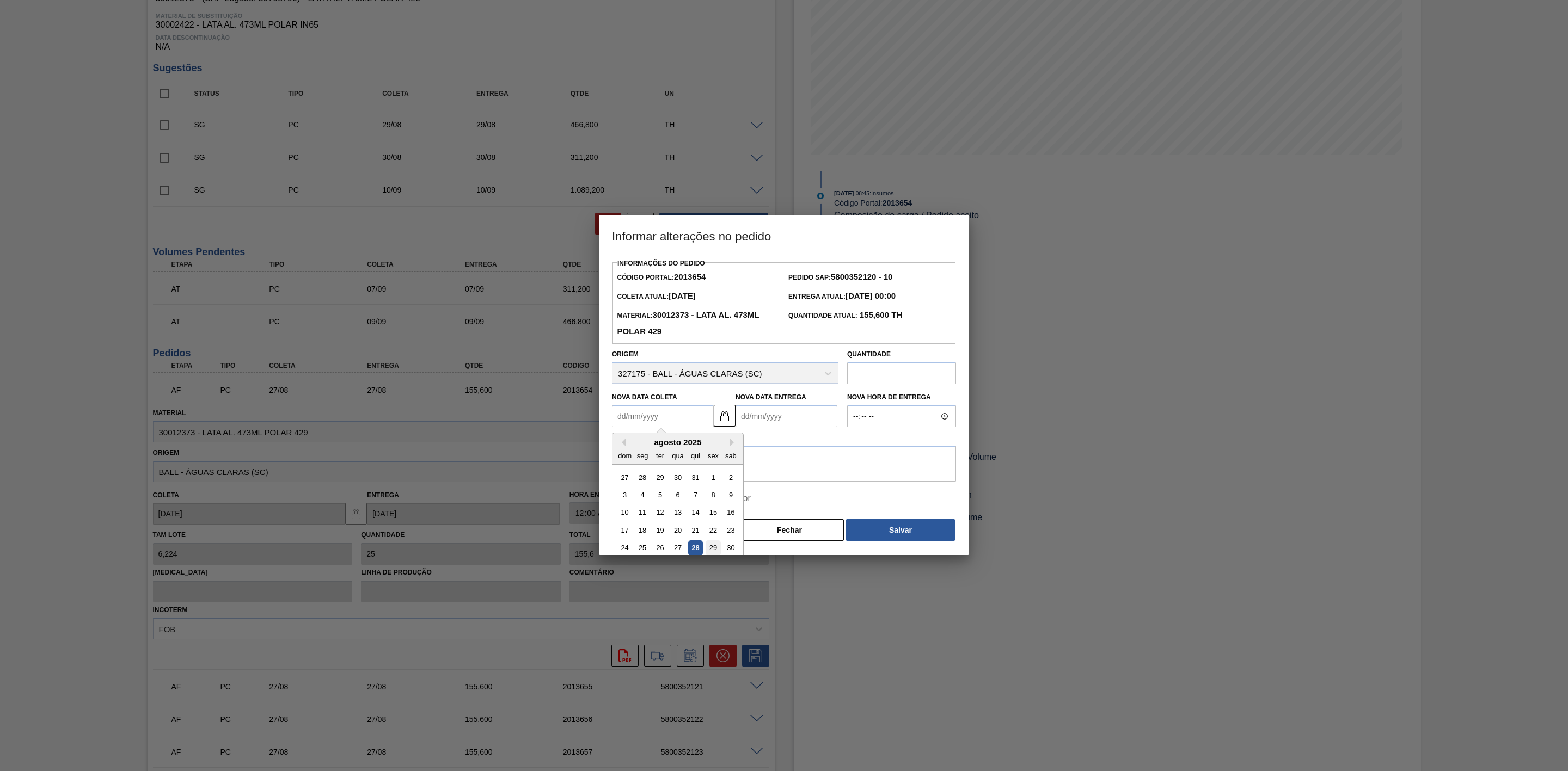
type Coleta2013654 "[DATE]"
type Entrega2013654 "[DATE]"
click at [871, 524] on button "Salvar" at bounding box center [900, 530] width 109 height 22
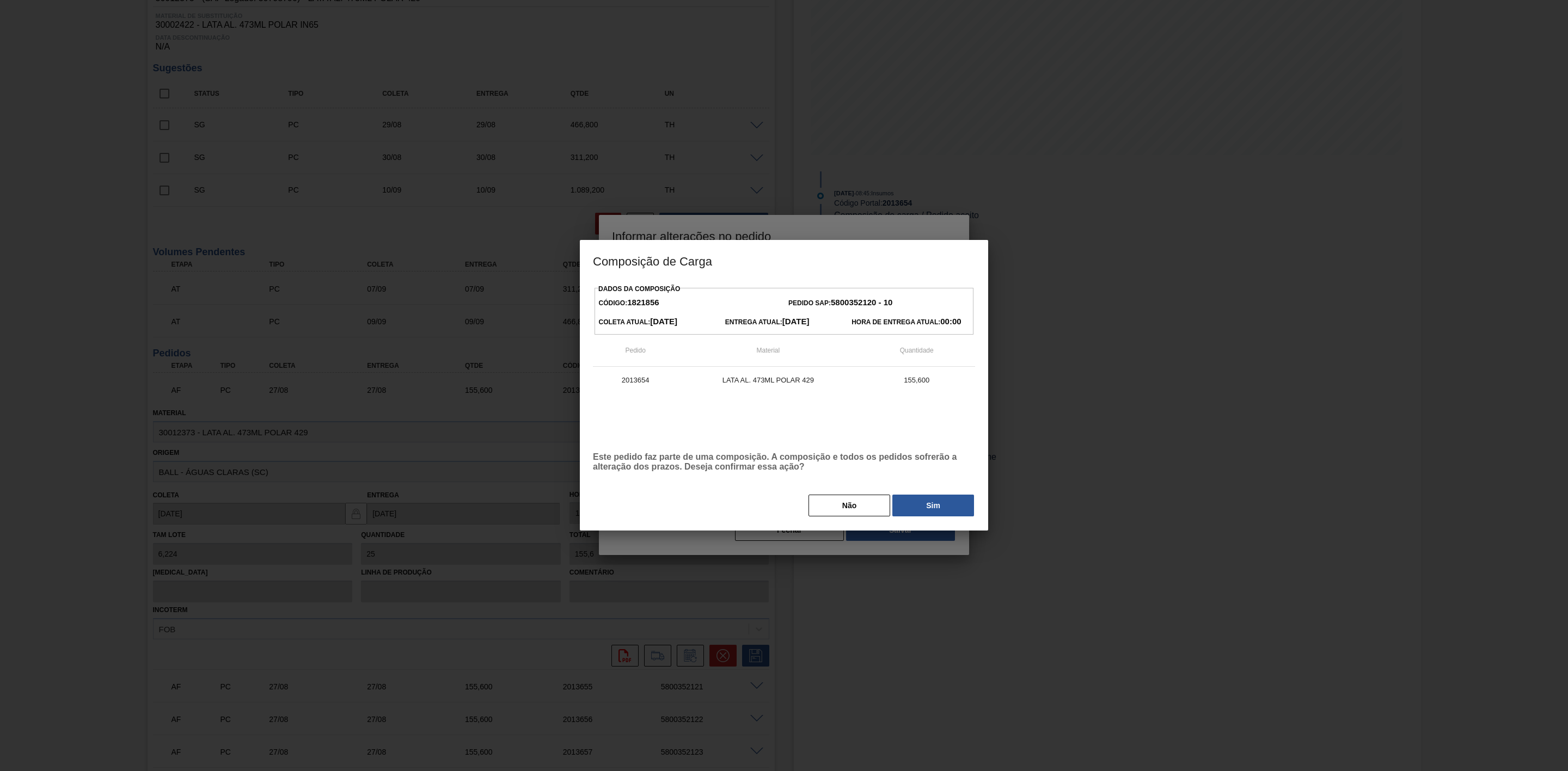
click at [924, 508] on button "Sim" at bounding box center [933, 505] width 81 height 22
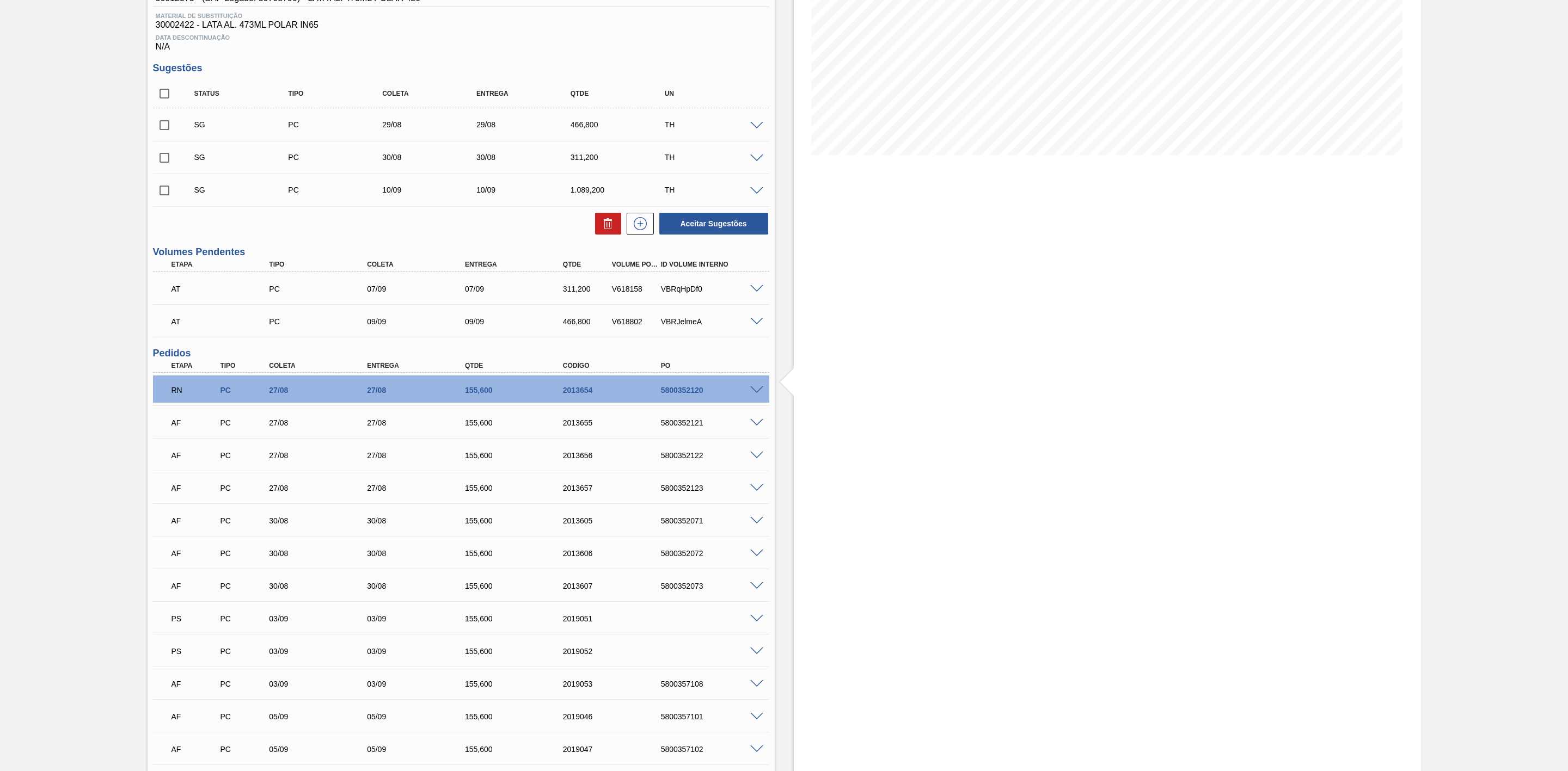
click at [758, 423] on span at bounding box center [757, 423] width 13 height 8
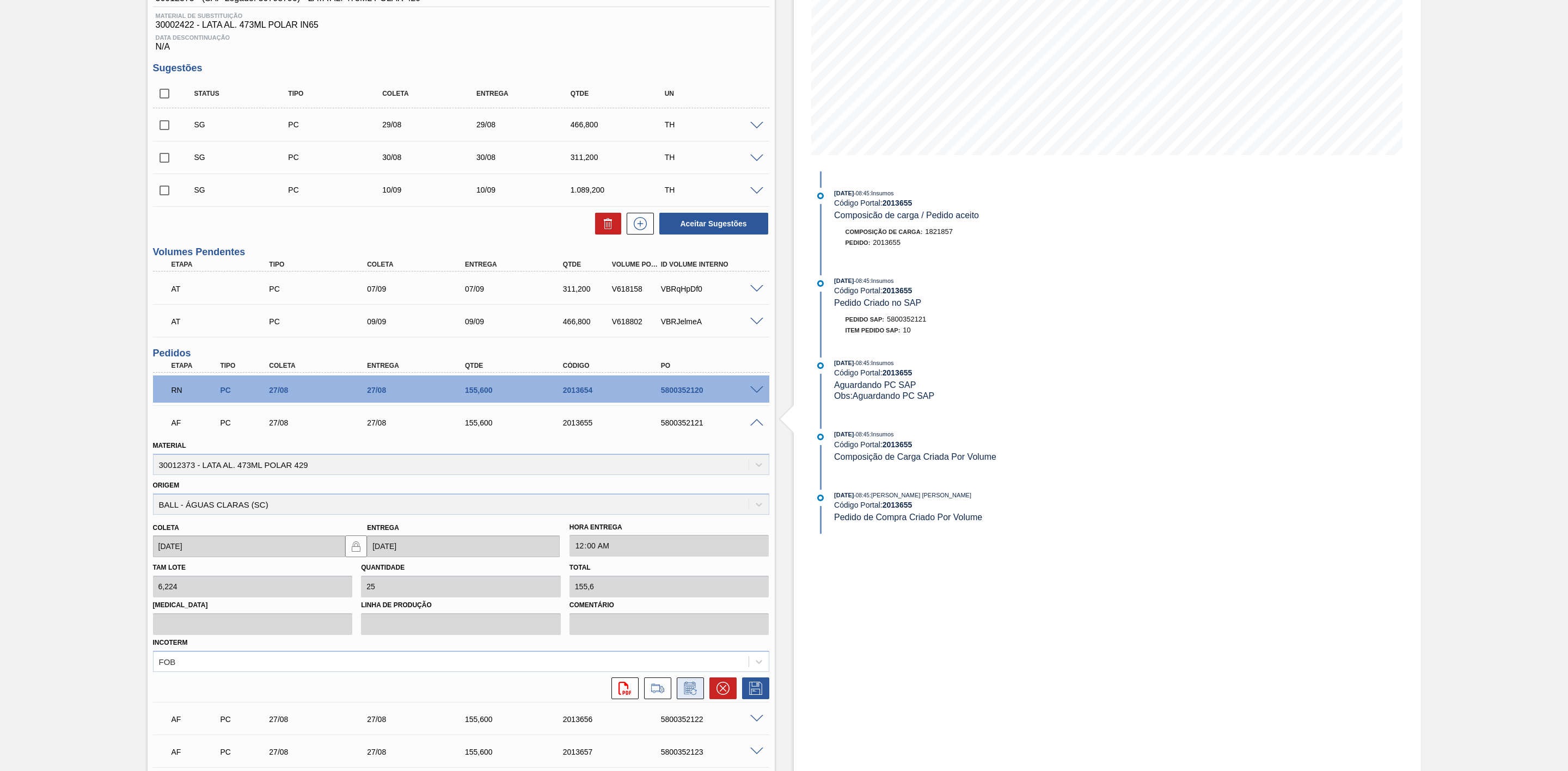
click at [691, 700] on button at bounding box center [690, 688] width 27 height 22
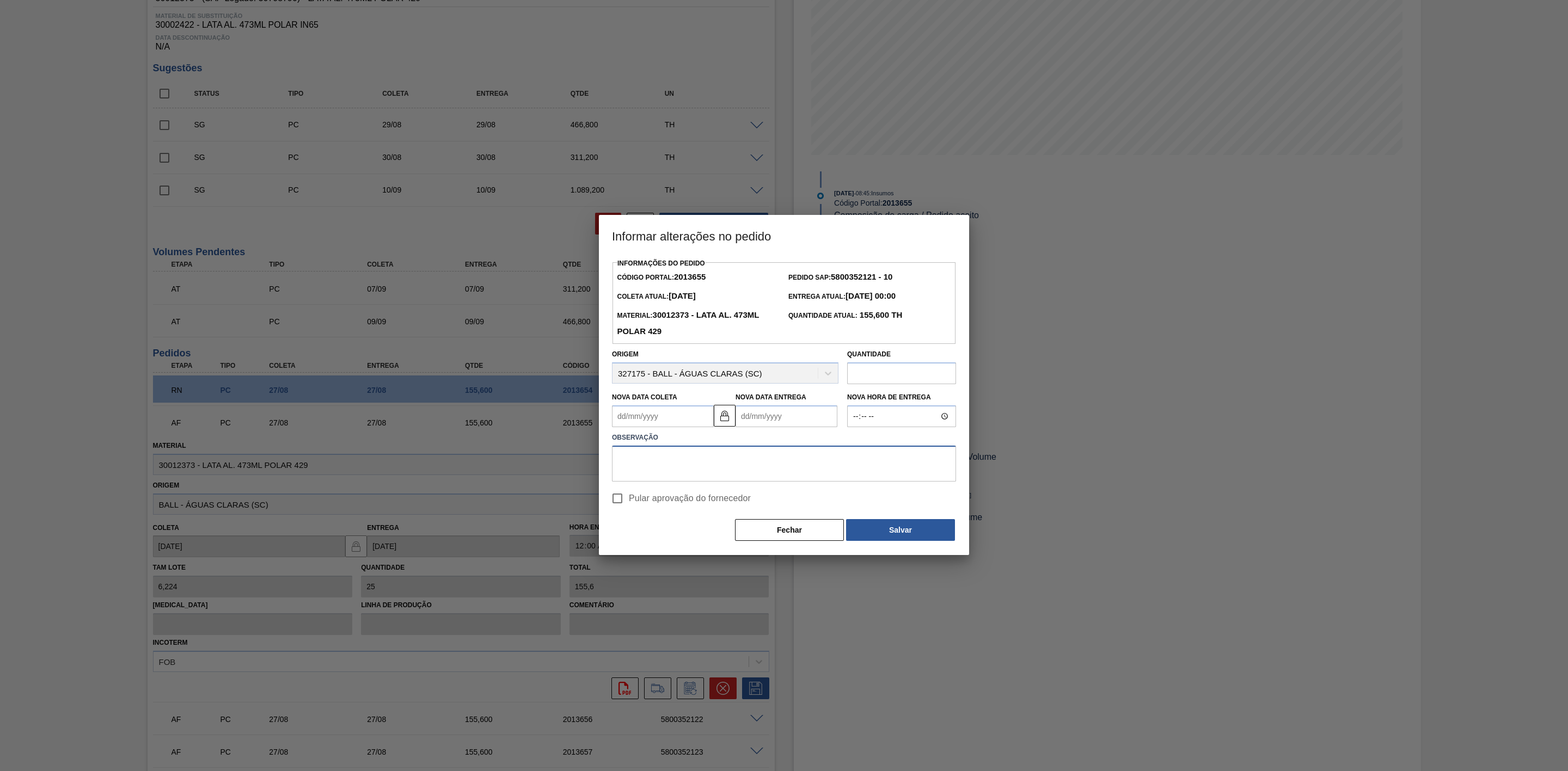
click at [719, 462] on textarea at bounding box center [784, 463] width 344 height 36
paste textarea "Furo D-1 - eficiência da frota"
type textarea "Furo D-1 - eficiência da frota"
click at [672, 416] on Coleta2013655 "Nova Data Coleta" at bounding box center [663, 416] width 102 height 22
click at [712, 547] on div "29" at bounding box center [712, 548] width 15 height 15
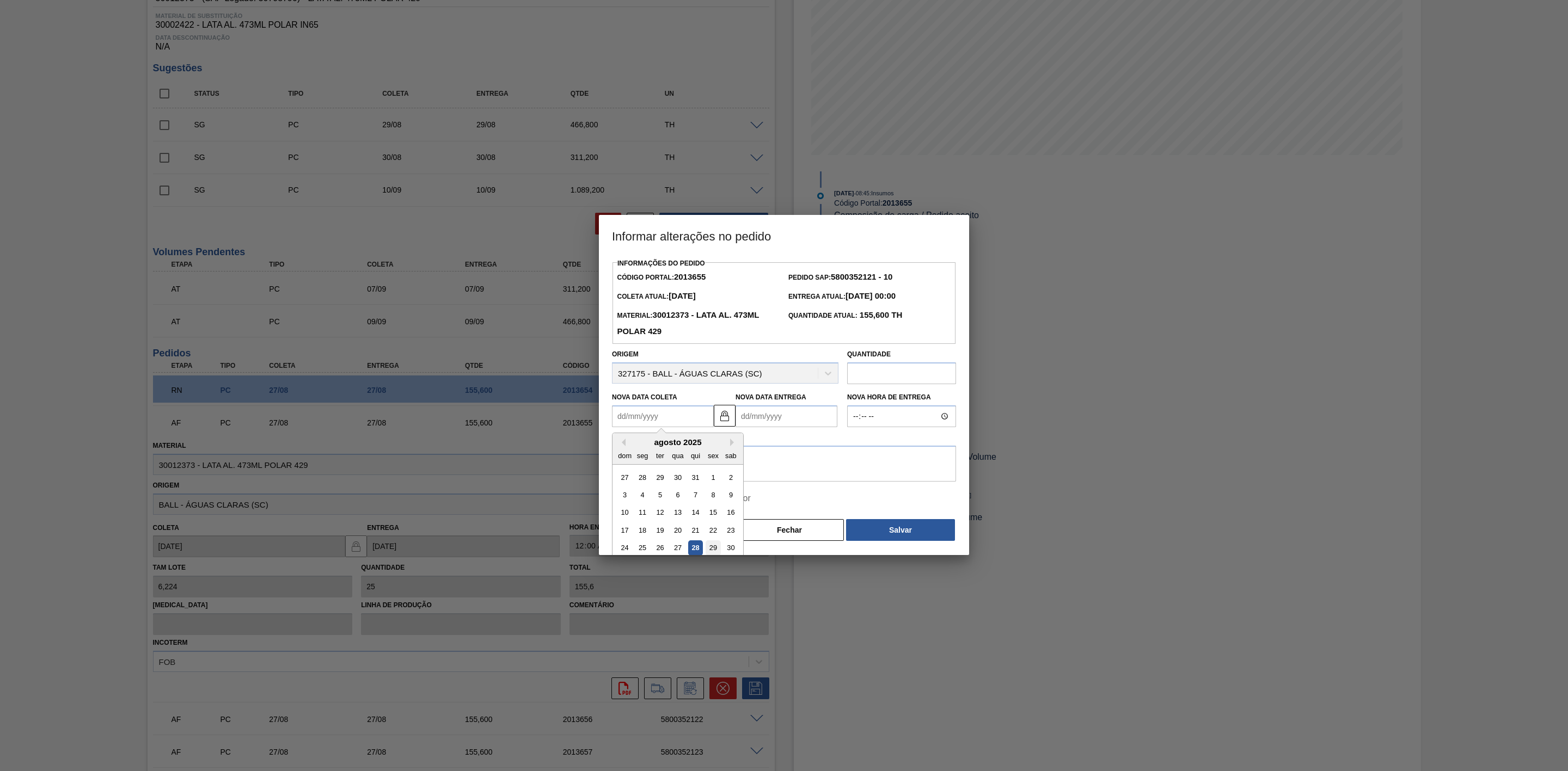
type Coleta2013655 "[DATE]"
type Entrega2013655 "[DATE]"
click at [868, 528] on button "Salvar" at bounding box center [900, 530] width 109 height 22
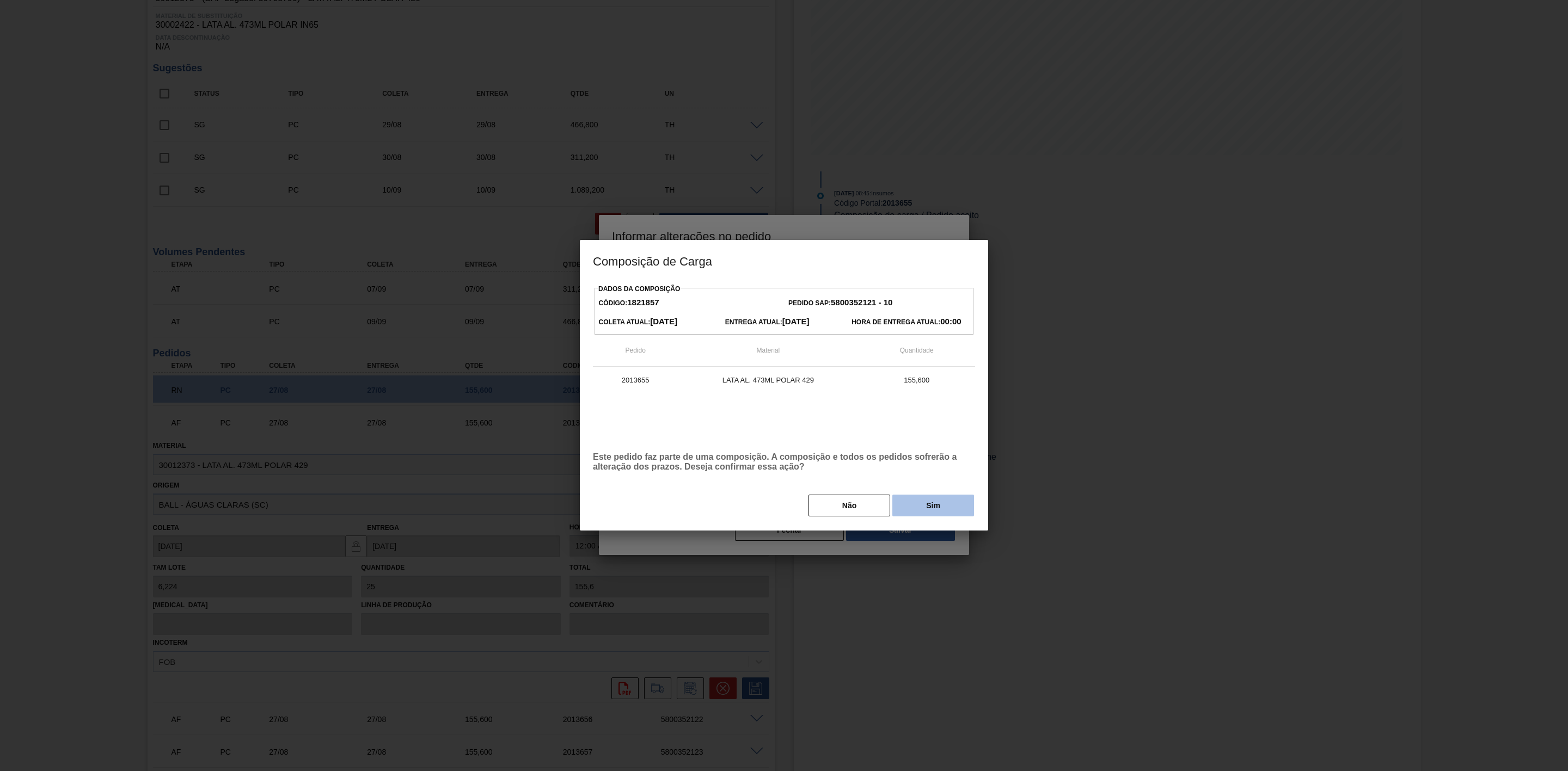
click at [902, 512] on button "Sim" at bounding box center [933, 505] width 81 height 22
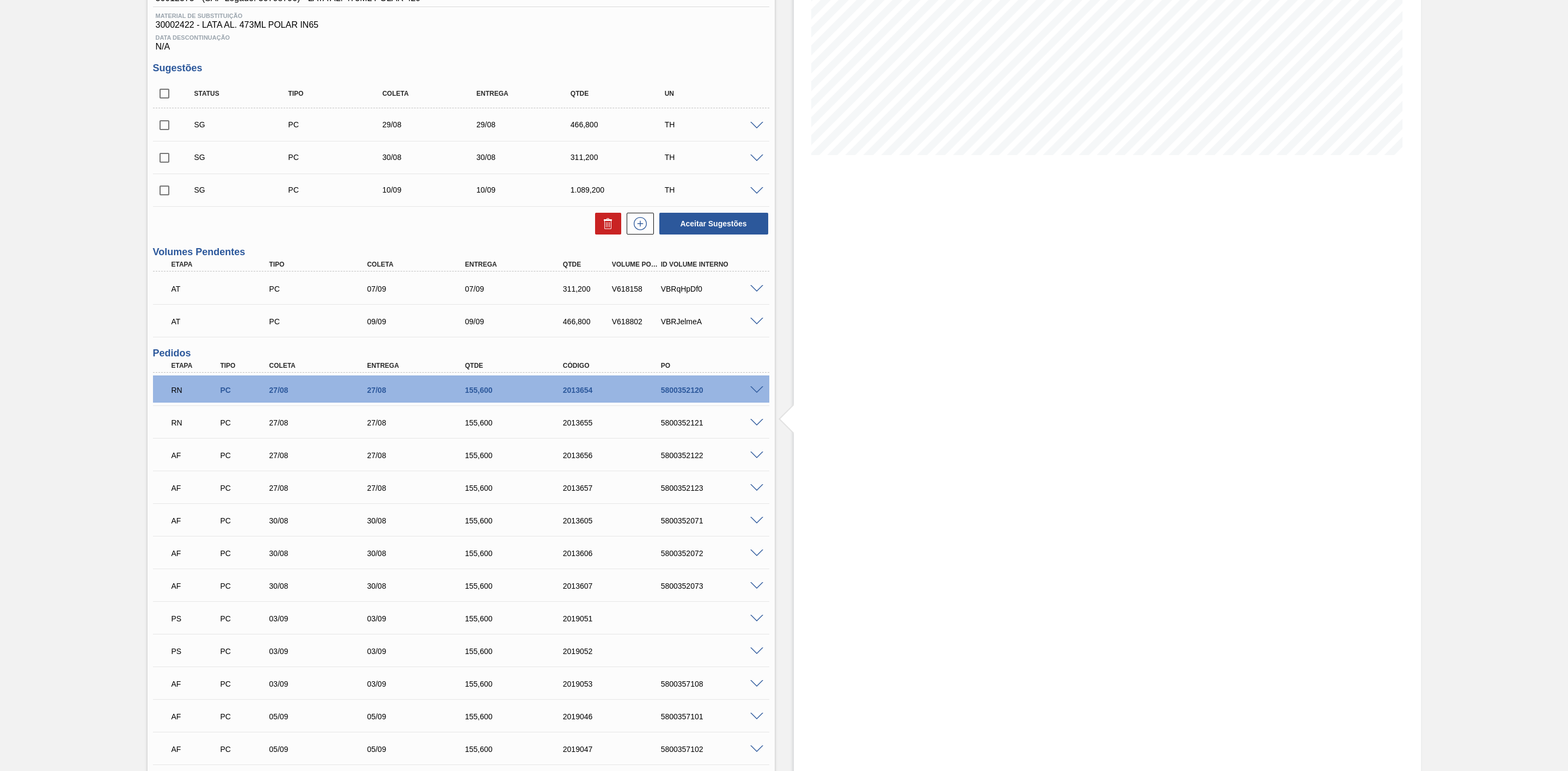
click at [758, 459] on span at bounding box center [757, 456] width 13 height 8
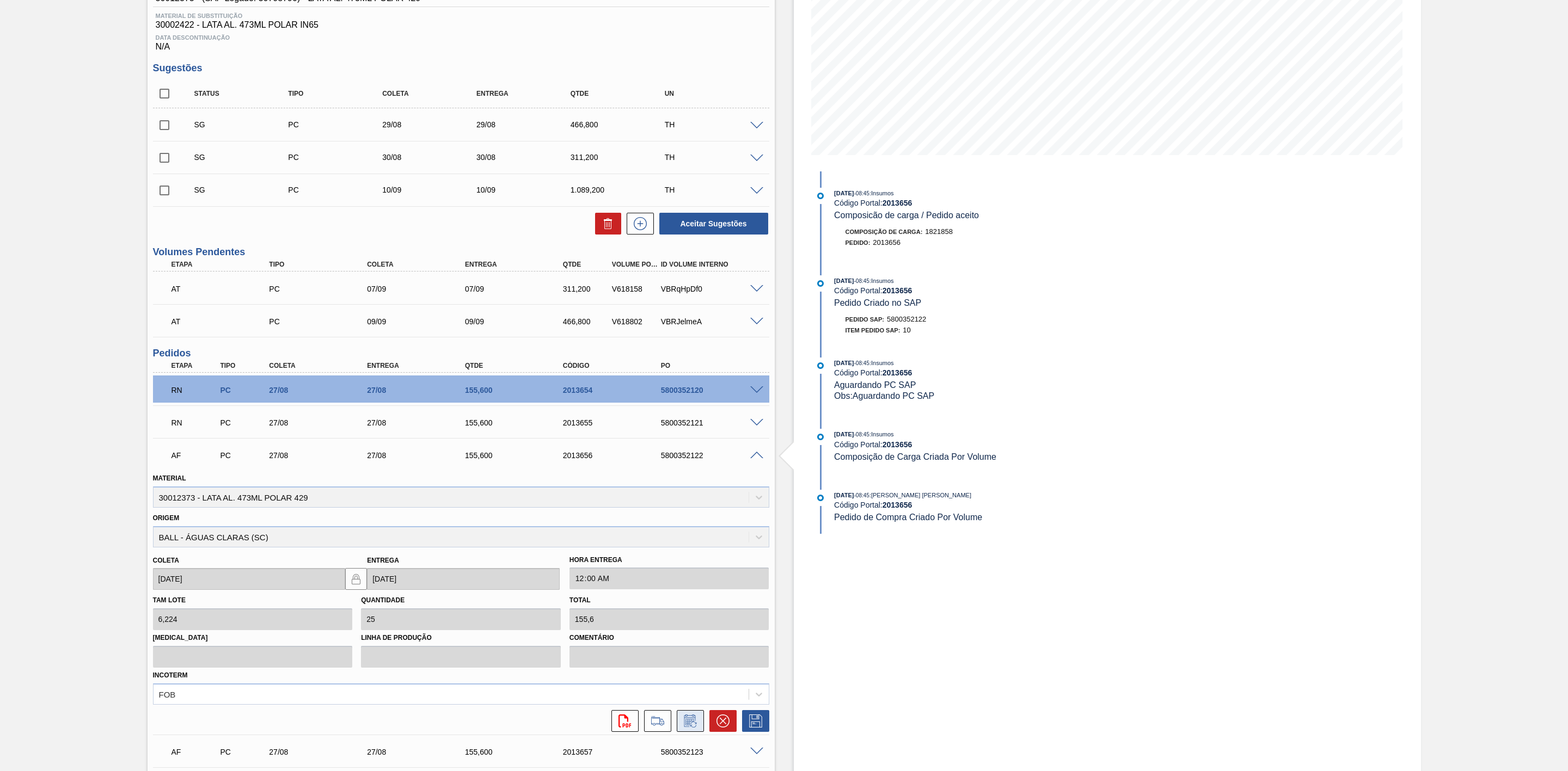
click at [686, 727] on icon at bounding box center [690, 721] width 18 height 13
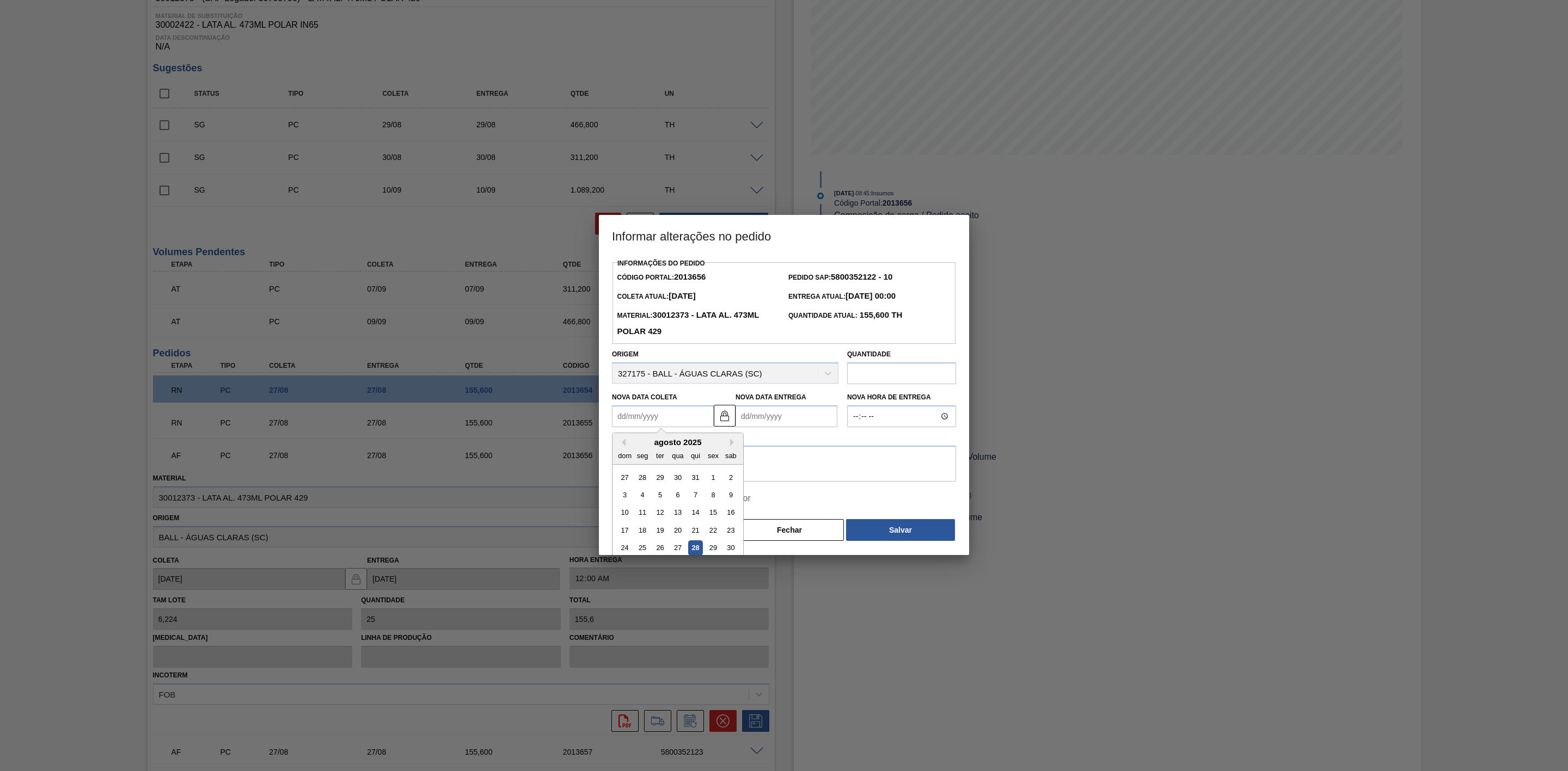
click at [652, 420] on Coleta2013656 "Nova Data Coleta" at bounding box center [663, 416] width 102 height 22
click at [730, 547] on div "30" at bounding box center [731, 548] width 15 height 15
type Coleta2013656 "[DATE]"
type Entrega2013656 "[DATE]"
click at [706, 461] on textarea at bounding box center [784, 463] width 344 height 36
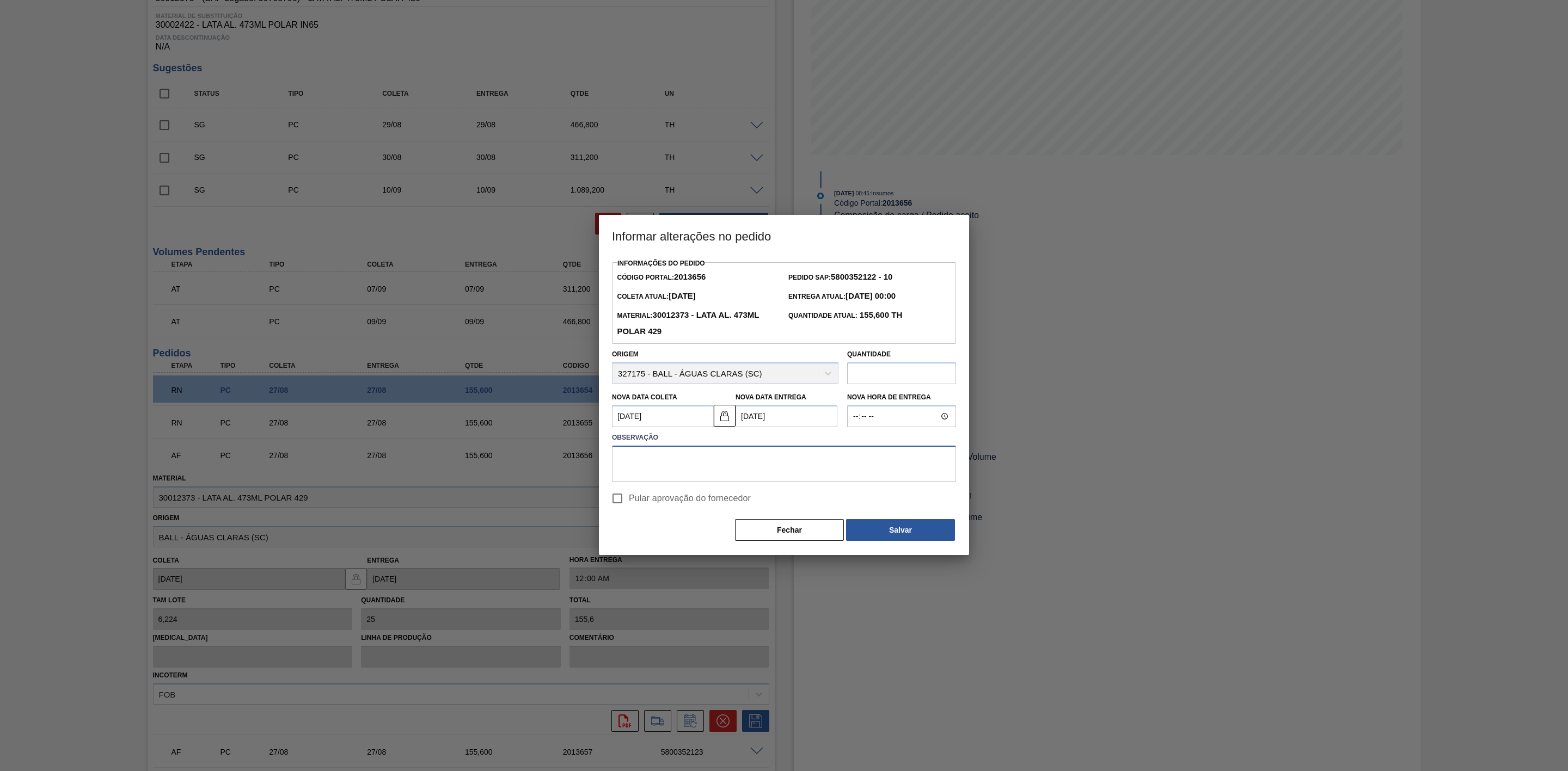
paste textarea "Furo D-1 - eficiência da frota"
type textarea "Furo D-1 - eficiência da frota"
click at [894, 534] on button "Salvar" at bounding box center [900, 530] width 109 height 22
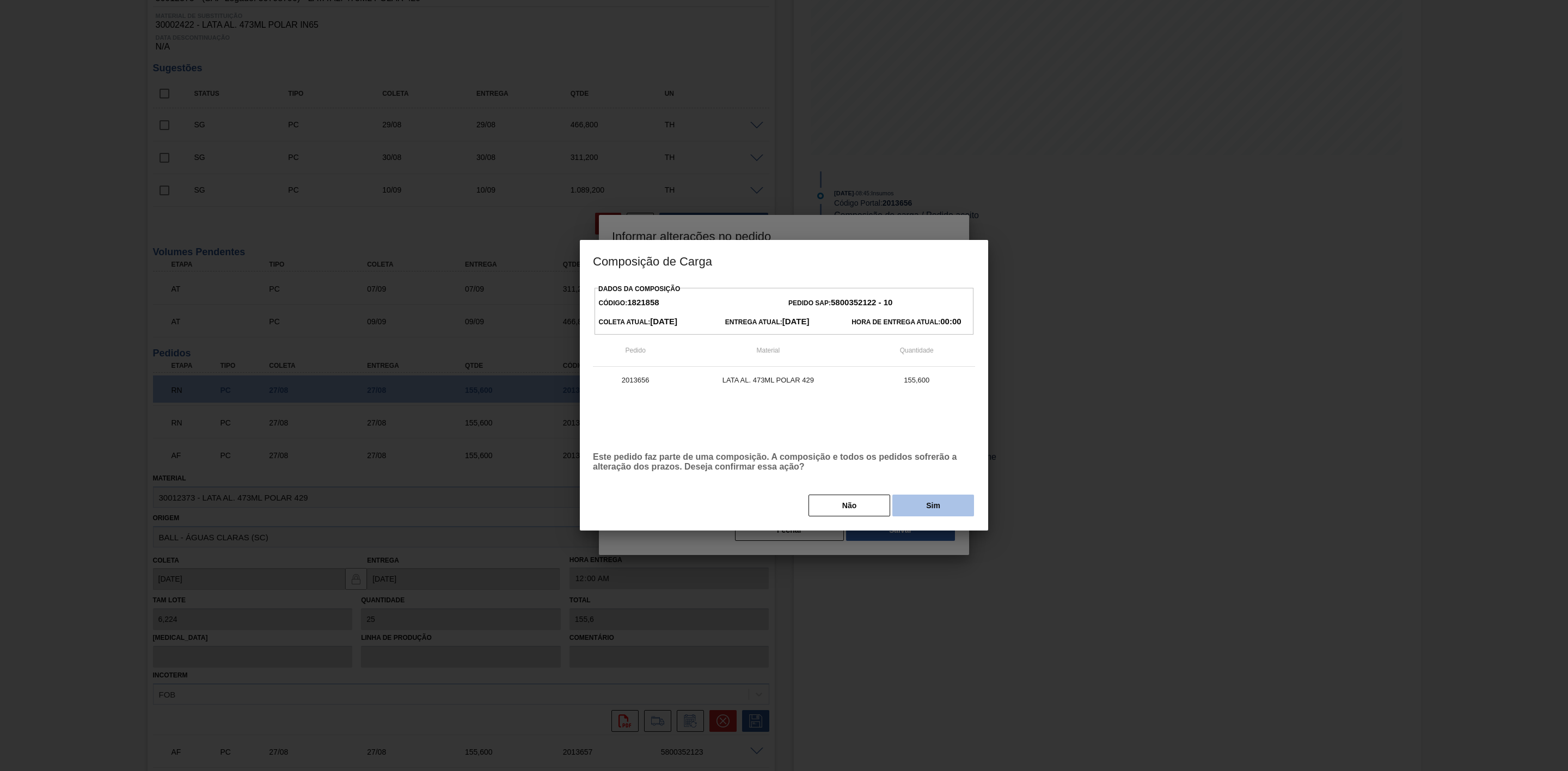
click at [910, 505] on button "Sim" at bounding box center [933, 505] width 81 height 22
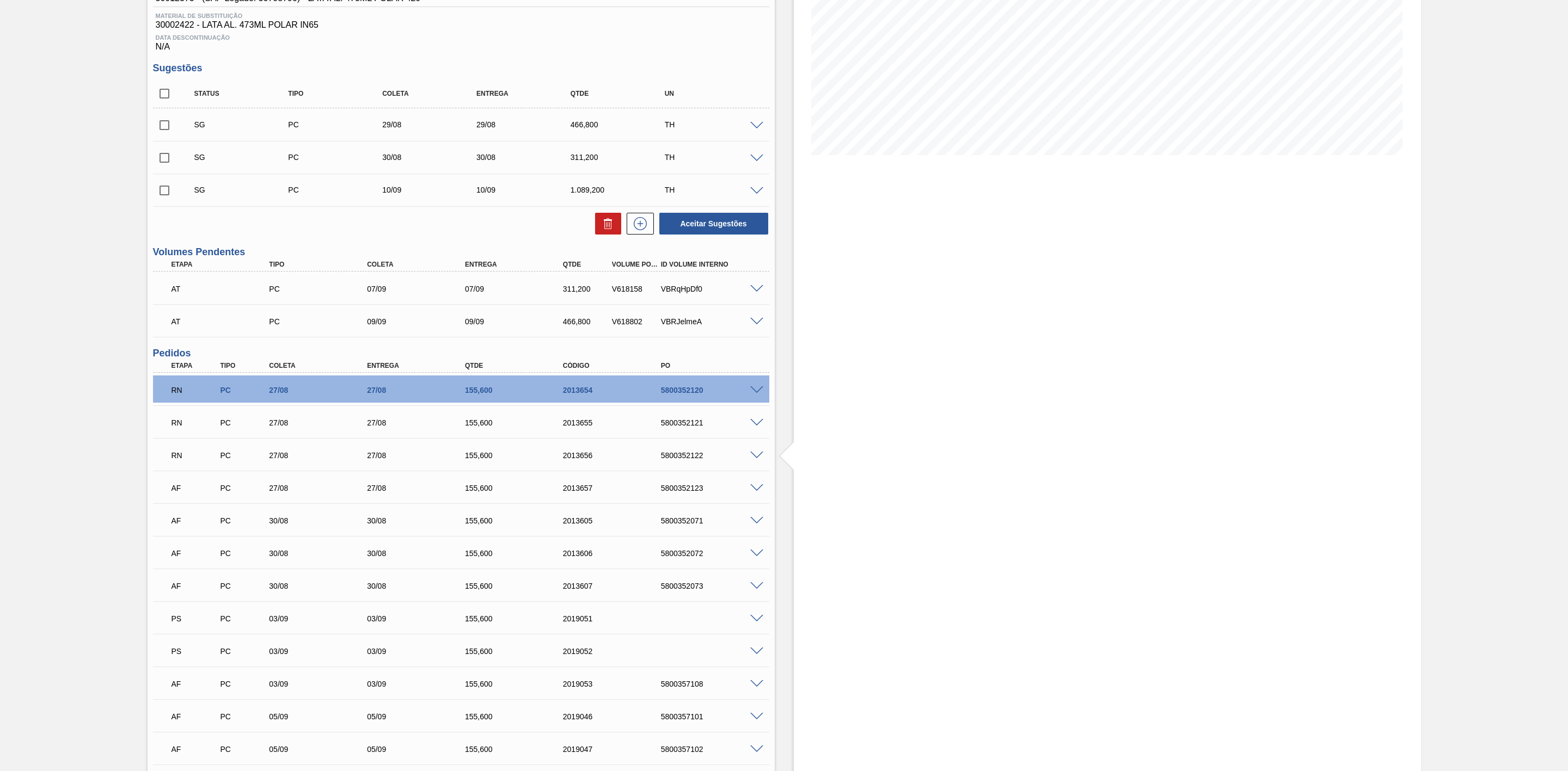
click at [759, 492] on span at bounding box center [757, 489] width 13 height 8
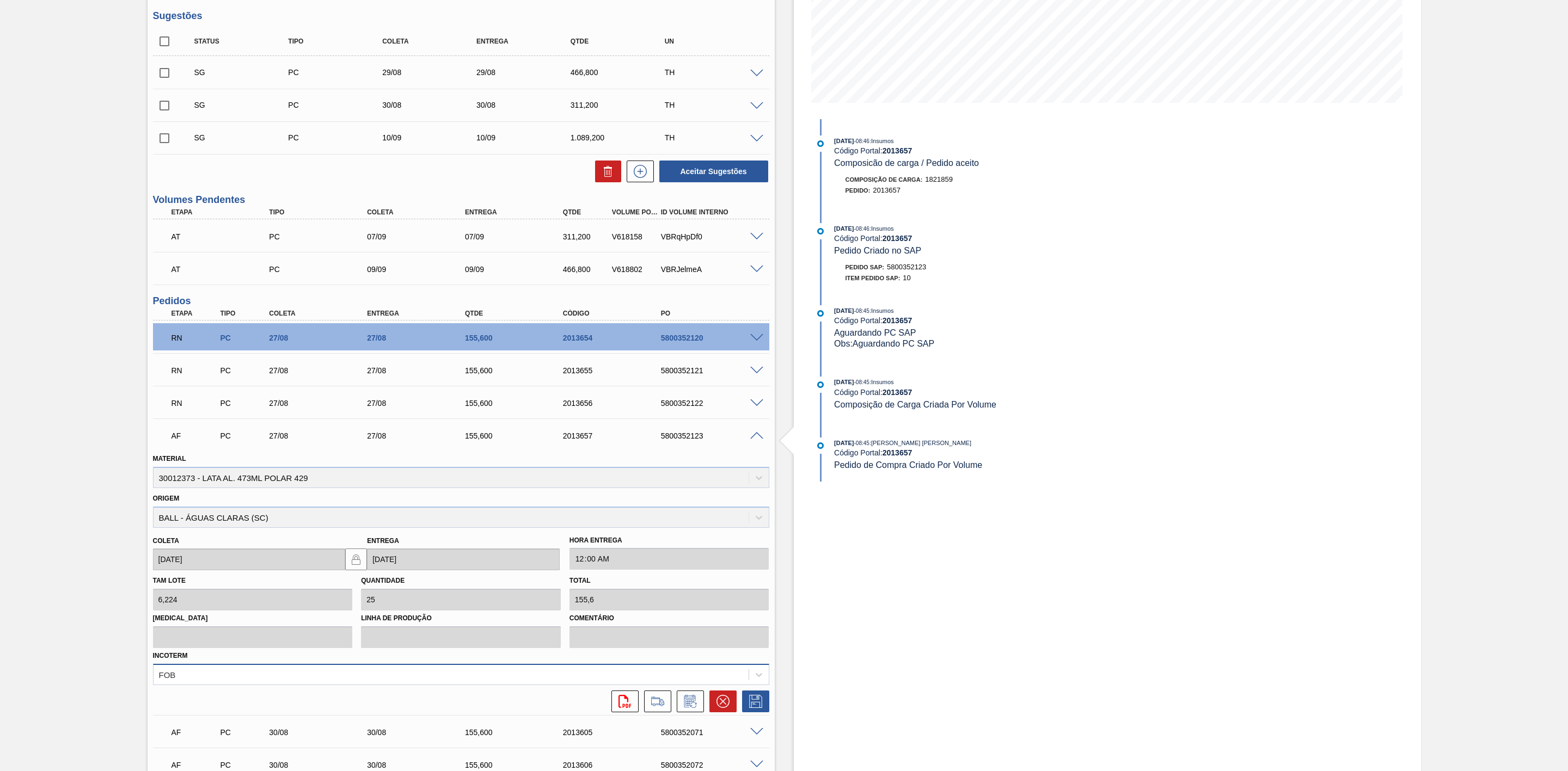
scroll to position [245, 0]
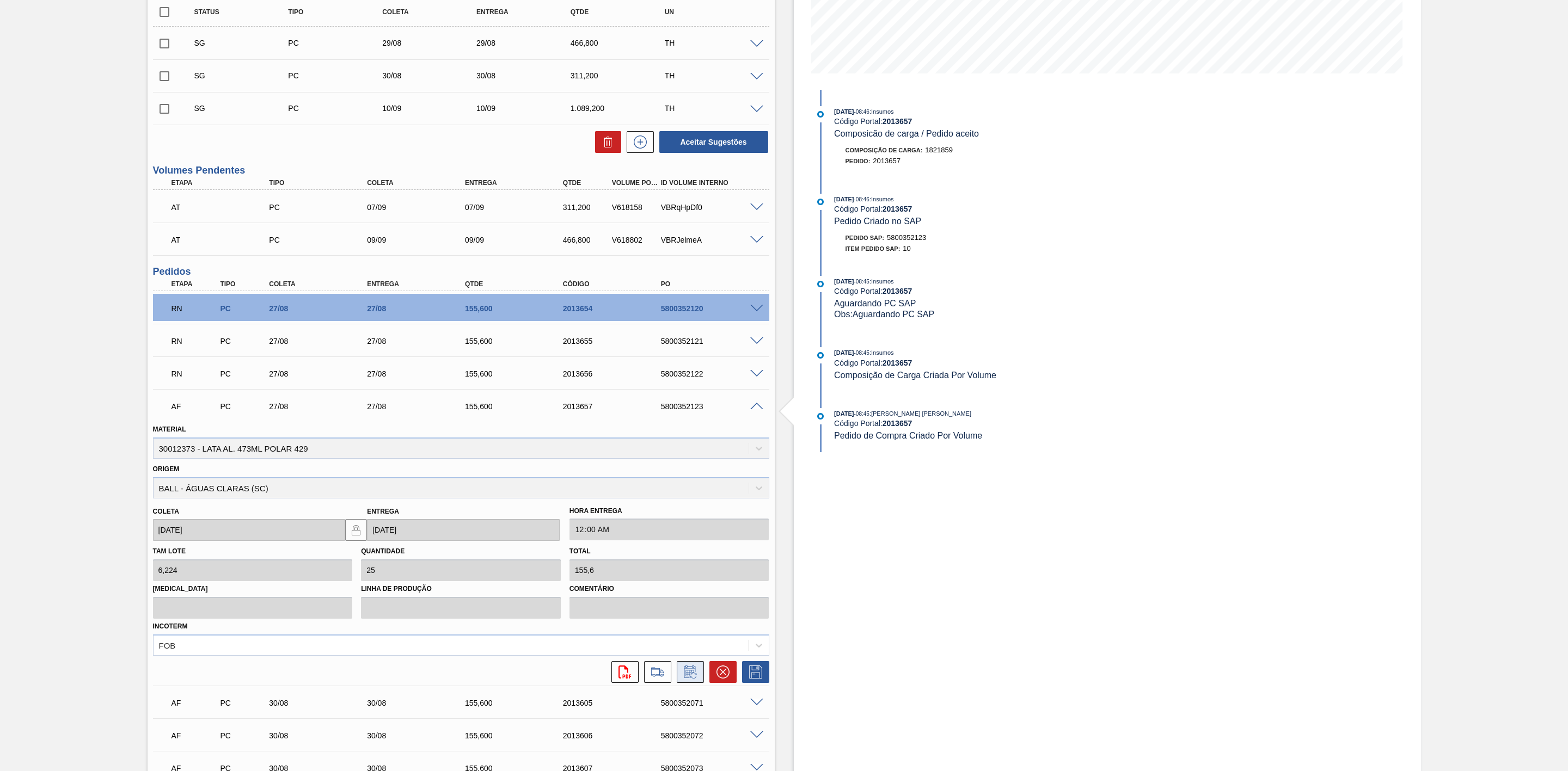
click at [690, 678] on icon at bounding box center [690, 672] width 18 height 13
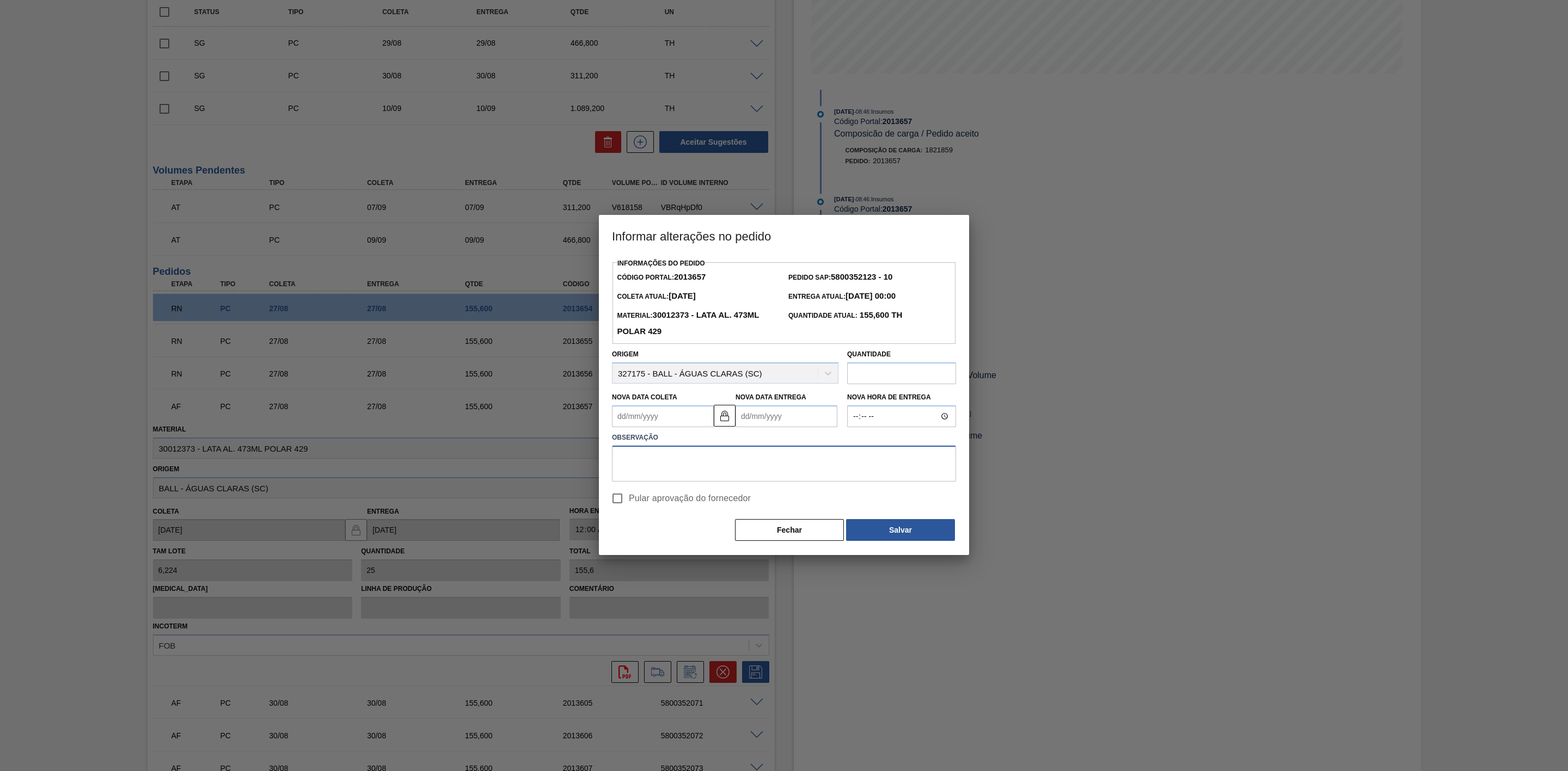
click at [752, 460] on textarea at bounding box center [784, 463] width 344 height 36
paste textarea "Furo D-1 - eficiência da frota"
type textarea "Furo D-1 - eficiência da frota"
click at [685, 423] on Coleta2013657 "Nova Data Coleta" at bounding box center [663, 416] width 102 height 22
click at [729, 549] on div "30" at bounding box center [731, 548] width 15 height 15
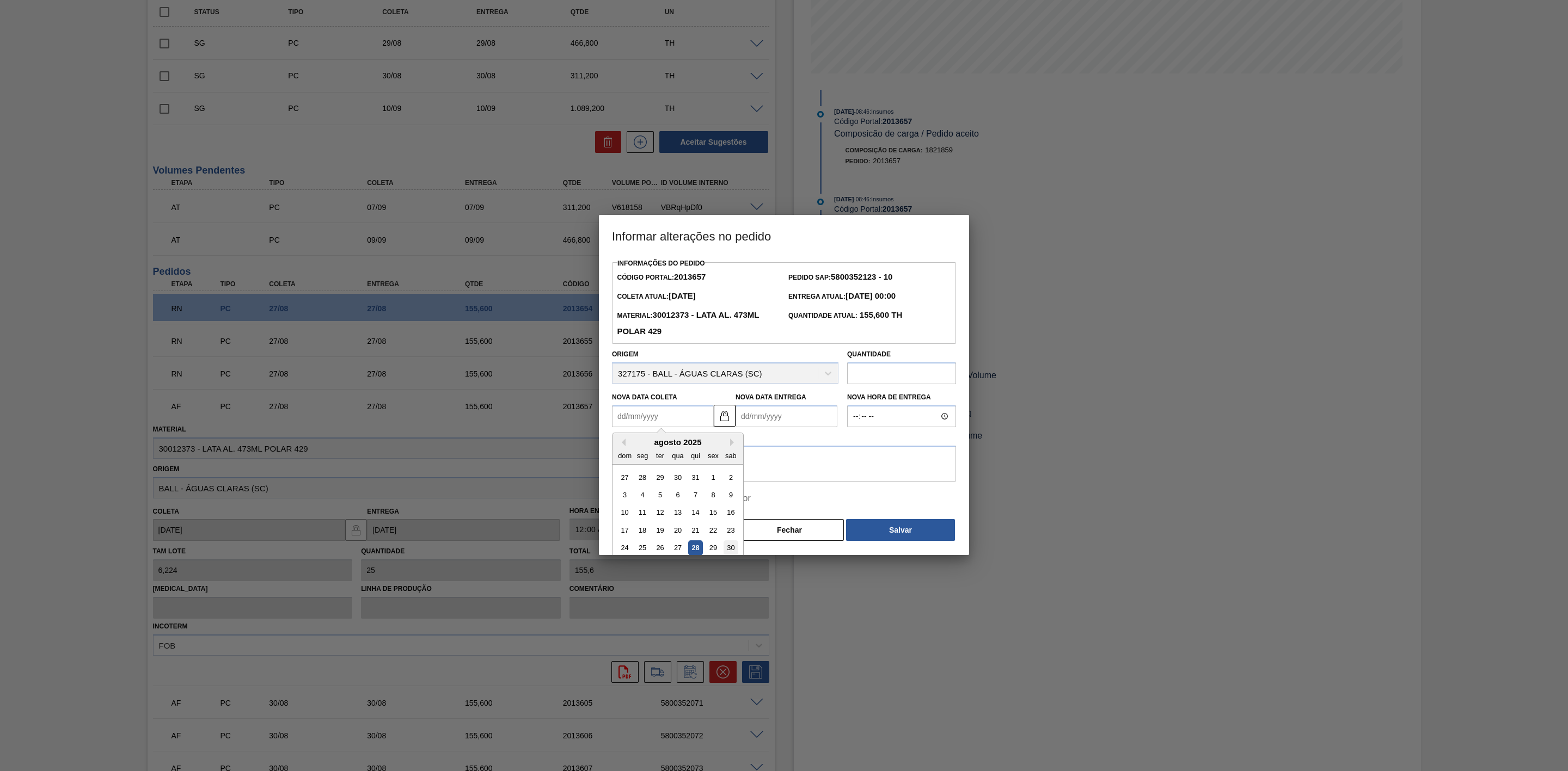
type Coleta2013657 "[DATE]"
type Entrega2013657 "[DATE]"
click at [881, 526] on button "Salvar" at bounding box center [900, 530] width 109 height 22
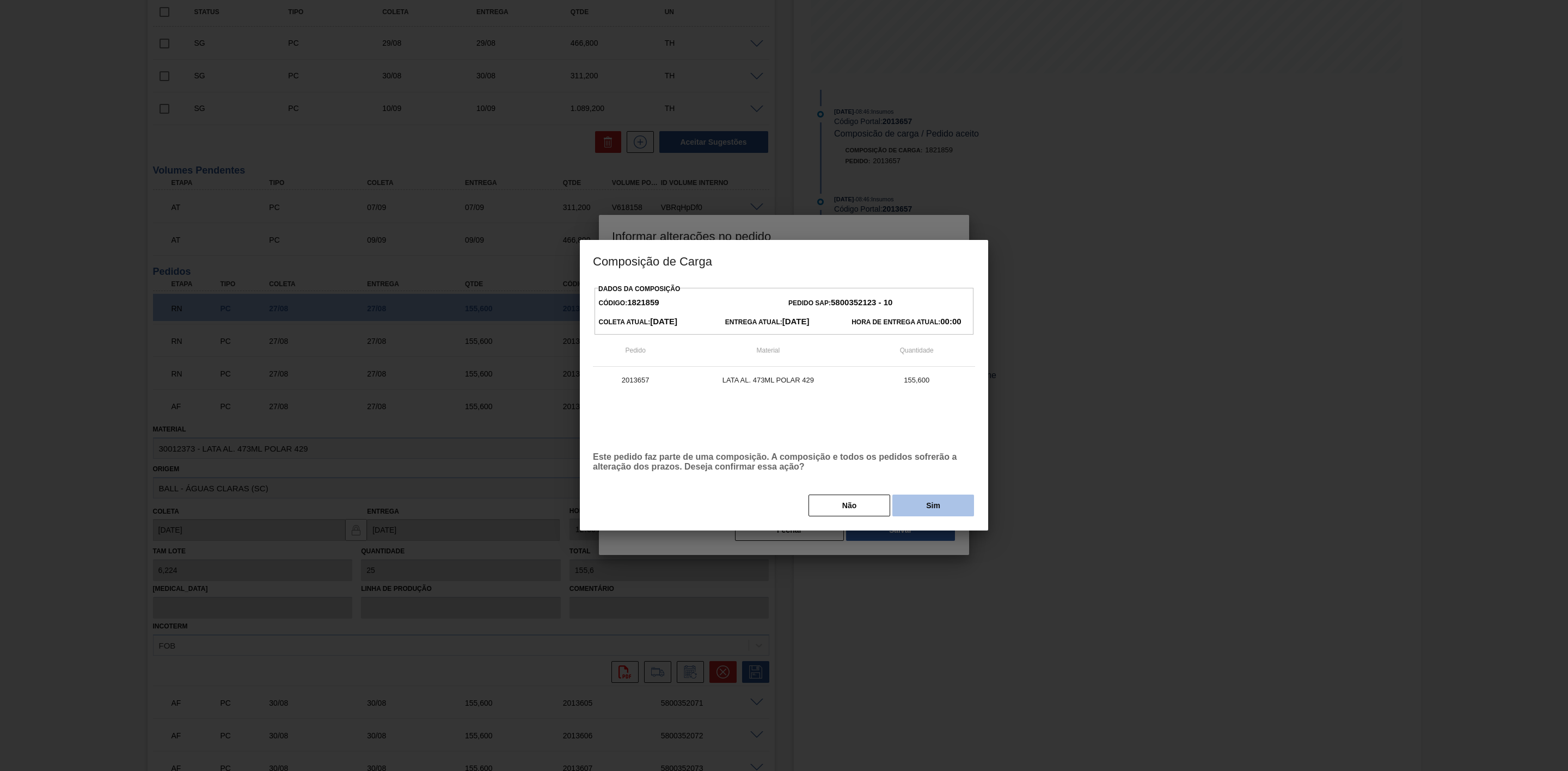
click at [907, 503] on button "Sim" at bounding box center [933, 505] width 81 height 22
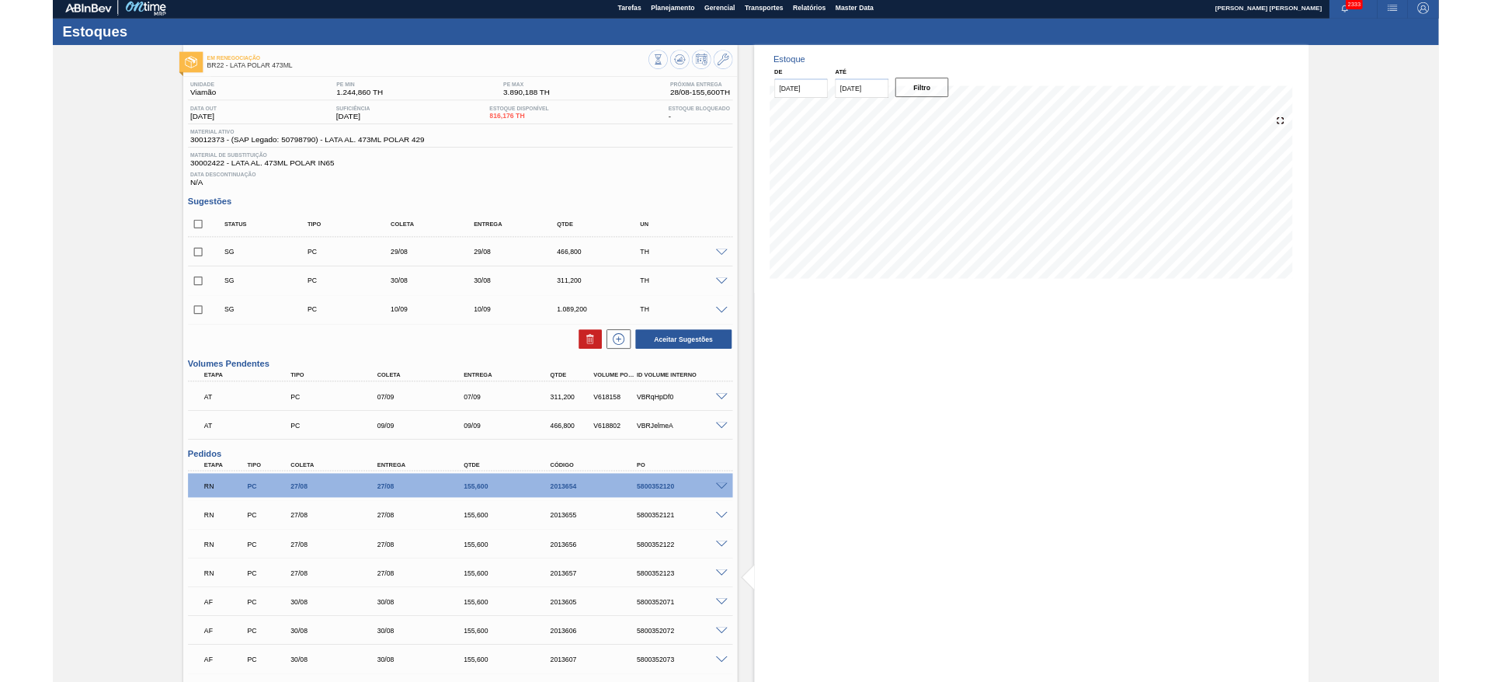
scroll to position [0, 0]
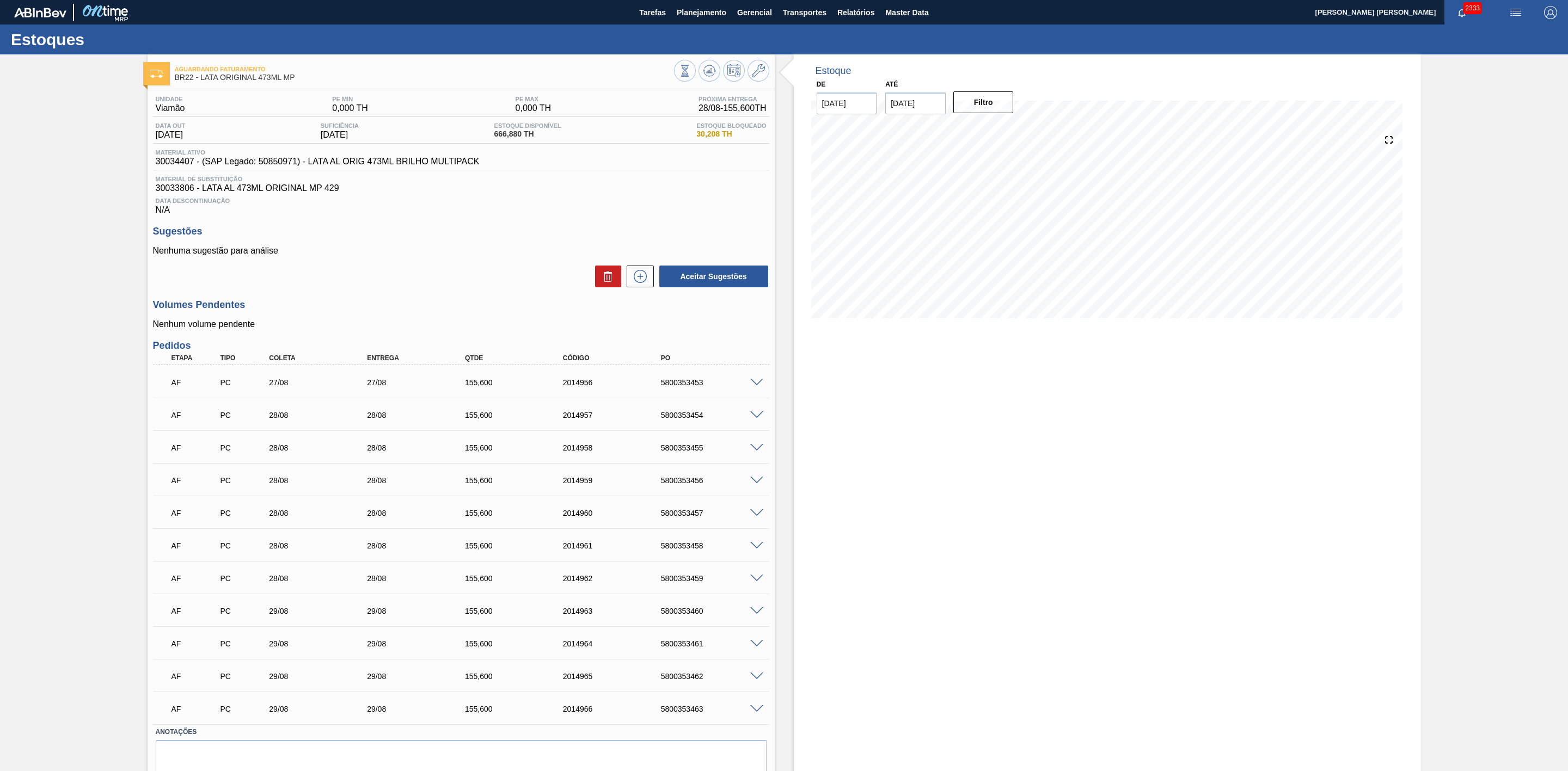
click at [755, 387] on span at bounding box center [757, 383] width 13 height 8
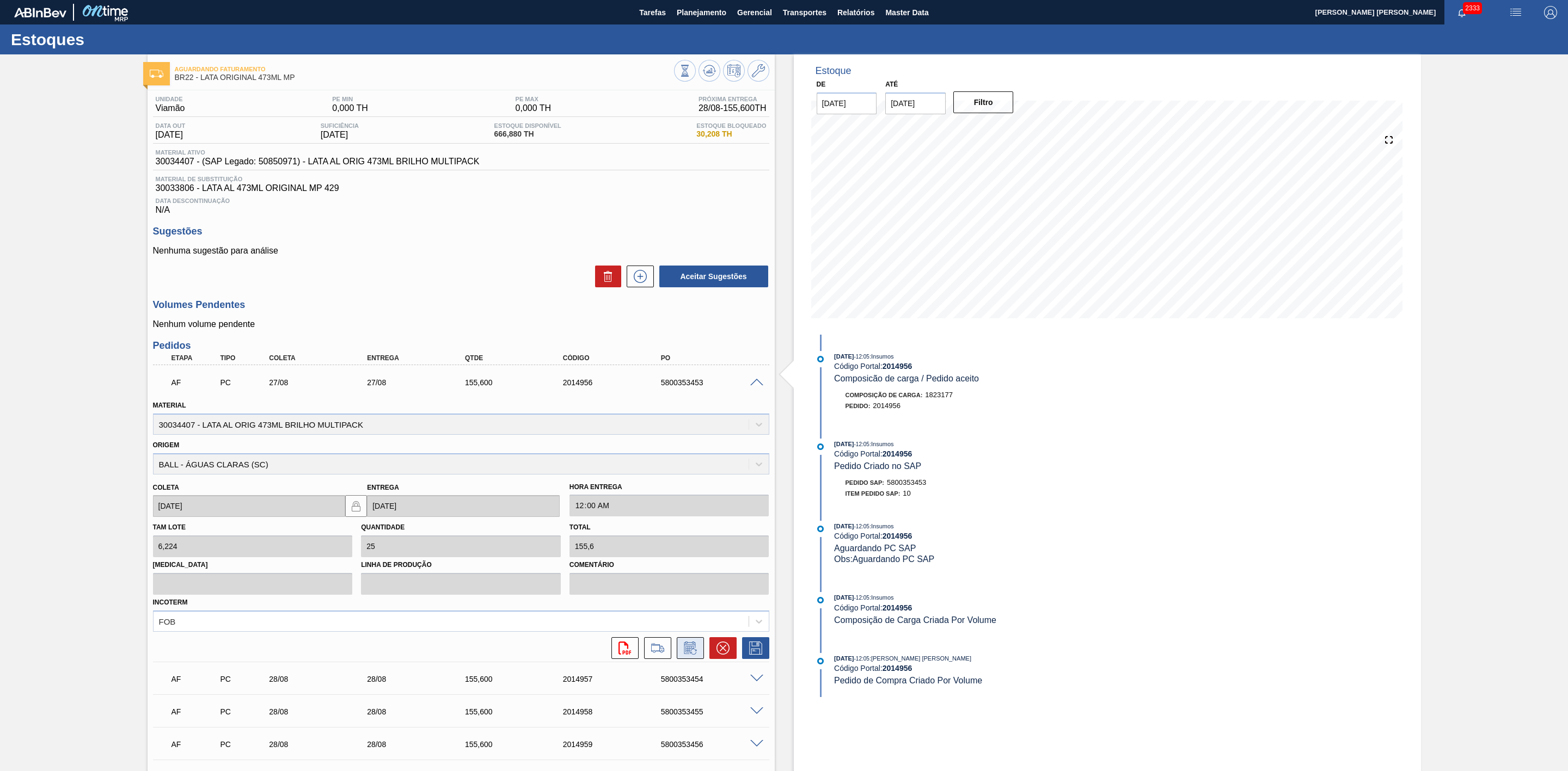
click at [684, 655] on icon at bounding box center [690, 648] width 18 height 13
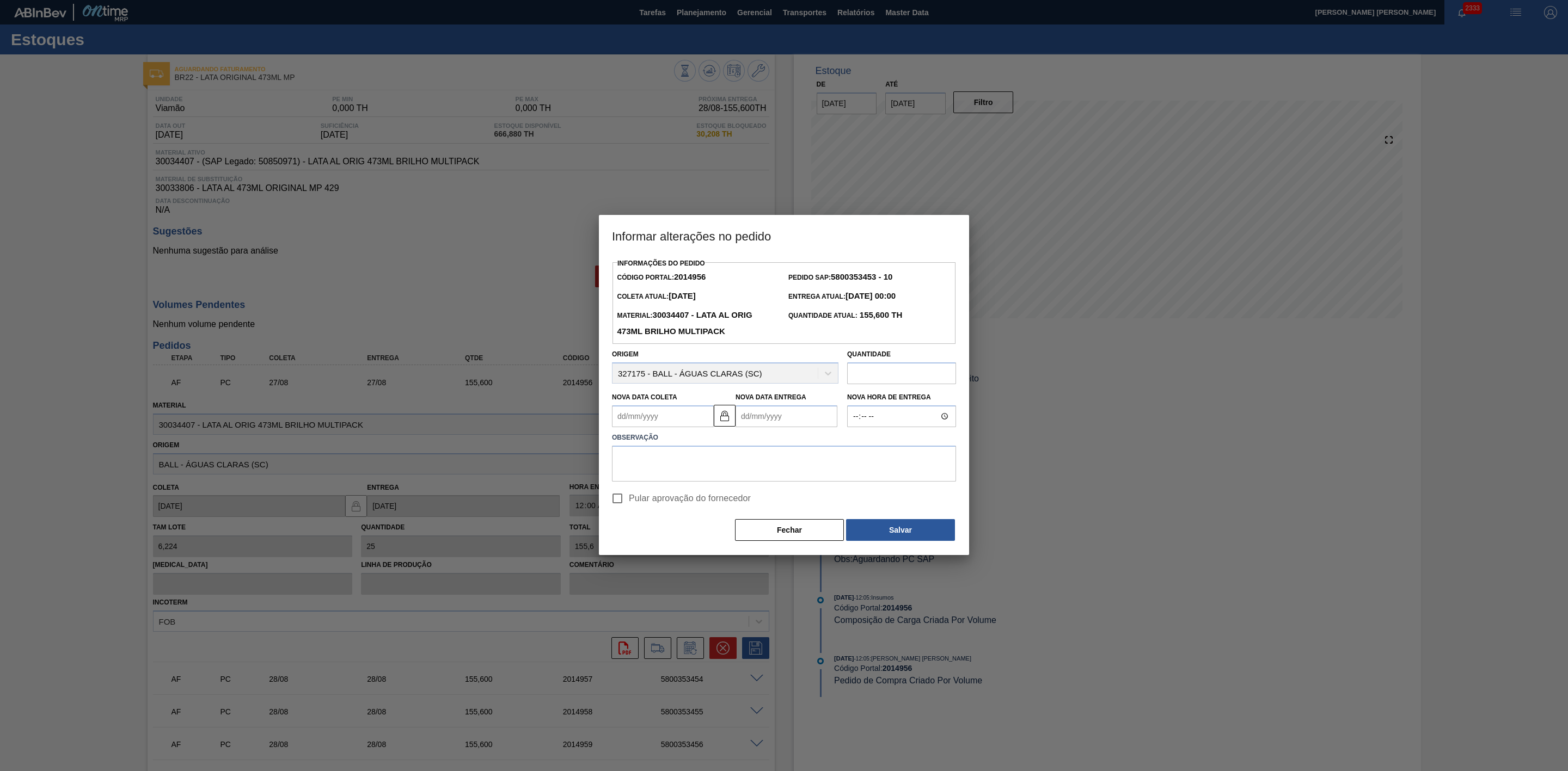
click at [658, 415] on Coleta2014956 "Nova Data Coleta" at bounding box center [663, 416] width 102 height 22
click at [714, 552] on div "29" at bounding box center [712, 548] width 15 height 15
type Coleta2014956 "[DATE]"
type Entrega2014956 "[DATE]"
click at [668, 459] on textarea at bounding box center [784, 463] width 344 height 36
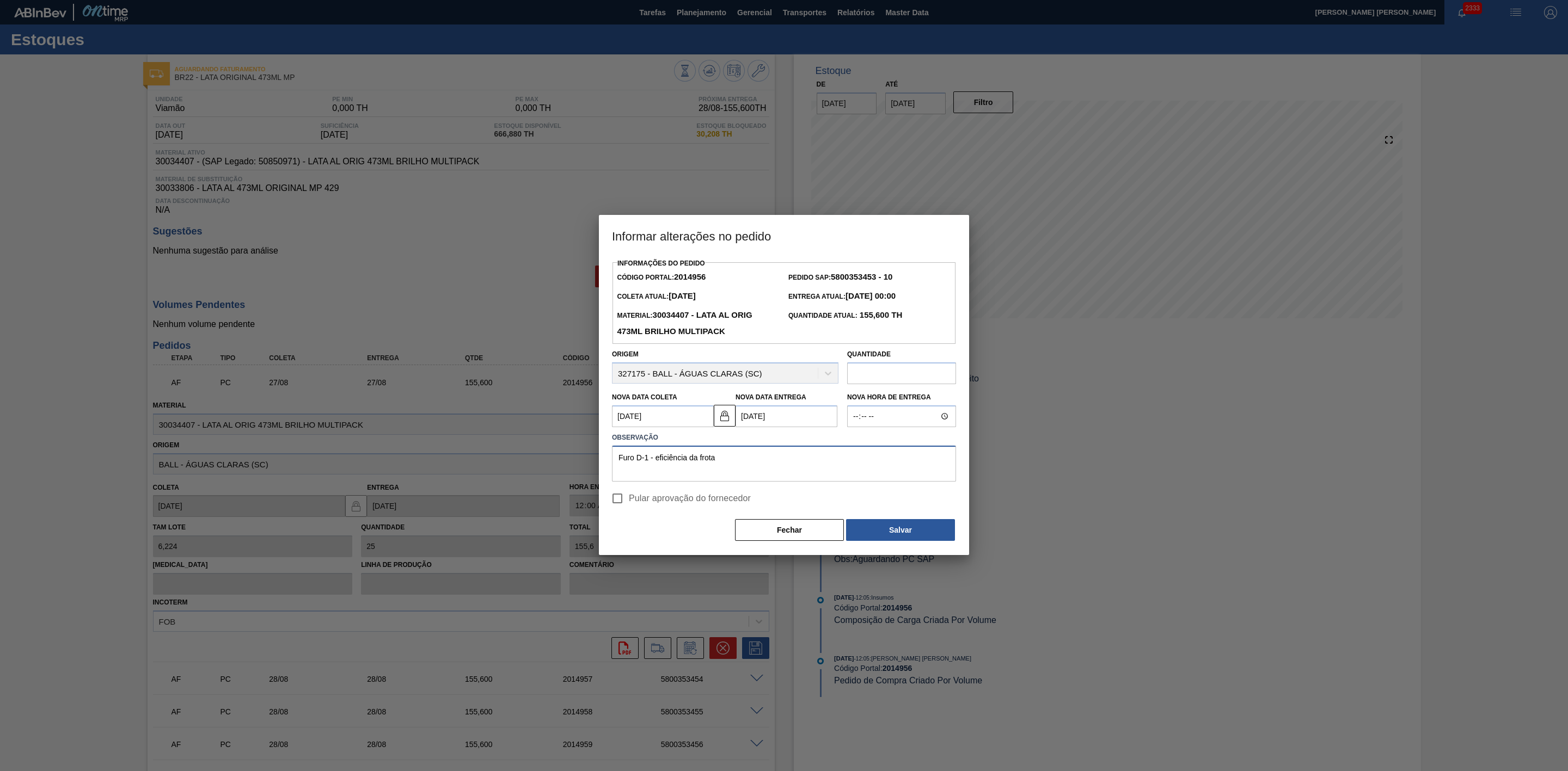
drag, startPoint x: 708, startPoint y: 452, endPoint x: 611, endPoint y: 458, distance: 97.2
click at [611, 458] on div "Observação Furo D-1 - eficiência da frota" at bounding box center [784, 456] width 353 height 52
type textarea "Furo D-1 - eficiência da frota"
click at [904, 530] on button "Salvar" at bounding box center [900, 530] width 109 height 22
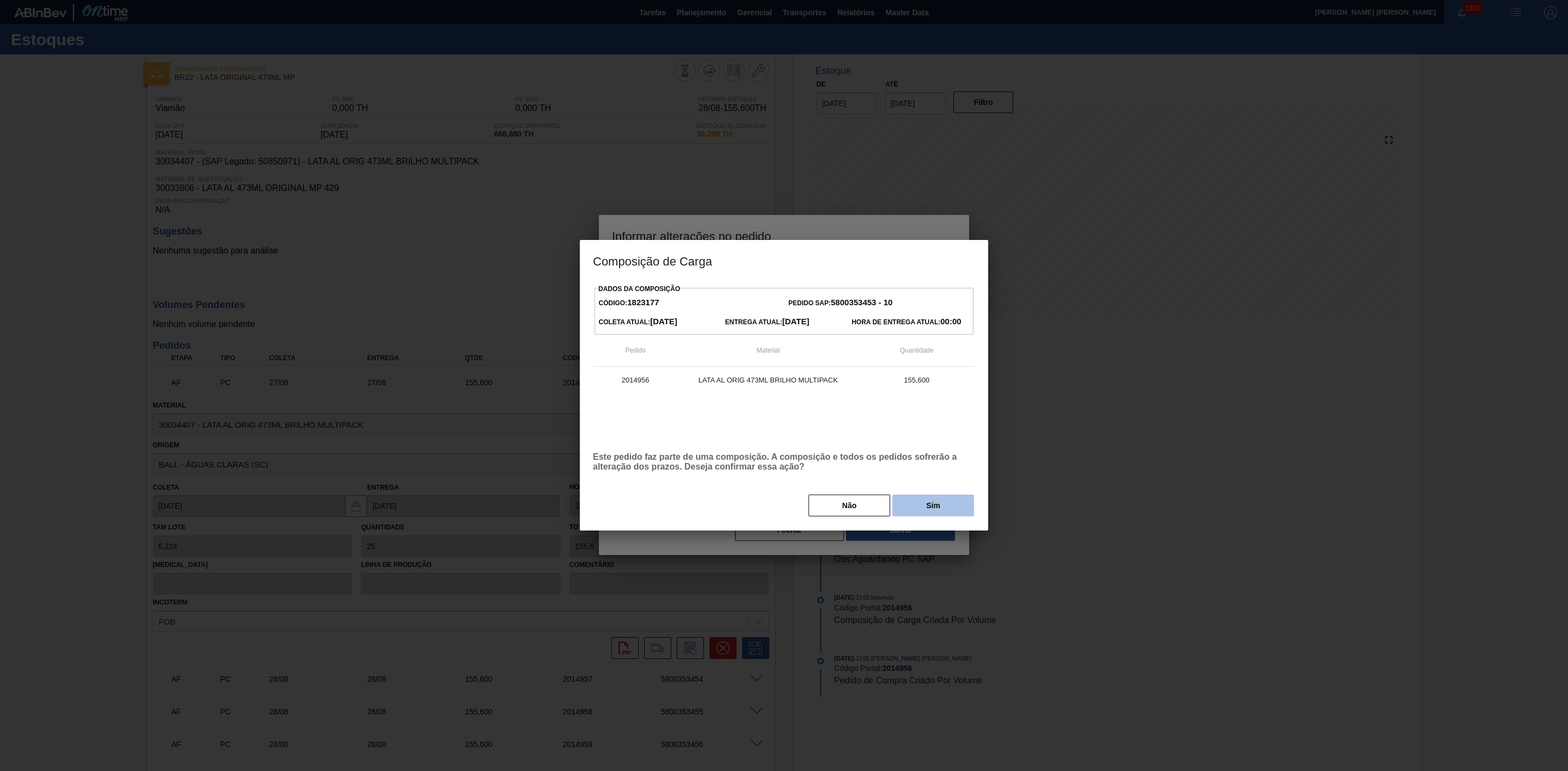
click at [956, 507] on button "Sim" at bounding box center [933, 505] width 81 height 22
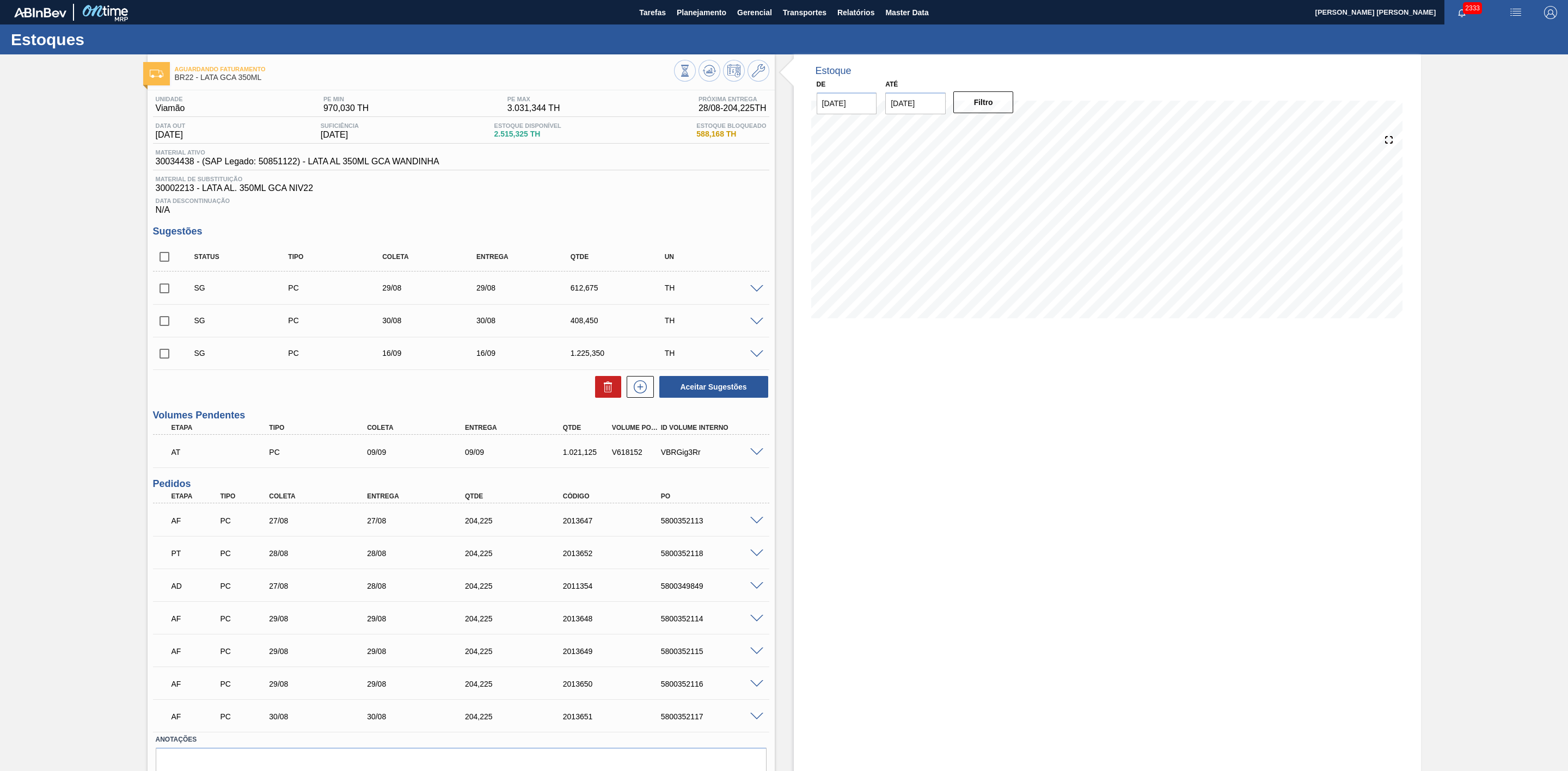
click at [758, 524] on span at bounding box center [757, 521] width 13 height 8
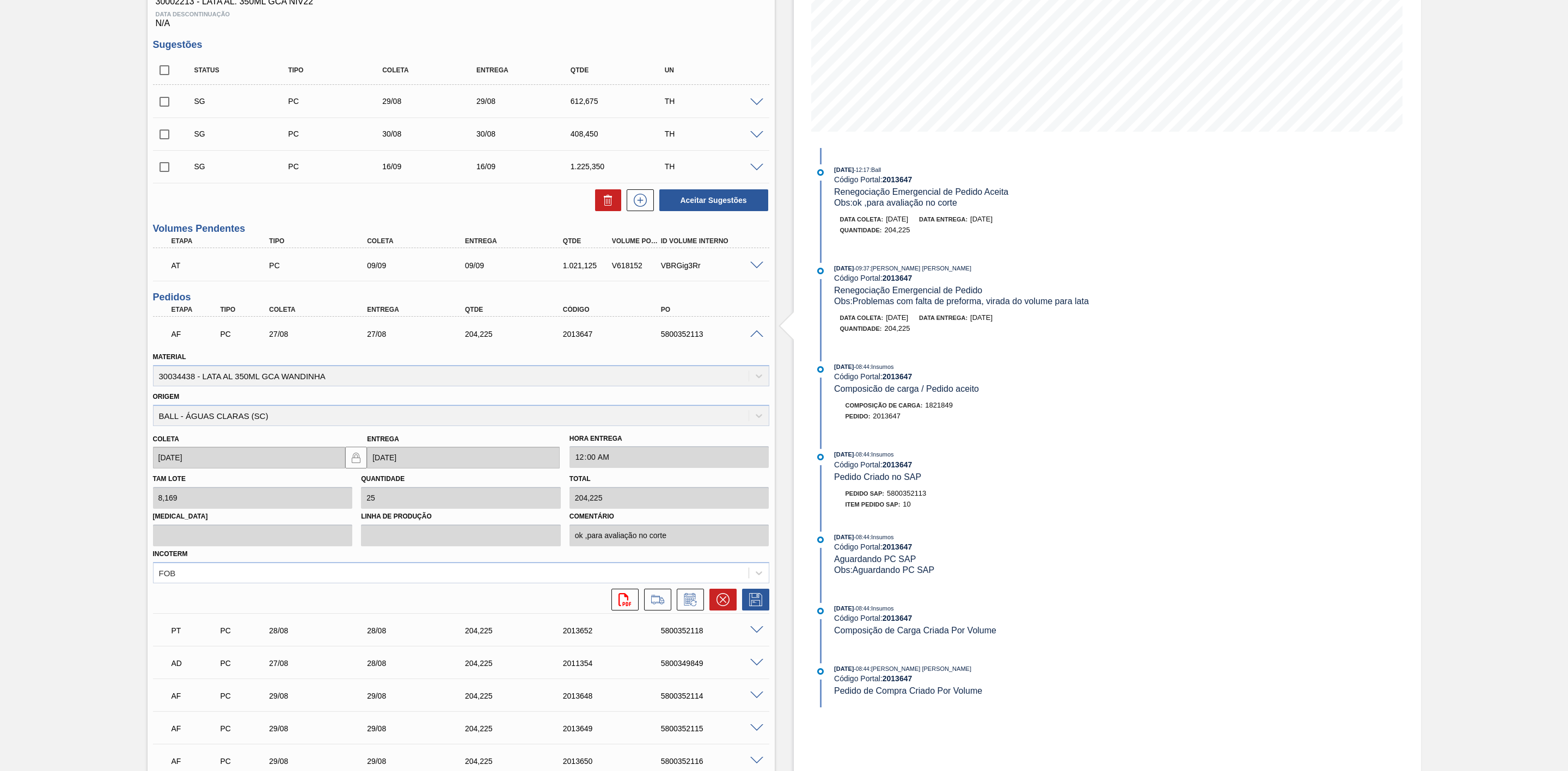
scroll to position [245, 0]
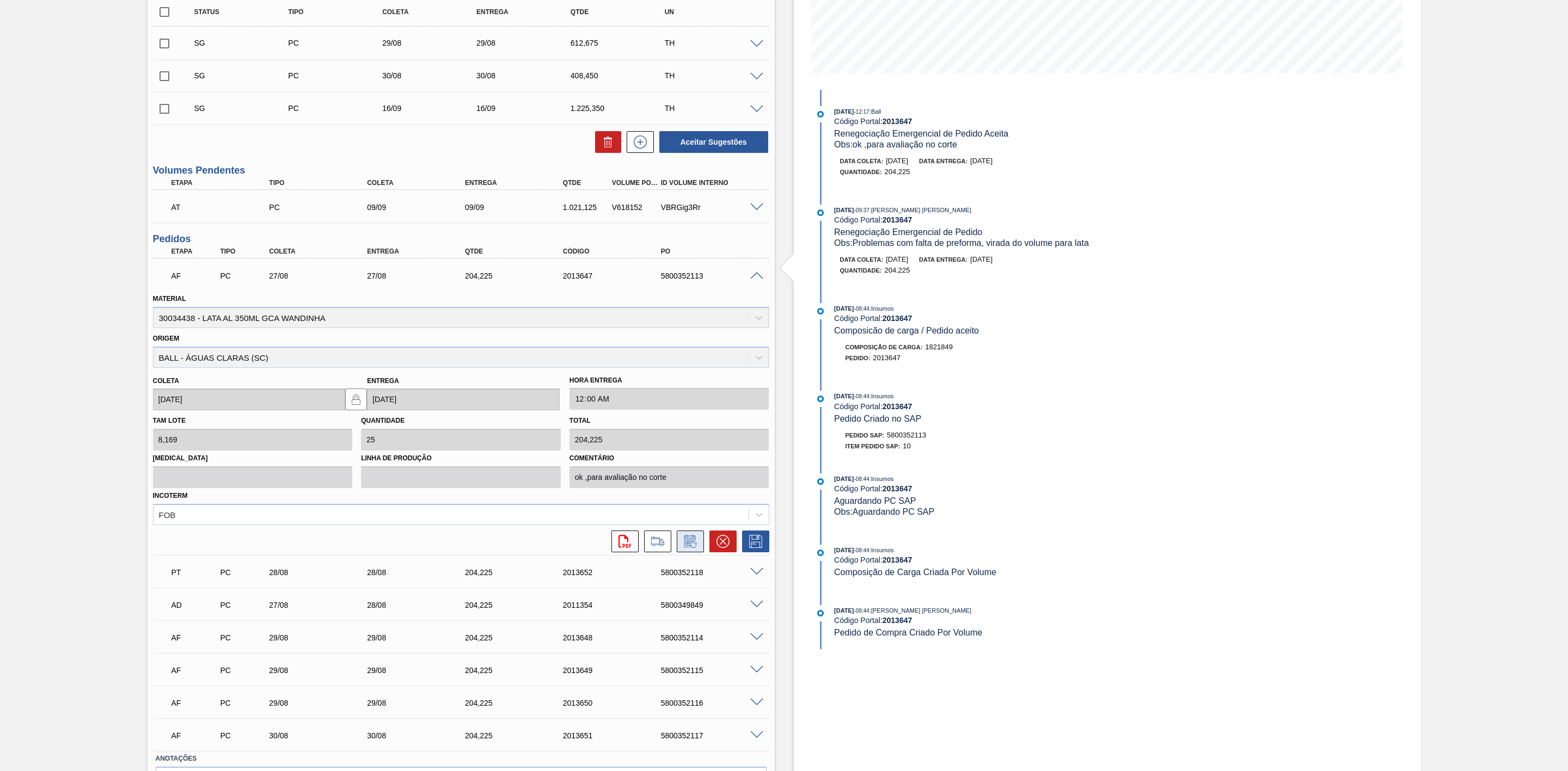
click at [693, 548] on icon at bounding box center [690, 541] width 18 height 13
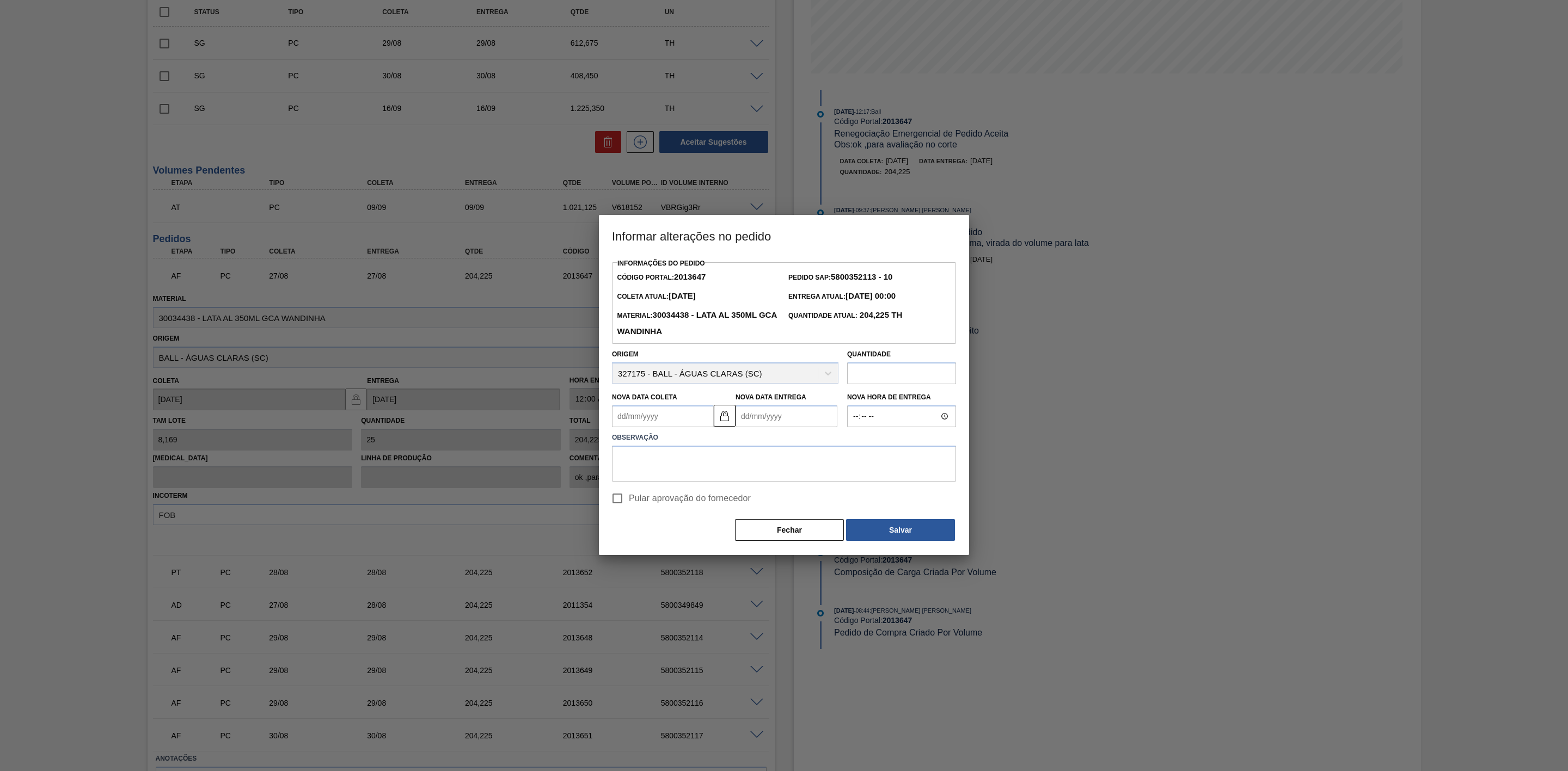
click at [667, 418] on Coleta2013647 "Nova Data Coleta" at bounding box center [663, 416] width 102 height 22
click at [694, 550] on div "28" at bounding box center [695, 548] width 15 height 15
type Coleta2013647 "[DATE]"
type Entrega2013647 "[DATE]"
click at [675, 469] on textarea at bounding box center [784, 463] width 344 height 36
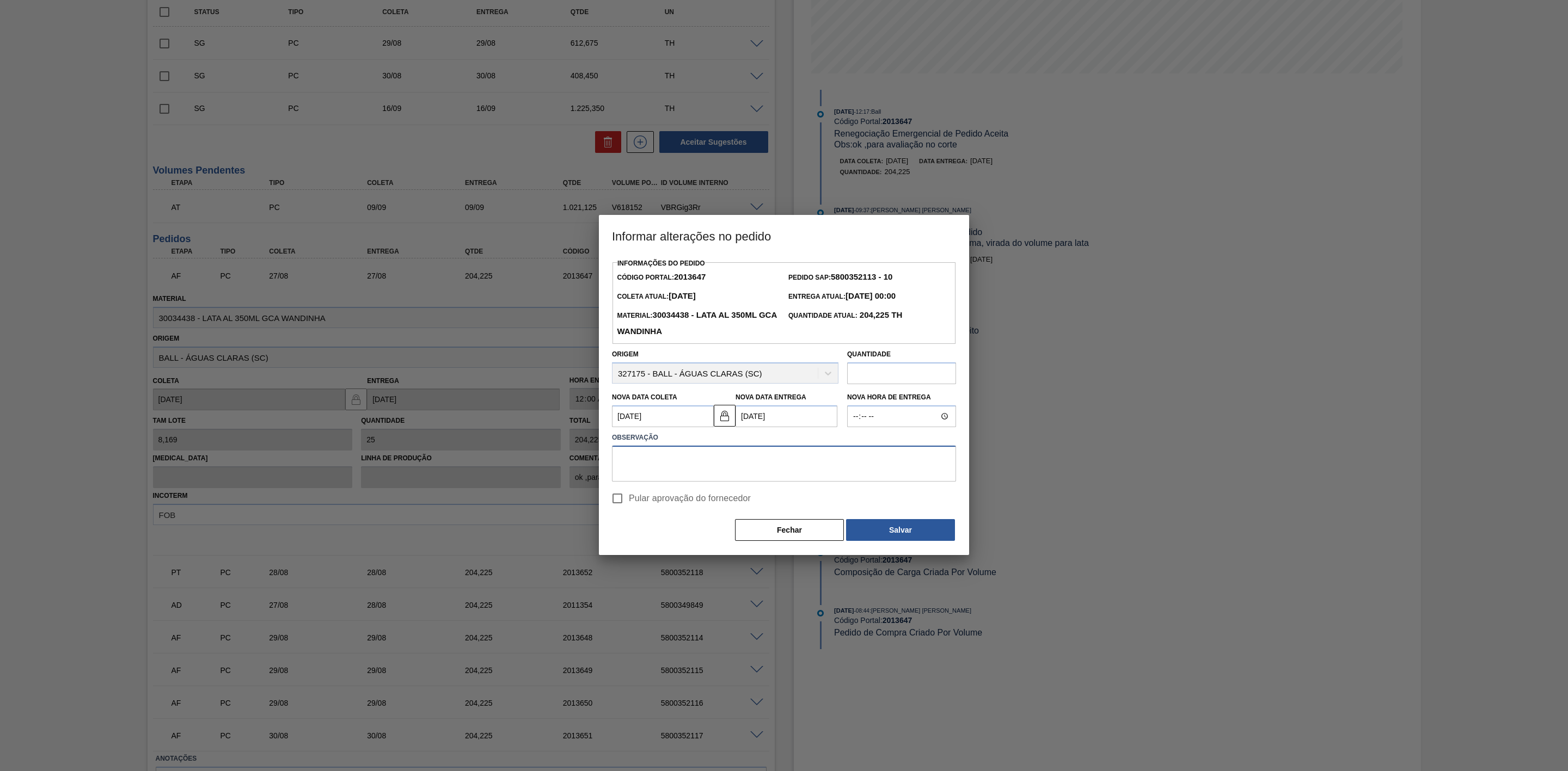
paste textarea "Furo D-1 - eficiência da frota"
type textarea "Furo D-1 - eficiência da frota"
click at [886, 525] on button "Salvar" at bounding box center [900, 530] width 109 height 22
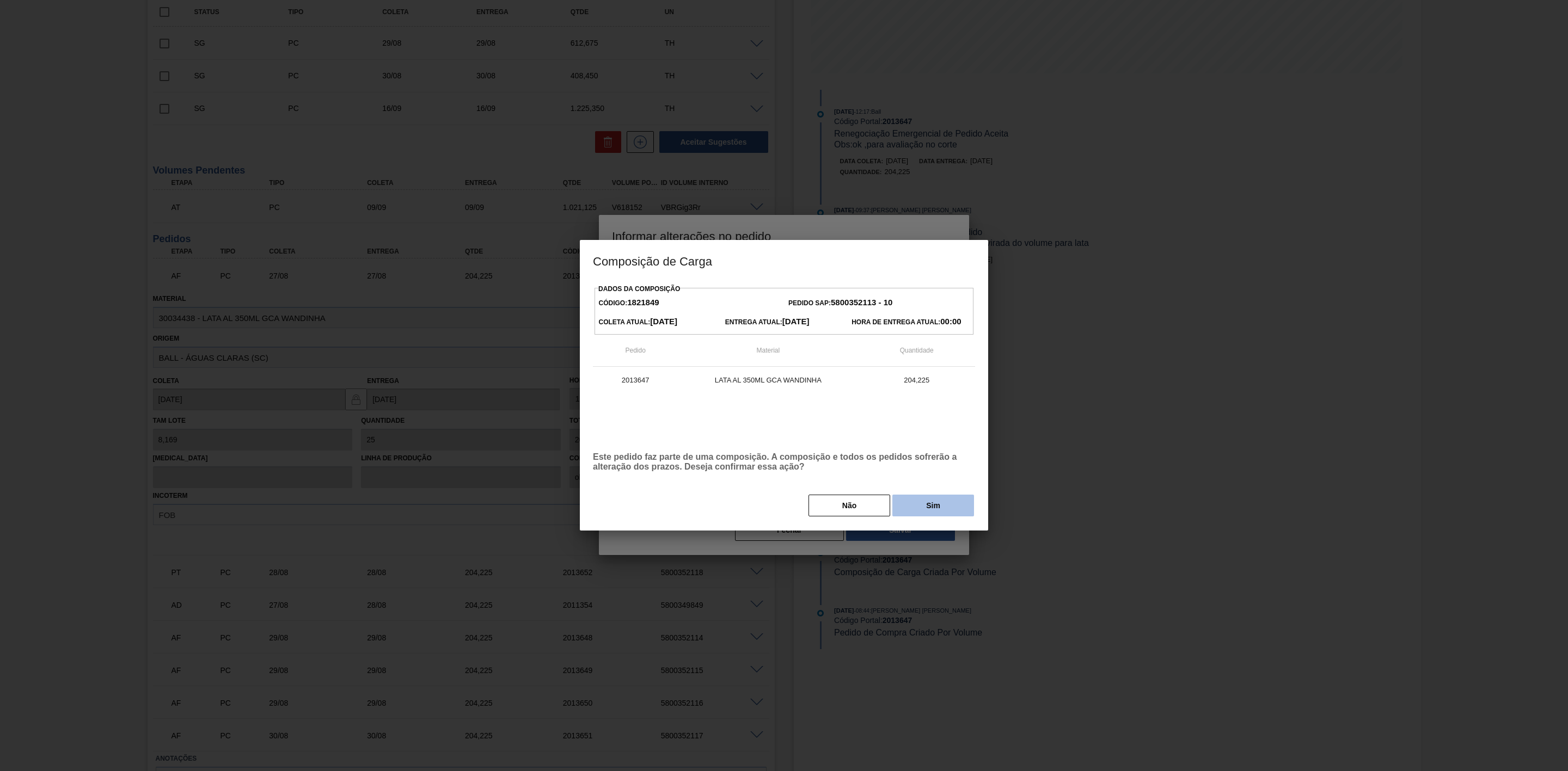
click at [908, 512] on button "Sim" at bounding box center [933, 505] width 81 height 22
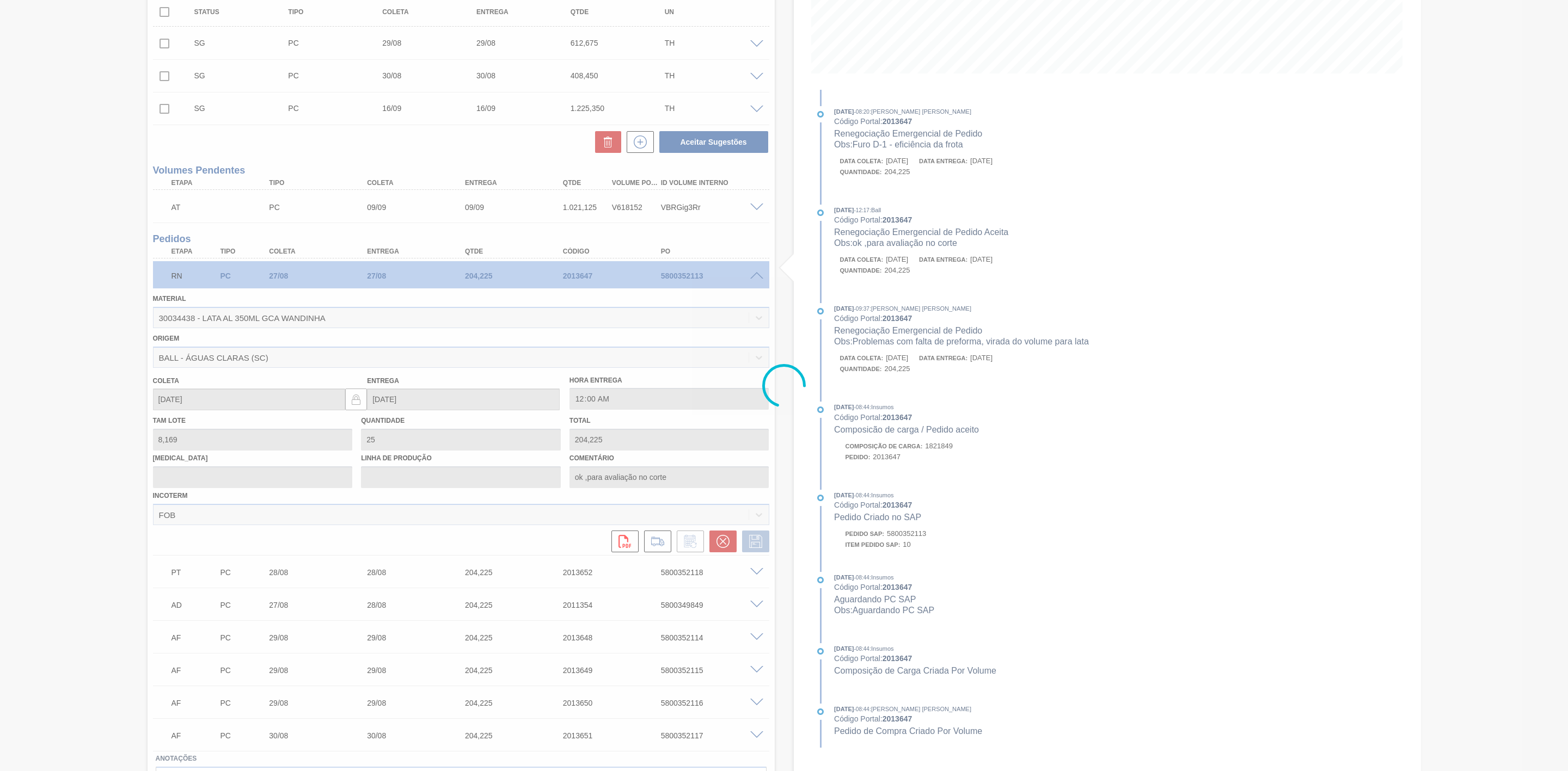
scroll to position [55, 0]
